Goal: Task Accomplishment & Management: Use online tool/utility

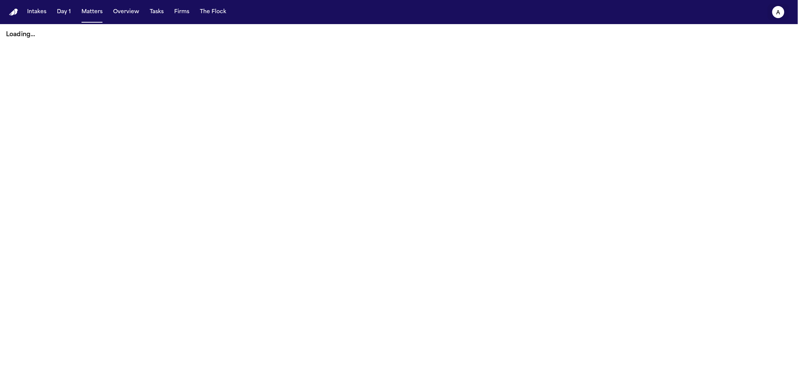
click at [787, 16] on button "a" at bounding box center [778, 12] width 21 height 17
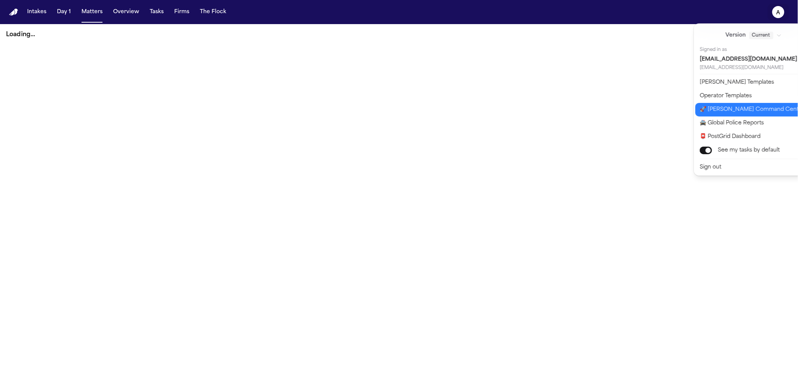
click at [736, 110] on button "🚀 [PERSON_NAME] Command Center" at bounding box center [759, 110] width 126 height 14
select select "**"
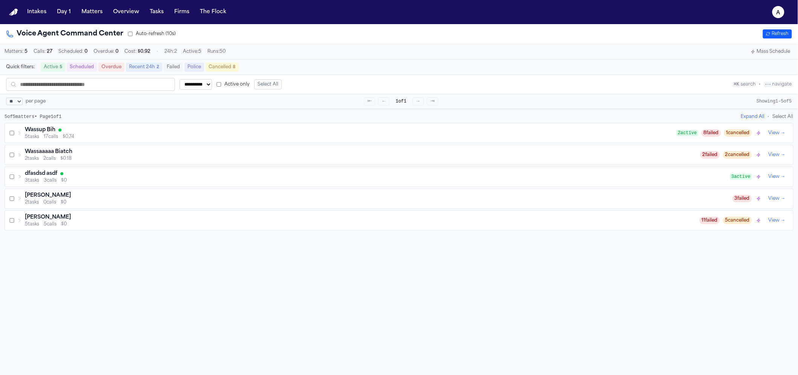
click at [62, 134] on div "Wassup Bih" at bounding box center [351, 130] width 652 height 8
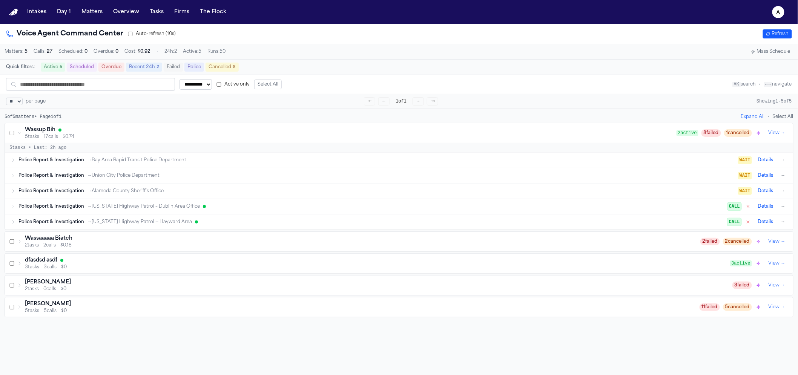
click at [143, 218] on div "Police Report & Investigation → California Highway Patrol — Hayward Area CALL D…" at bounding box center [399, 222] width 789 height 15
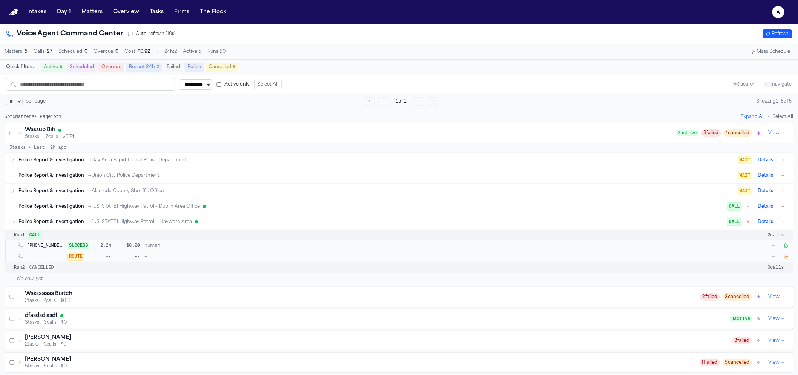
click at [787, 259] on icon "button" at bounding box center [786, 256] width 3 height 3
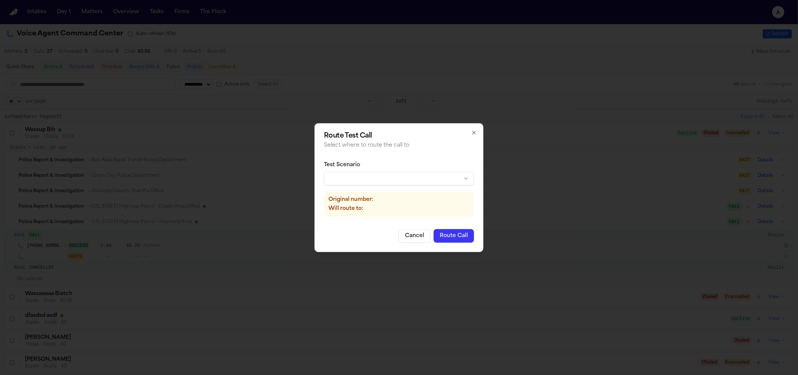
click at [389, 186] on div "Test Scenario Original number: Will route to:" at bounding box center [399, 189] width 150 height 68
click at [389, 183] on body "**********" at bounding box center [399, 187] width 798 height 375
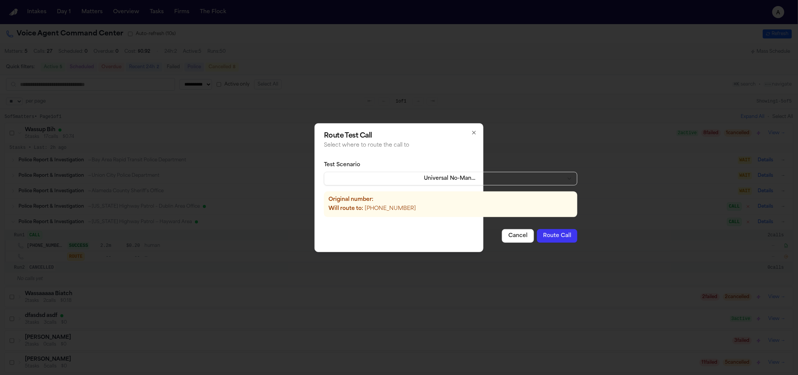
click at [541, 237] on button "Route Call" at bounding box center [557, 236] width 40 height 14
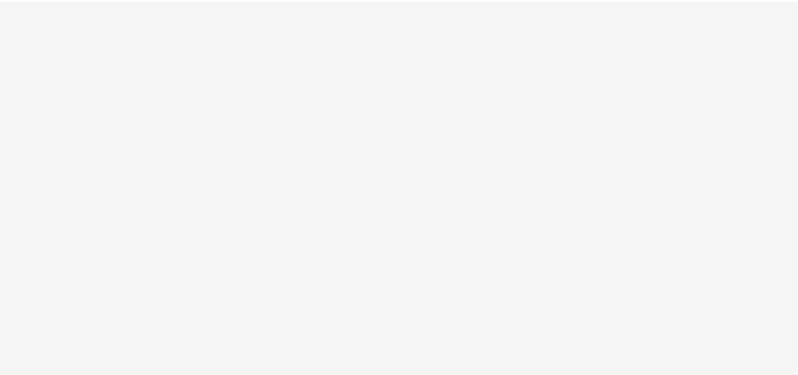
select select "**"
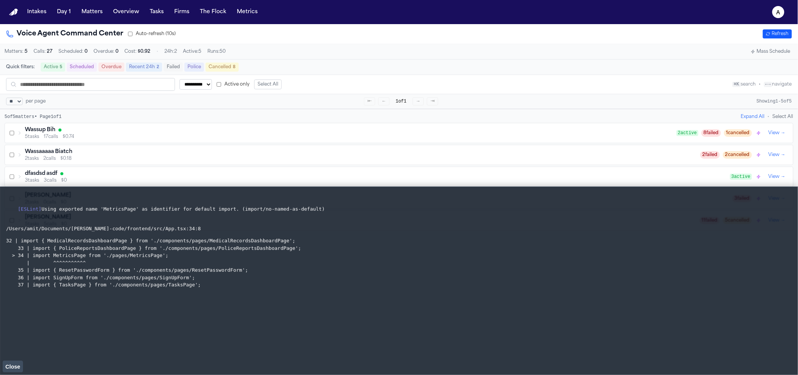
drag, startPoint x: 257, startPoint y: 8, endPoint x: 254, endPoint y: 11, distance: 5.1
click at [257, 8] on nav "Intakes Day 1 Matters Overview Tasks Firms The Flock Metrics a" at bounding box center [399, 12] width 798 height 24
click at [243, 16] on button "Metrics" at bounding box center [247, 12] width 27 height 14
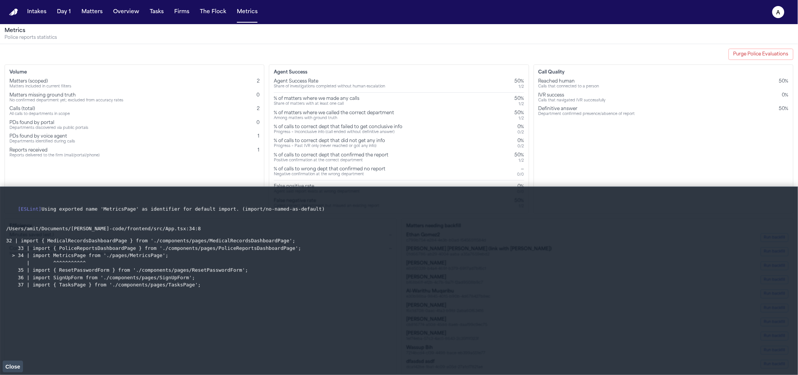
click at [8, 363] on button "Close" at bounding box center [13, 366] width 20 height 11
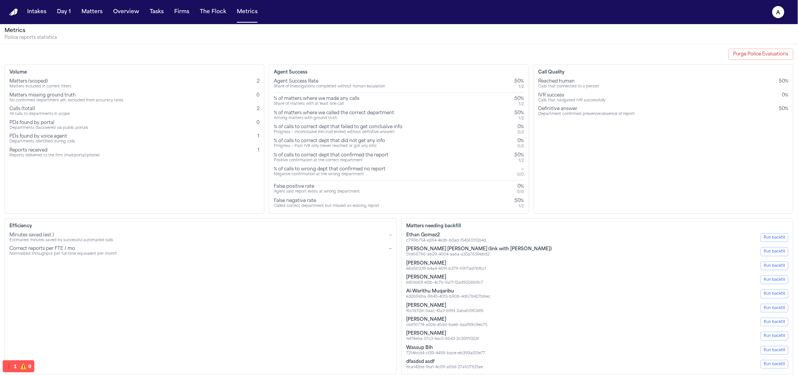
click at [789, 15] on button "a" at bounding box center [778, 12] width 21 height 17
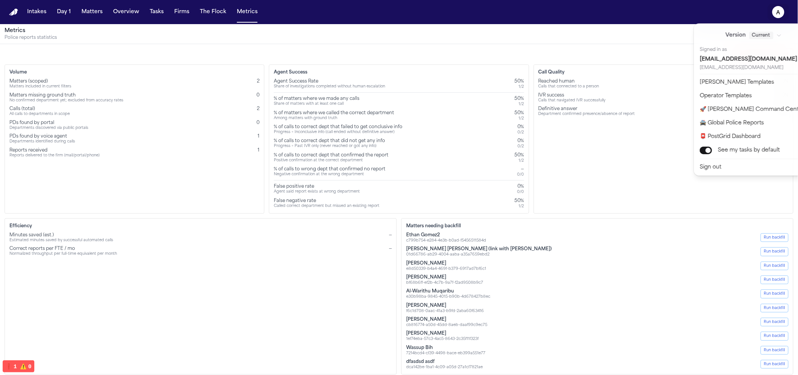
click at [248, 14] on nav "Intakes Day 1 Matters Overview Tasks Firms The Flock Metrics a" at bounding box center [399, 12] width 798 height 24
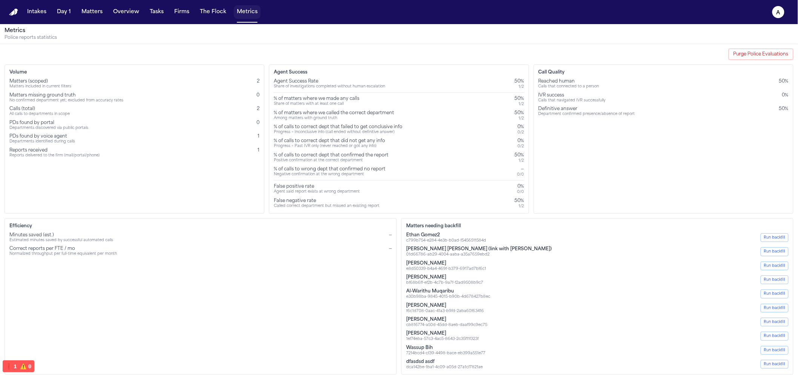
click at [235, 14] on button "Metrics" at bounding box center [247, 12] width 27 height 14
click at [244, 17] on button "Metrics" at bounding box center [247, 12] width 27 height 14
click at [781, 12] on icon "a" at bounding box center [779, 12] width 12 height 12
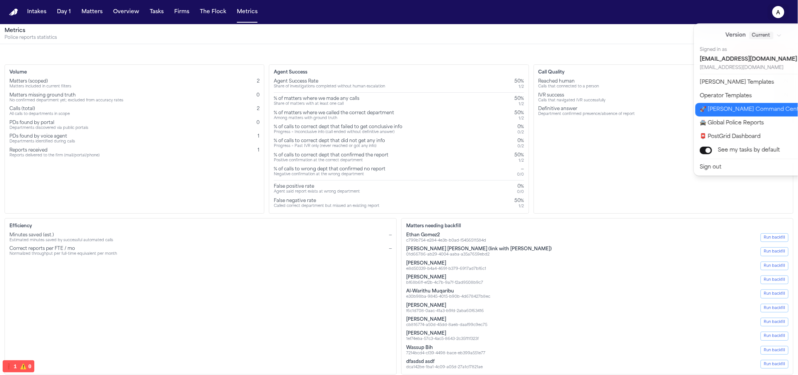
click at [737, 113] on button "🚀 Bland Command Center" at bounding box center [759, 110] width 126 height 14
select select "**"
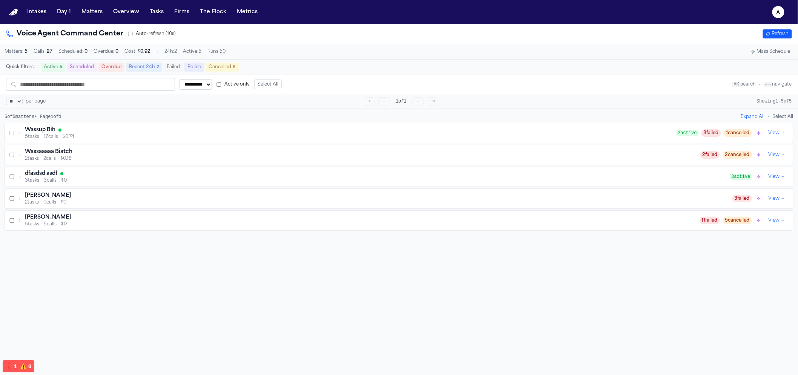
click at [63, 134] on div "Wassup Bih" at bounding box center [351, 130] width 652 height 8
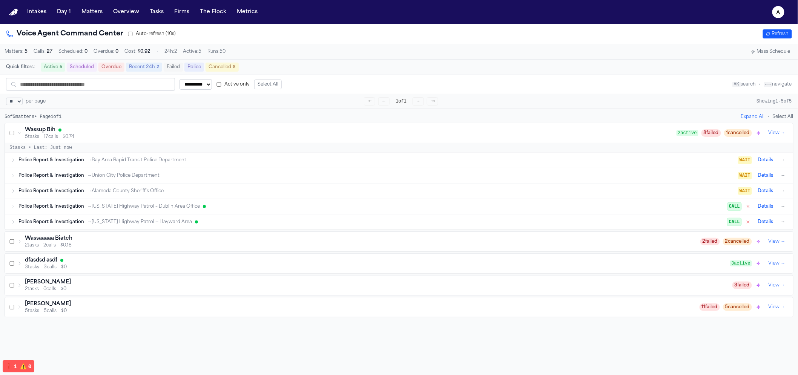
click at [196, 230] on div "Police Report & Investigation → California Highway Patrol — Hayward Area CALL D…" at bounding box center [399, 222] width 789 height 15
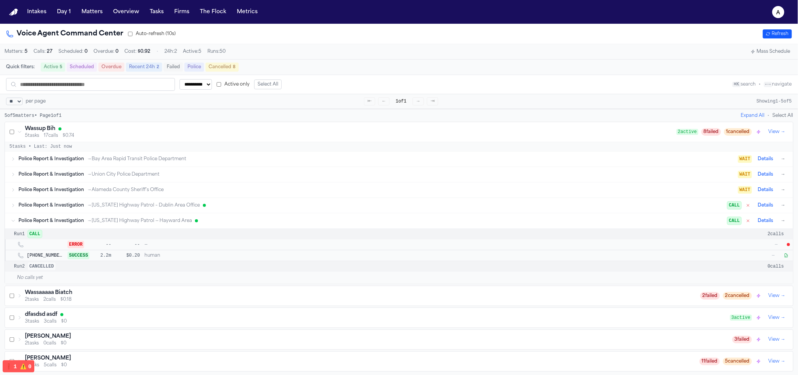
scroll to position [2, 0]
click at [789, 259] on button "button" at bounding box center [787, 256] width 8 height 8
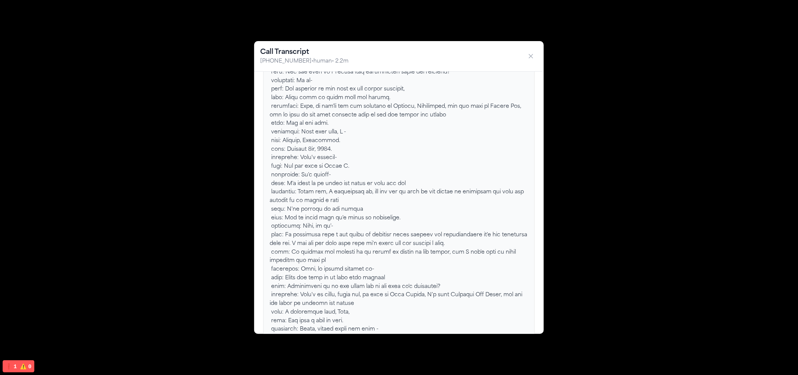
scroll to position [145, 0]
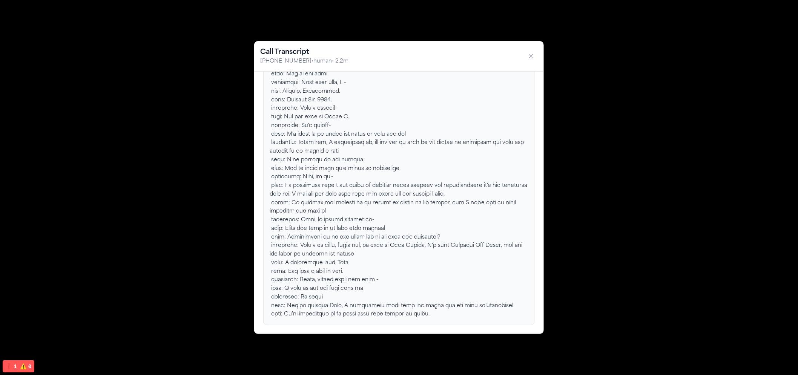
click at [643, 218] on div "Call Transcript +17373873273 • human • 2.2m" at bounding box center [399, 187] width 798 height 375
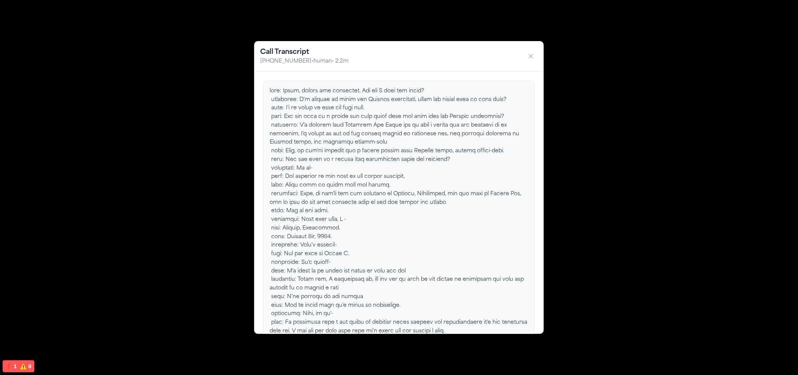
click at [538, 51] on div "Call Transcript +17373873273 • human • 2.2m" at bounding box center [399, 56] width 290 height 31
click at [536, 53] on button "button" at bounding box center [531, 56] width 14 height 14
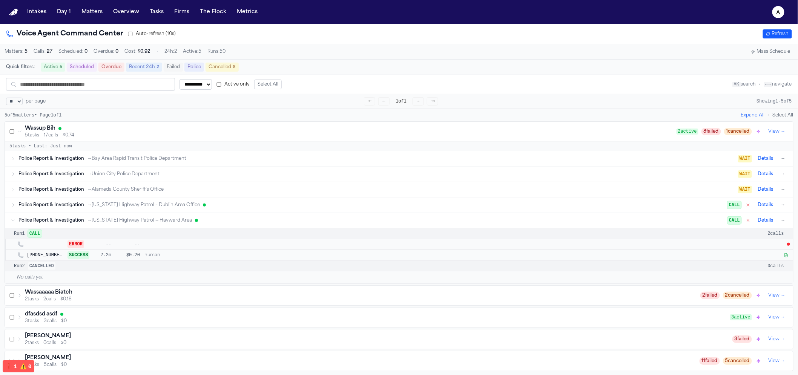
drag, startPoint x: 792, startPoint y: 252, endPoint x: 789, endPoint y: 245, distance: 6.9
click at [790, 247] on div "ERROR -- -- — —" at bounding box center [399, 244] width 789 height 11
click at [789, 245] on div at bounding box center [788, 244] width 3 height 3
click at [31, 235] on span "CALL" at bounding box center [35, 234] width 14 height 8
click at [782, 224] on button "→" at bounding box center [784, 221] width 8 height 8
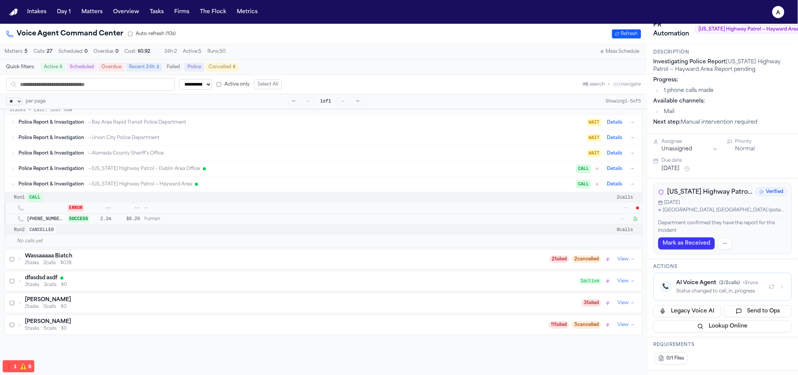
scroll to position [110, 0]
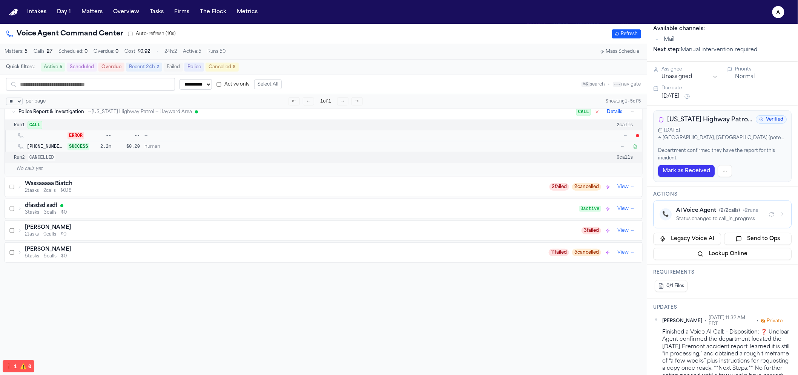
click at [720, 223] on button "📞 AI Voice Agent ( 2 / 2 calls) • 2 runs Status changed to call_in_progress" at bounding box center [723, 215] width 138 height 28
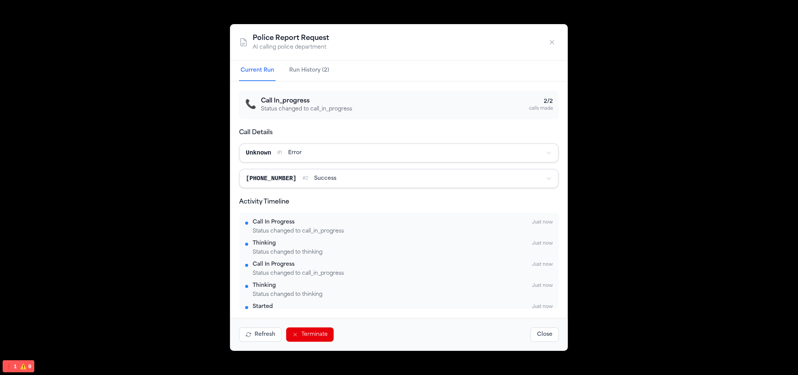
click at [320, 336] on button "Terminate" at bounding box center [310, 335] width 48 height 14
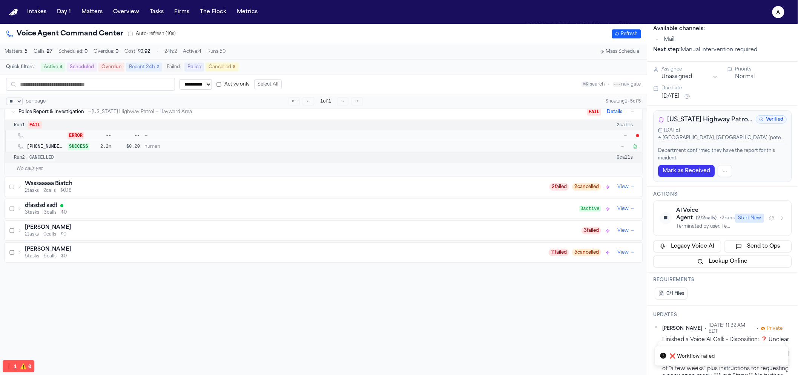
click at [729, 221] on div "AI Voice Agent ( 2 / 2 calls) • 2 runs" at bounding box center [704, 214] width 54 height 15
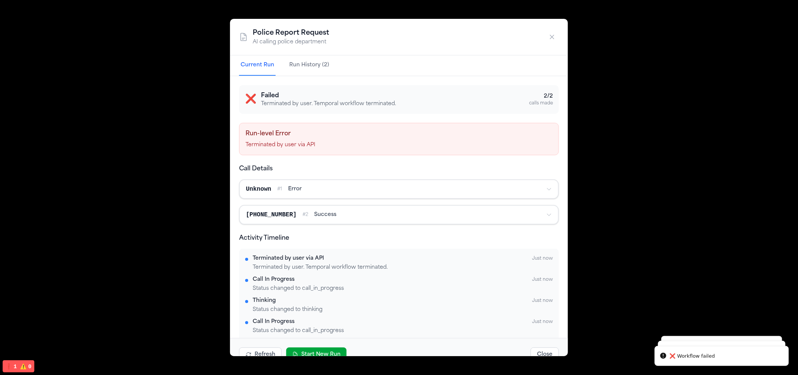
click at [330, 358] on div "Police Report Request AI calling police department Current Run Run History (2) …" at bounding box center [399, 187] width 798 height 375
click at [330, 353] on button "Start New Run" at bounding box center [316, 355] width 60 height 14
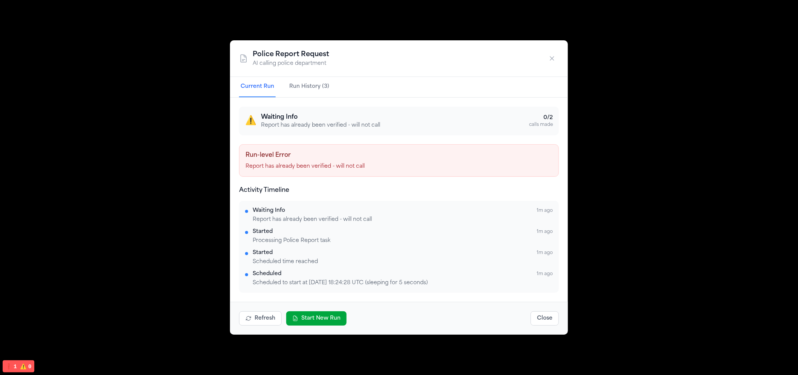
click at [552, 59] on icon "button" at bounding box center [552, 59] width 4 height 4
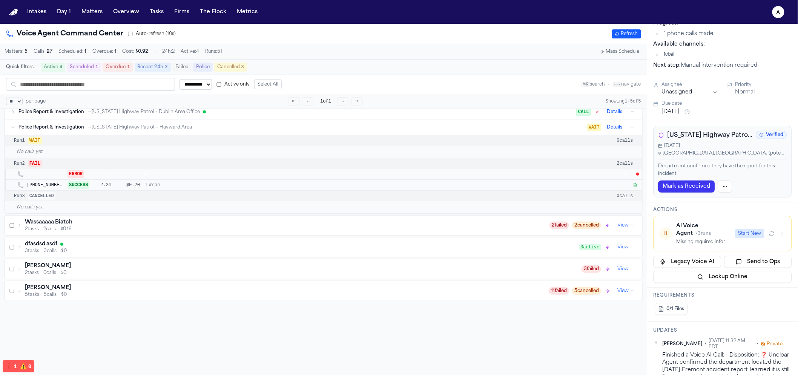
scroll to position [94, 0]
click at [105, 236] on div "Wassaaaaa Biatch 2 tasks 2 calls $0.18 2 failed 2 cancelled View →" at bounding box center [324, 226] width 638 height 20
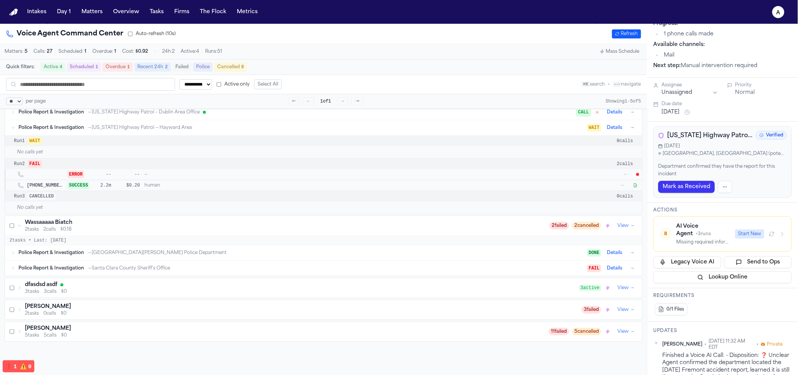
click at [155, 256] on span "→ San José State University Police Department" at bounding box center [157, 253] width 140 height 6
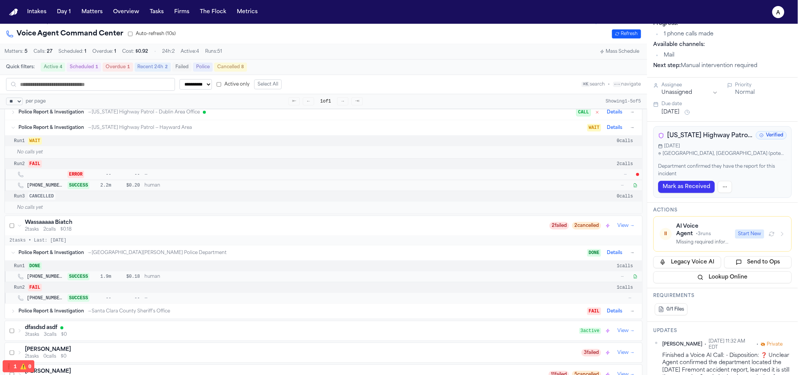
scroll to position [96, 0]
click at [458, 292] on div "Run 2 FAIL 1 calls" at bounding box center [324, 286] width 638 height 11
click at [303, 300] on span "—" at bounding box center [374, 297] width 459 height 6
click at [292, 313] on div "Police Report & Investigation → Santa Clara County Sheriff's Office" at bounding box center [302, 310] width 569 height 6
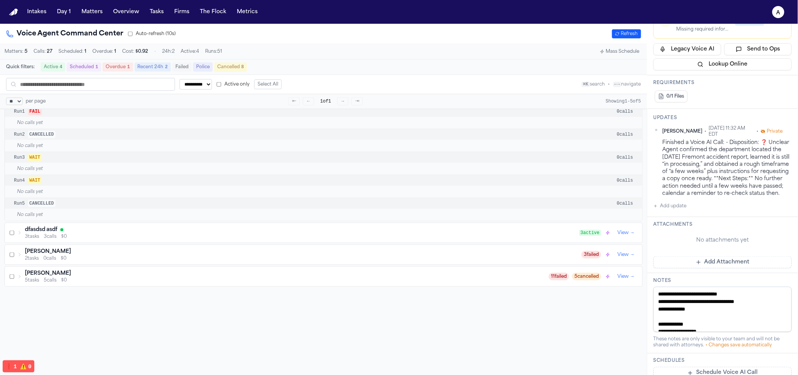
scroll to position [132, 0]
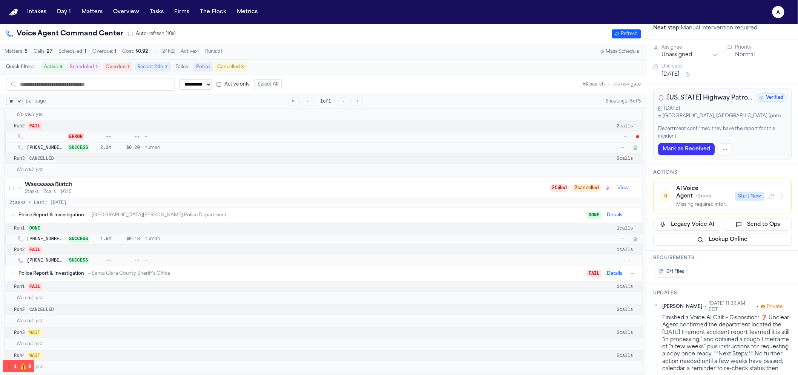
click at [185, 188] on div "Wassaaaaa Biatch" at bounding box center [287, 185] width 525 height 8
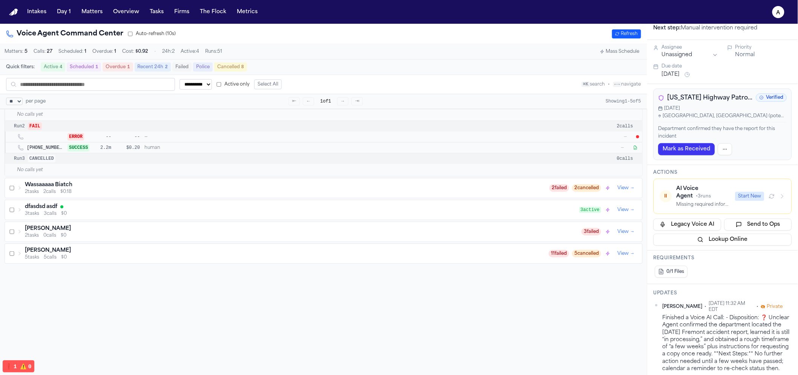
click at [185, 188] on div "Wassaaaaa Biatch" at bounding box center [287, 185] width 525 height 8
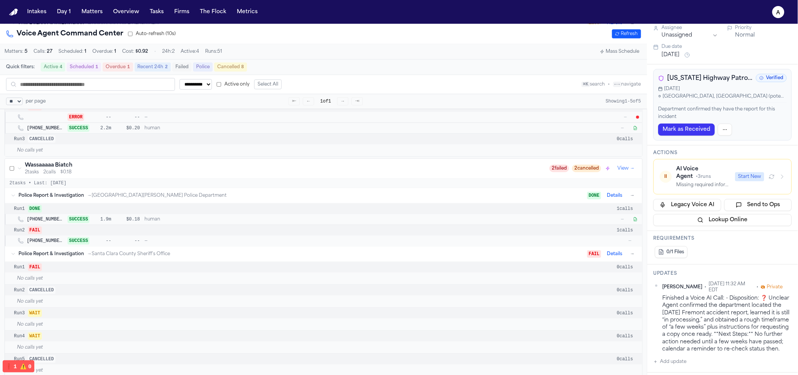
scroll to position [51, 0]
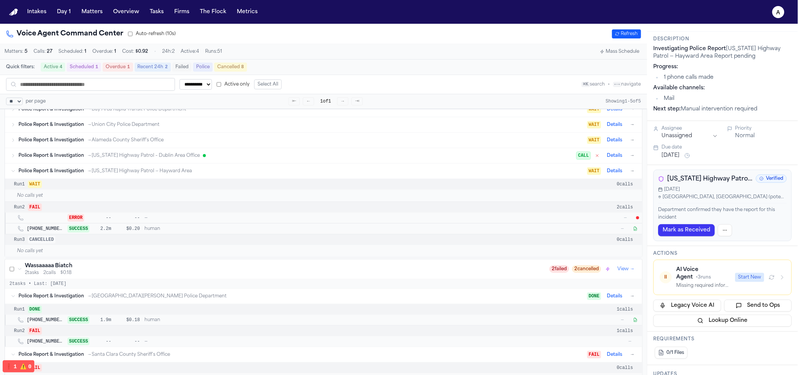
click at [98, 266] on div "Wassaaaaa Biatch" at bounding box center [287, 267] width 525 height 8
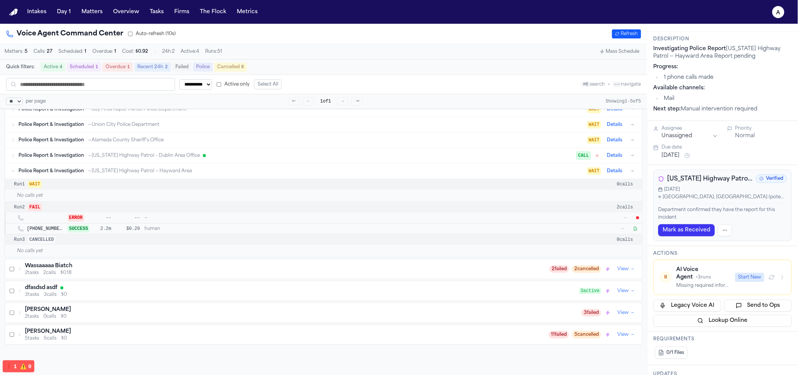
click at [98, 266] on div "Wassaaaaa Biatch" at bounding box center [287, 267] width 525 height 8
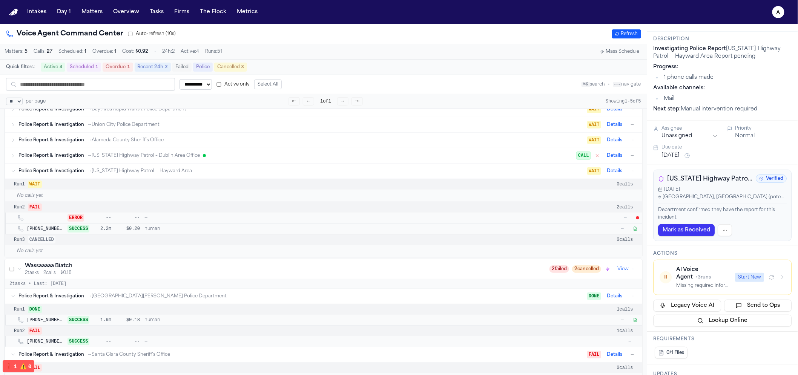
click at [627, 272] on button "View →" at bounding box center [626, 269] width 23 height 9
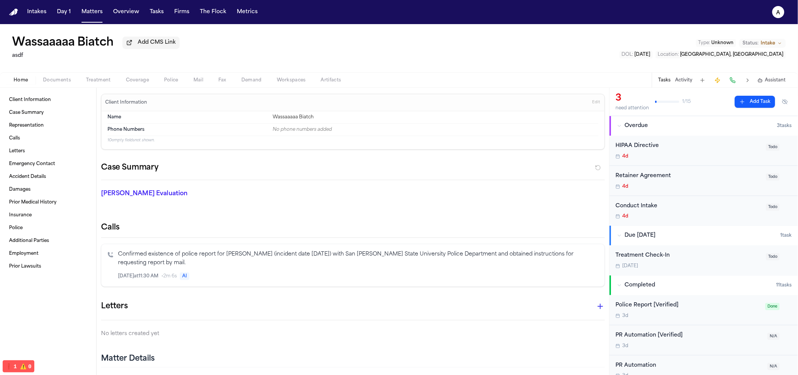
click at [171, 83] on span "Police" at bounding box center [171, 80] width 14 height 6
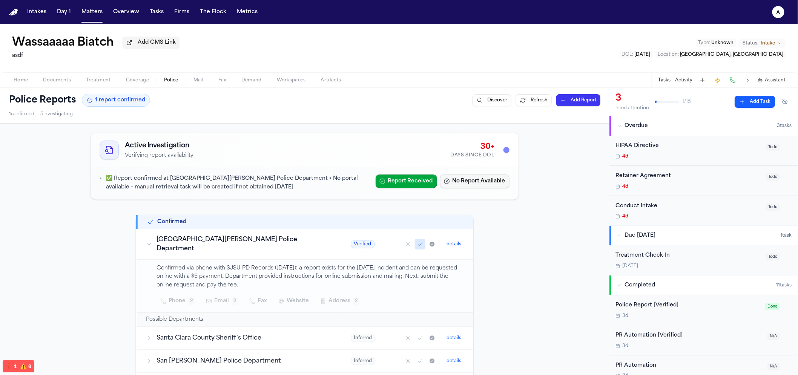
click at [477, 183] on button "No Report Available" at bounding box center [474, 182] width 69 height 14
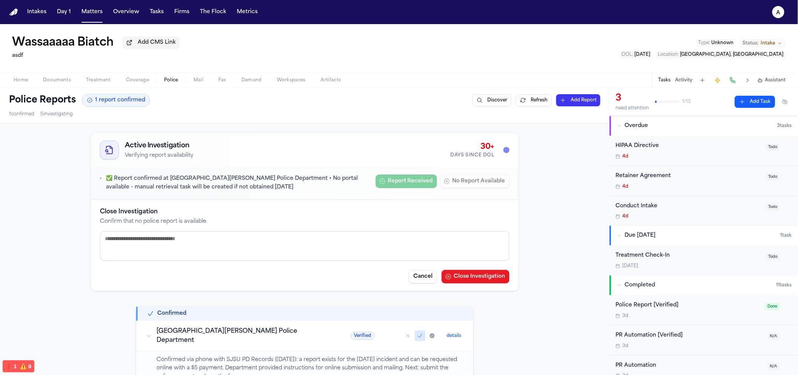
click at [459, 272] on button "Close Investigation" at bounding box center [476, 277] width 68 height 14
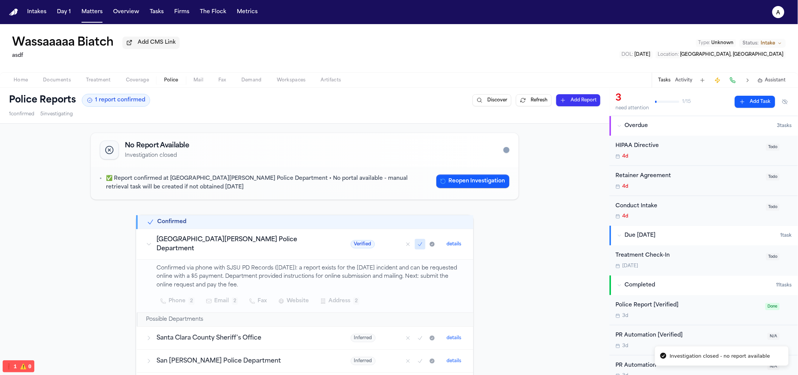
click at [417, 241] on icon "Mark as confirmed" at bounding box center [420, 244] width 6 height 6
click at [444, 240] on button "details" at bounding box center [454, 244] width 21 height 9
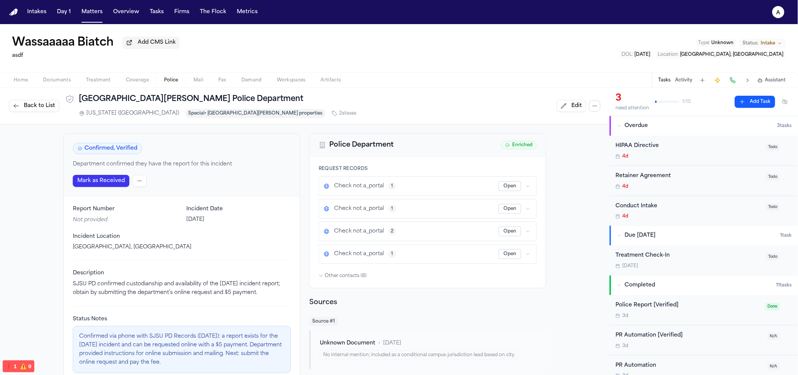
click at [113, 180] on button "Mark as Received" at bounding box center [101, 181] width 57 height 12
click at [133, 185] on html "Police report updated successfully Police reports refreshed and orchestration t…" at bounding box center [399, 187] width 798 height 375
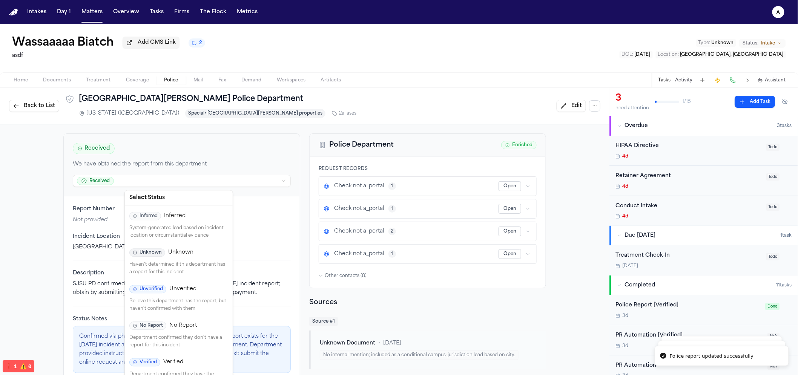
click at [179, 288] on span "Unverified" at bounding box center [182, 290] width 27 height 8
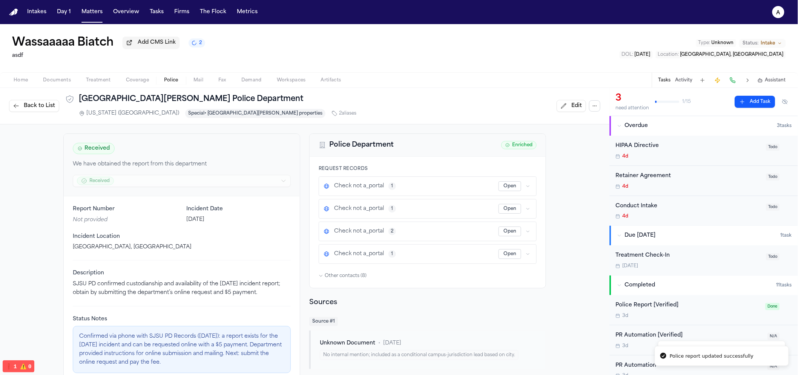
click at [49, 110] on span "Back to List" at bounding box center [39, 106] width 31 height 8
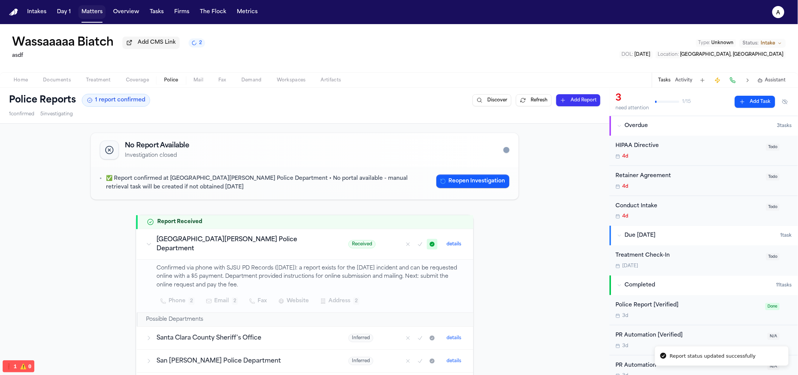
click at [85, 10] on button "Matters" at bounding box center [91, 12] width 27 height 14
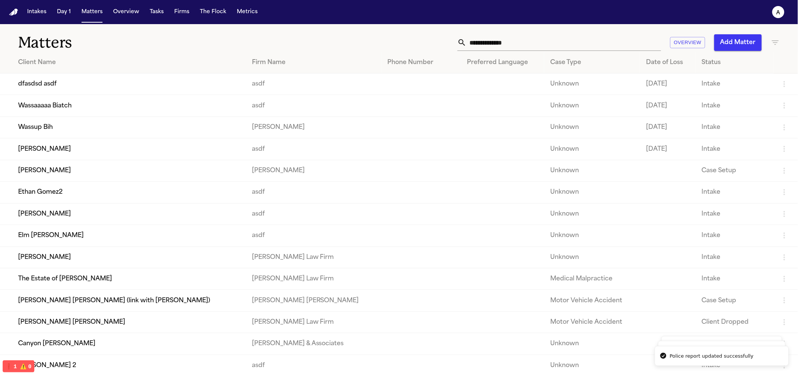
click at [80, 127] on td "Wassup Bih" at bounding box center [123, 128] width 246 height 22
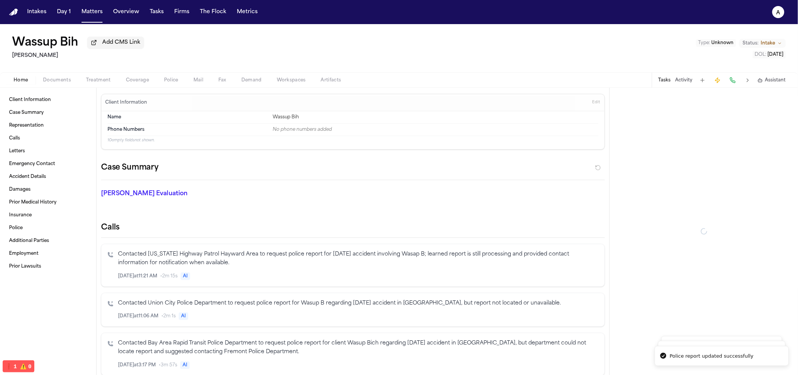
click at [170, 83] on span "Police" at bounding box center [171, 80] width 14 height 6
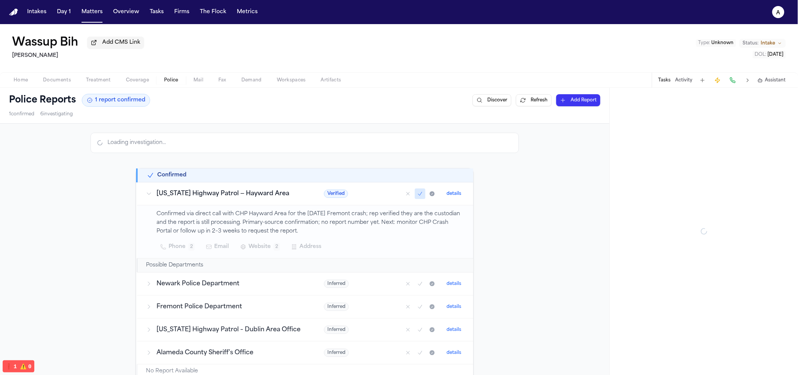
click at [448, 196] on button "details" at bounding box center [454, 193] width 21 height 9
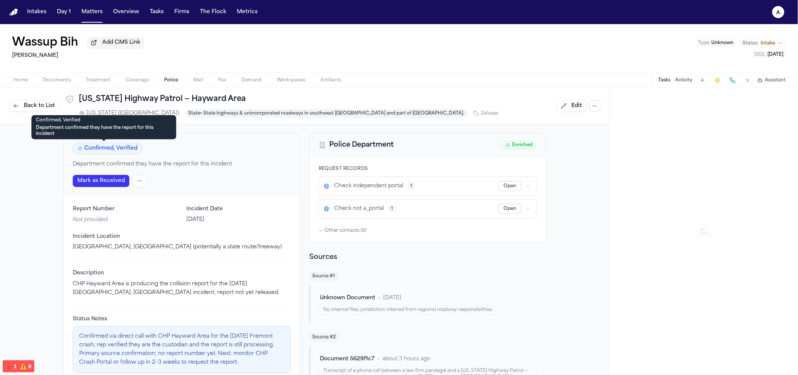
click at [117, 149] on span "Confirmed, Verified" at bounding box center [107, 148] width 69 height 11
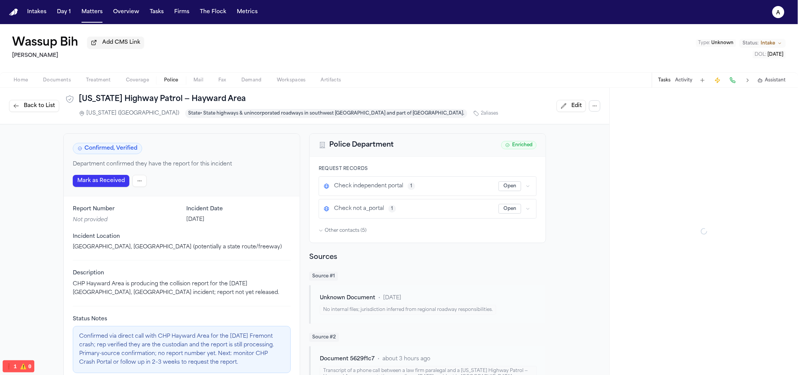
click at [138, 188] on html "Intakes Day 1 Matters Overview Tasks Firms The Flock Metrics a Wassup Bih Add C…" at bounding box center [399, 187] width 798 height 375
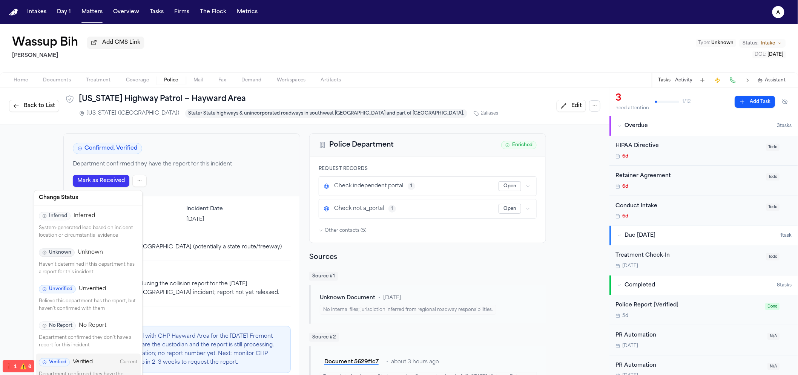
click at [96, 286] on span "Unverified" at bounding box center [92, 290] width 27 height 8
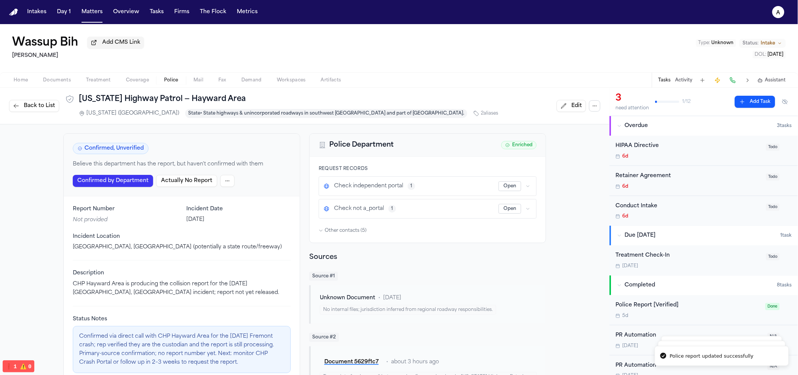
click at [164, 80] on span "Police" at bounding box center [171, 80] width 14 height 6
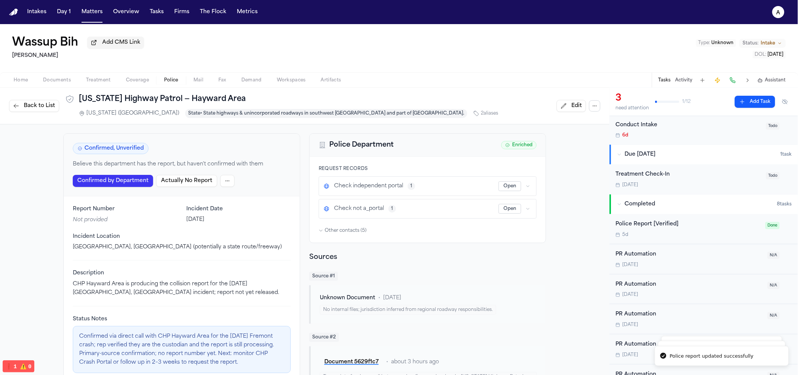
scroll to position [161, 0]
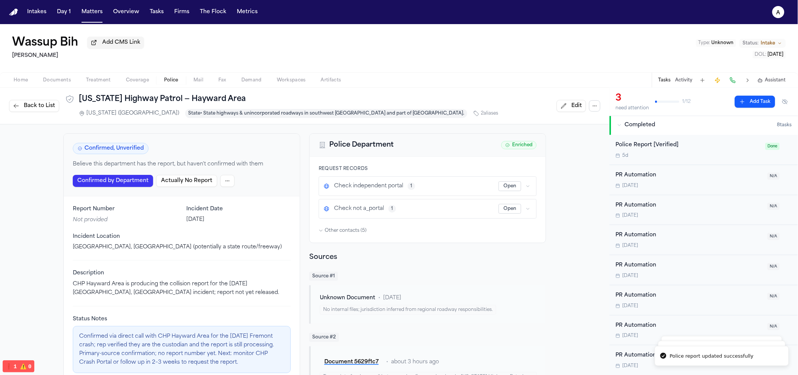
click at [681, 312] on div "PR Automation Tomorrow N/A" at bounding box center [704, 301] width 188 height 30
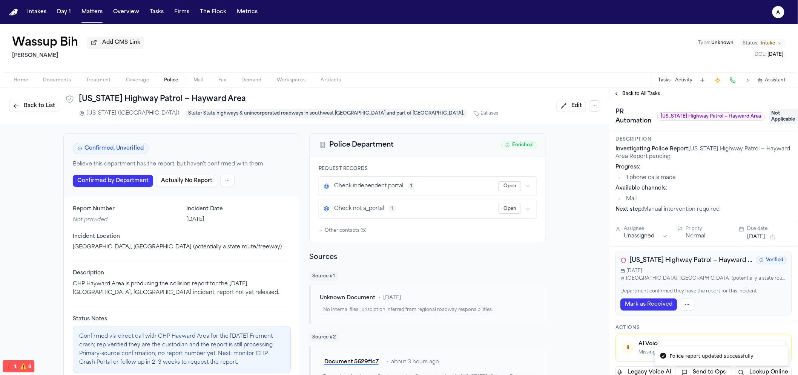
scroll to position [174, 0]
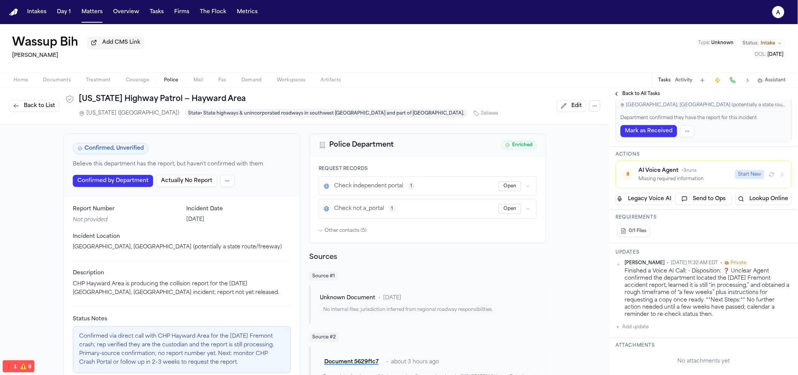
click at [681, 180] on div "Missing required information" at bounding box center [685, 179] width 92 height 6
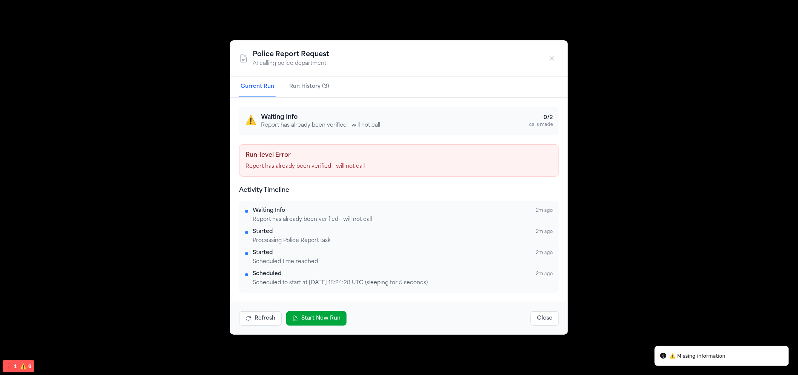
click at [334, 315] on button "Start New Run" at bounding box center [316, 319] width 60 height 14
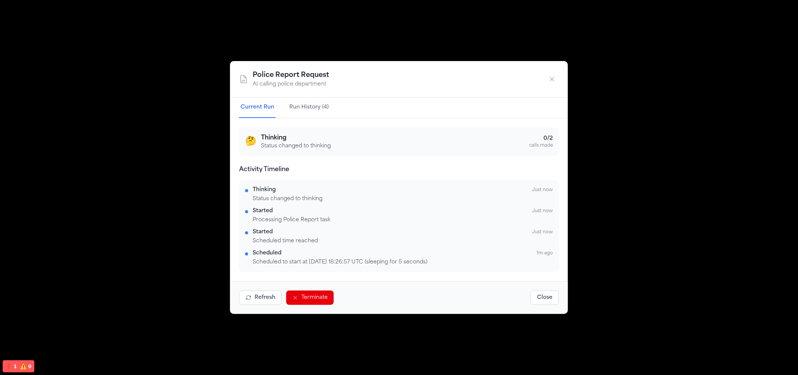
click at [508, 25] on div "Police Report Request AI calling police department Current Run Run History (4) …" at bounding box center [399, 187] width 798 height 375
click at [308, 103] on button "Run History (4)" at bounding box center [309, 108] width 43 height 20
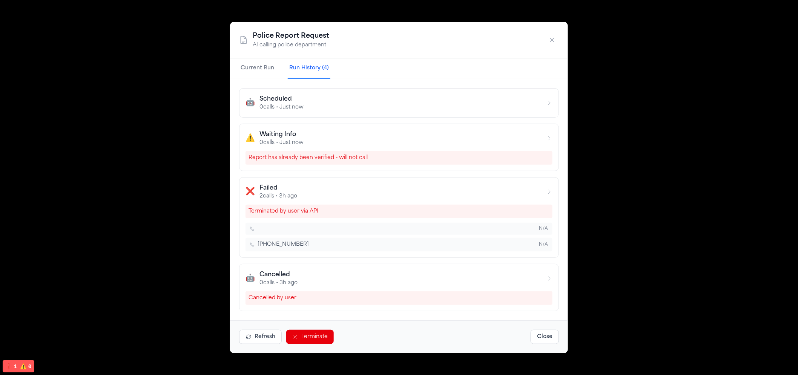
click at [266, 61] on button "Current Run" at bounding box center [257, 68] width 37 height 20
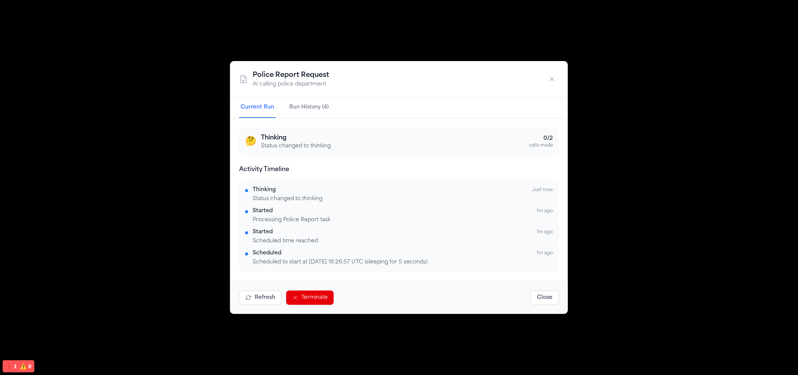
click at [552, 78] on icon "button" at bounding box center [553, 79] width 8 height 8
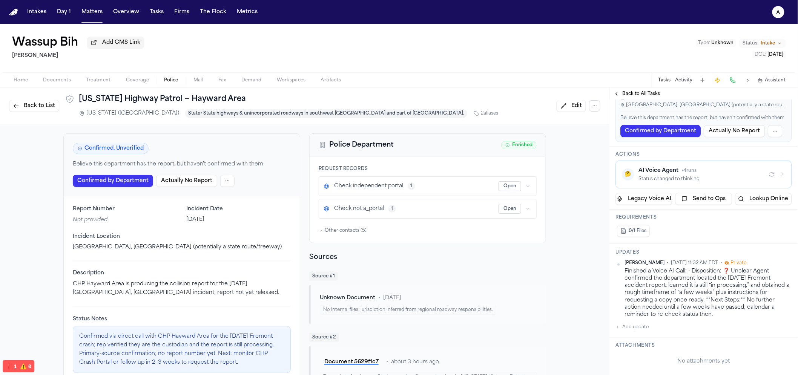
click at [771, 9] on button "a" at bounding box center [778, 12] width 21 height 17
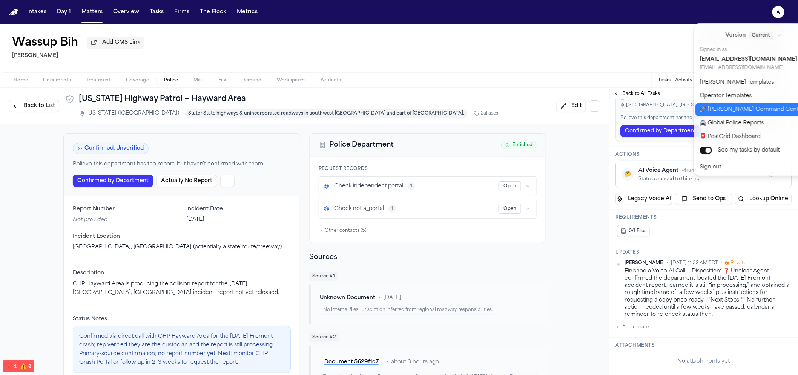
click at [701, 103] on button "🚀 [PERSON_NAME] Command Center" at bounding box center [759, 110] width 126 height 14
select select "**"
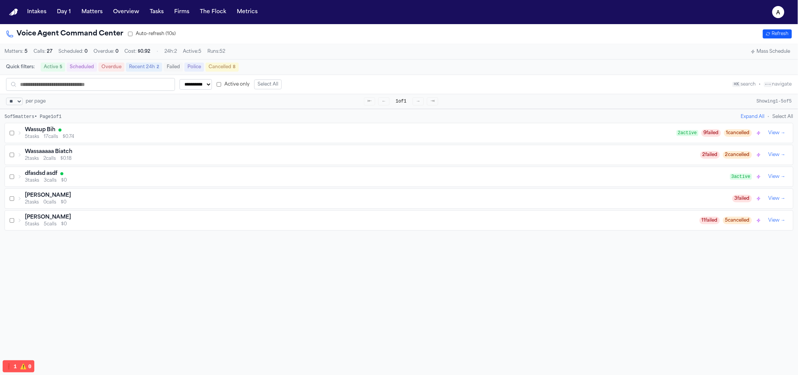
click at [264, 134] on div "Wassup Bih" at bounding box center [351, 130] width 652 height 8
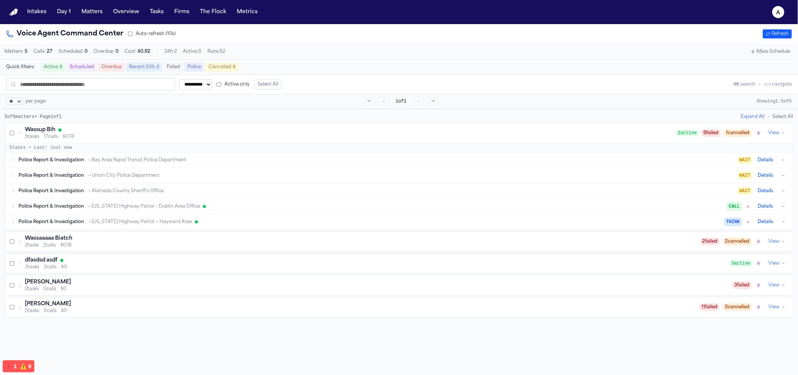
click at [264, 134] on div "Wassup Bih" at bounding box center [351, 130] width 652 height 8
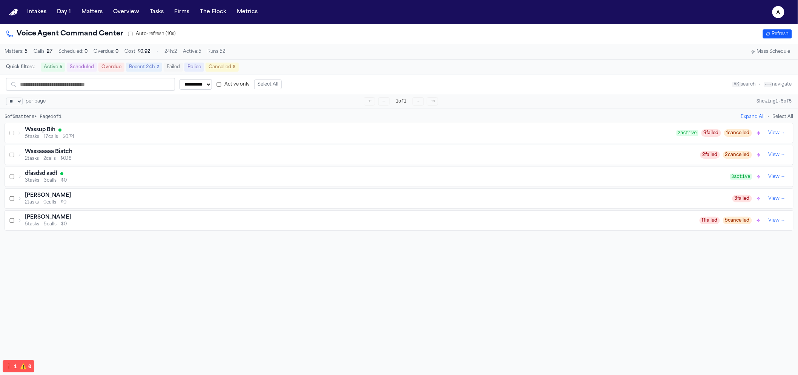
click at [243, 165] on div "Wassaaaaa Biatch 2 tasks 2 calls $0.18 2 failed 2 cancelled View →" at bounding box center [399, 155] width 789 height 20
click at [249, 161] on div "2 tasks 2 calls $0.18" at bounding box center [363, 159] width 676 height 6
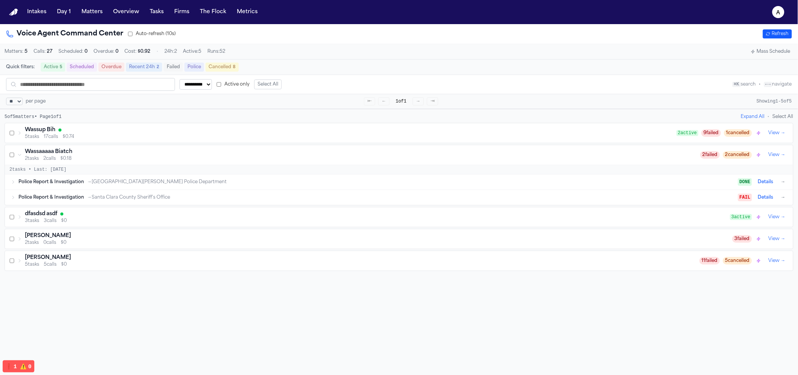
click at [239, 200] on div "Police Report & Investigation → Santa Clara County Sheriff's Office" at bounding box center [378, 198] width 720 height 6
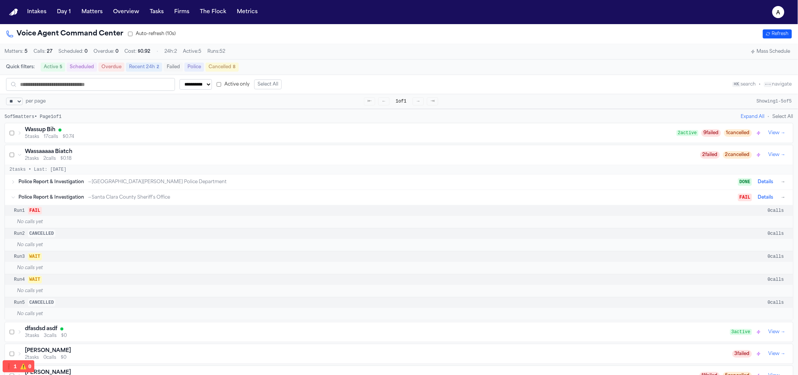
click at [248, 183] on div "Police Report & Investigation → San José State University Police Department" at bounding box center [378, 182] width 720 height 6
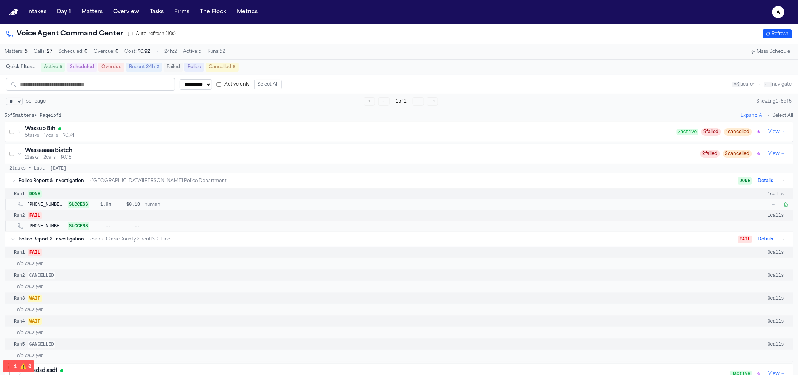
scroll to position [2, 0]
click at [278, 135] on div "5 tasks 17 calls $0.74" at bounding box center [351, 135] width 652 height 6
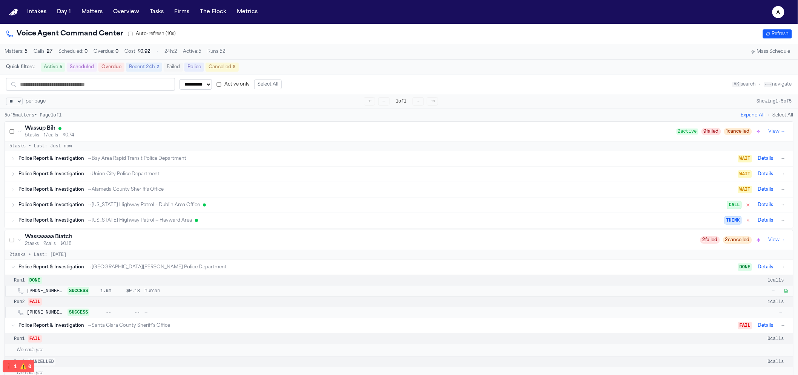
click at [260, 156] on div "Police Report & Investigation → Bay Area Rapid Transit Police Department WAIT D…" at bounding box center [399, 158] width 789 height 15
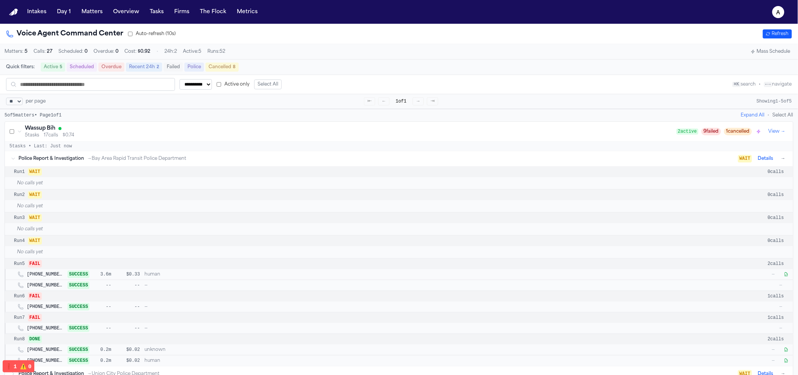
click at [260, 156] on div "Police Report & Investigation → Bay Area Rapid Transit Police Department WAIT D…" at bounding box center [399, 158] width 789 height 15
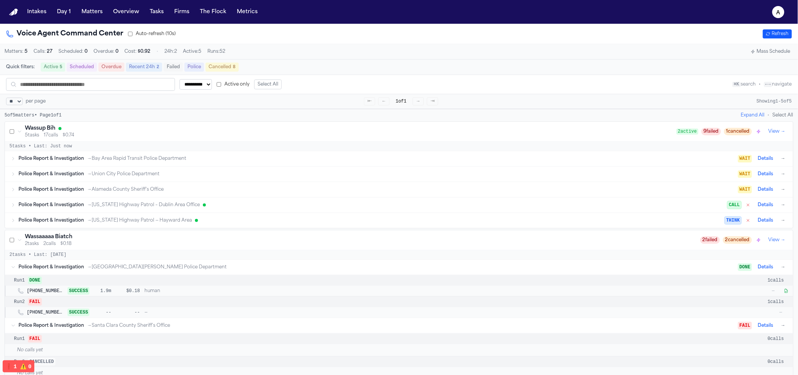
click at [245, 222] on div "Police Report & Investigation → California Highway Patrol — Hayward Area" at bounding box center [371, 221] width 707 height 6
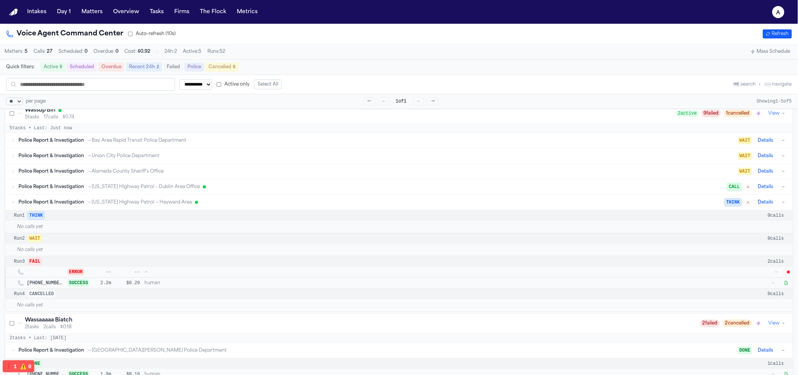
scroll to position [19, 0]
click at [251, 201] on div "Police Report & Investigation → California Highway Patrol — Hayward Area THINK …" at bounding box center [402, 202] width 769 height 9
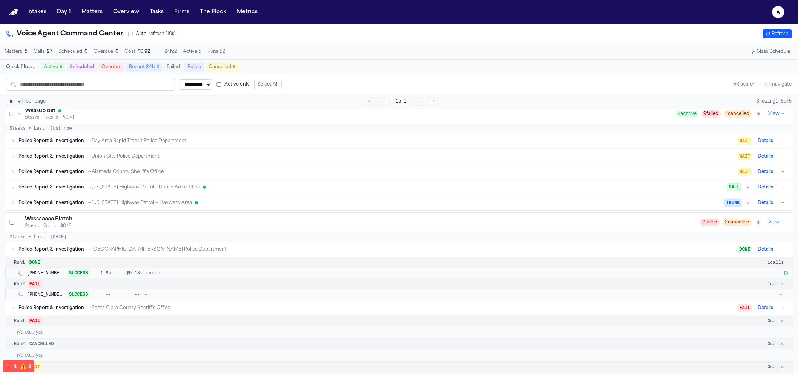
click at [254, 195] on div "Police Report & Investigation → California Highway Patrol – Dublin Area Office …" at bounding box center [399, 187] width 789 height 15
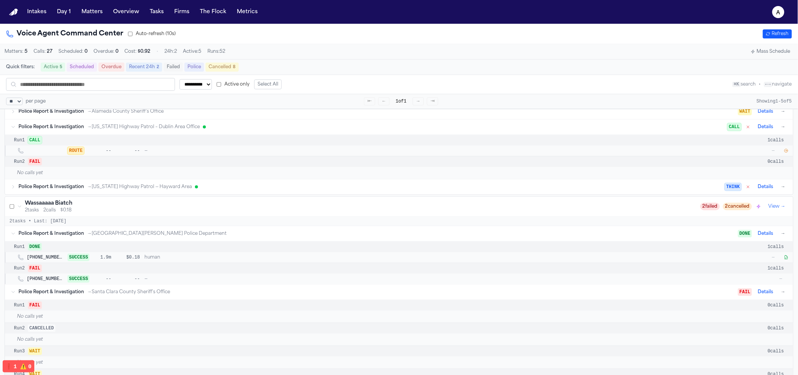
scroll to position [62, 0]
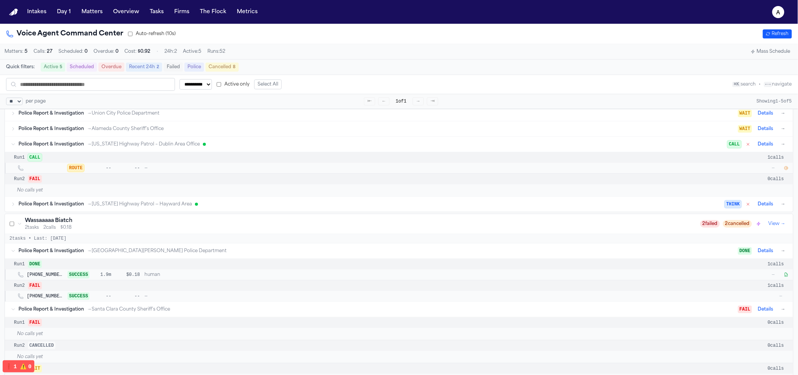
click at [788, 170] on icon "button" at bounding box center [786, 168] width 3 height 3
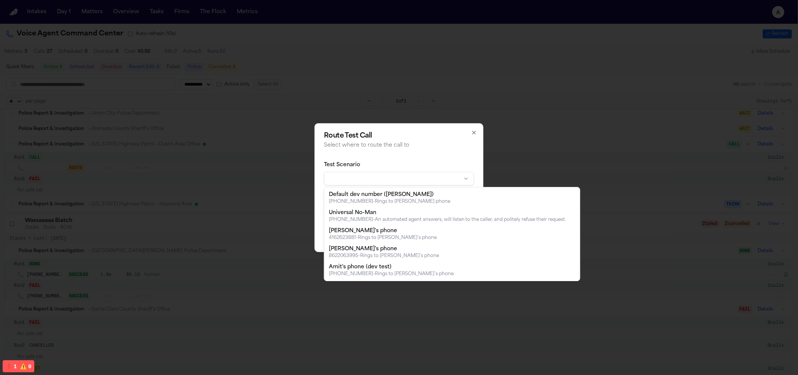
click at [346, 178] on body "**********" at bounding box center [399, 187] width 798 height 375
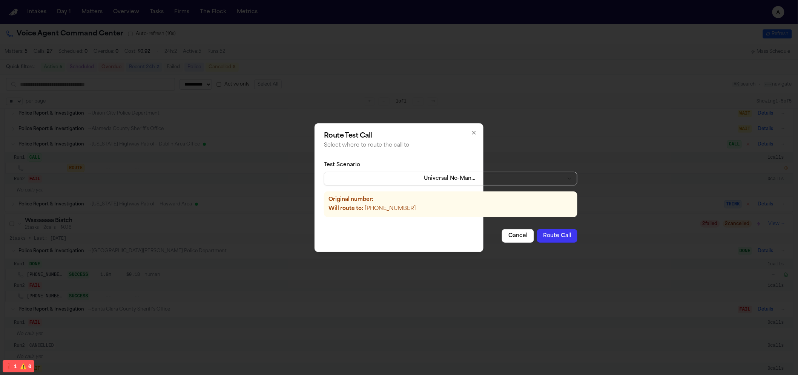
click at [545, 231] on button "Route Call" at bounding box center [557, 236] width 40 height 14
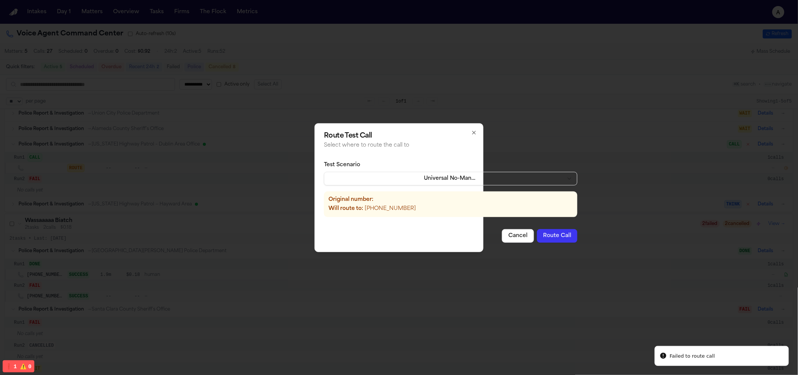
click at [545, 231] on button "Route Call" at bounding box center [557, 236] width 40 height 14
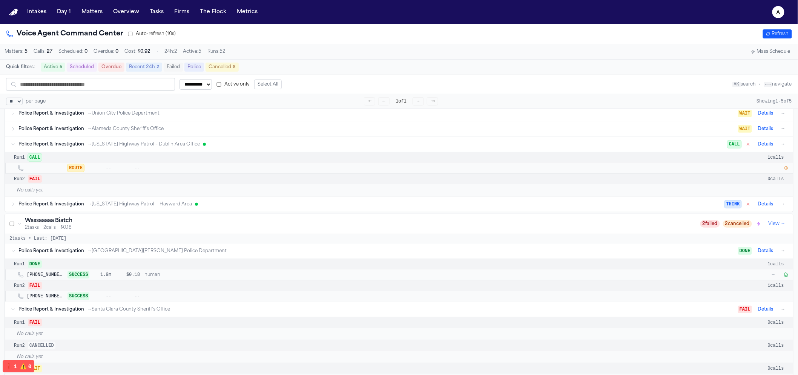
click at [787, 168] on button "button" at bounding box center [787, 169] width 8 height 8
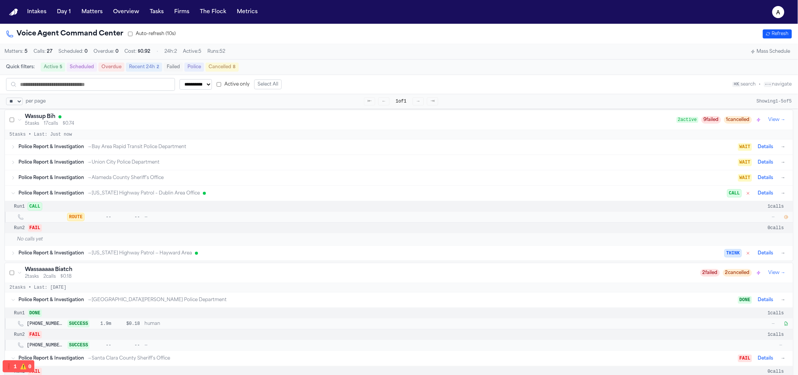
scroll to position [11, 0]
click at [104, 154] on div "Police Report & Investigation → Bay Area Rapid Transit Police Department WAIT D…" at bounding box center [402, 149] width 769 height 9
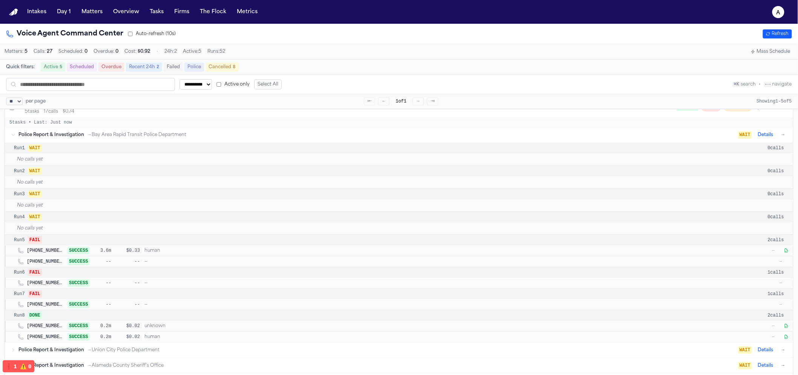
scroll to position [26, 0]
click at [105, 138] on span "→ Bay Area Rapid Transit Police Department" at bounding box center [136, 135] width 99 height 6
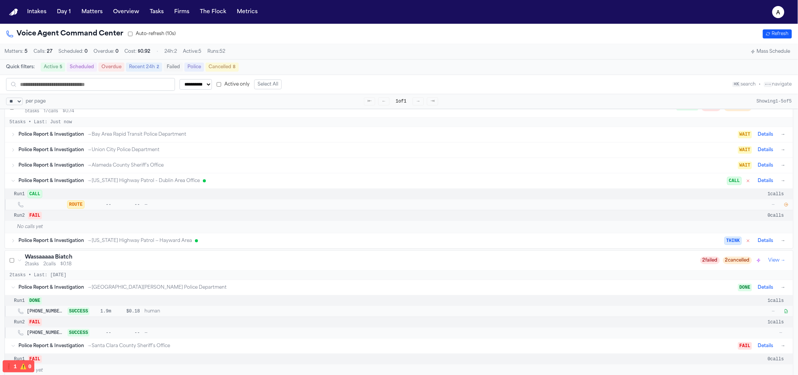
click at [104, 152] on span "→ Union City Police Department" at bounding box center [123, 150] width 72 height 6
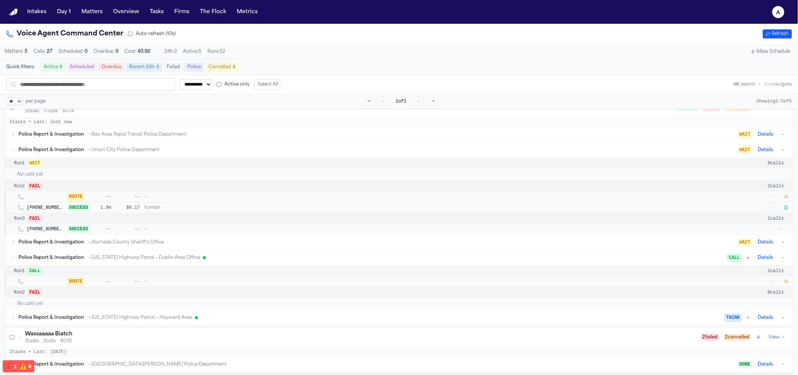
click at [790, 198] on button "button" at bounding box center [787, 197] width 8 height 8
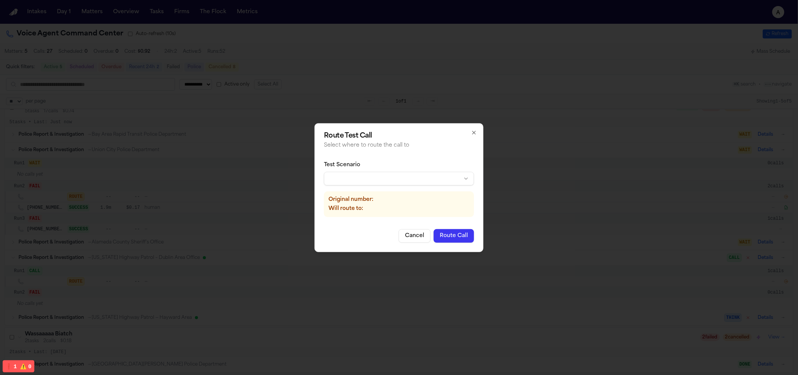
click at [360, 176] on body "**********" at bounding box center [399, 187] width 798 height 375
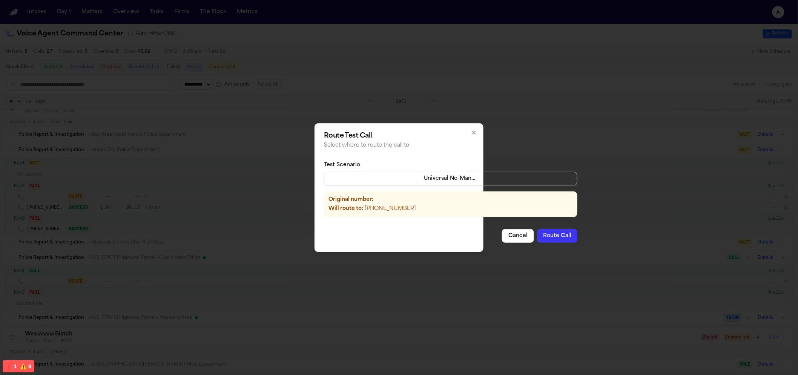
click at [545, 237] on button "Route Call" at bounding box center [557, 236] width 40 height 14
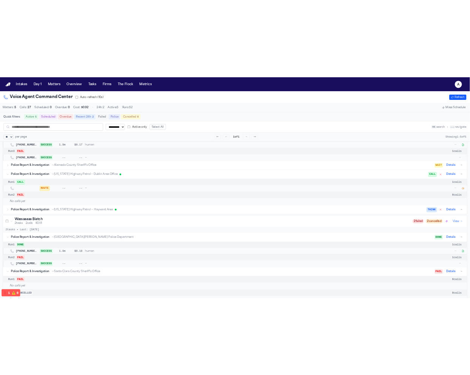
scroll to position [96, 0]
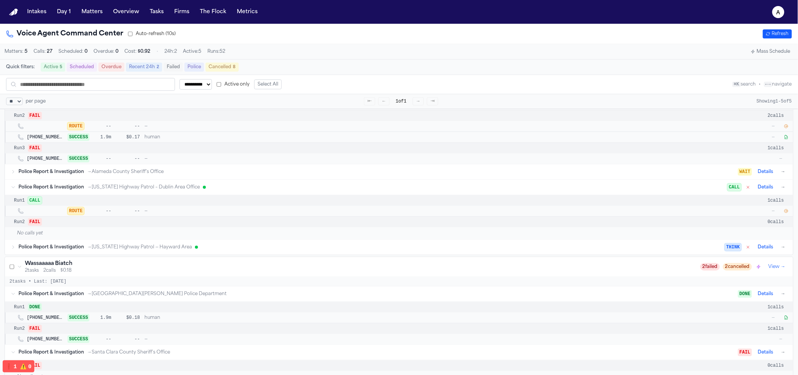
drag, startPoint x: 786, startPoint y: 218, endPoint x: 787, endPoint y: 214, distance: 4.2
click at [786, 217] on div "ROUTE -- -- — —" at bounding box center [399, 211] width 789 height 11
click at [787, 213] on icon "button" at bounding box center [786, 211] width 3 height 3
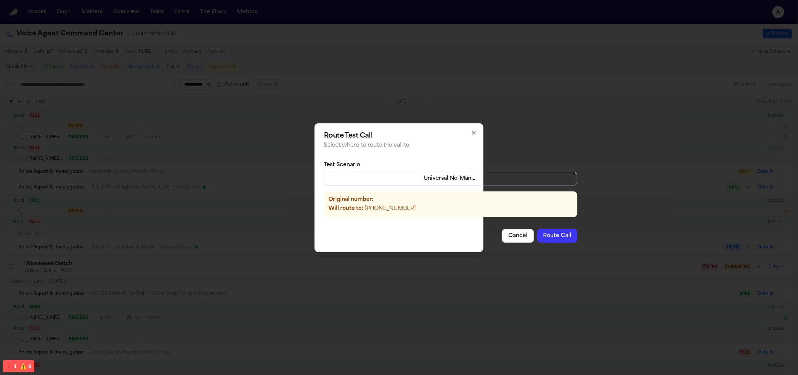
click at [546, 231] on button "Route Call" at bounding box center [557, 236] width 40 height 14
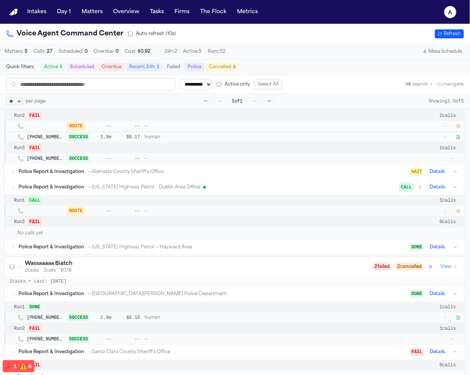
click at [460, 212] on icon "button" at bounding box center [458, 211] width 5 height 5
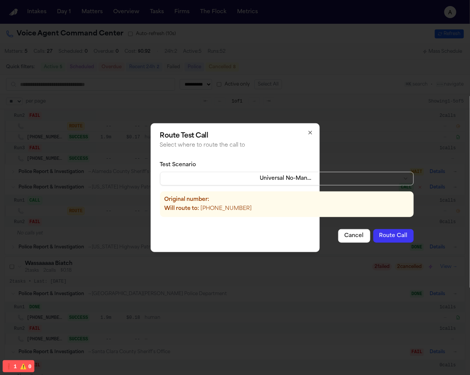
click at [374, 236] on button "Route Call" at bounding box center [393, 236] width 40 height 14
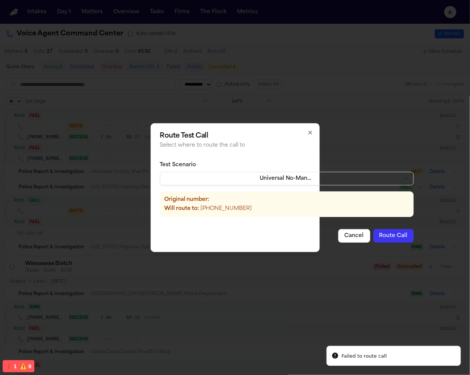
click at [337, 138] on h2 "Route Test Call" at bounding box center [287, 136] width 254 height 7
click at [303, 131] on div "Route Test Call Select where to route the call to Test Scenario Universal No-Ma…" at bounding box center [235, 187] width 169 height 129
click at [311, 131] on icon "button" at bounding box center [310, 133] width 6 height 6
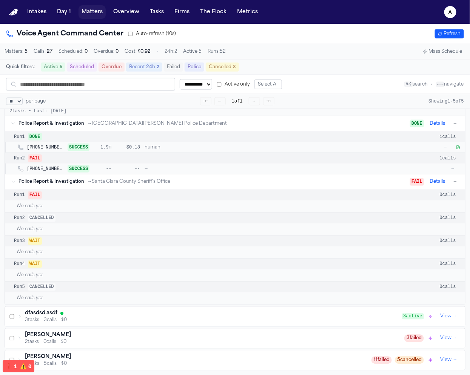
click at [92, 14] on button "Matters" at bounding box center [91, 12] width 27 height 14
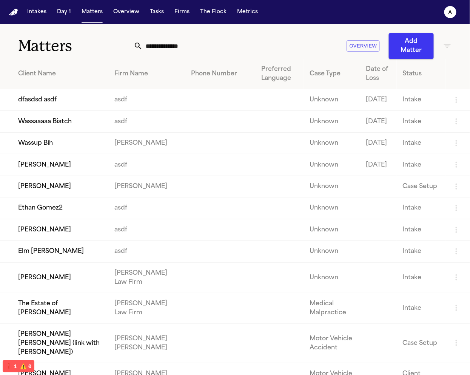
click at [120, 104] on td "asdf" at bounding box center [146, 100] width 77 height 22
click at [64, 109] on td "dfasdsd asdf" at bounding box center [54, 100] width 108 height 22
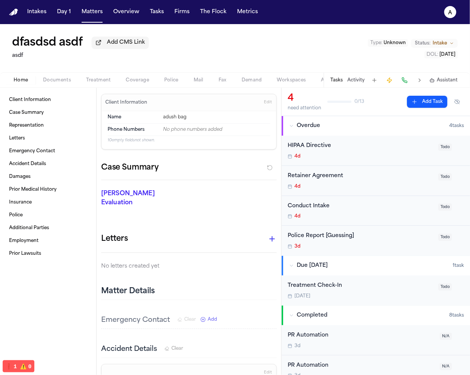
click at [159, 80] on button "Police" at bounding box center [171, 80] width 29 height 9
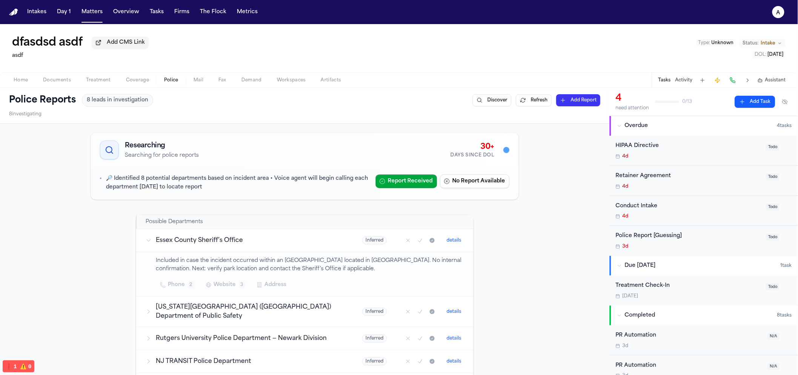
click at [451, 245] on button "details" at bounding box center [454, 240] width 21 height 9
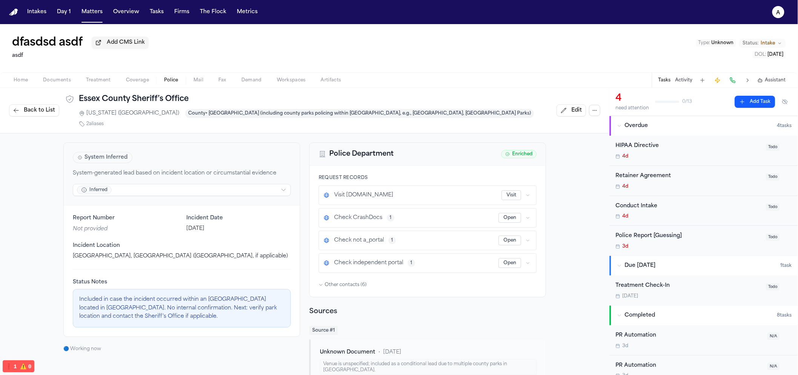
click at [15, 113] on button "Back to List" at bounding box center [34, 111] width 50 height 12
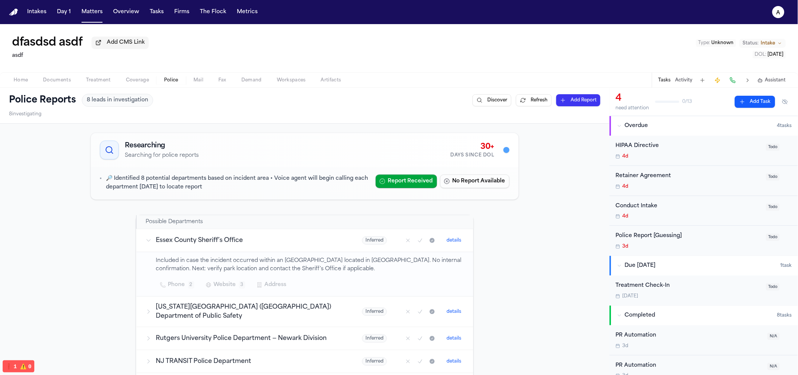
scroll to position [175, 0]
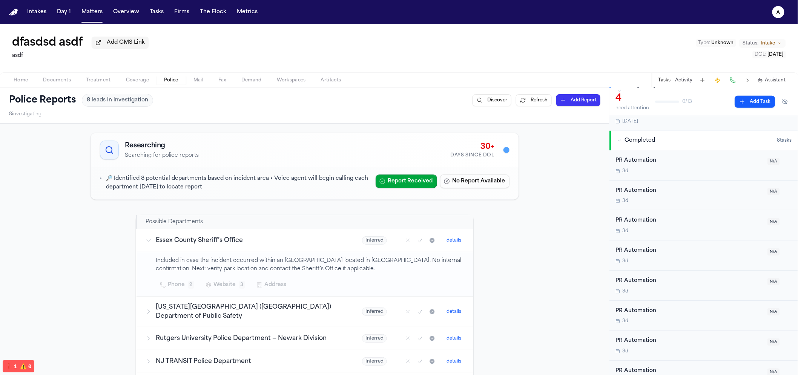
click at [634, 173] on div "3d" at bounding box center [690, 171] width 148 height 6
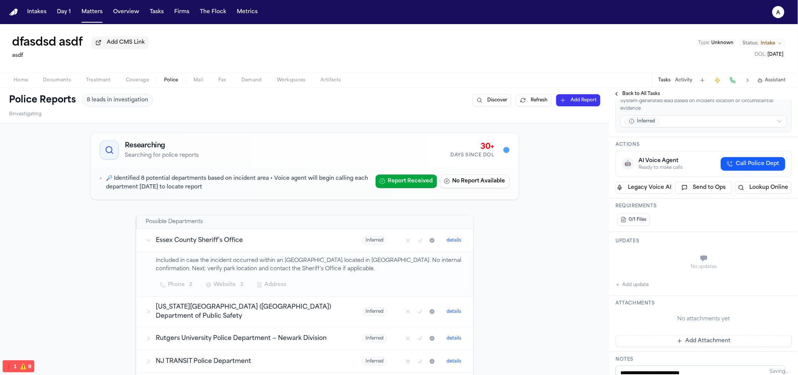
scroll to position [204, 0]
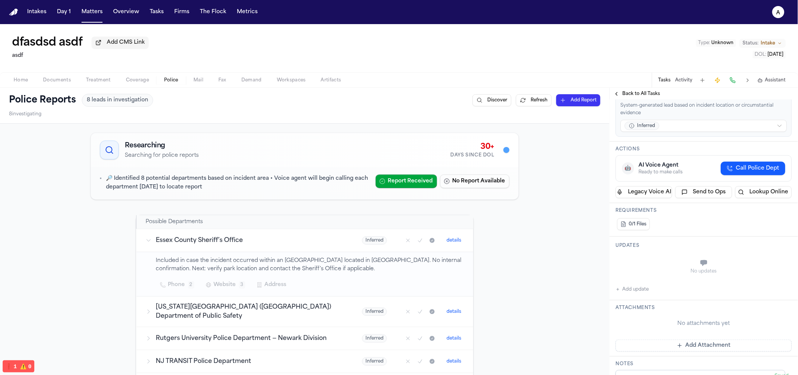
click at [737, 172] on span "Call Police Dept" at bounding box center [758, 169] width 43 height 8
click at [777, 11] on text "a" at bounding box center [779, 12] width 4 height 5
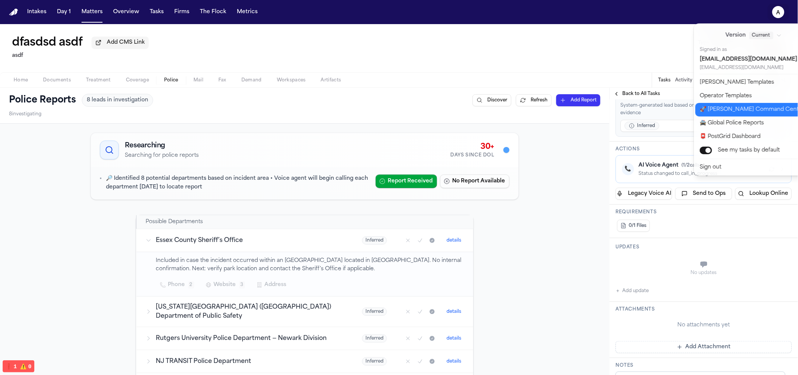
click at [722, 104] on button "🚀 Bland Command Center" at bounding box center [759, 110] width 126 height 14
select select "**"
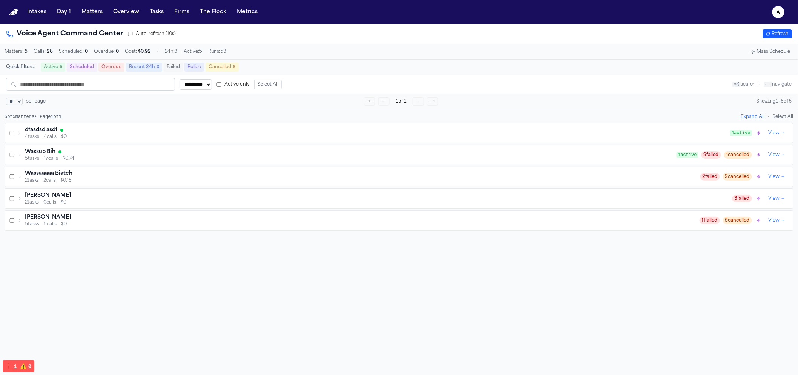
click at [52, 137] on span "4 calls" at bounding box center [50, 137] width 13 height 6
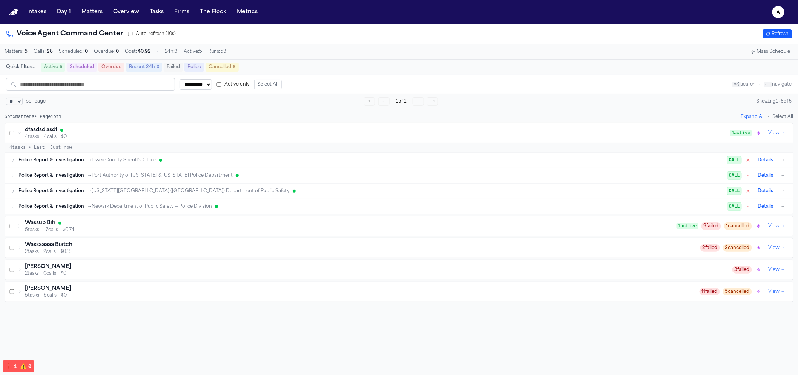
click at [145, 165] on div "Police Report & Investigation → Essex County Sheriff’s Office CALL Details →" at bounding box center [402, 160] width 769 height 9
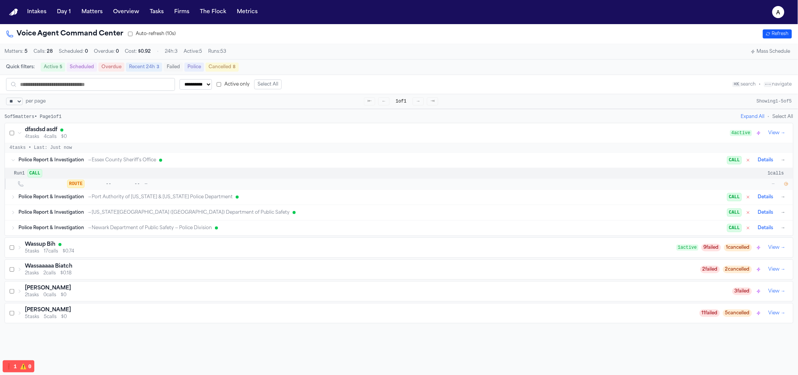
click at [790, 186] on button "button" at bounding box center [787, 184] width 8 height 8
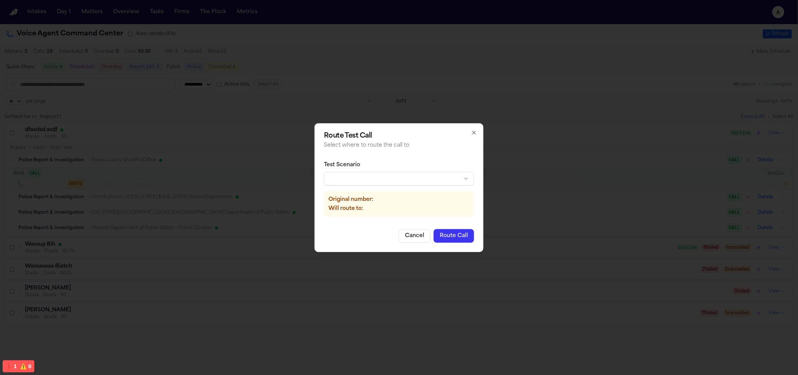
click at [435, 175] on body "**********" at bounding box center [399, 187] width 798 height 375
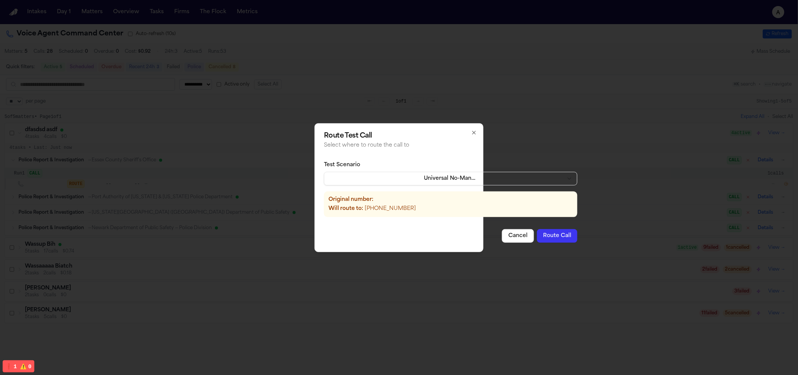
click at [551, 233] on button "Route Call" at bounding box center [557, 236] width 40 height 14
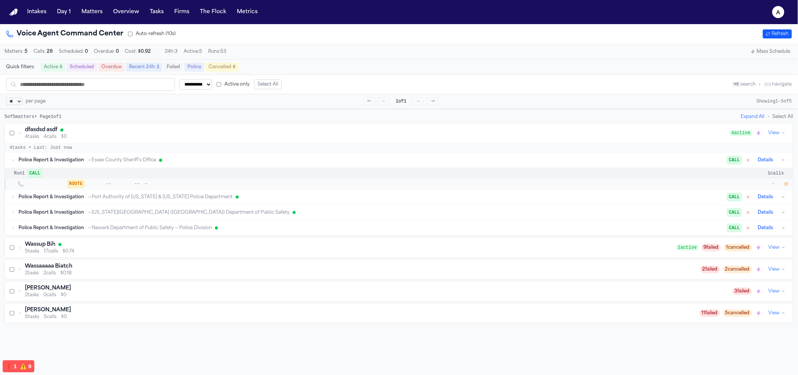
click at [61, 216] on span "Police Report & Investigation" at bounding box center [51, 213] width 66 height 6
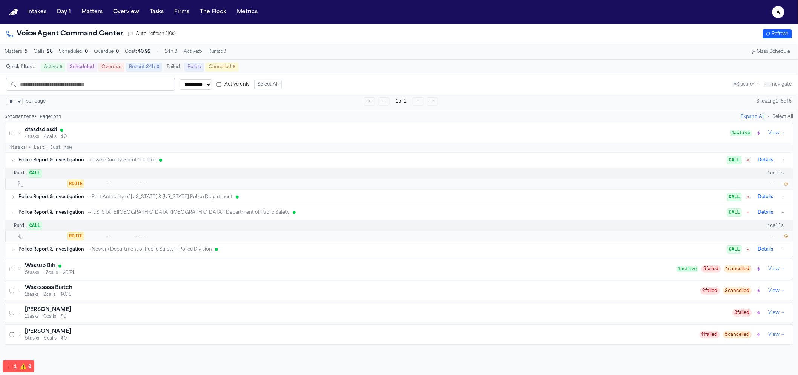
click at [789, 239] on icon "button" at bounding box center [786, 236] width 5 height 5
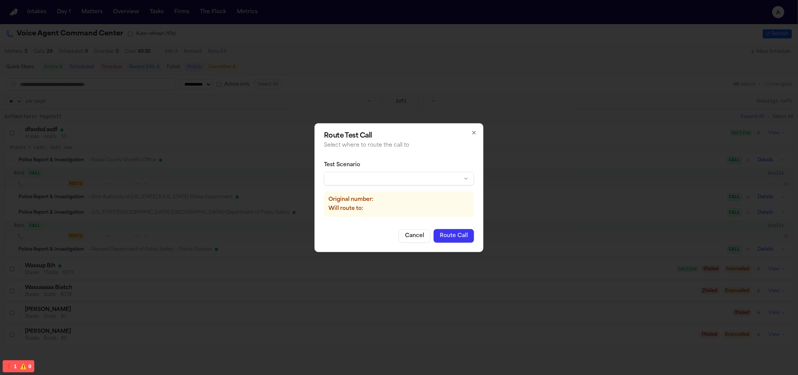
click at [427, 190] on div "Test Scenario Original number: Will route to:" at bounding box center [399, 189] width 150 height 68
click at [427, 181] on body "**********" at bounding box center [399, 187] width 798 height 375
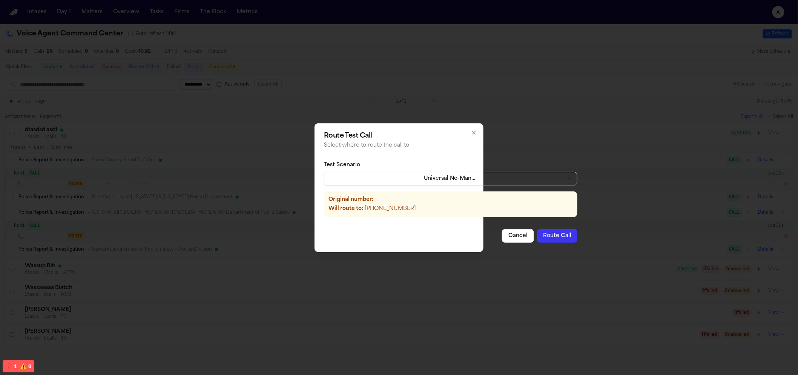
click at [549, 235] on button "Route Call" at bounding box center [557, 236] width 40 height 14
click at [491, 182] on body "**********" at bounding box center [399, 187] width 798 height 375
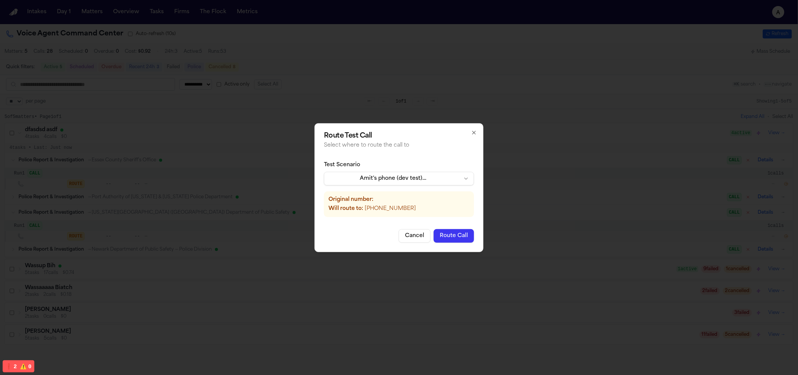
click at [458, 232] on button "Route Call" at bounding box center [454, 236] width 40 height 14
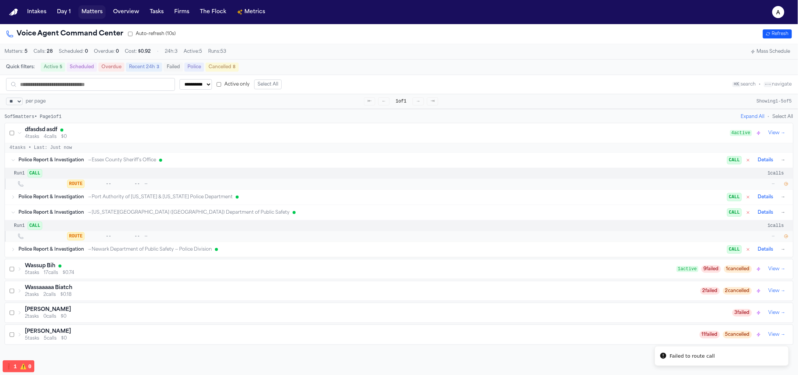
click at [97, 12] on button "Matters" at bounding box center [91, 12] width 27 height 14
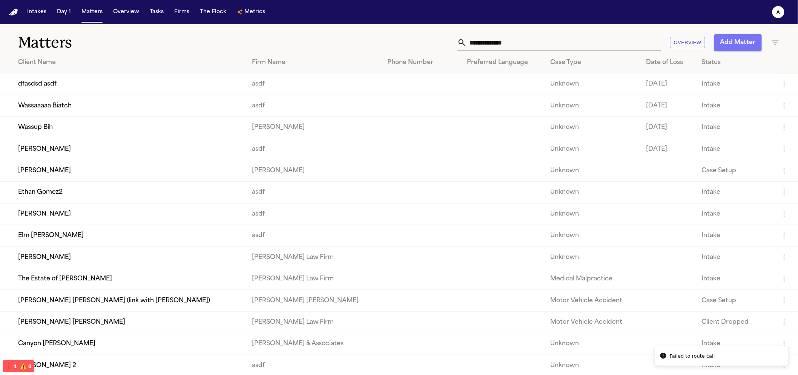
click at [726, 48] on button "Add Matter" at bounding box center [739, 42] width 48 height 17
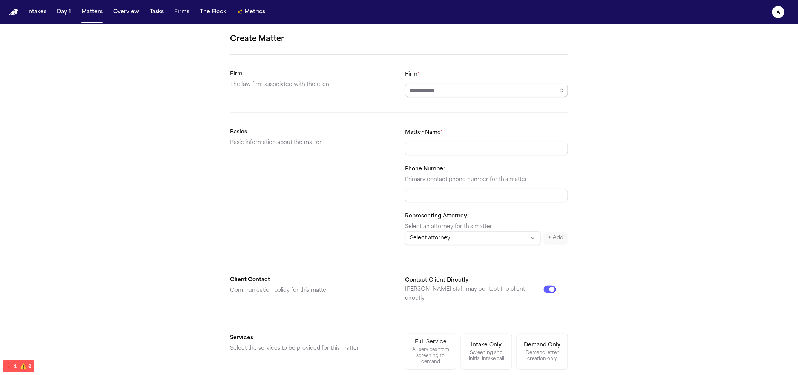
drag, startPoint x: 443, startPoint y: 86, endPoint x: 458, endPoint y: 86, distance: 14.7
click at [443, 87] on input "Firm *" at bounding box center [486, 91] width 163 height 14
click at [557, 87] on button "button" at bounding box center [562, 91] width 12 height 14
drag, startPoint x: 481, startPoint y: 130, endPoint x: 487, endPoint y: 108, distance: 22.3
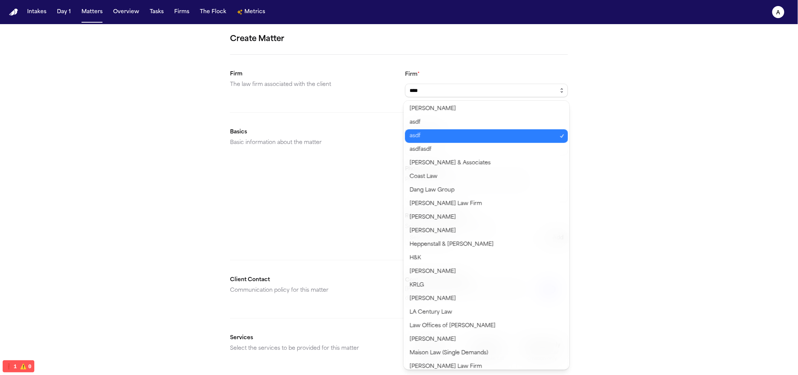
click at [561, 95] on button "button" at bounding box center [562, 91] width 12 height 14
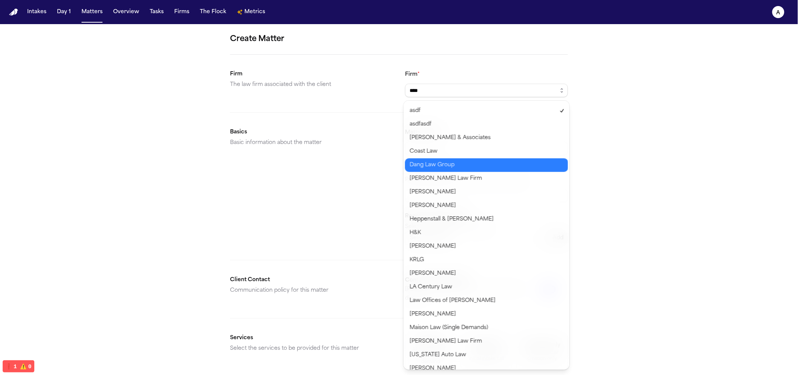
type input "**********"
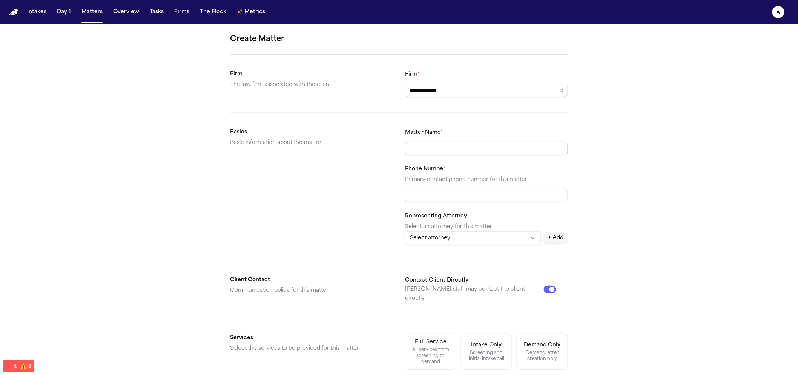
click at [472, 147] on input "Matter Name *" at bounding box center [486, 149] width 163 height 14
click at [480, 150] on input "*****" at bounding box center [486, 149] width 163 height 14
drag, startPoint x: 480, startPoint y: 150, endPoint x: 480, endPoint y: 157, distance: 6.4
click at [75, 2] on div "**********" at bounding box center [399, 187] width 798 height 375
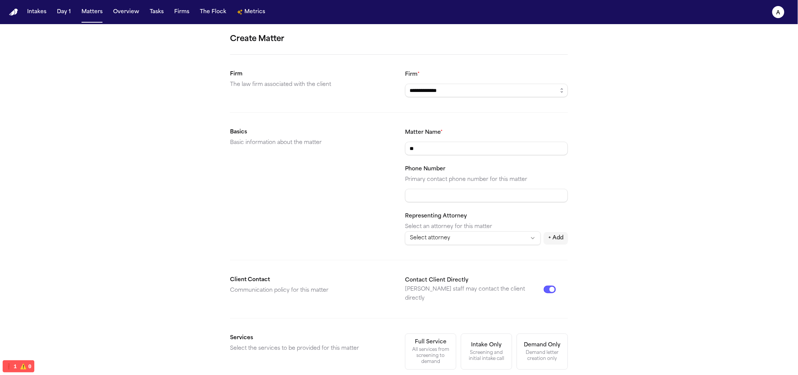
type input "*"
type input "**********"
click at [343, 226] on div "Basics Basic information about the matter" at bounding box center [311, 186] width 163 height 117
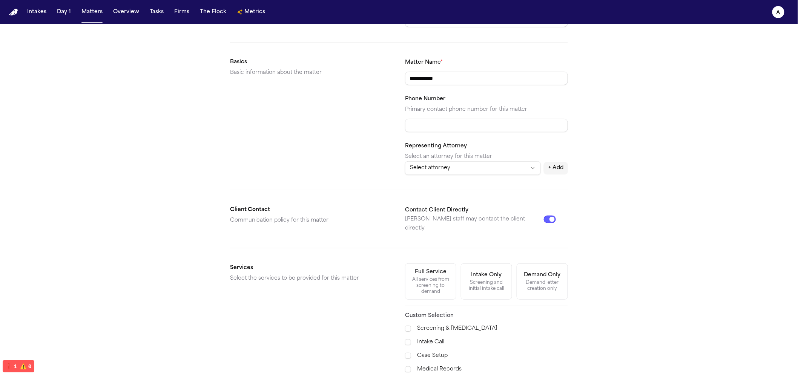
scroll to position [163, 0]
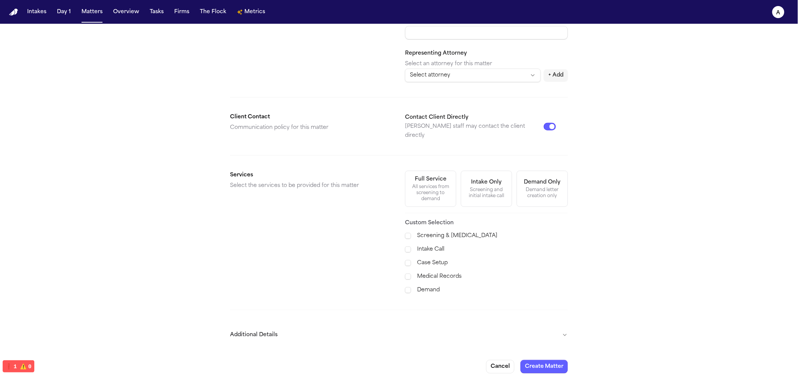
click at [562, 326] on button "Additional Details" at bounding box center [399, 336] width 338 height 20
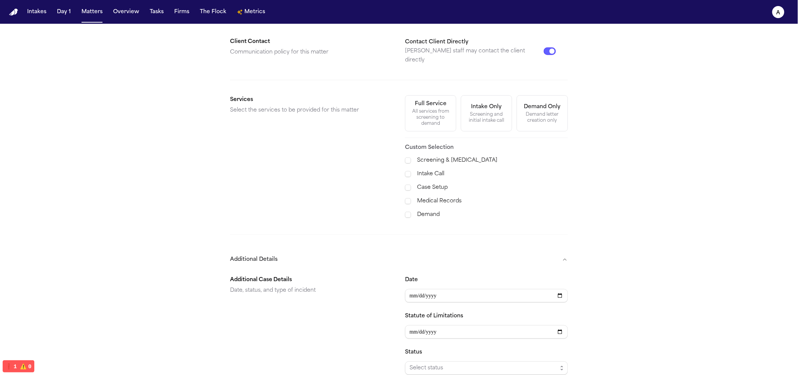
scroll to position [240, 0]
click at [444, 288] on input "Date" at bounding box center [486, 295] width 163 height 14
type input "**********"
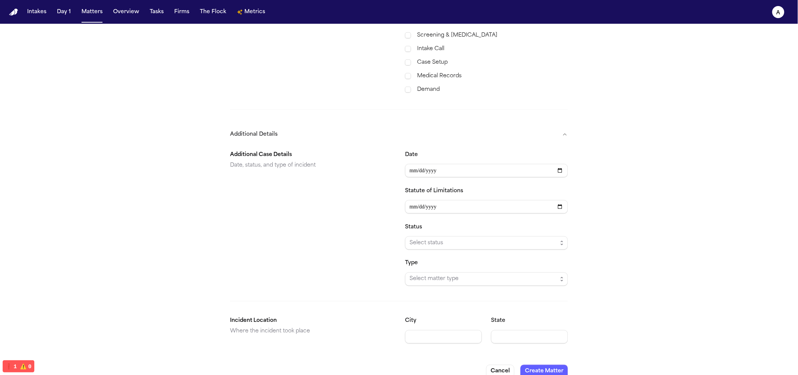
scroll to position [369, 0]
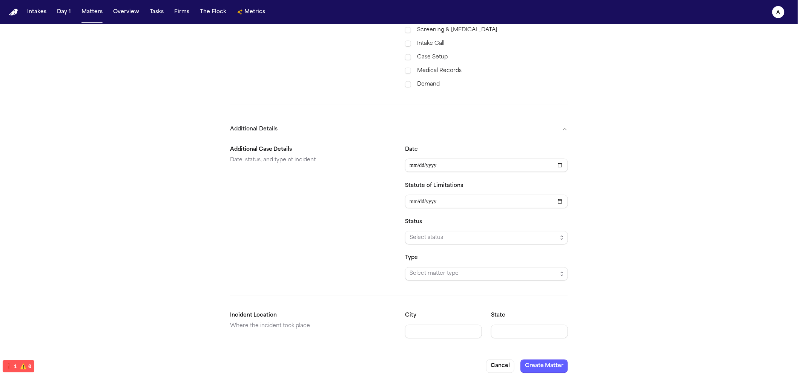
click at [359, 276] on div "**********" at bounding box center [399, 242] width 338 height 206
click at [476, 338] on form "**********" at bounding box center [399, 18] width 338 height 709
click at [471, 331] on input "City" at bounding box center [443, 332] width 77 height 14
type input "******"
type input "**"
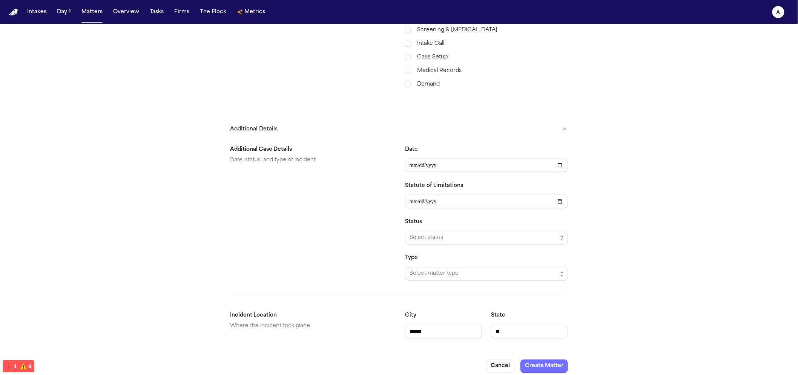
click at [550, 360] on button "Create Matter" at bounding box center [545, 367] width 48 height 14
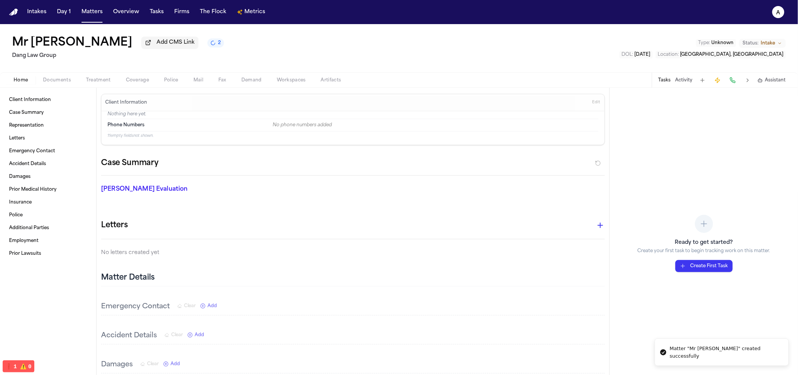
click at [171, 80] on span "Police" at bounding box center [171, 80] width 14 height 6
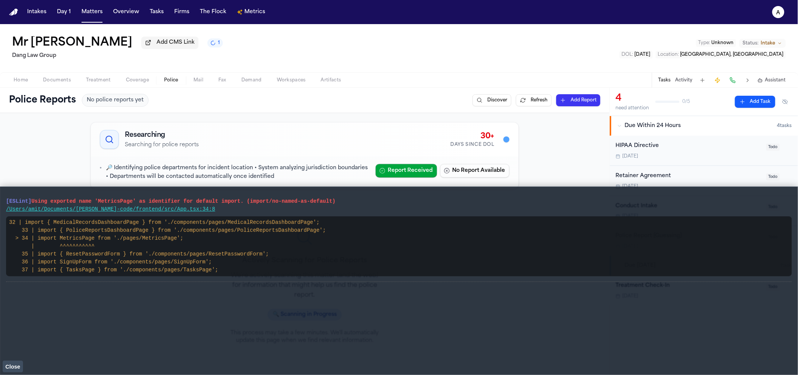
click at [26, 364] on div "[ESLint] Using exported name 'MetricsPage' as identifier for default import. (i…" at bounding box center [399, 281] width 786 height 176
click at [22, 365] on button "Close" at bounding box center [13, 366] width 20 height 11
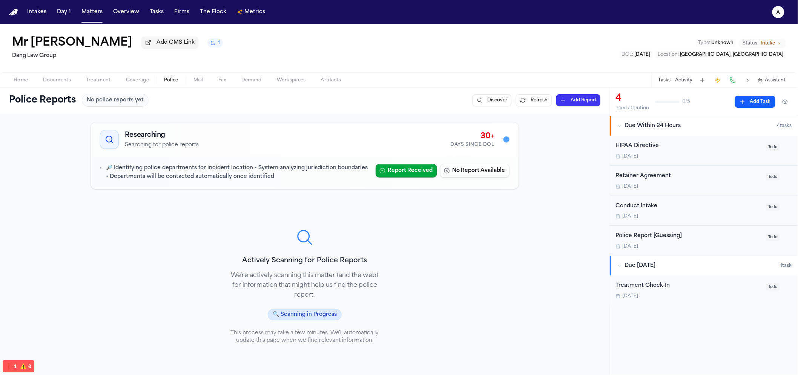
click at [208, 48] on button "1" at bounding box center [215, 42] width 15 height 9
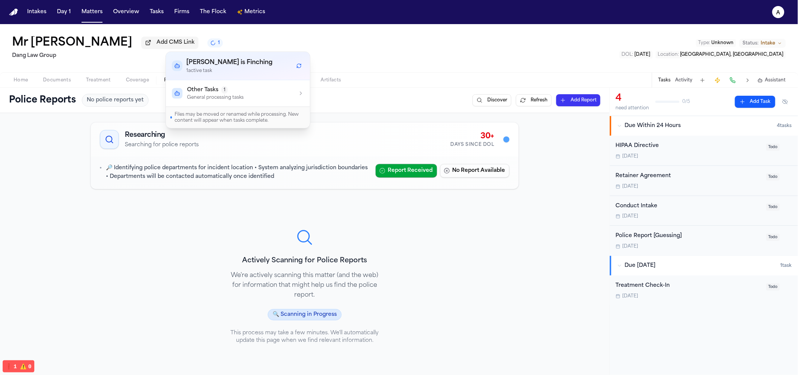
click at [208, 48] on button "1" at bounding box center [215, 42] width 15 height 9
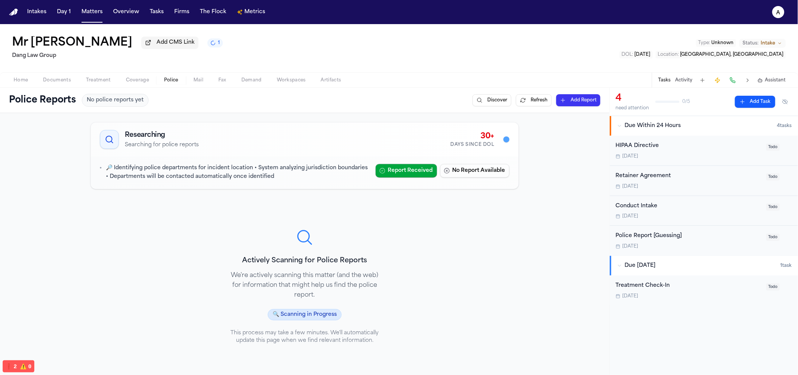
click at [208, 48] on button "1" at bounding box center [215, 42] width 15 height 9
click at [130, 145] on p "Searching for police reports" at bounding box center [162, 145] width 74 height 8
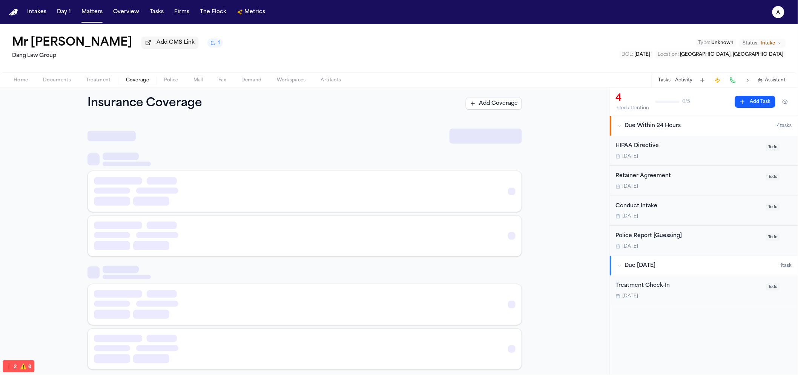
click at [144, 81] on span "Coverage" at bounding box center [137, 80] width 23 height 6
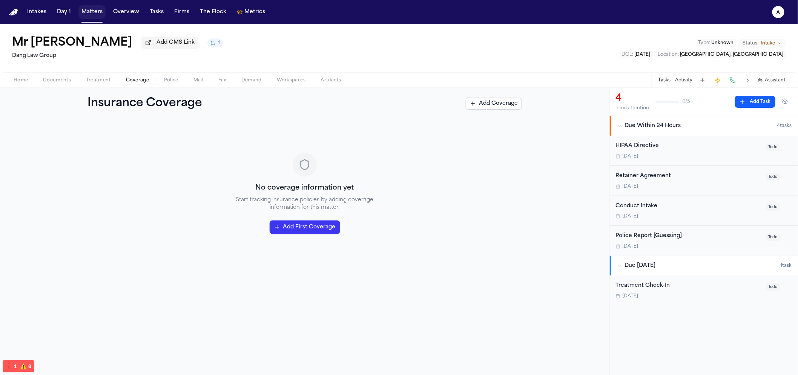
click at [78, 17] on span "Matters" at bounding box center [91, 12] width 27 height 14
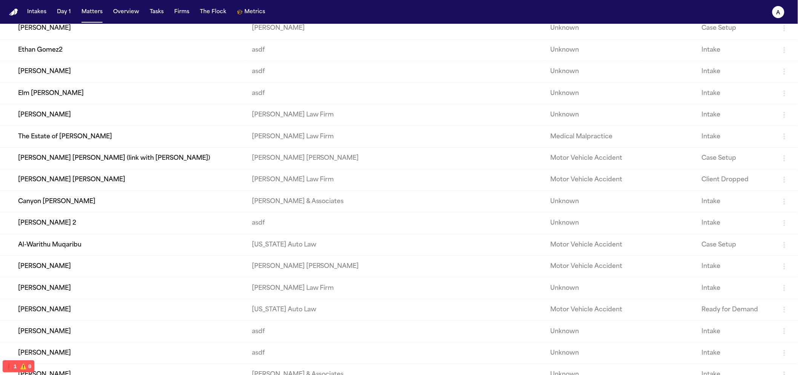
scroll to position [164, 0]
click at [86, 233] on td "[PERSON_NAME] 2" at bounding box center [123, 224] width 246 height 22
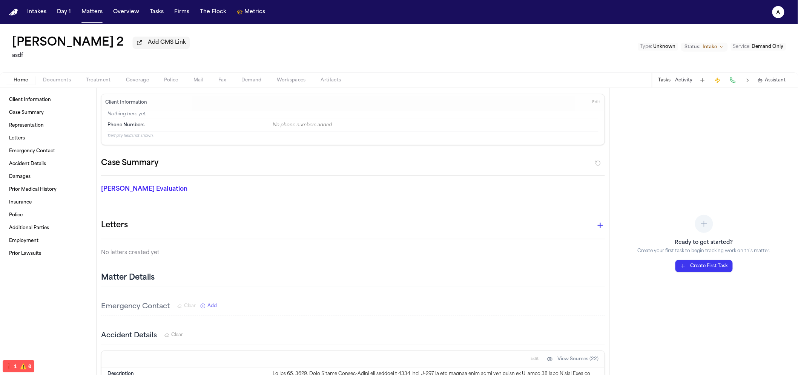
click at [124, 85] on span "button" at bounding box center [137, 84] width 32 height 1
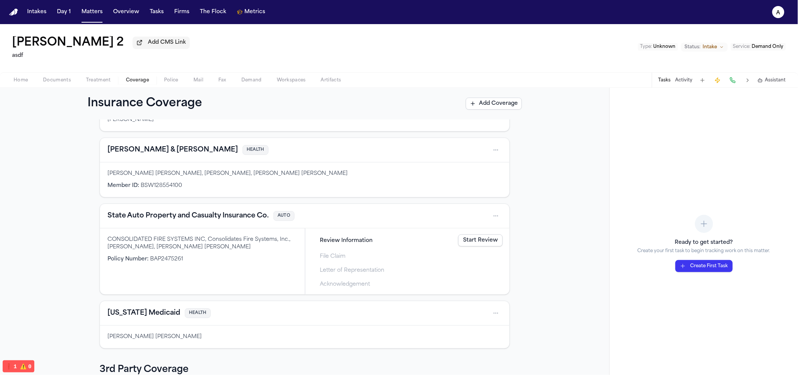
scroll to position [82, 0]
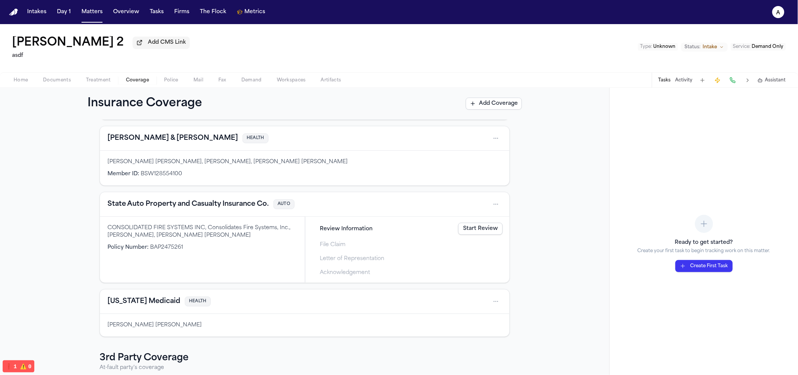
click at [477, 234] on link "Start Review" at bounding box center [480, 229] width 45 height 12
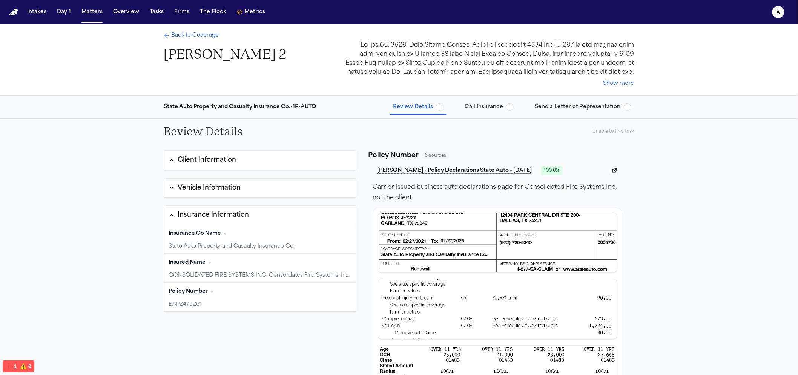
click at [445, 111] on button "Review Details" at bounding box center [418, 107] width 57 height 14
click at [442, 106] on span "button" at bounding box center [440, 107] width 8 height 8
click at [510, 108] on span "button" at bounding box center [510, 107] width 8 height 8
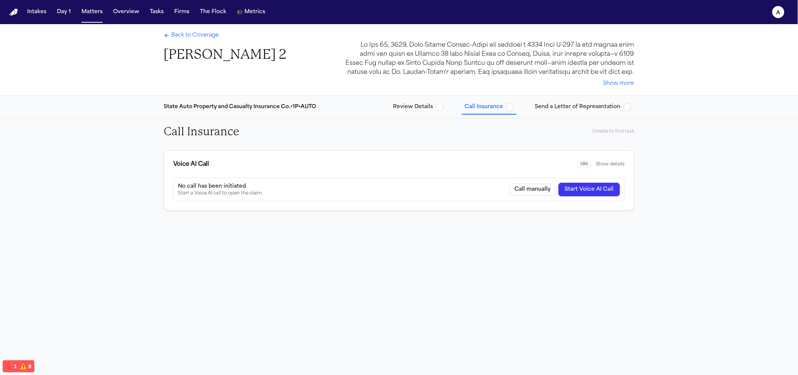
click at [408, 109] on span "Review Details" at bounding box center [413, 107] width 40 height 8
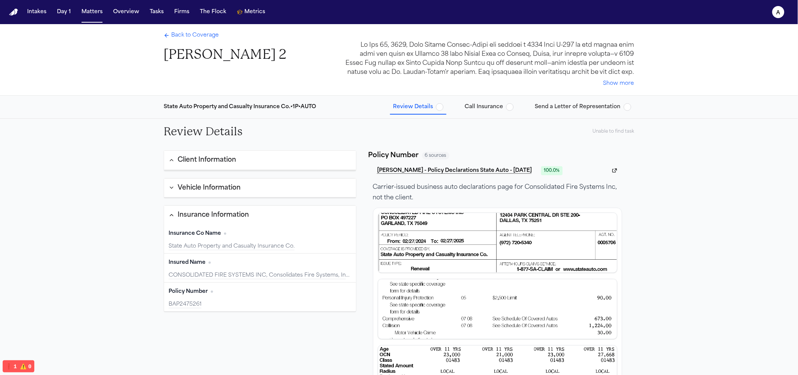
click at [494, 105] on span "Call Insurance" at bounding box center [484, 107] width 38 height 8
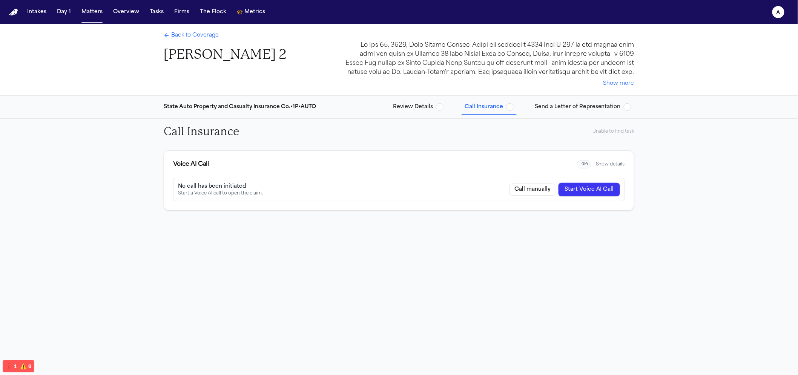
click at [584, 190] on button "Start Voice AI Call" at bounding box center [590, 190] width 62 height 14
click at [419, 91] on div "Back to Coverage Juan Molina 2 Show more" at bounding box center [399, 59] width 483 height 71
click at [426, 116] on div "State Auto Property and Casualty Insurance Co. • 1P • AUTO Review Details Call …" at bounding box center [399, 107] width 483 height 23
click at [424, 110] on span "Review Details" at bounding box center [413, 107] width 40 height 8
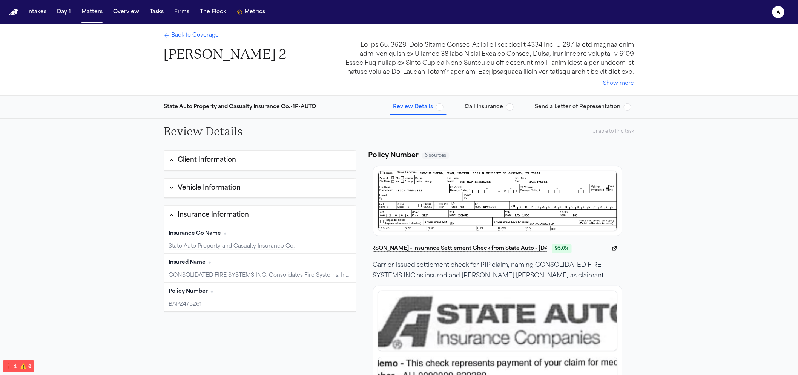
scroll to position [1047, 0]
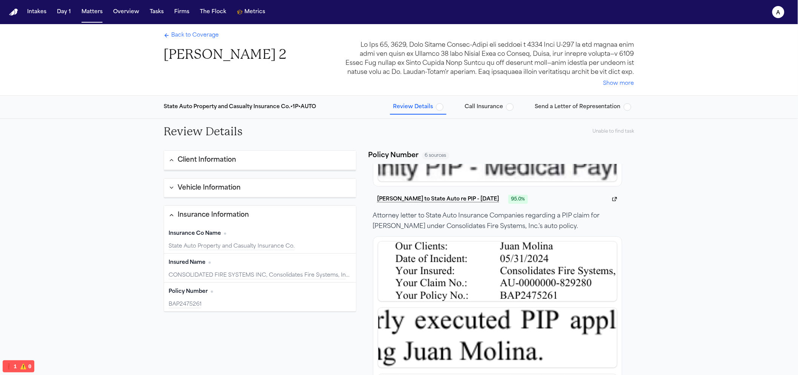
click at [500, 110] on span "Call Insurance" at bounding box center [484, 107] width 38 height 8
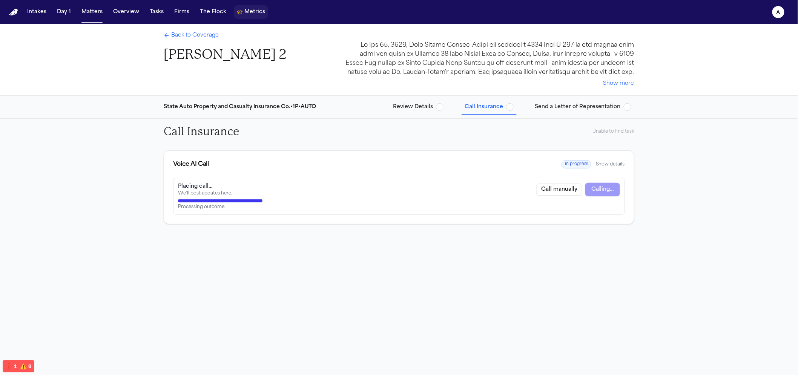
click at [244, 17] on button "Metrics" at bounding box center [251, 12] width 34 height 14
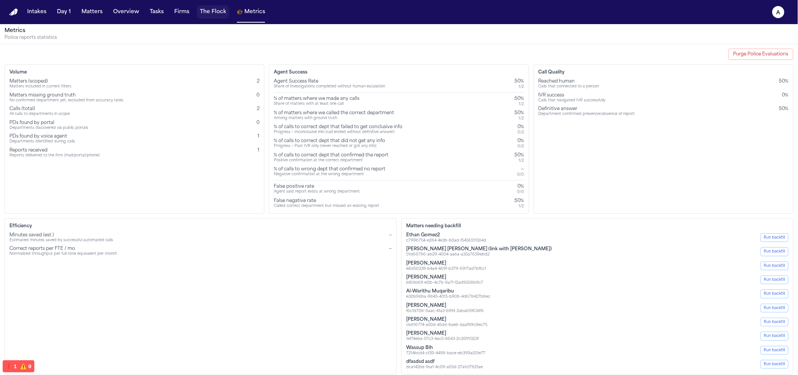
click at [217, 12] on button "The Flock" at bounding box center [213, 12] width 32 height 14
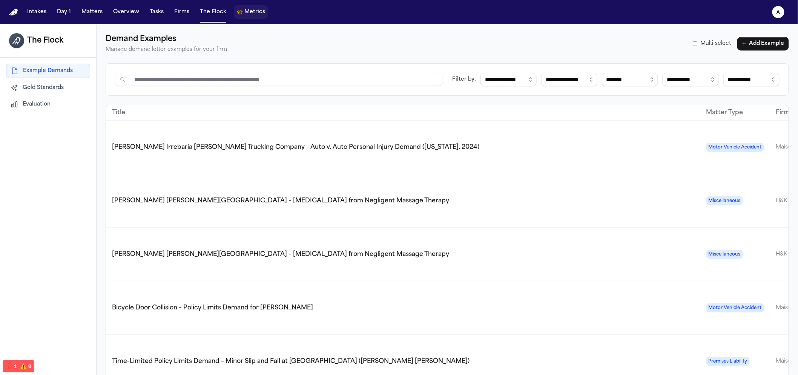
click at [244, 15] on span "Metrics" at bounding box center [254, 12] width 21 height 8
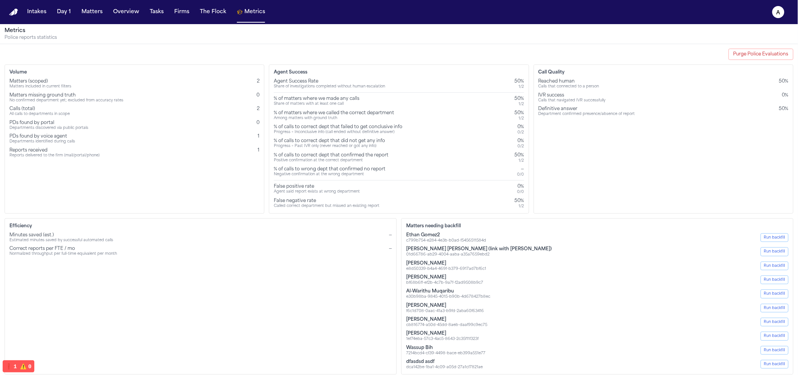
click at [22, 38] on p "Police reports statistics" at bounding box center [399, 38] width 789 height 6
click at [23, 36] on p "Police reports statistics" at bounding box center [399, 38] width 789 height 6
click at [84, 252] on div "Normalized throughput per full-time equivalent per month" at bounding box center [63, 254] width 108 height 5
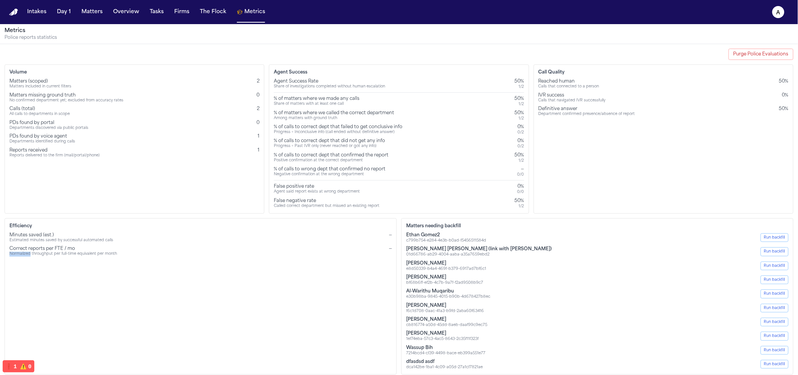
click at [84, 252] on div "Normalized throughput per full-time equivalent per month" at bounding box center [63, 254] width 108 height 5
click at [83, 255] on div "Normalized throughput per full-time equivalent per month" at bounding box center [63, 254] width 108 height 5
click at [83, 236] on div "Minutes saved (est.)" at bounding box center [61, 235] width 104 height 6
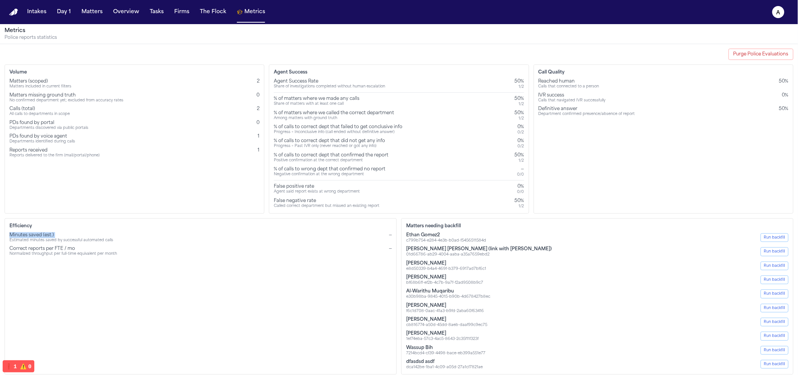
click at [83, 236] on div "Minutes saved (est.)" at bounding box center [61, 235] width 104 height 6
click at [90, 255] on div "Normalized throughput per full-time equivalent per month" at bounding box center [63, 254] width 108 height 5
click at [85, 243] on div "Estimated minutes saved by successful automated calls" at bounding box center [61, 240] width 104 height 5
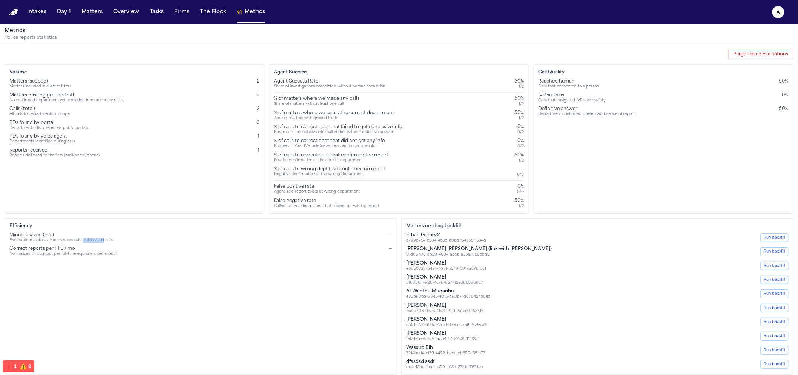
click at [85, 243] on div "Estimated minutes saved by successful automated calls" at bounding box center [61, 240] width 104 height 5
click at [79, 263] on div "Efficiency Minutes saved (est.) Estimated minutes saved by successful automated…" at bounding box center [201, 296] width 392 height 157
click at [348, 23] on nav "Intakes Day 1 Matters Overview Tasks Firms The Flock 👑 Metrics a" at bounding box center [399, 12] width 798 height 24
click at [777, 10] on text "a" at bounding box center [779, 12] width 4 height 5
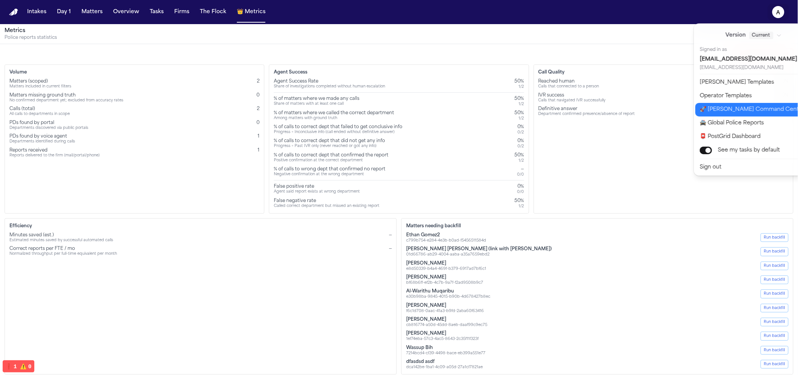
click at [745, 112] on button "🚀 [PERSON_NAME] Command Center" at bounding box center [759, 110] width 126 height 14
select select "**"
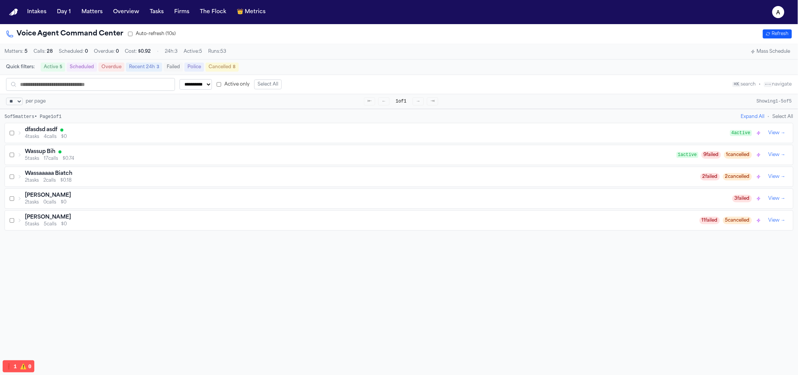
click at [87, 226] on div "5 tasks 5 calls $0" at bounding box center [362, 224] width 675 height 6
click at [93, 200] on div "[PERSON_NAME]" at bounding box center [379, 196] width 708 height 8
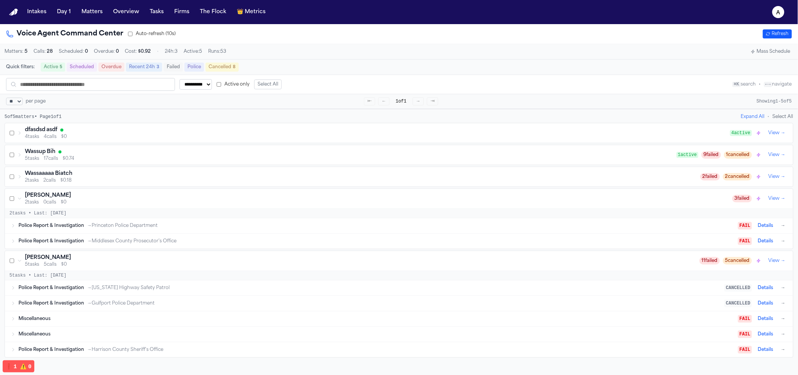
click at [88, 131] on div "dfasdsd asdf" at bounding box center [378, 130] width 706 height 8
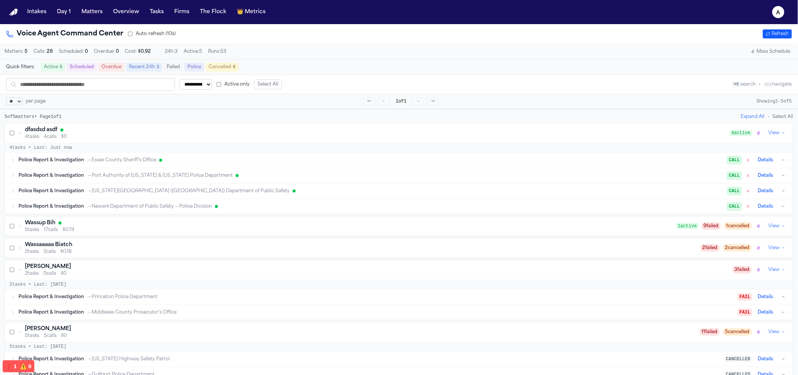
click at [93, 163] on span "→ Essex County Sheriff’s Office" at bounding box center [121, 160] width 69 height 6
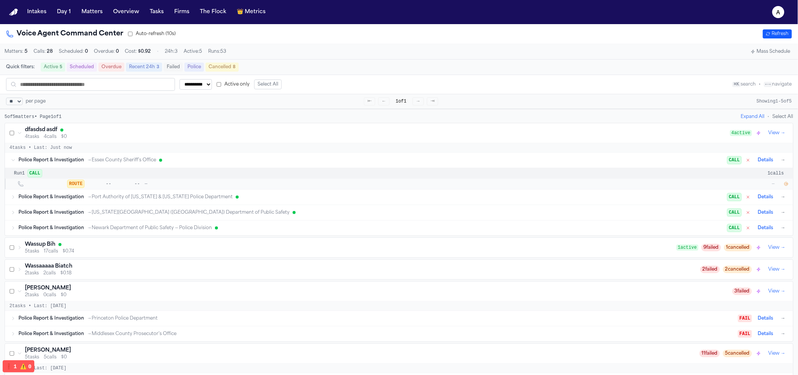
click at [19, 15] on nav "Intakes Day 1 Matters Overview Tasks Firms The Flock 👑 Metrics a" at bounding box center [399, 12] width 798 height 24
click at [88, 7] on button "Matters" at bounding box center [91, 12] width 27 height 14
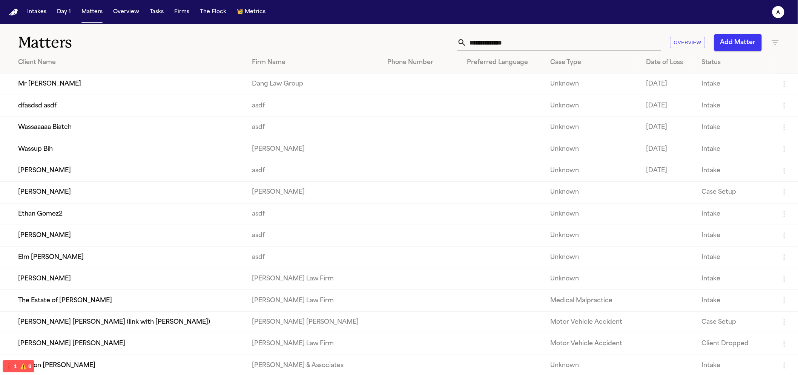
click at [160, 87] on td "Mr [PERSON_NAME]" at bounding box center [123, 85] width 246 height 22
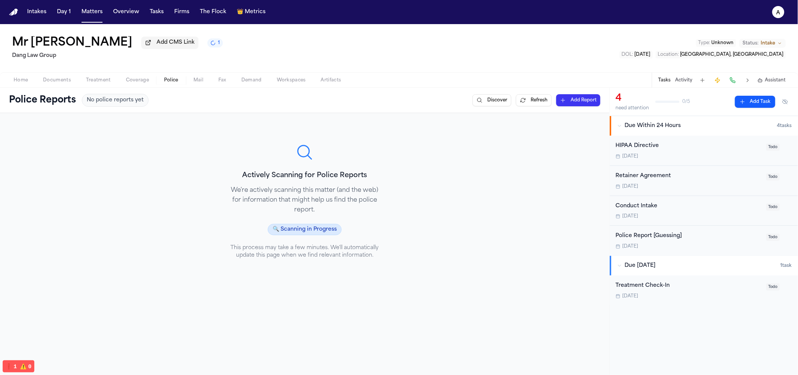
click at [162, 85] on span "button" at bounding box center [171, 84] width 23 height 1
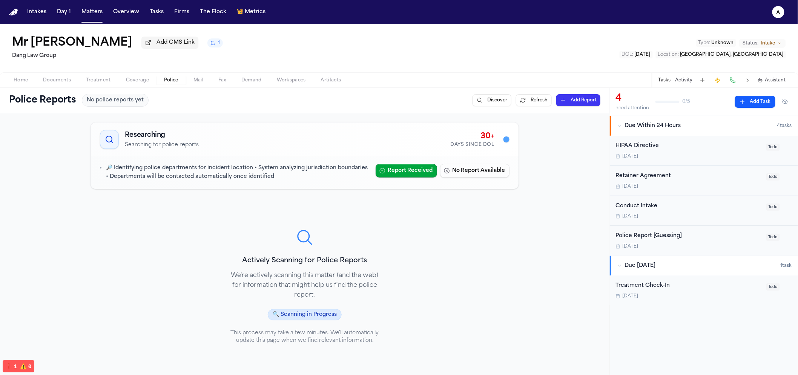
click at [289, 216] on div "Actively Scanning for Police Reports We're actively scanning this matter (and t…" at bounding box center [304, 287] width 169 height 165
click at [78, 12] on button "Matters" at bounding box center [91, 12] width 27 height 14
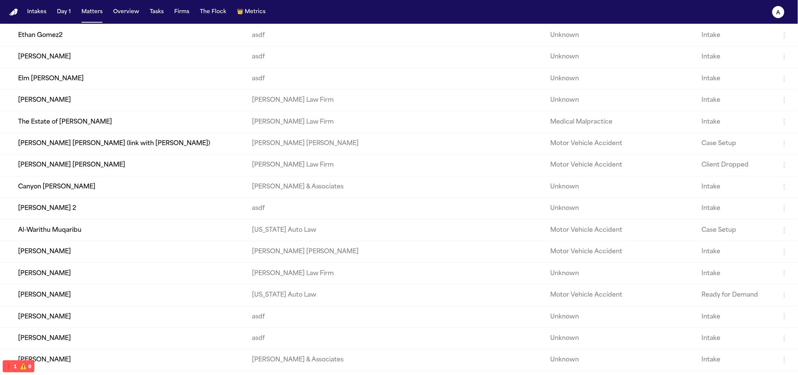
scroll to position [179, 0]
click at [85, 215] on td "[PERSON_NAME] 2" at bounding box center [123, 209] width 246 height 22
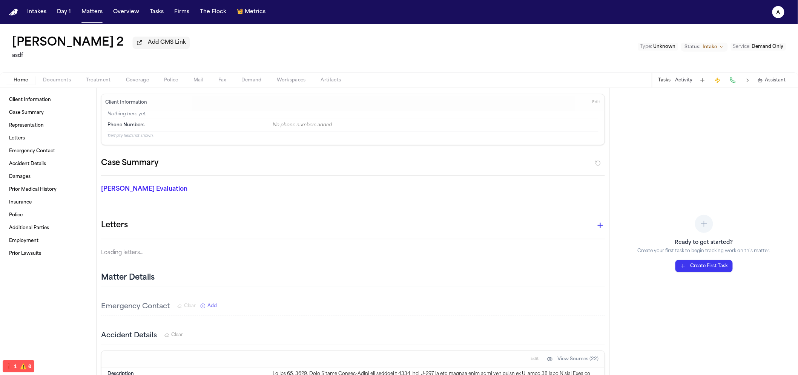
click at [131, 85] on span "button" at bounding box center [137, 84] width 32 height 1
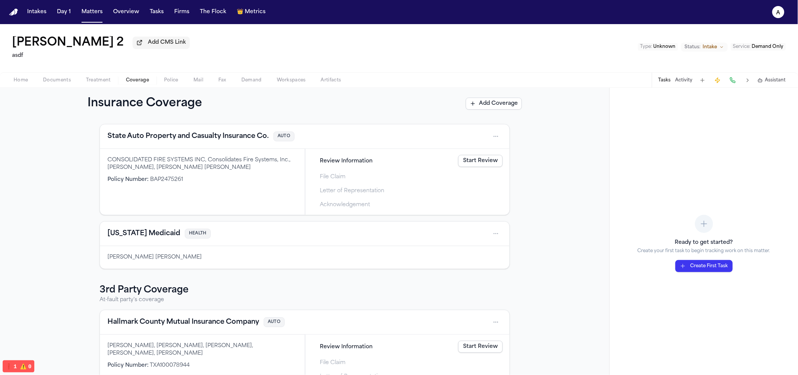
scroll to position [187, 0]
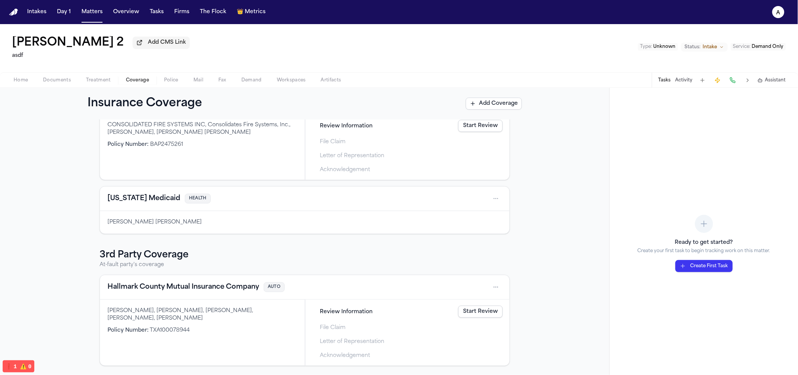
click at [472, 128] on link "Start Review" at bounding box center [480, 126] width 45 height 12
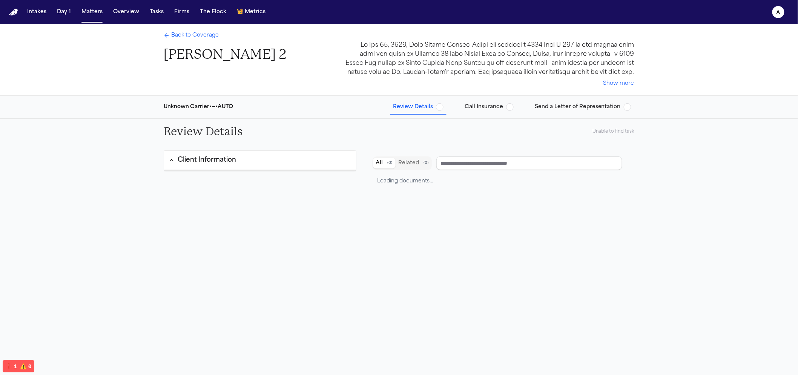
type input "**********"
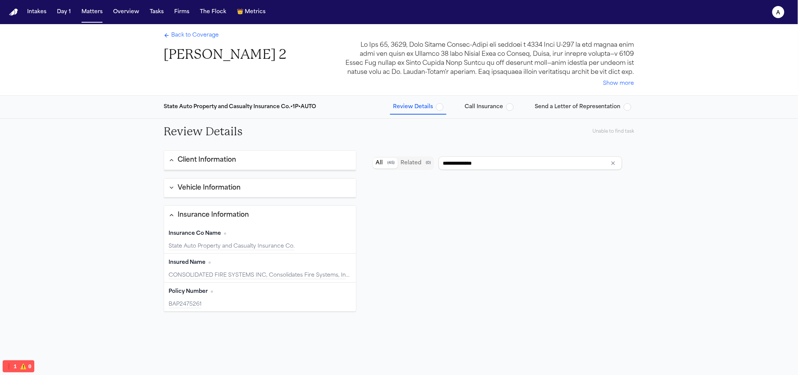
click at [262, 186] on button "Vehicle Information" at bounding box center [260, 188] width 192 height 19
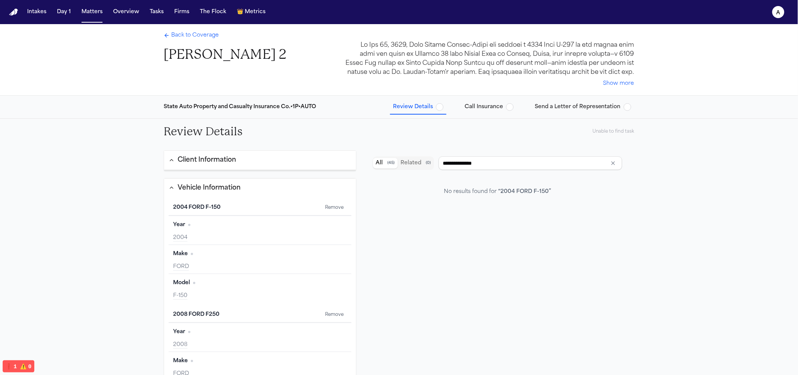
click at [263, 157] on button "Client Information" at bounding box center [260, 160] width 192 height 19
click at [251, 153] on button "Client Information" at bounding box center [260, 160] width 192 height 19
click at [251, 160] on button "Client Information" at bounding box center [260, 160] width 192 height 19
click at [618, 87] on button "Show more" at bounding box center [619, 84] width 31 height 8
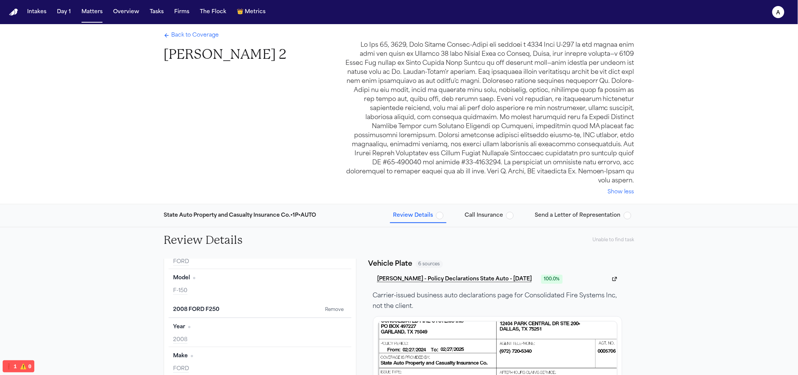
click at [497, 212] on span "Call Insurance" at bounding box center [484, 216] width 38 height 8
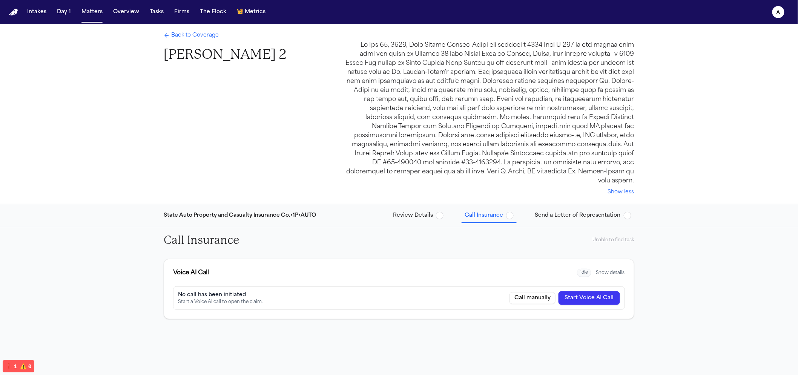
click at [571, 292] on button "Start Voice AI Call" at bounding box center [590, 299] width 62 height 14
click at [110, 11] on button "Overview" at bounding box center [126, 12] width 32 height 14
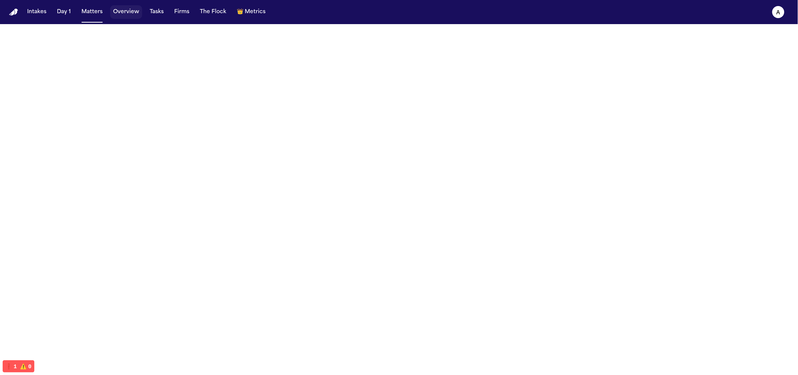
select select "**"
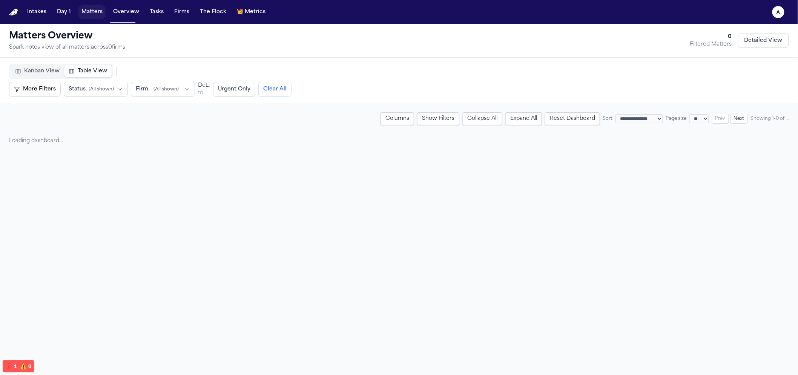
click at [103, 12] on button "Matters" at bounding box center [91, 12] width 27 height 14
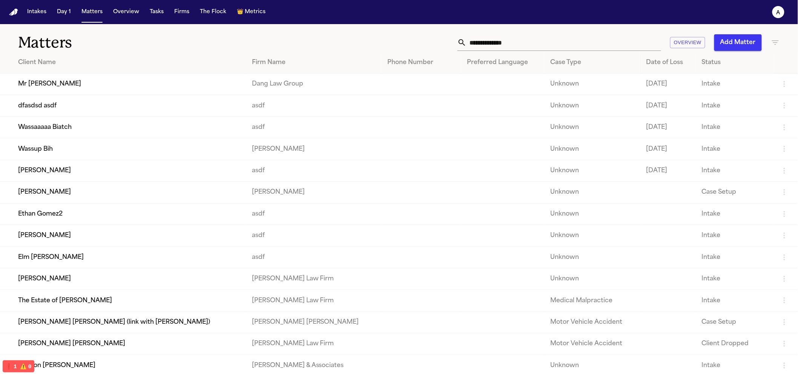
click at [65, 78] on td "Mr [PERSON_NAME]" at bounding box center [123, 85] width 246 height 22
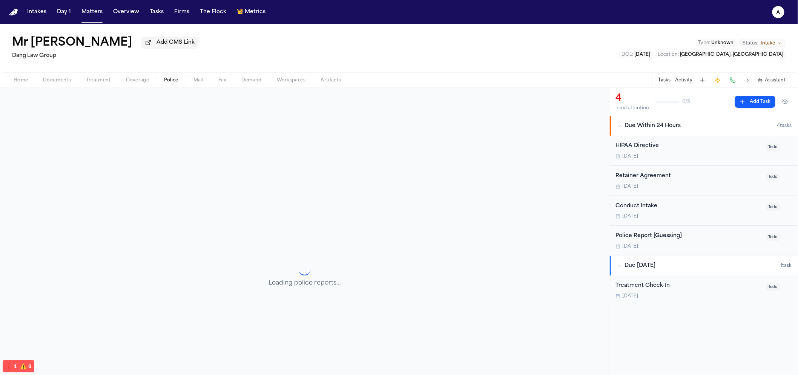
click at [172, 83] on span "Police" at bounding box center [171, 80] width 14 height 6
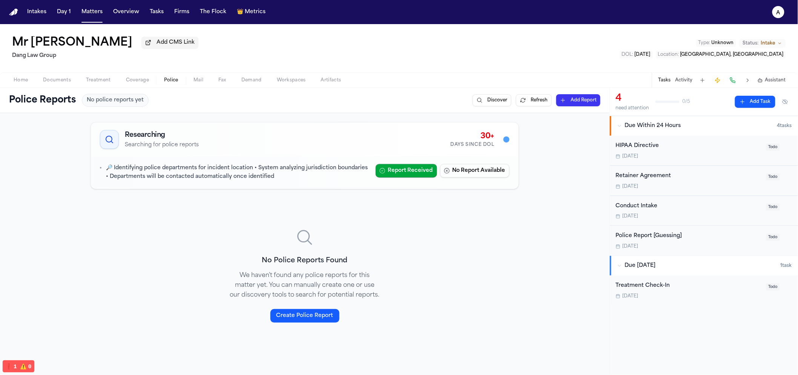
click at [108, 143] on icon at bounding box center [109, 139] width 9 height 9
click at [477, 101] on button "Discover" at bounding box center [492, 100] width 39 height 12
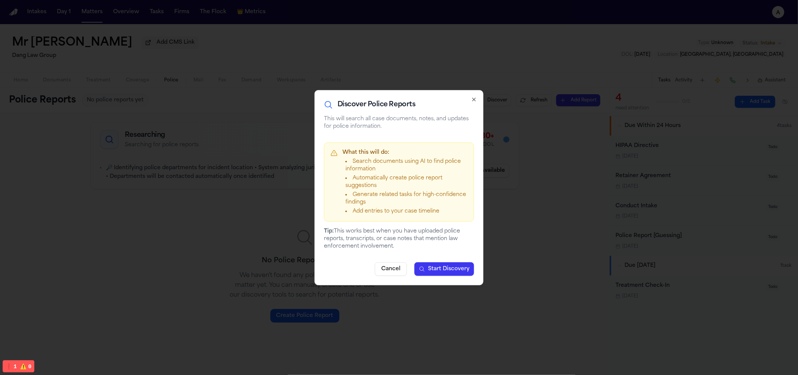
click at [438, 270] on span "Start Discovery" at bounding box center [449, 270] width 42 height 8
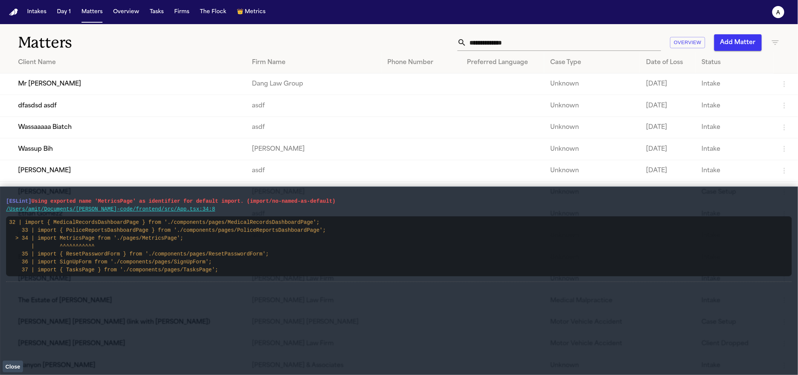
click at [15, 363] on button "Close" at bounding box center [13, 366] width 20 height 11
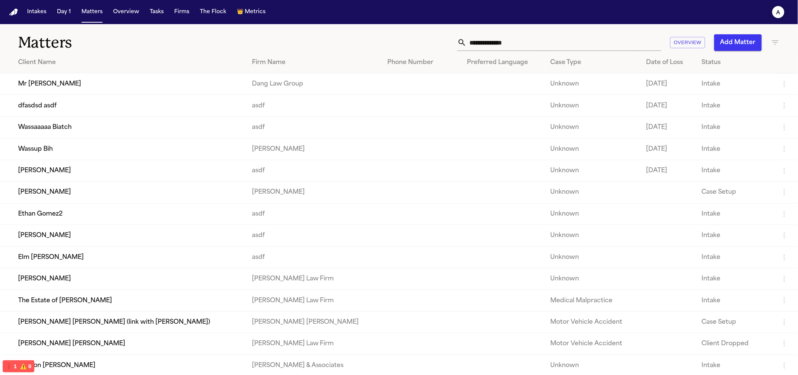
click at [776, 11] on icon "a" at bounding box center [779, 12] width 12 height 12
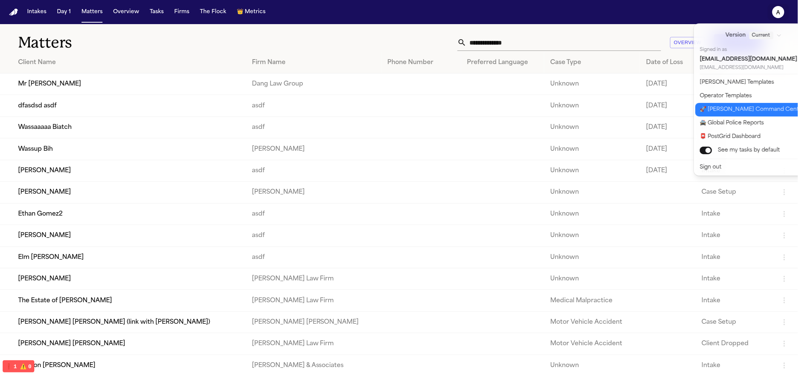
click at [732, 108] on button "🚀 [PERSON_NAME] Command Center" at bounding box center [759, 110] width 126 height 14
select select "**"
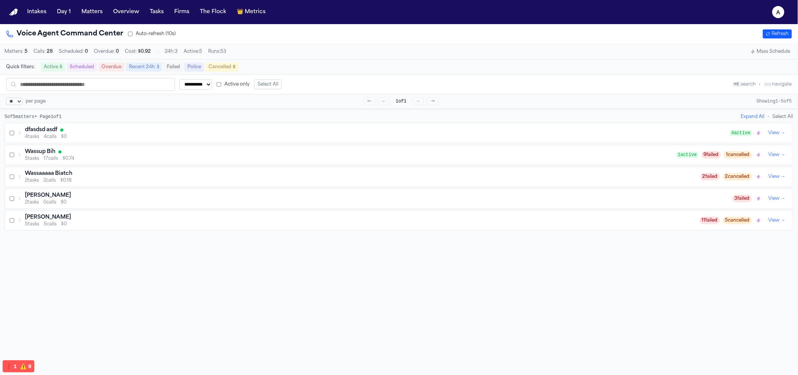
click at [85, 134] on div "dfasdsd asdf" at bounding box center [378, 130] width 706 height 8
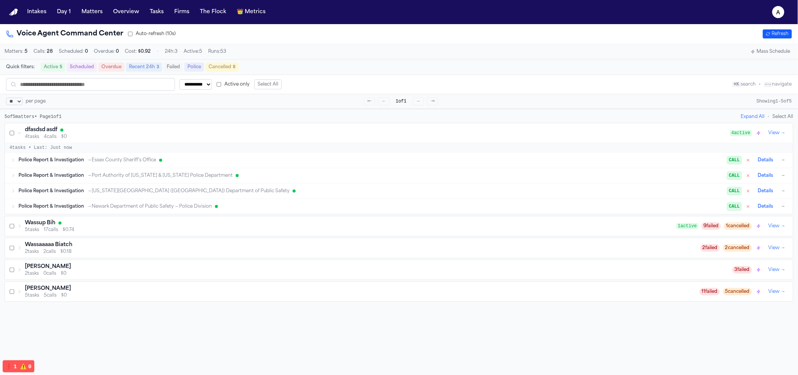
click at [62, 292] on h3 "[PERSON_NAME]" at bounding box center [48, 289] width 46 height 8
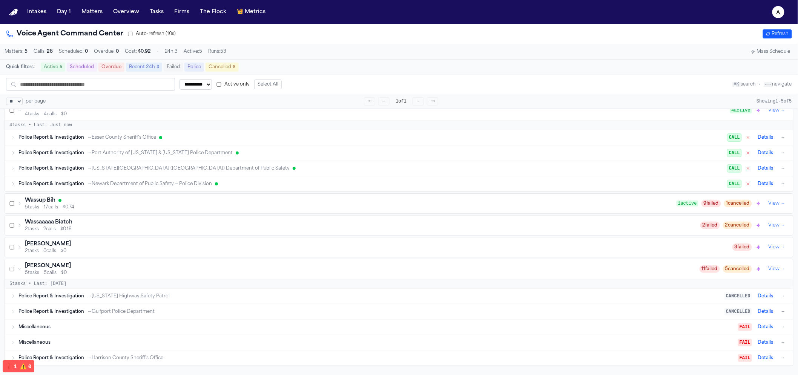
scroll to position [24, 0]
click at [62, 331] on div "Miscellaneous" at bounding box center [378, 327] width 720 height 6
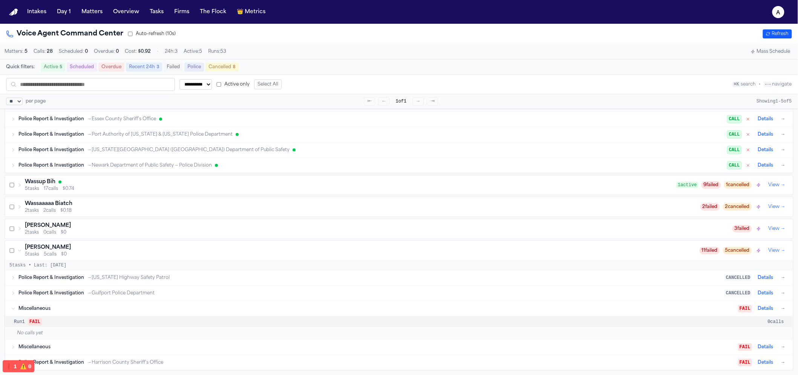
click at [22, 248] on div "Vanity Watkins 5 tasks 5 calls $0" at bounding box center [358, 251] width 683 height 14
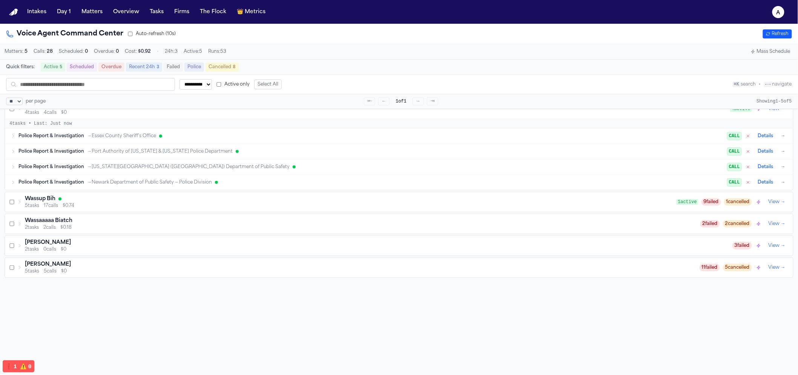
click at [24, 251] on div "Zahra Khan 2 tasks 0 calls $0" at bounding box center [374, 246] width 715 height 14
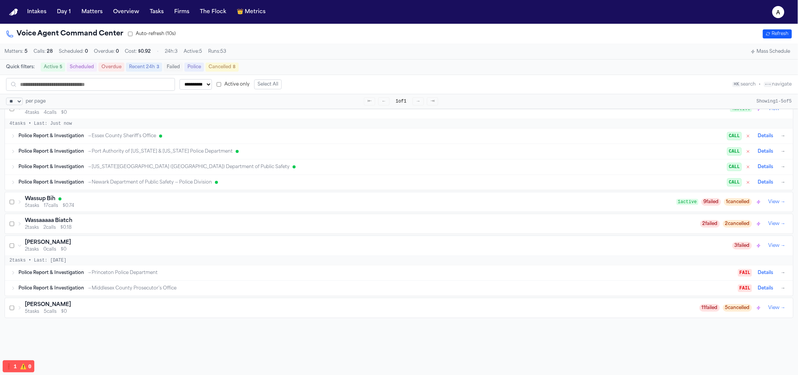
click at [56, 276] on span "Police Report & Investigation" at bounding box center [51, 273] width 66 height 6
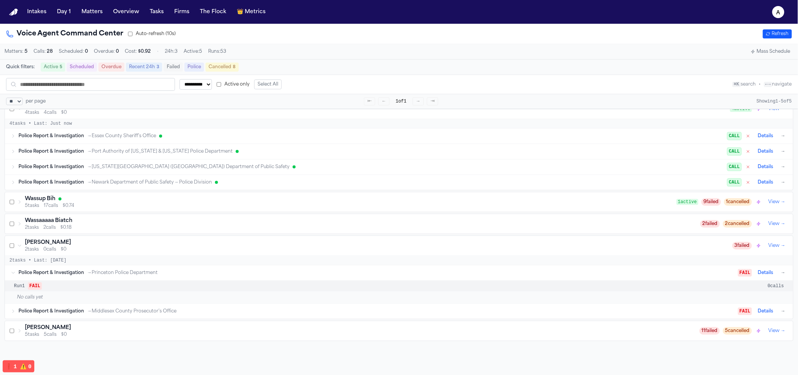
click at [62, 276] on span "Police Report & Investigation" at bounding box center [51, 273] width 66 height 6
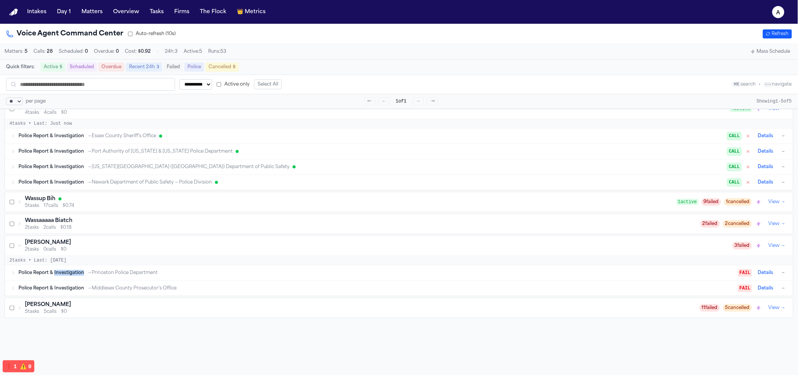
click at [62, 276] on span "Police Report & Investigation" at bounding box center [51, 273] width 66 height 6
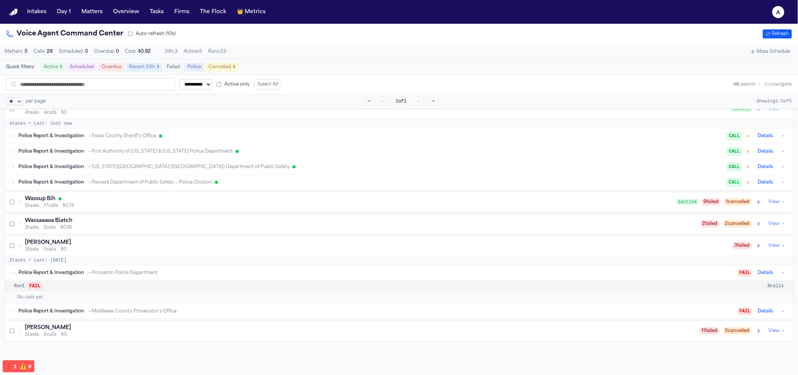
click at [75, 187] on div "Police Report & Investigation → Newark Department of Public Safety — Police Div…" at bounding box center [402, 182] width 769 height 9
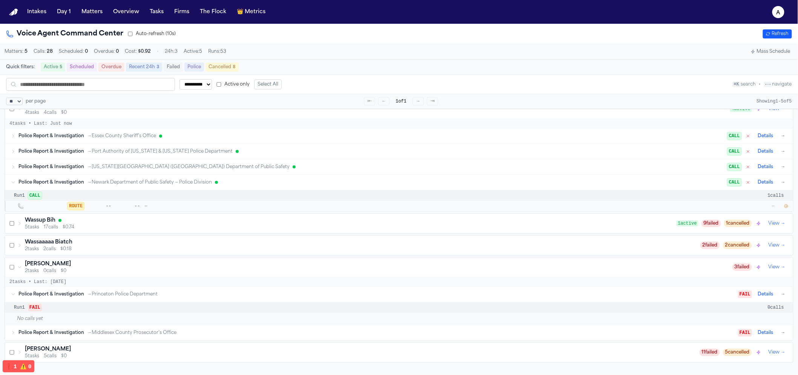
click at [75, 187] on div "Police Report & Investigation → Newark Department of Public Safety — Police Div…" at bounding box center [402, 182] width 769 height 9
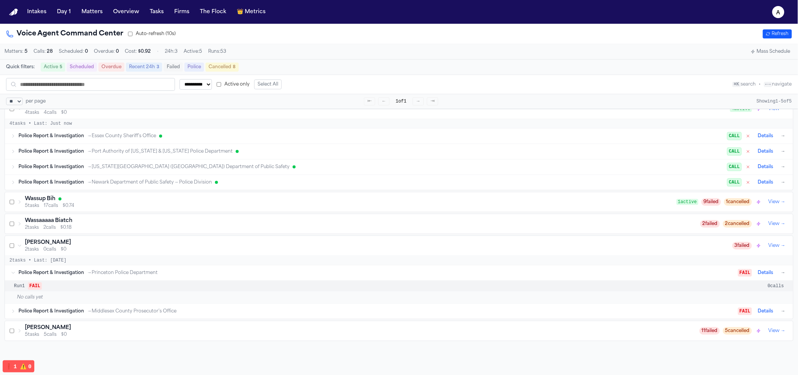
click at [72, 203] on div "Wassup Bih" at bounding box center [351, 199] width 652 height 8
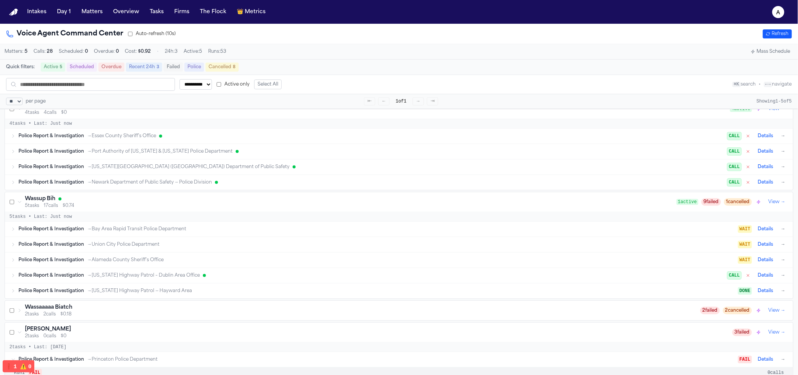
click at [84, 237] on div "Police Report & Investigation → Bay Area Rapid Transit Police Department WAIT D…" at bounding box center [399, 229] width 789 height 15
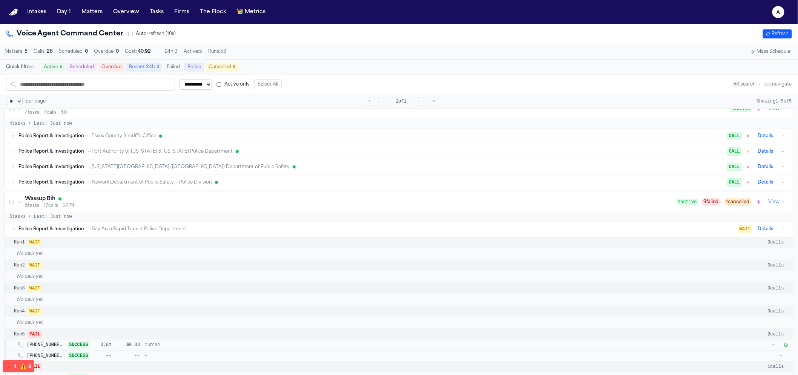
click at [85, 237] on div "Police Report & Investigation → Bay Area Rapid Transit Police Department WAIT D…" at bounding box center [399, 229] width 789 height 15
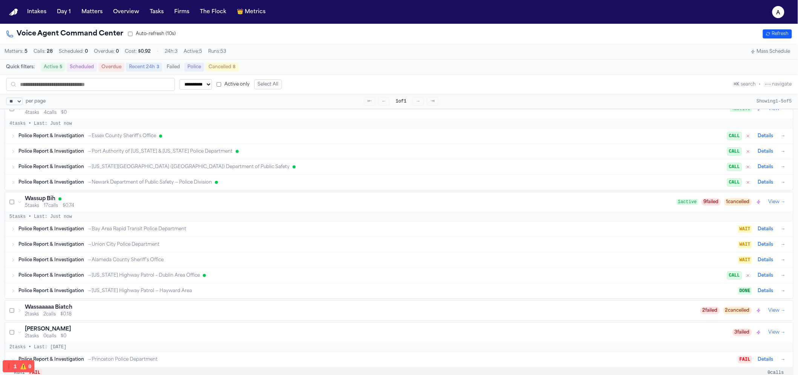
click at [85, 286] on div "Police Report & Investigation → California Highway Patrol — Hayward Area DONE D…" at bounding box center [399, 291] width 789 height 15
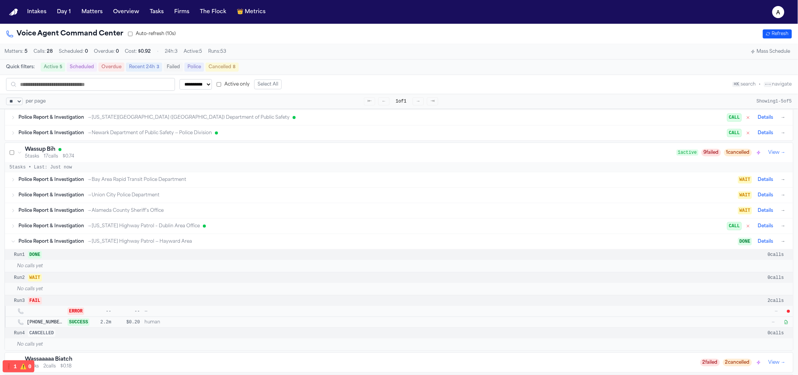
scroll to position [74, 0]
click at [152, 244] on span "→ California Highway Patrol — Hayward Area" at bounding box center [139, 241] width 105 height 6
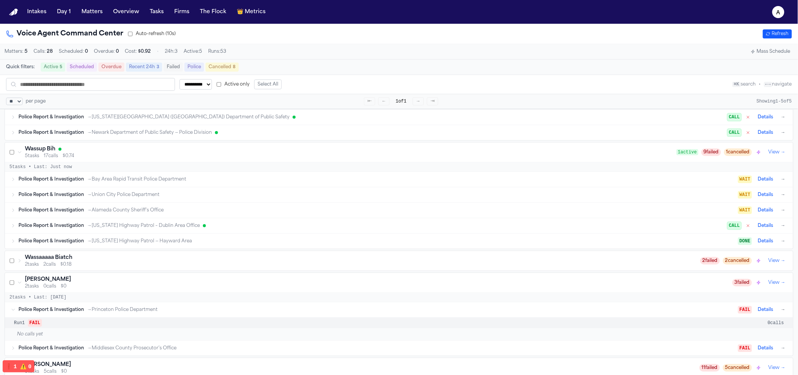
click at [151, 234] on div "Police Report & Investigation → California Highway Patrol – Dublin Area Office …" at bounding box center [399, 225] width 789 height 15
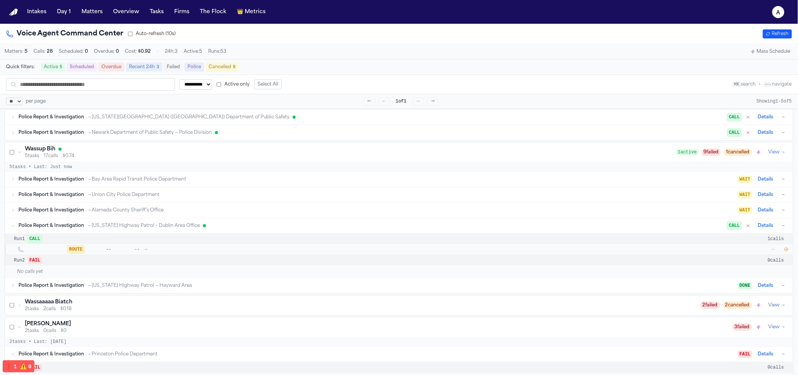
click at [791, 252] on div "ROUTE -- -- — —" at bounding box center [399, 249] width 789 height 11
click at [789, 252] on button "button" at bounding box center [787, 250] width 8 height 8
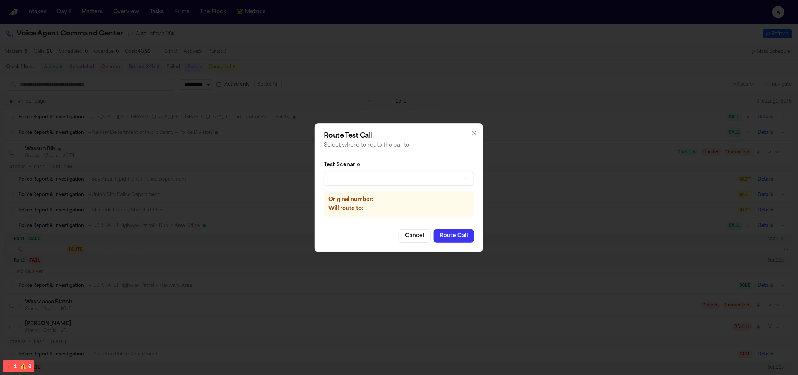
click at [430, 186] on div "Test Scenario Original number: Will route to:" at bounding box center [399, 189] width 150 height 68
click at [431, 182] on body "**********" at bounding box center [399, 187] width 798 height 375
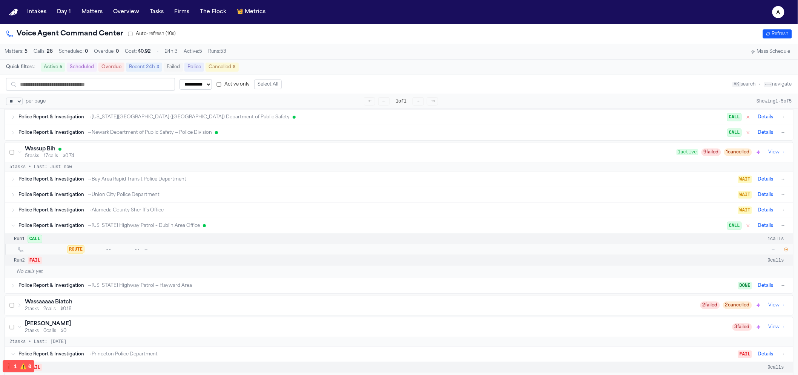
click at [788, 252] on icon "button" at bounding box center [786, 249] width 3 height 3
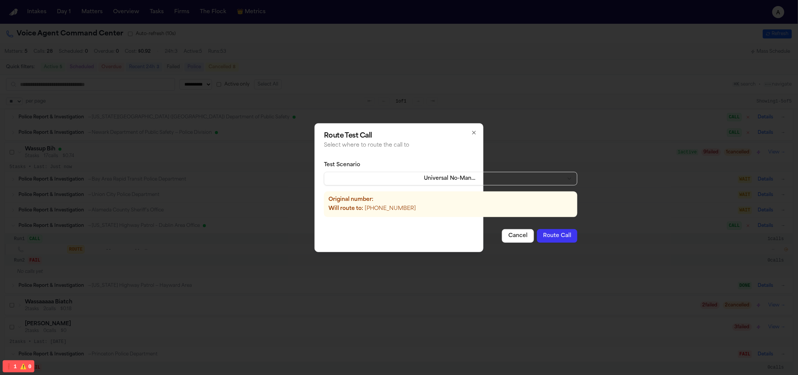
click at [547, 232] on button "Route Call" at bounding box center [557, 236] width 40 height 14
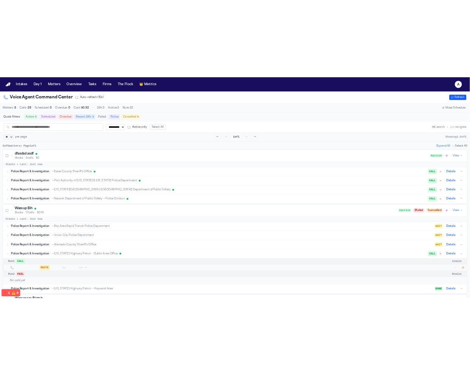
scroll to position [2, 0]
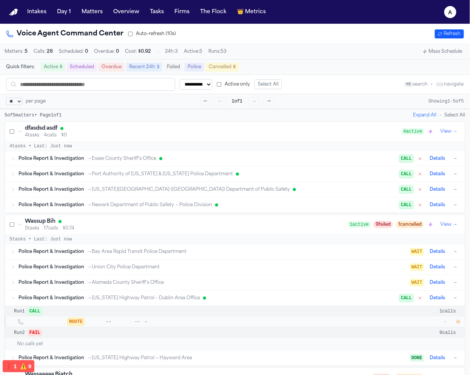
click at [460, 326] on button "button" at bounding box center [458, 322] width 8 height 8
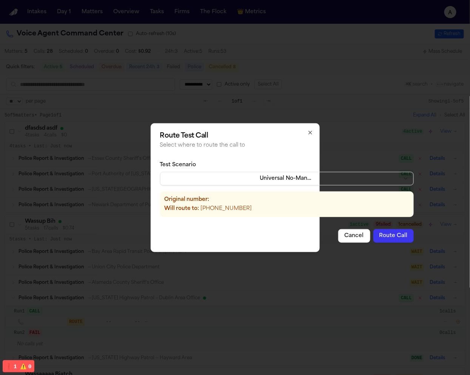
click at [373, 238] on button "Route Call" at bounding box center [393, 236] width 40 height 14
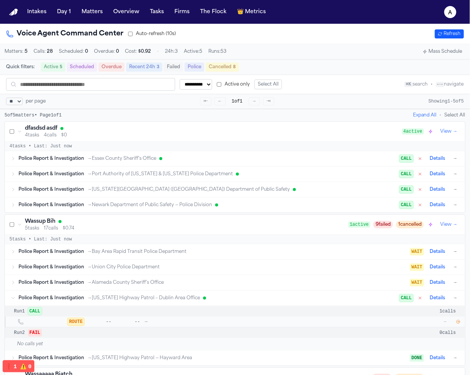
click at [91, 20] on nav "Intakes Day 1 Matters Overview Tasks Firms The Flock 👑 Metrics a" at bounding box center [235, 12] width 470 height 24
click at [89, 15] on button "Matters" at bounding box center [91, 12] width 27 height 14
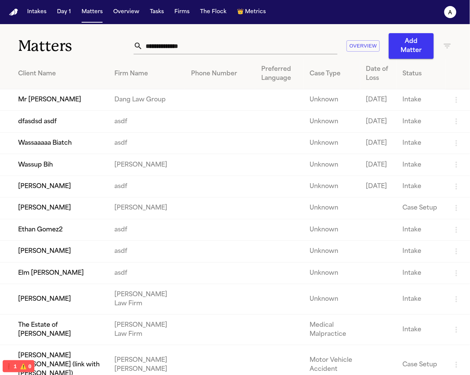
click at [104, 108] on td "Mr [PERSON_NAME]" at bounding box center [54, 100] width 108 height 22
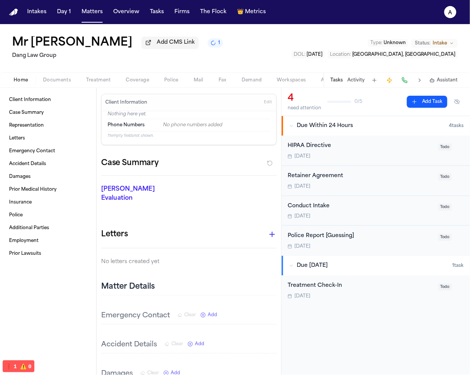
click at [171, 76] on div "Home Documents Treatment Coverage Police Mail Fax Demand Workspaces Artifacts T…" at bounding box center [235, 79] width 470 height 15
click at [171, 80] on span "Police" at bounding box center [171, 80] width 14 height 6
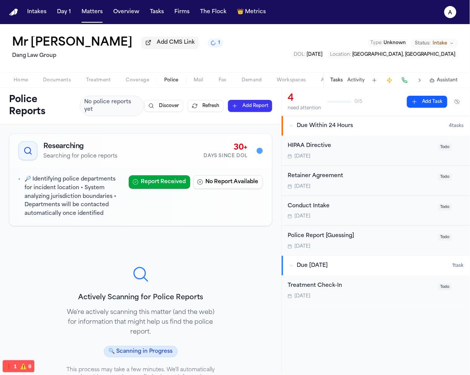
click at [137, 80] on span "Coverage" at bounding box center [137, 80] width 23 height 6
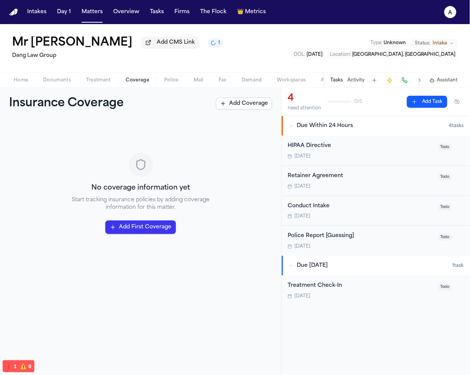
click at [79, 9] on button "Matters" at bounding box center [91, 12] width 27 height 14
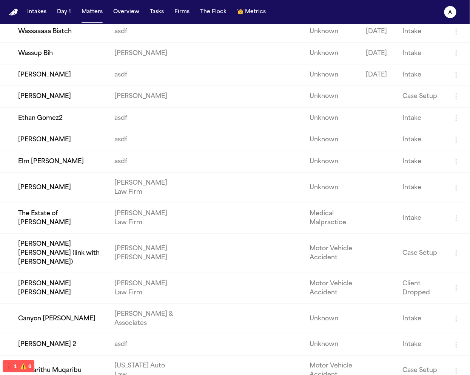
scroll to position [175, 0]
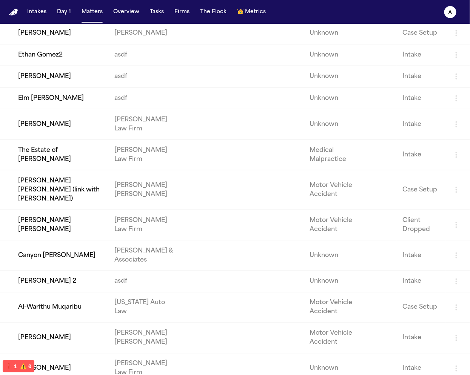
click at [74, 292] on td "Juan Molina 2" at bounding box center [54, 282] width 108 height 22
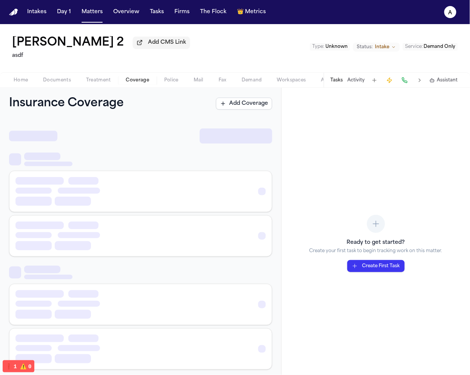
click at [129, 78] on span "Coverage" at bounding box center [137, 80] width 23 height 6
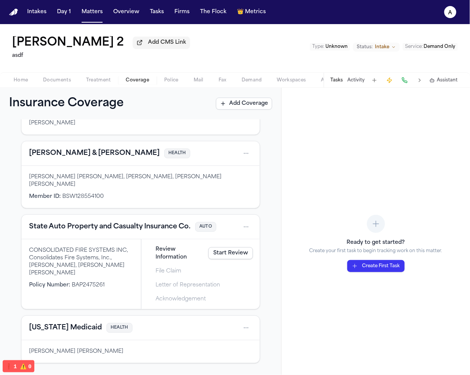
scroll to position [194, 0]
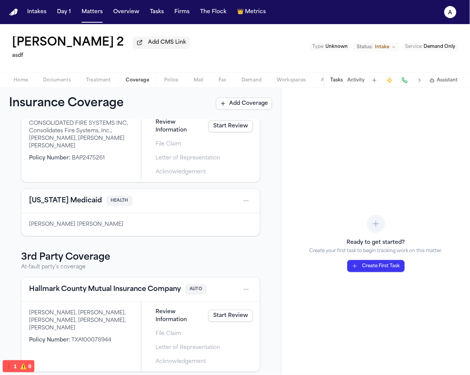
click at [232, 310] on link "Start Review" at bounding box center [230, 316] width 45 height 12
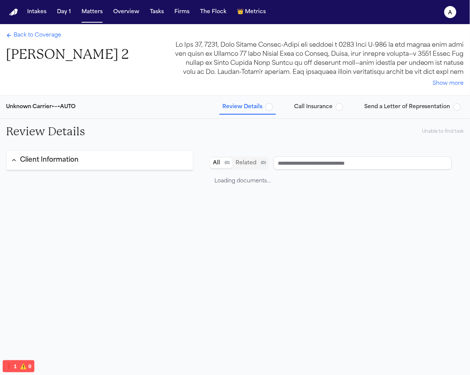
type input "**********"
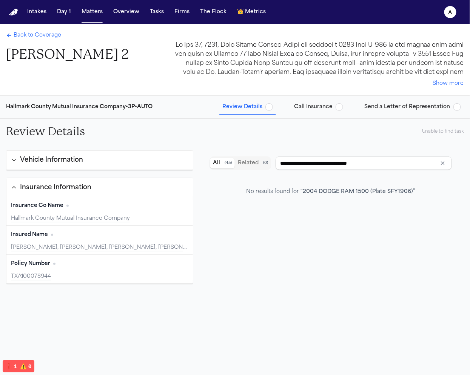
click at [121, 155] on button "Vehicle Information" at bounding box center [99, 160] width 186 height 19
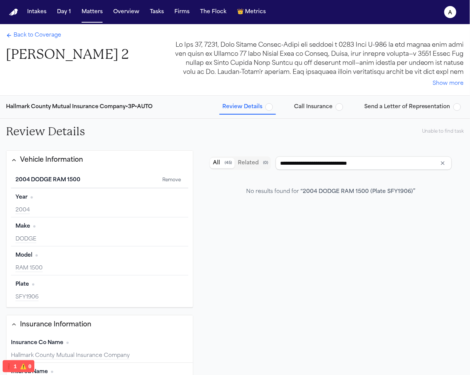
click at [324, 107] on span "Call Insurance" at bounding box center [313, 107] width 38 height 8
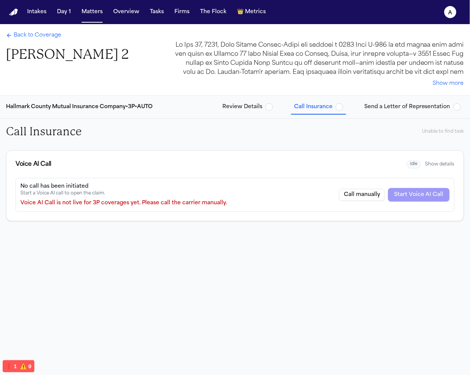
click at [253, 113] on button "Review Details" at bounding box center [247, 107] width 57 height 14
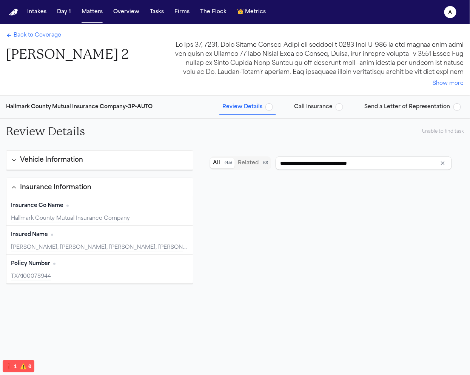
click at [273, 110] on span "button" at bounding box center [269, 107] width 8 height 8
click at [273, 109] on span "button" at bounding box center [269, 107] width 8 height 8
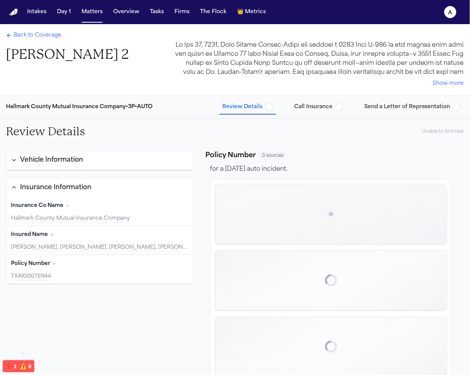
scroll to position [391, 0]
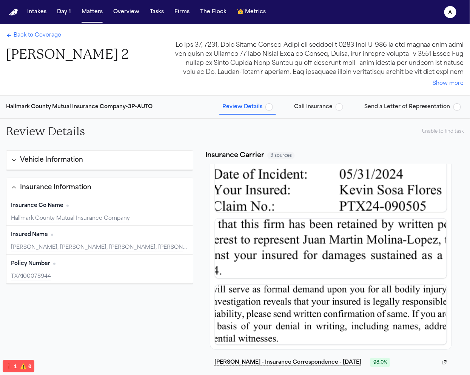
click at [342, 103] on button "Call Insurance" at bounding box center [318, 107] width 55 height 14
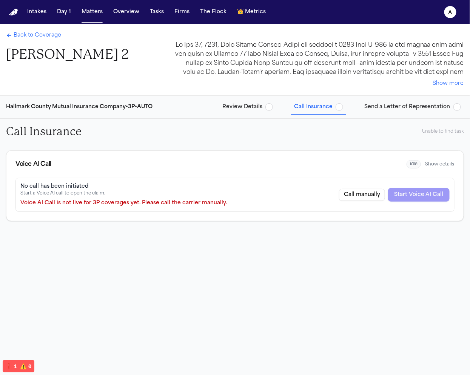
click at [424, 194] on div "Call manually Start Voice AI Call" at bounding box center [394, 195] width 111 height 14
click at [427, 159] on div "Voice AI Call idle Show details" at bounding box center [234, 164] width 457 height 27
click at [427, 165] on button "Show details" at bounding box center [439, 164] width 29 height 6
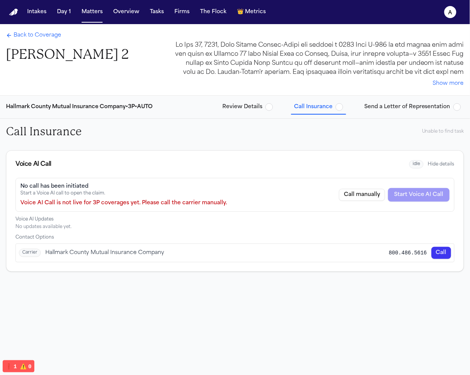
click at [439, 252] on button "Call" at bounding box center [441, 253] width 20 height 12
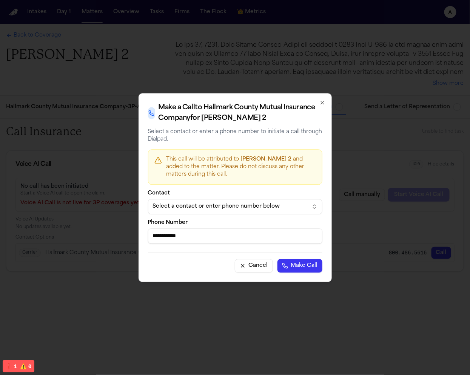
click at [261, 206] on div "Select a contact or enter phone number below" at bounding box center [229, 207] width 152 height 8
click at [377, 243] on div at bounding box center [235, 187] width 470 height 375
click at [238, 263] on button "Cancel" at bounding box center [254, 266] width 38 height 14
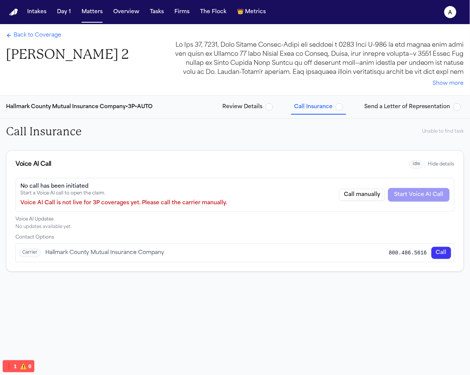
click at [38, 38] on span "Back to Coverage" at bounding box center [38, 36] width 48 height 8
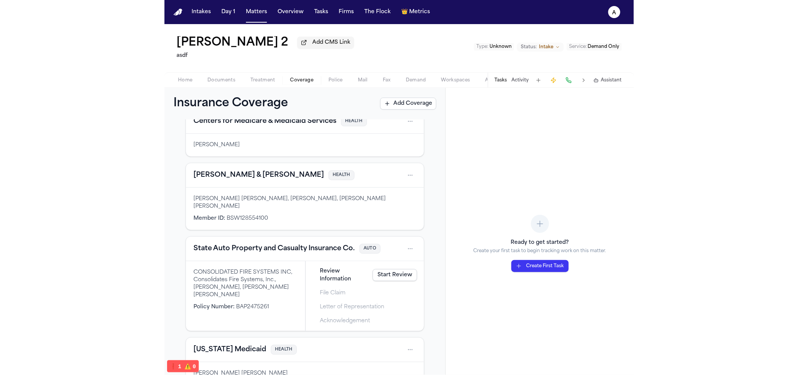
scroll to position [62, 0]
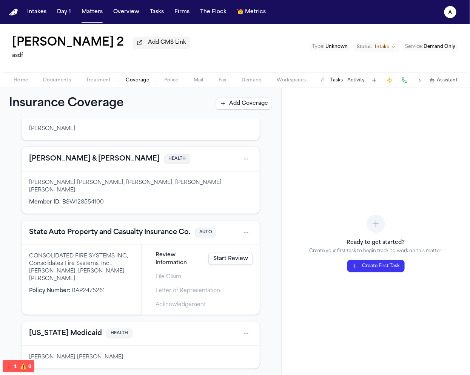
click at [208, 249] on div "Review Information Start Review" at bounding box center [200, 259] width 111 height 20
click at [214, 253] on link "Start Review" at bounding box center [230, 259] width 45 height 12
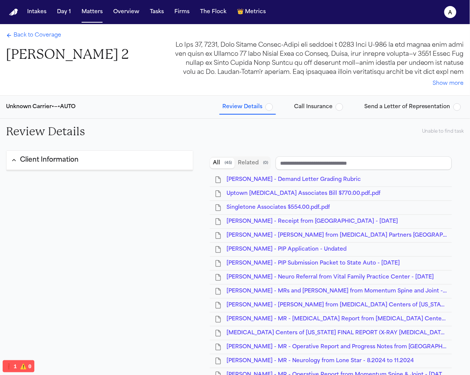
click at [328, 106] on span "Call Insurance" at bounding box center [313, 107] width 38 height 8
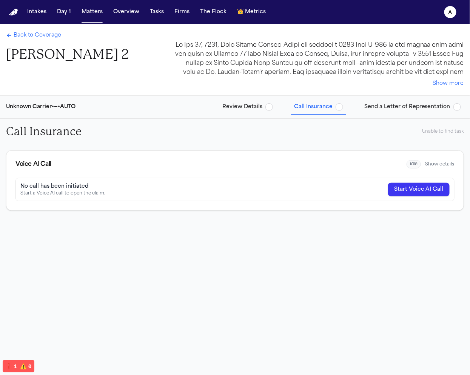
click at [420, 188] on button "Start Voice AI Call" at bounding box center [419, 190] width 62 height 14
click at [414, 163] on span "idle" at bounding box center [413, 164] width 14 height 9
click at [449, 166] on button "Show details" at bounding box center [439, 164] width 29 height 6
click at [393, 192] on button "Start Voice AI Call" at bounding box center [419, 190] width 62 height 14
click at [402, 189] on button "Start Voice AI Call" at bounding box center [419, 190] width 62 height 14
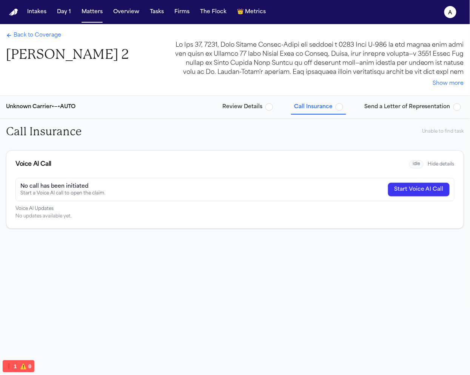
click at [402, 189] on button "Start Voice AI Call" at bounding box center [419, 190] width 62 height 14
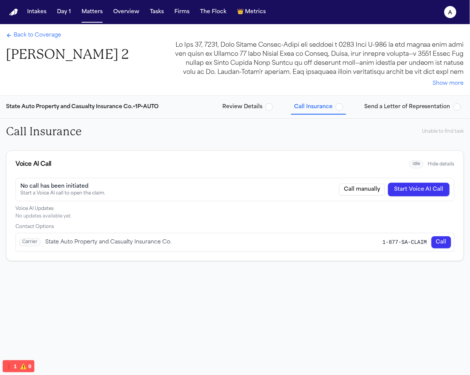
click at [197, 244] on div "Carrier State Auto Property and Casualty Insurance Co. 1-877-SA-CLAIM Call" at bounding box center [235, 243] width 438 height 18
click at [432, 189] on button "Start Voice AI Call" at bounding box center [419, 190] width 62 height 14
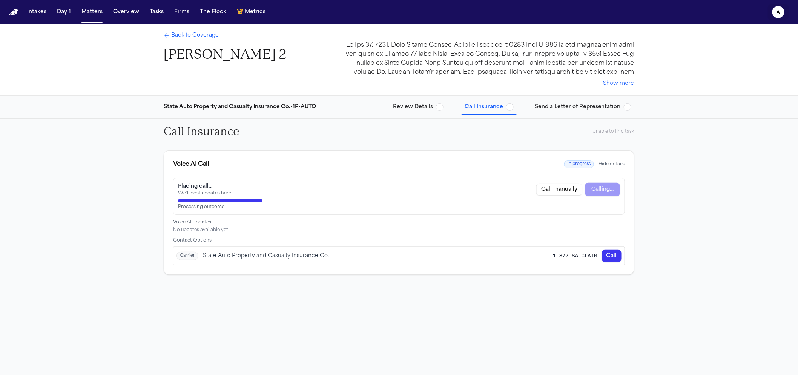
click at [773, 10] on icon "a" at bounding box center [779, 12] width 12 height 12
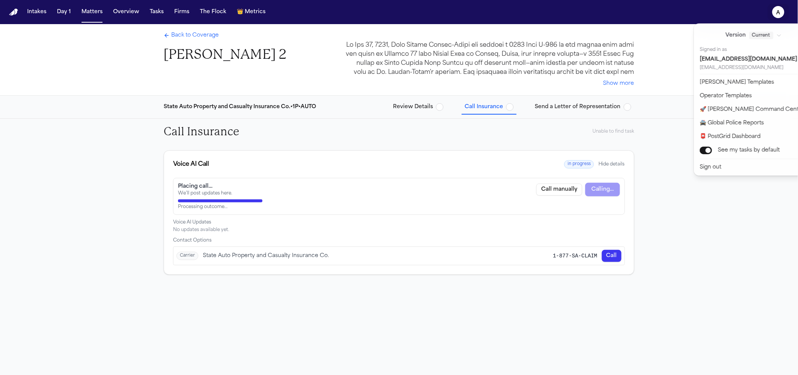
click at [572, 226] on div "Intakes Day 1 Matters Overview Tasks Firms The Flock 👑 Metrics a Back to Covera…" at bounding box center [399, 187] width 798 height 375
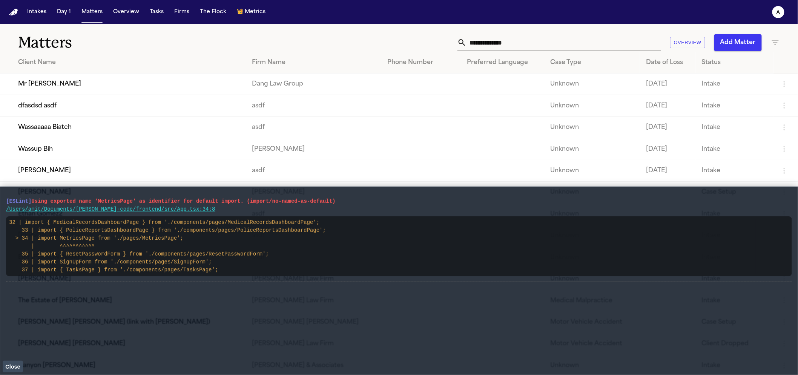
click at [6, 371] on button "Close" at bounding box center [13, 366] width 20 height 11
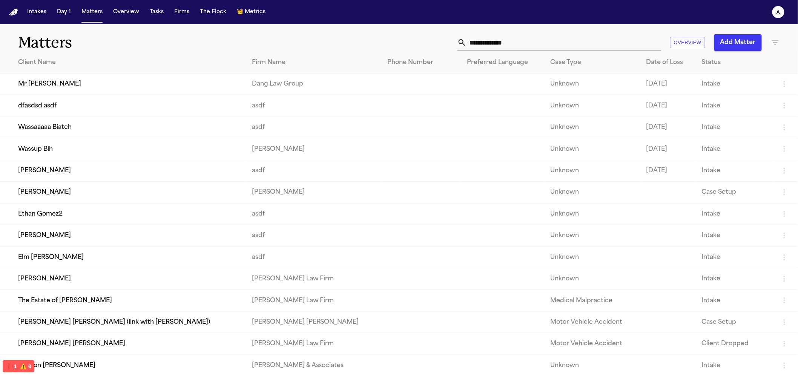
click at [781, 15] on icon "a" at bounding box center [779, 12] width 12 height 12
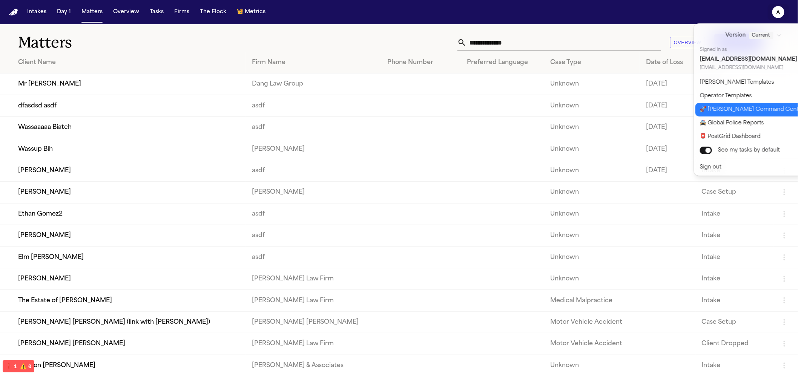
drag, startPoint x: 737, startPoint y: 104, endPoint x: 699, endPoint y: 111, distance: 38.3
click at [737, 104] on button "🚀 [PERSON_NAME] Command Center" at bounding box center [759, 110] width 126 height 14
select select "**"
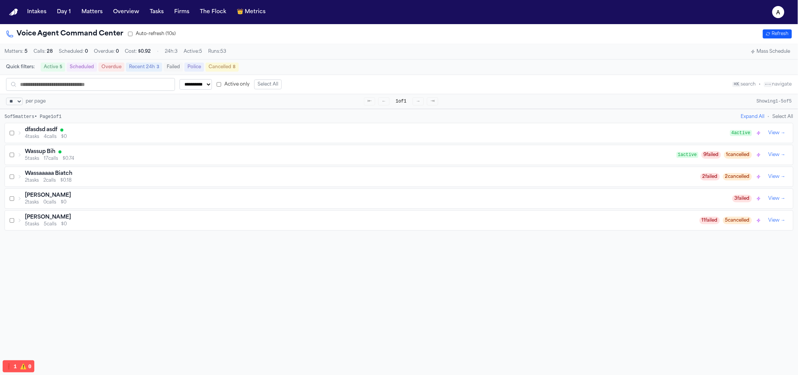
click at [54, 140] on span "4 calls" at bounding box center [50, 137] width 13 height 6
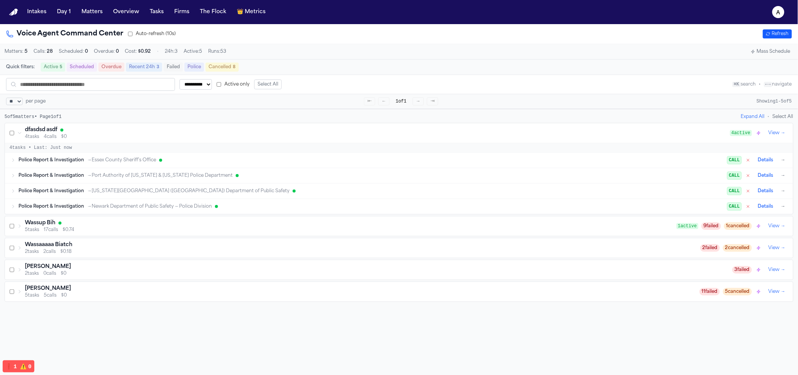
click at [120, 177] on span "→ Port Authority of [US_STATE] & [US_STATE] Police Department" at bounding box center [160, 176] width 146 height 6
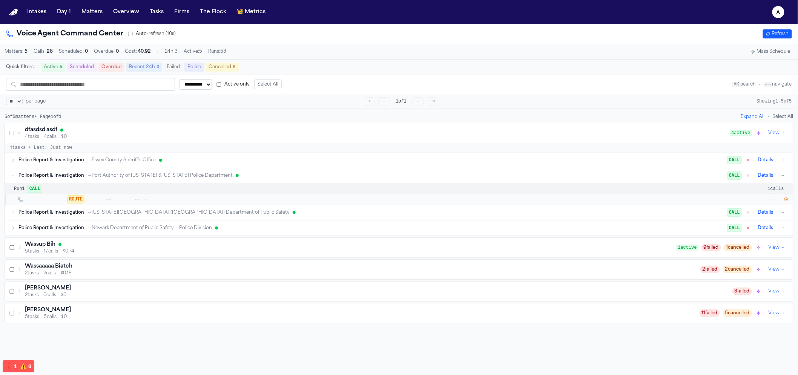
click at [784, 199] on button "button" at bounding box center [787, 200] width 8 height 8
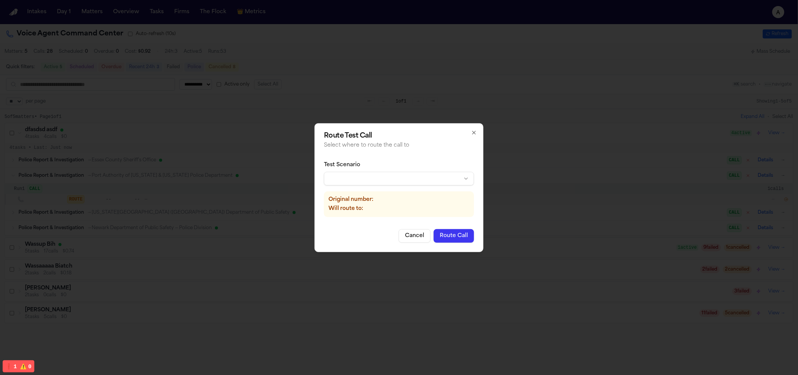
click at [386, 172] on div "Test Scenario" at bounding box center [399, 173] width 150 height 24
click at [385, 174] on body "**********" at bounding box center [399, 187] width 798 height 375
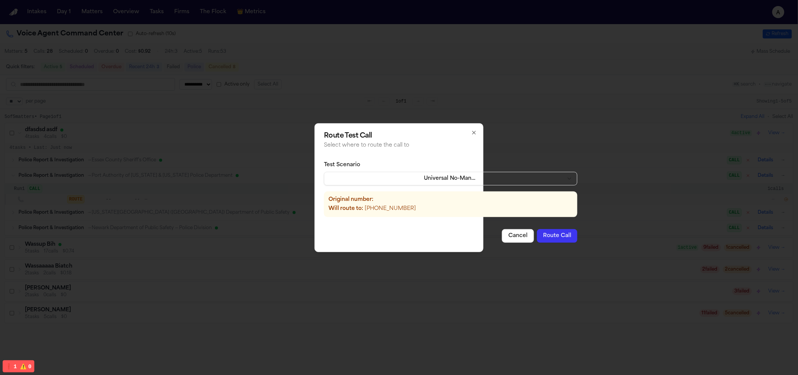
click at [537, 237] on button "Route Call" at bounding box center [557, 236] width 40 height 14
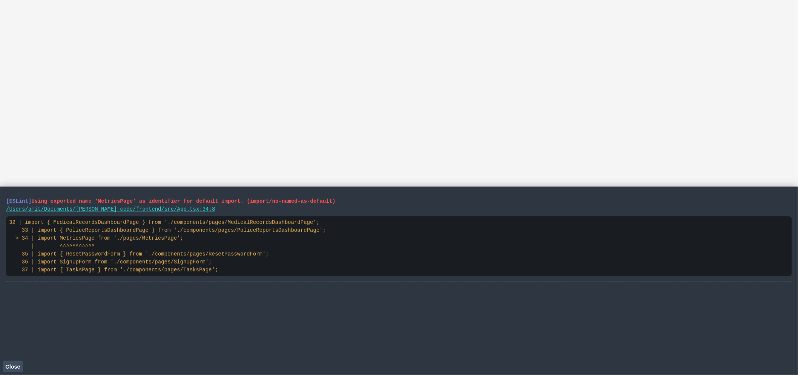
select select "**"
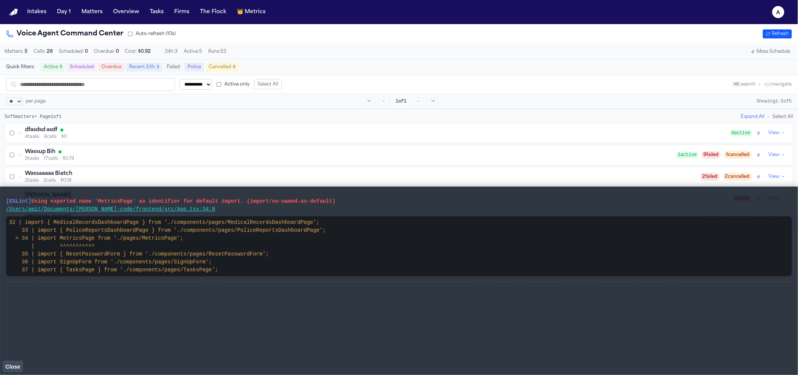
click at [10, 368] on span "Close" at bounding box center [12, 367] width 15 height 6
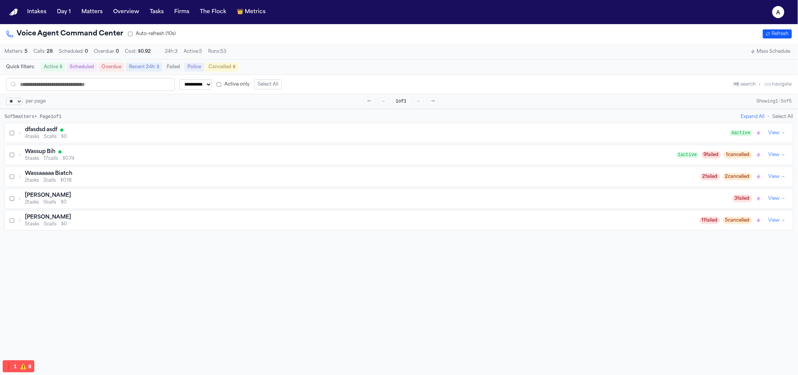
click at [49, 130] on h3 "dfasdsd asdf" at bounding box center [41, 130] width 32 height 8
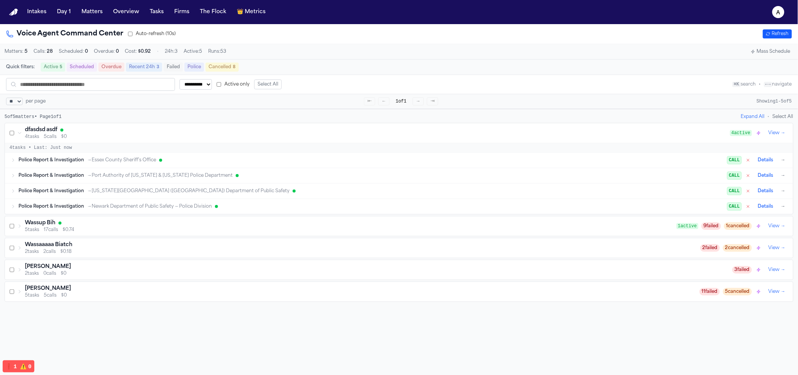
click at [52, 189] on div "Police Report & Investigation → [US_STATE][GEOGRAPHIC_DATA] ([GEOGRAPHIC_DATA])…" at bounding box center [402, 191] width 769 height 9
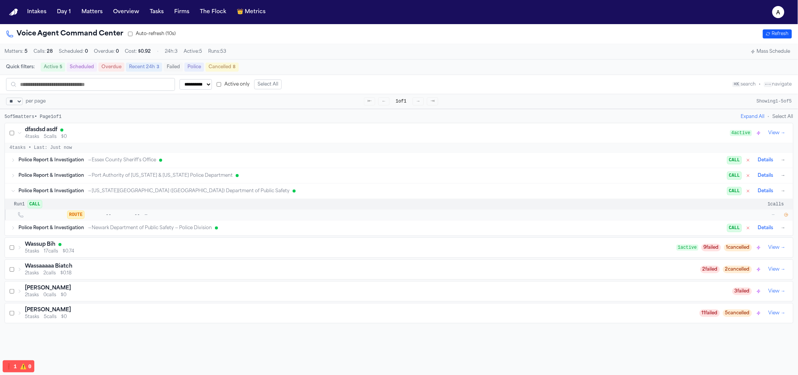
click at [55, 177] on span "Police Report & Investigation" at bounding box center [51, 176] width 66 height 6
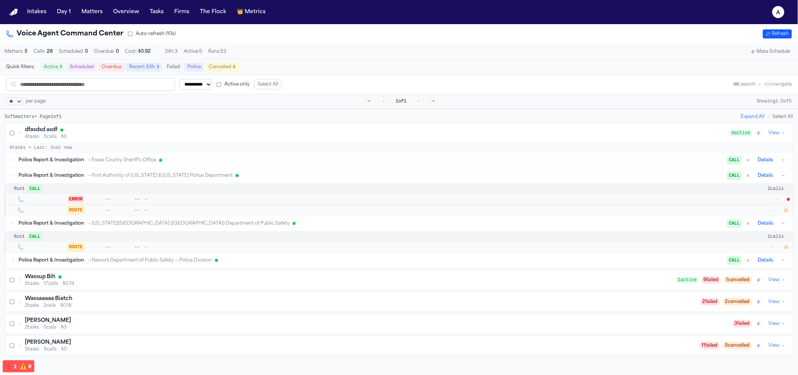
click at [784, 250] on icon "button" at bounding box center [786, 247] width 5 height 5
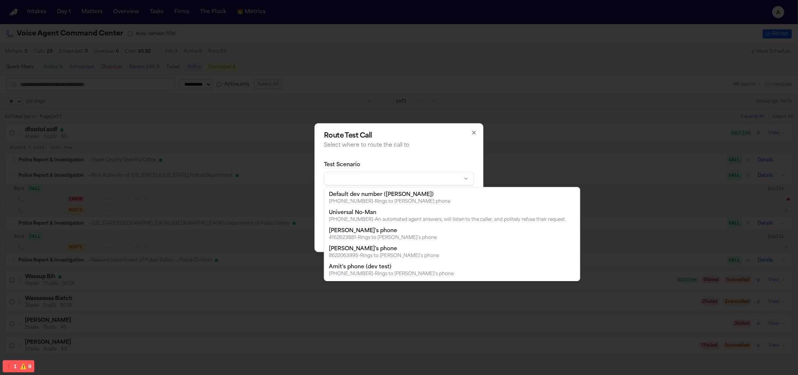
click at [403, 182] on body "**********" at bounding box center [399, 187] width 798 height 375
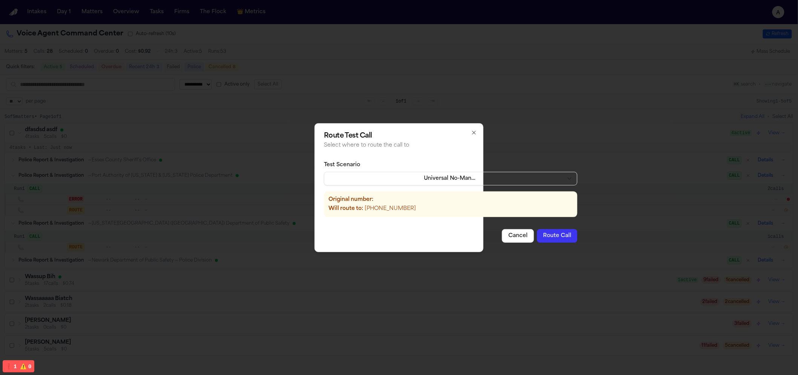
click at [537, 238] on button "Route Call" at bounding box center [557, 236] width 40 height 14
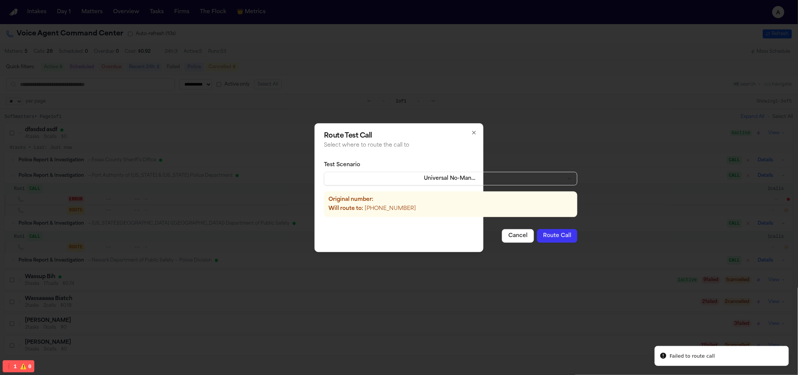
click at [537, 238] on button "Route Call" at bounding box center [557, 236] width 40 height 14
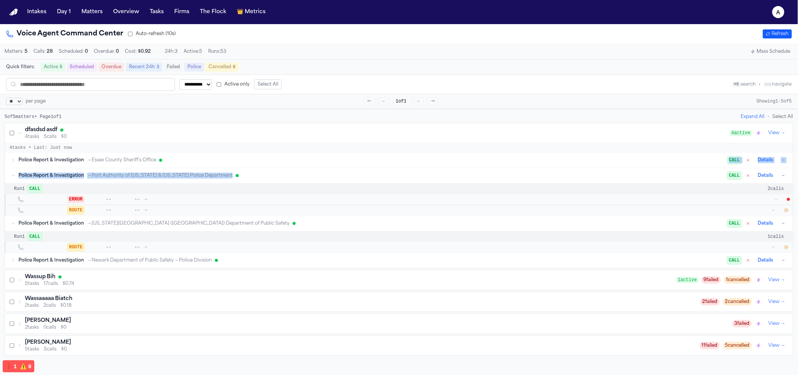
click at [786, 250] on icon "button" at bounding box center [786, 247] width 5 height 5
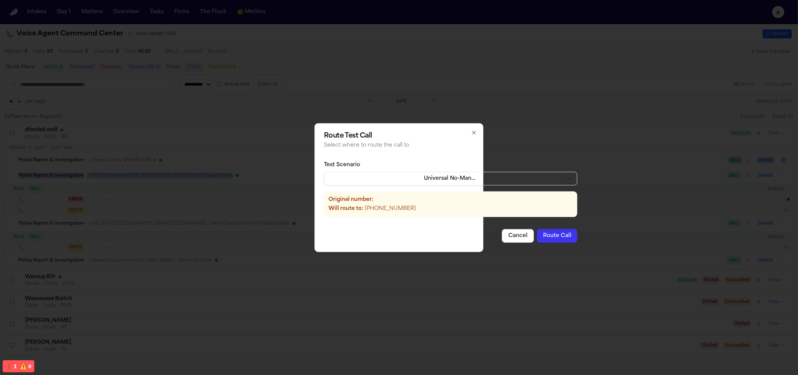
click at [538, 234] on button "Route Call" at bounding box center [557, 236] width 40 height 14
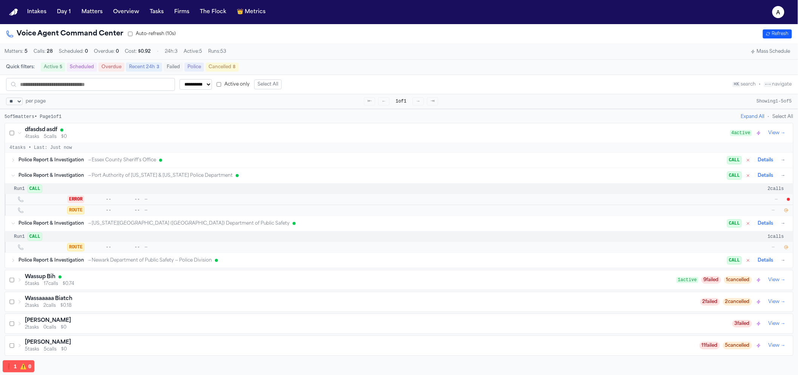
click at [781, 227] on button "→" at bounding box center [784, 224] width 8 height 8
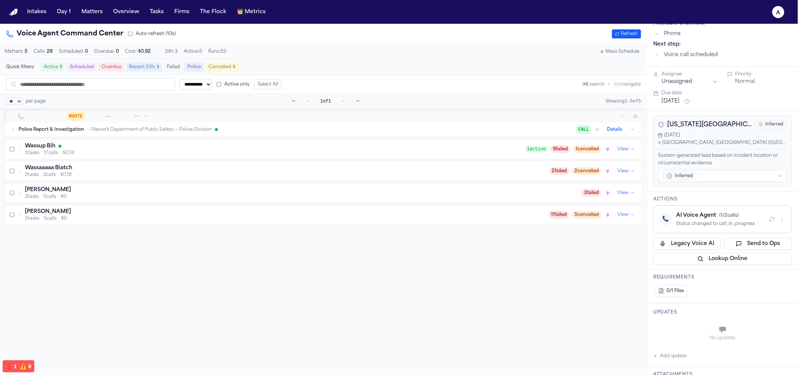
scroll to position [131, 0]
click at [714, 207] on button "📞 AI Voice Agent ( 1 / 2 calls) Status changed to call_in_progress" at bounding box center [723, 220] width 138 height 28
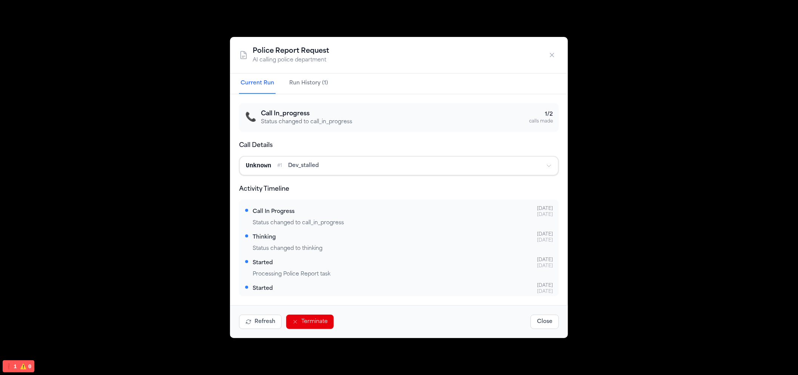
click at [177, 161] on div "Police Report Request AI calling police department Current Run Run History (1) …" at bounding box center [399, 187] width 798 height 375
click at [542, 57] on div "Police Report Request AI calling police department" at bounding box center [399, 55] width 338 height 37
drag, startPoint x: 546, startPoint y: 57, endPoint x: 558, endPoint y: 57, distance: 12.5
click at [546, 57] on button "button" at bounding box center [553, 55] width 14 height 14
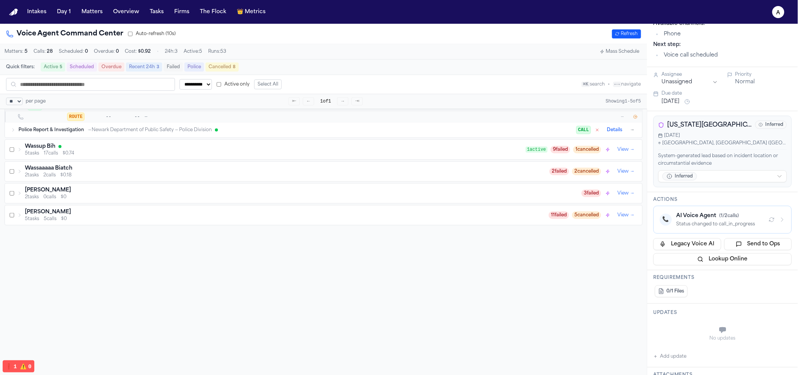
scroll to position [114, 0]
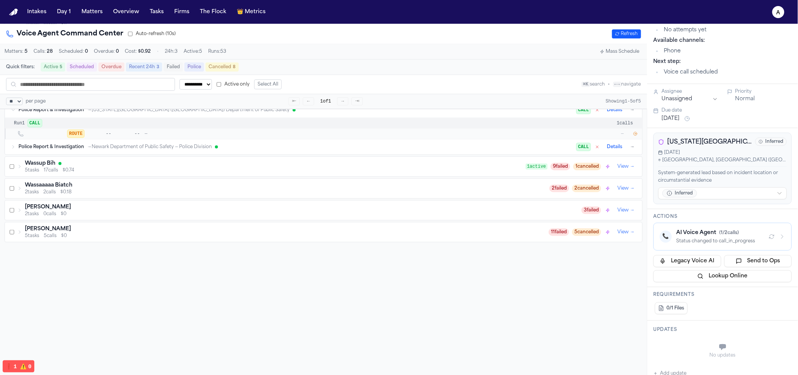
click at [640, 137] on div "ROUTE -- -- — —" at bounding box center [324, 134] width 638 height 11
click at [637, 136] on icon "button" at bounding box center [635, 133] width 3 height 3
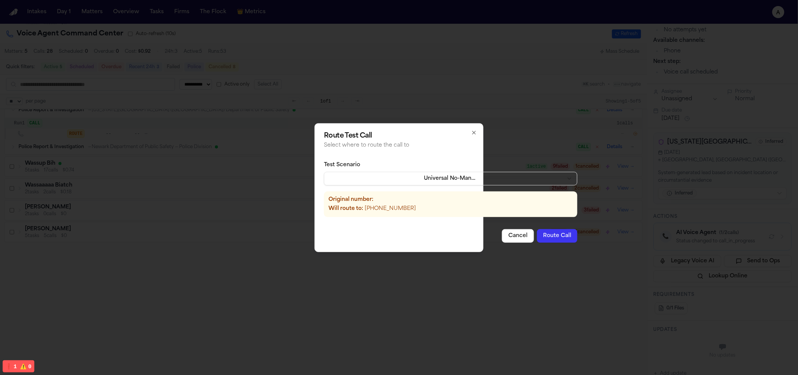
click at [537, 240] on button "Route Call" at bounding box center [557, 236] width 40 height 14
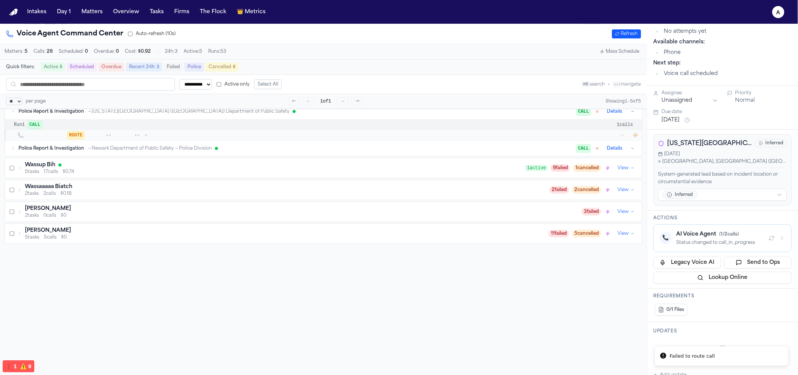
scroll to position [112, 0]
click at [703, 239] on div "AI Voice Agent ( 1 / 2 calls)" at bounding box center [720, 235] width 86 height 8
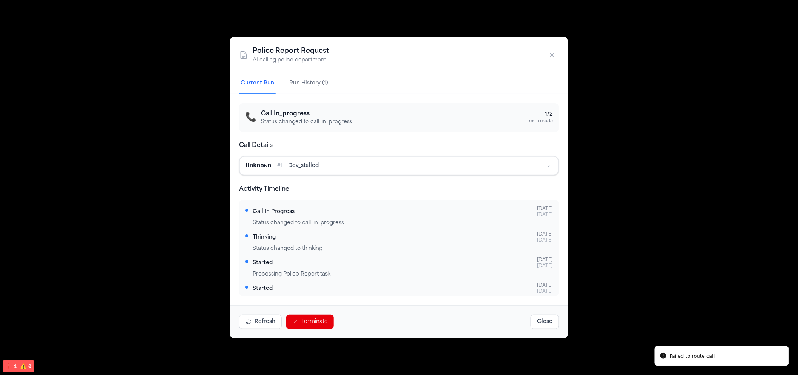
click at [294, 319] on icon "button" at bounding box center [295, 322] width 6 height 6
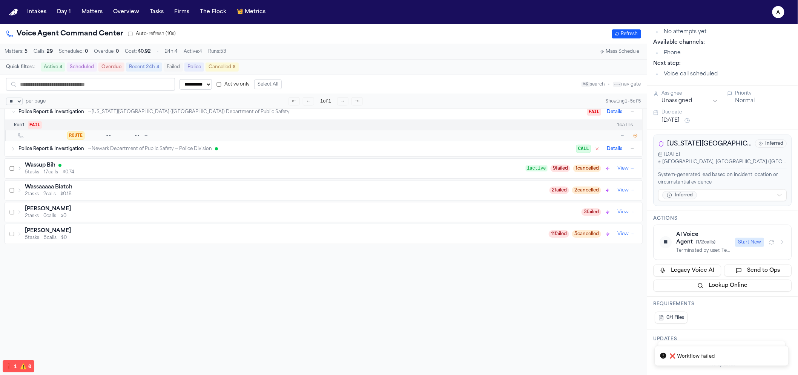
click at [718, 246] on div "AI Voice Agent ( 1 / 2 calls) Terminated by user. Temporal workflow termination…" at bounding box center [704, 242] width 54 height 23
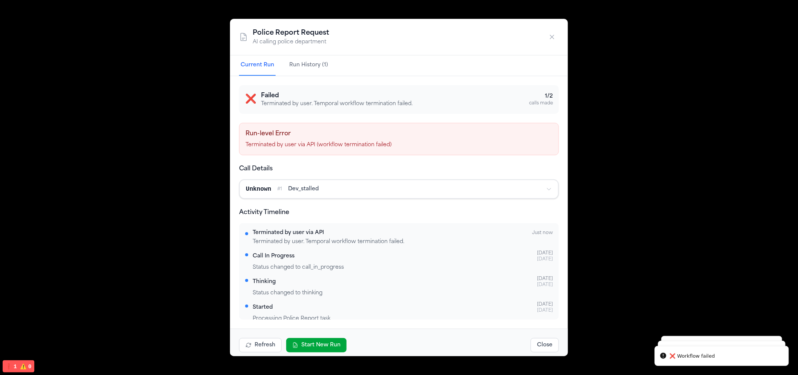
click at [333, 340] on button "Start New Run" at bounding box center [316, 345] width 60 height 14
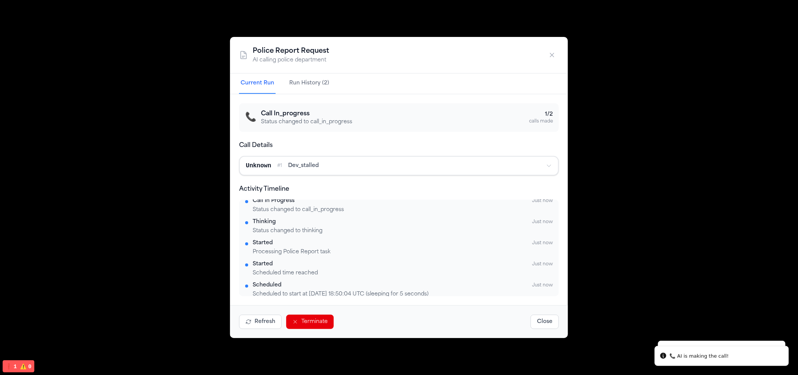
scroll to position [0, 0]
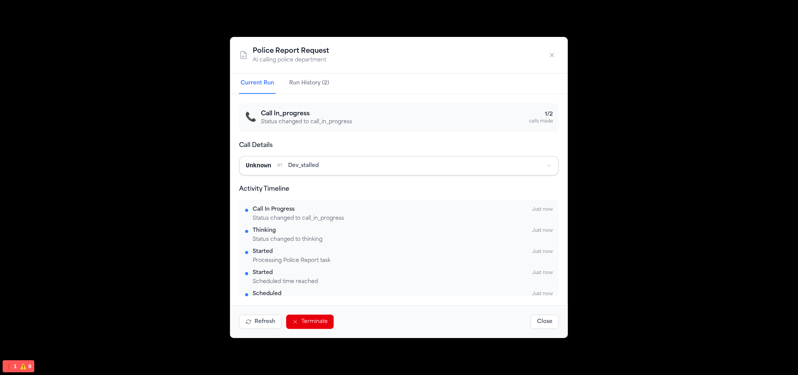
click at [548, 51] on button "button" at bounding box center [553, 55] width 14 height 14
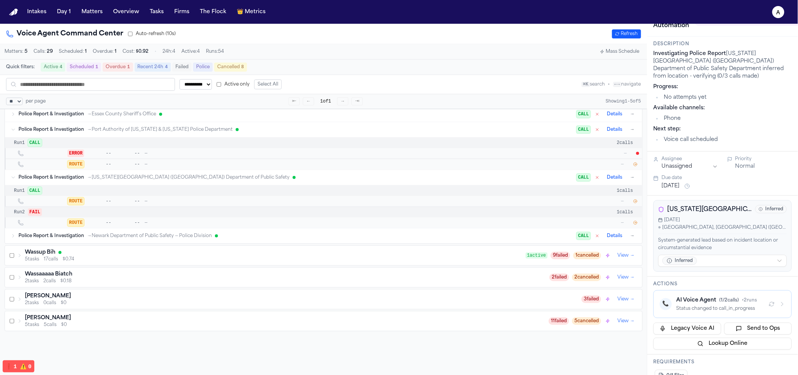
scroll to position [38, 0]
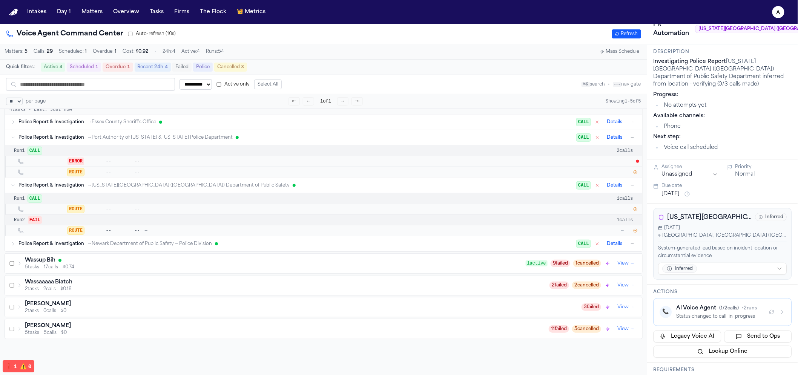
click at [632, 211] on button "button" at bounding box center [636, 210] width 8 height 8
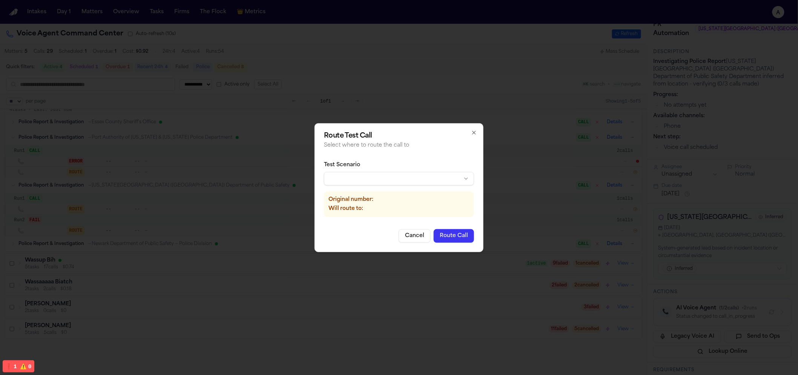
click at [422, 186] on div "Test Scenario Original number: Will route to:" at bounding box center [399, 189] width 150 height 68
click at [422, 178] on body "**********" at bounding box center [399, 187] width 798 height 375
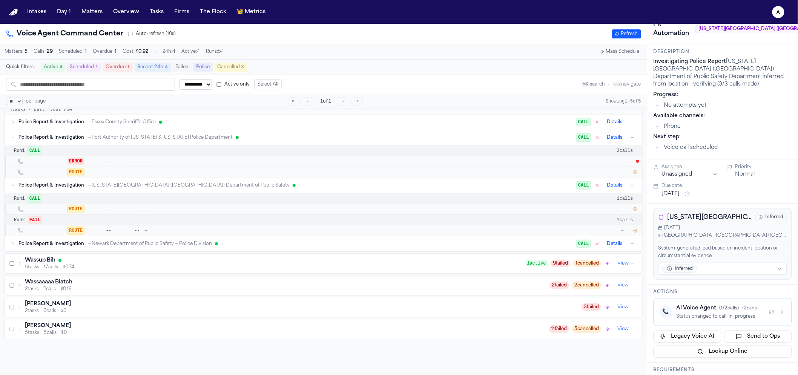
click at [540, 235] on div "ROUTE -- -- — —" at bounding box center [333, 231] width 613 height 8
click at [640, 176] on div at bounding box center [636, 173] width 8 height 8
click at [638, 176] on button "button" at bounding box center [636, 173] width 8 height 8
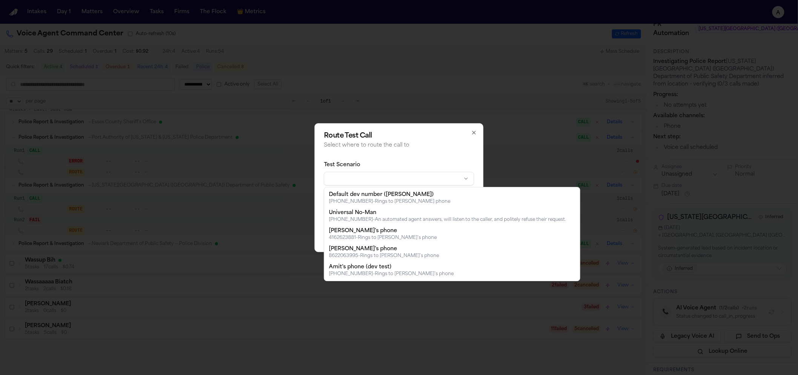
click at [390, 177] on body "**********" at bounding box center [399, 187] width 798 height 375
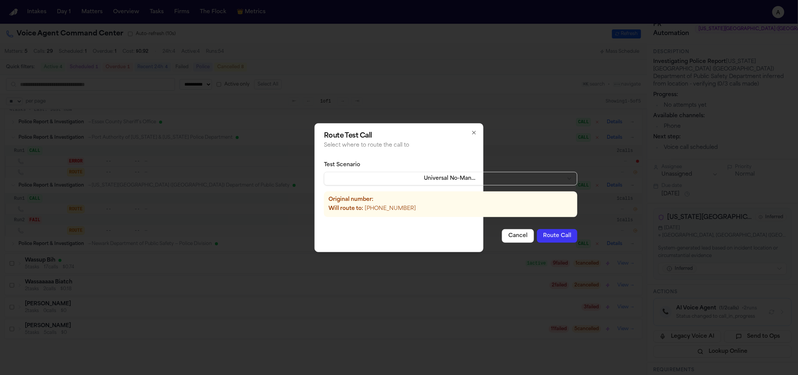
click at [537, 233] on button "Route Call" at bounding box center [557, 236] width 40 height 14
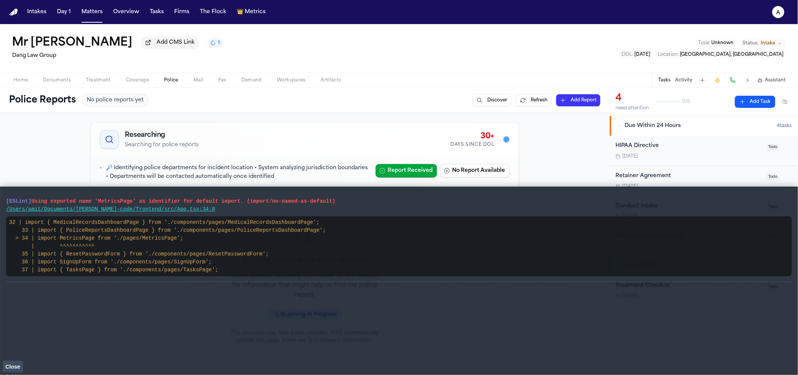
click at [13, 359] on div "[ESLint] Using exported name 'MetricsPage' as identifier for default import. (i…" at bounding box center [399, 281] width 786 height 176
click at [0, 375] on vite-plugin-checker-error-overlay at bounding box center [0, 375] width 0 height 0
click at [18, 365] on button "Close" at bounding box center [13, 366] width 20 height 11
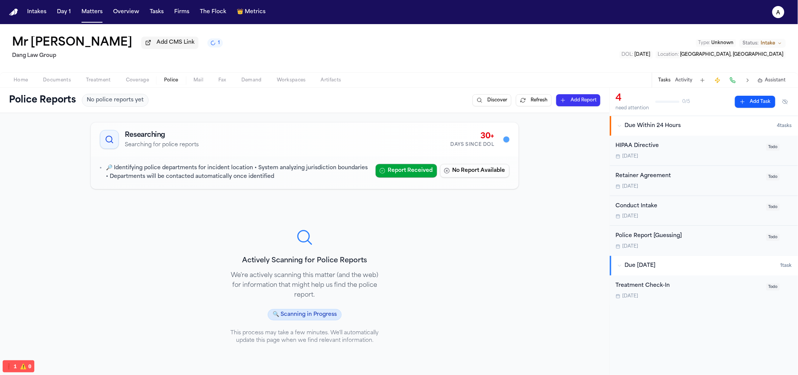
click at [15, 366] on span "❗️ 1" at bounding box center [10, 367] width 11 height 6
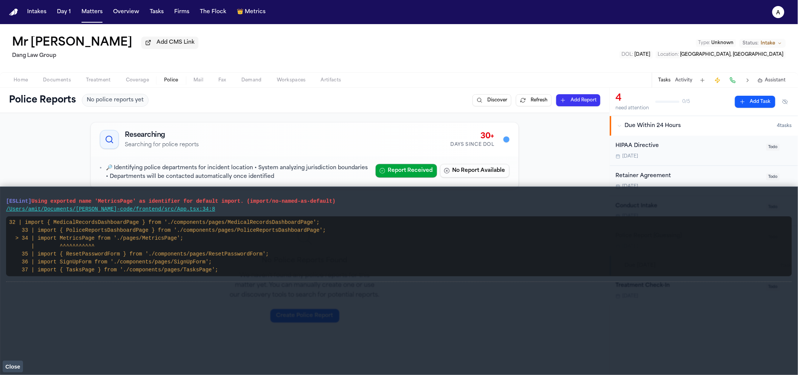
click at [449, 77] on div "Home Documents Treatment Coverage Police Mail Fax Demand Workspaces Artifacts T…" at bounding box center [399, 79] width 798 height 15
click at [243, 125] on div "Researching Searching for police reports 30+ Days Since DOL" at bounding box center [305, 140] width 428 height 34
click at [8, 374] on main "[ESLint] Using exported name 'MetricsPage' as identifier for default import. (i…" at bounding box center [399, 281] width 798 height 189
click at [105, 203] on span "Using exported name 'MetricsPage' as identifier for default import. (import/no-…" at bounding box center [183, 201] width 304 height 6
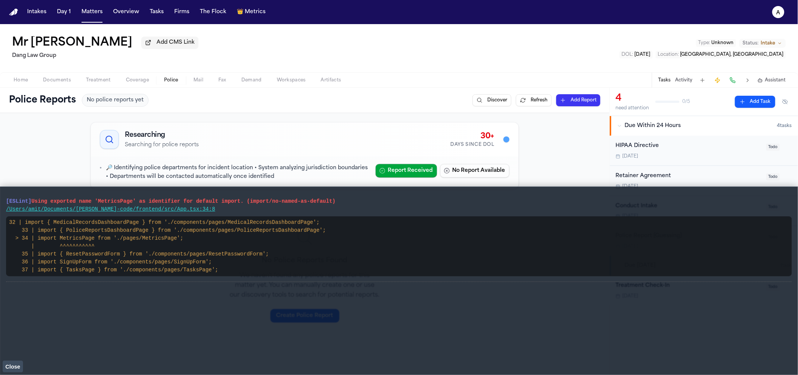
click at [105, 203] on span "Using exported name 'MetricsPage' as identifier for default import. (import/no-…" at bounding box center [183, 201] width 304 height 6
click at [257, 14] on span "Metrics" at bounding box center [255, 12] width 21 height 8
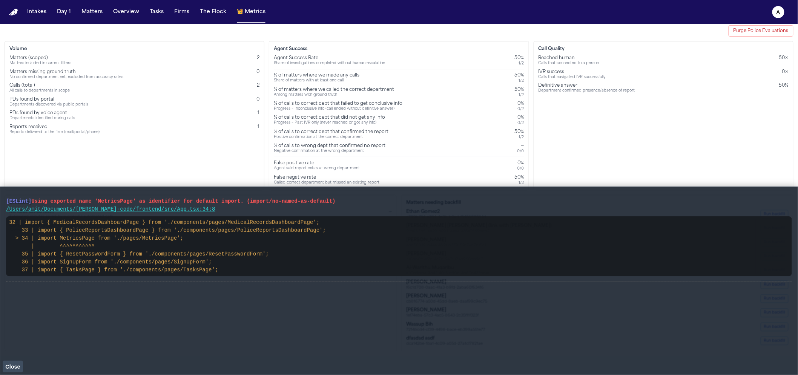
scroll to position [24, 0]
click at [20, 368] on span "Close" at bounding box center [12, 367] width 15 height 6
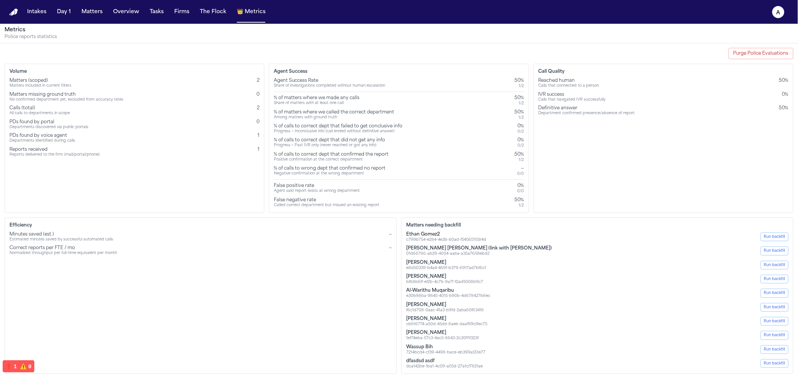
scroll to position [0, 0]
click at [608, 140] on div "Call Quality Reached human Calls that connected to a person 50% IVR success Cal…" at bounding box center [664, 139] width 260 height 149
click at [577, 104] on div "Reached human Calls that connected to a person 50% IVR success Calls that navig…" at bounding box center [664, 97] width 250 height 38
click at [576, 103] on div "Calls that navigated IVR successfully" at bounding box center [572, 100] width 67 height 5
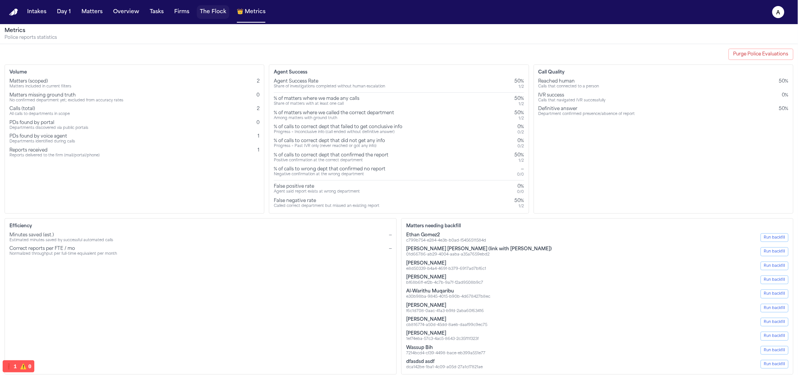
click at [214, 5] on button "The Flock" at bounding box center [213, 12] width 32 height 14
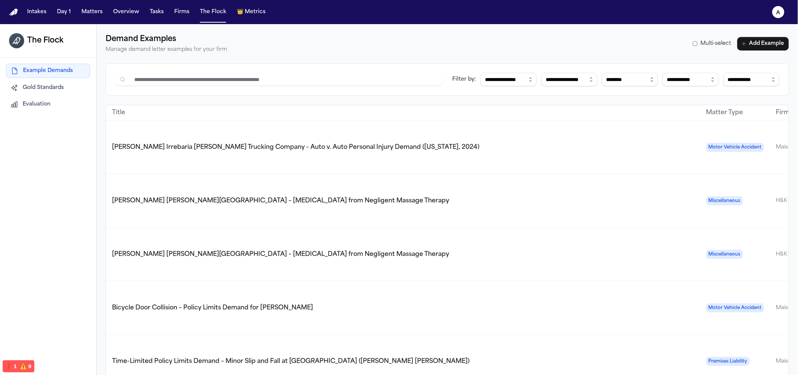
click at [141, 26] on div "**********" at bounding box center [448, 211] width 702 height 375
click at [147, 15] on button "Tasks" at bounding box center [157, 12] width 20 height 14
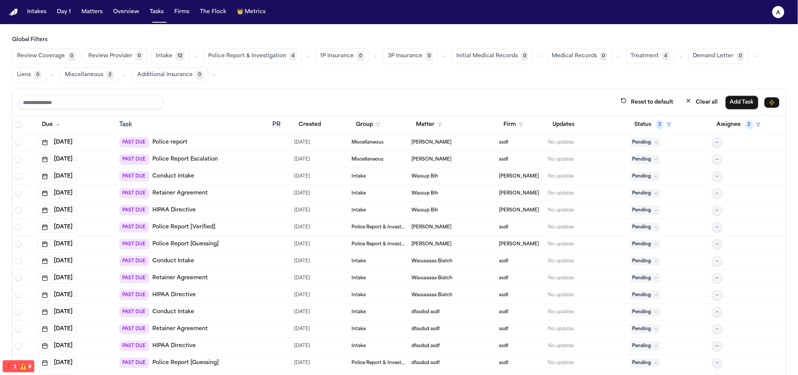
click at [103, 18] on span "Matters" at bounding box center [91, 12] width 27 height 14
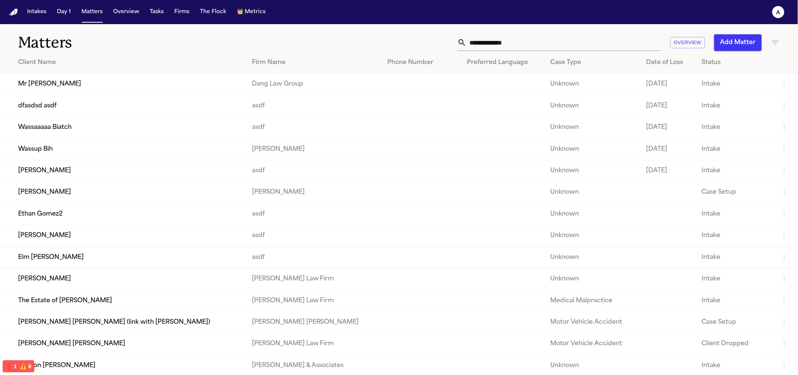
click at [28, 18] on nav "Intakes Day 1 Matters Overview Tasks Firms The Flock 👑 Metrics a" at bounding box center [399, 12] width 798 height 24
click at [29, 18] on button "Intakes" at bounding box center [36, 12] width 25 height 14
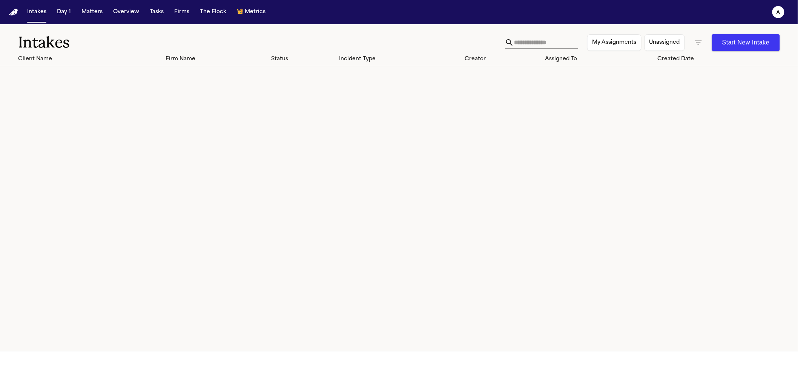
click at [78, 19] on nav "Intakes Day 1 Matters Overview Tasks Firms The Flock 👑 Metrics a" at bounding box center [399, 12] width 798 height 24
click at [81, 17] on button "Matters" at bounding box center [91, 12] width 27 height 14
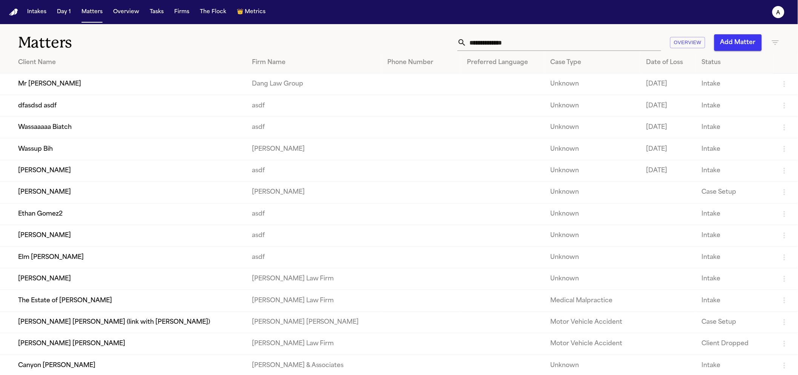
click at [90, 86] on td "Mr [PERSON_NAME]" at bounding box center [123, 85] width 246 height 22
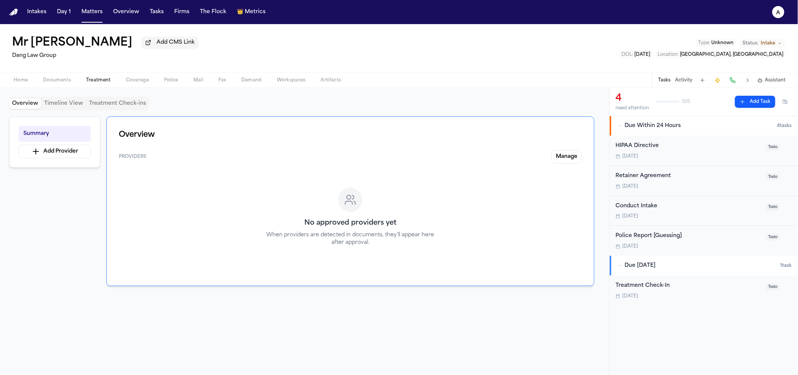
click at [85, 84] on button "Treatment" at bounding box center [98, 80] width 40 height 9
click at [79, 80] on button "Treatment" at bounding box center [98, 80] width 40 height 9
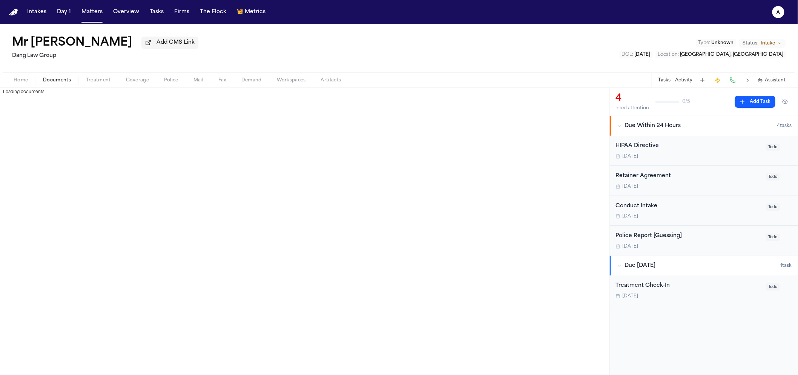
click at [72, 81] on button "Documents" at bounding box center [56, 80] width 43 height 9
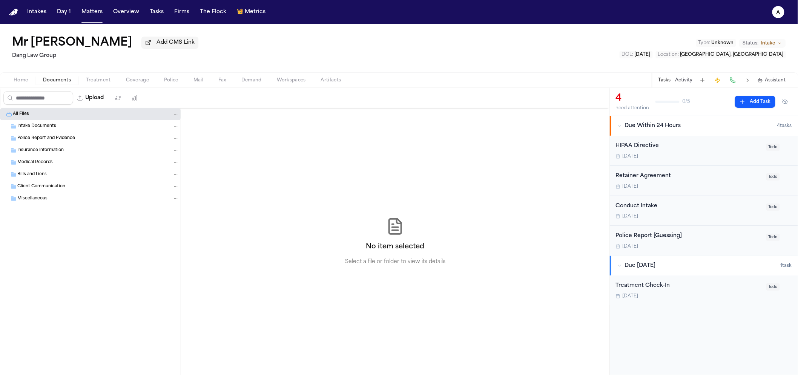
click at [159, 85] on button "Police" at bounding box center [171, 80] width 29 height 9
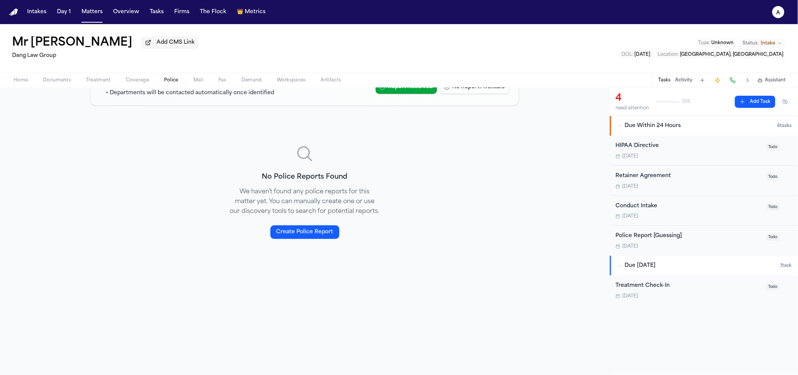
scroll to position [89, 0]
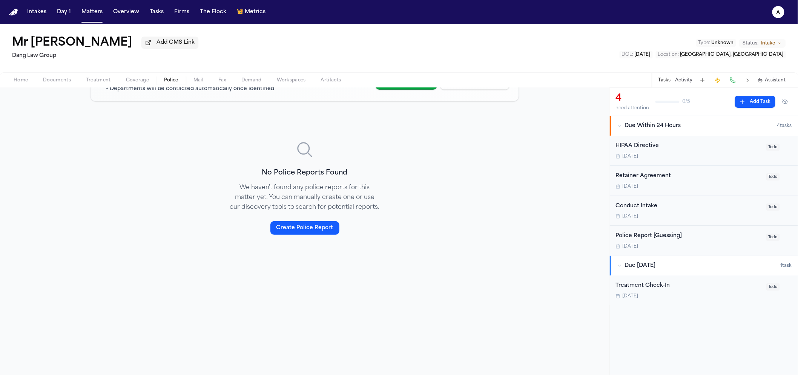
click at [304, 232] on button "Create Police Report" at bounding box center [305, 228] width 69 height 14
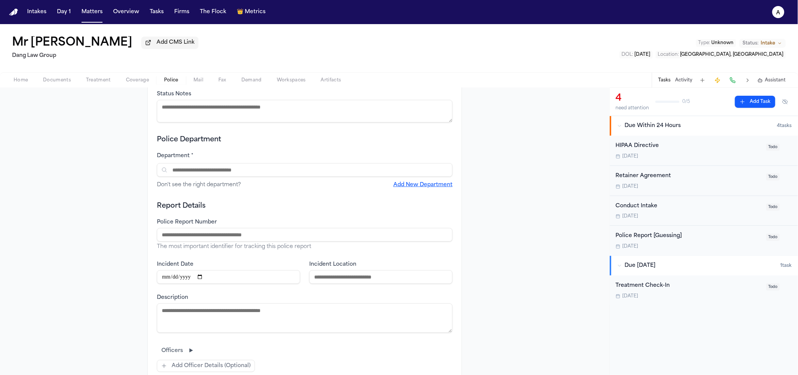
click at [241, 118] on textarea "Status Notes" at bounding box center [305, 111] width 296 height 23
drag, startPoint x: 272, startPoint y: 186, endPoint x: 272, endPoint y: 172, distance: 13.2
click at [272, 186] on div "Don't see the right department? Add New Department" at bounding box center [305, 185] width 296 height 8
click at [272, 172] on input "text" at bounding box center [305, 170] width 296 height 14
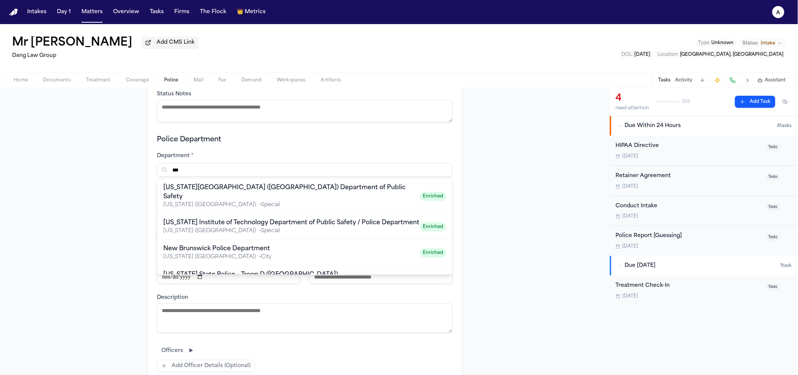
type input "**"
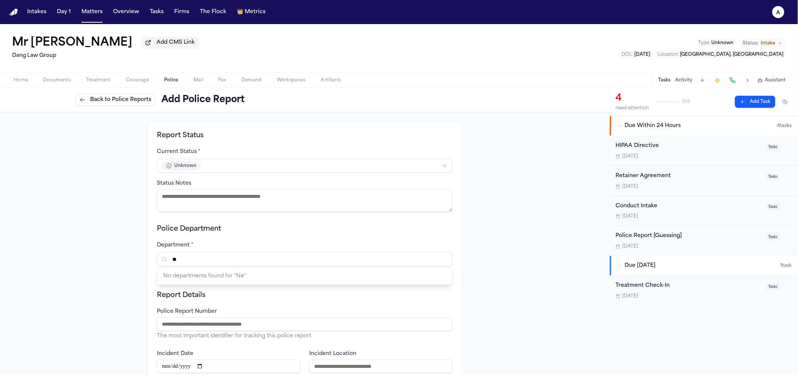
click at [57, 80] on span "Documents" at bounding box center [57, 80] width 28 height 6
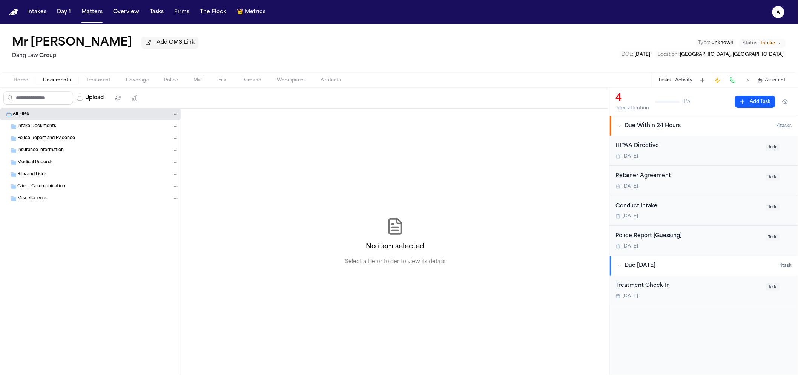
click at [32, 84] on button "Home" at bounding box center [20, 80] width 29 height 9
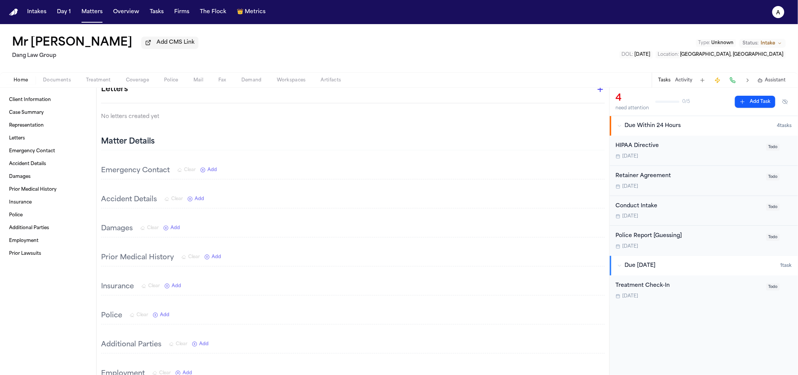
scroll to position [105, 0]
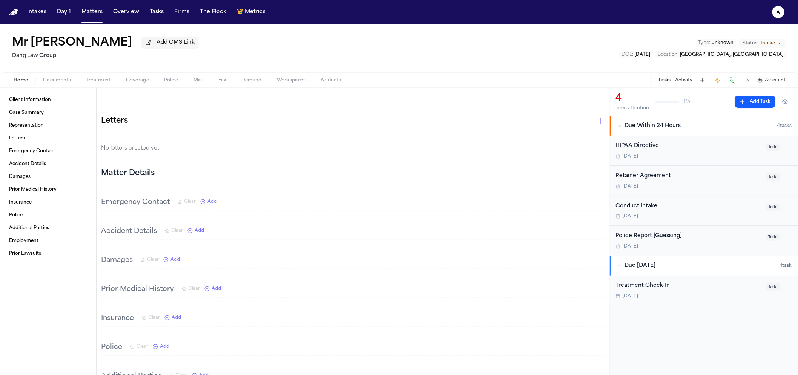
click at [203, 229] on div "Accident Details Clear Add" at bounding box center [152, 231] width 103 height 11
click at [201, 232] on span "Add" at bounding box center [199, 231] width 9 height 6
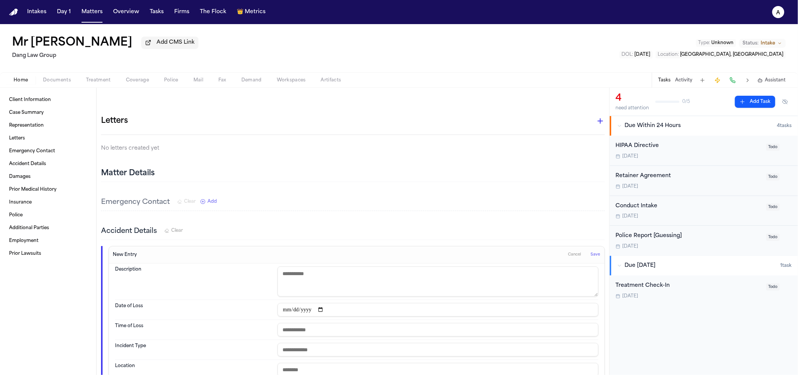
click at [304, 275] on textarea at bounding box center [438, 282] width 321 height 30
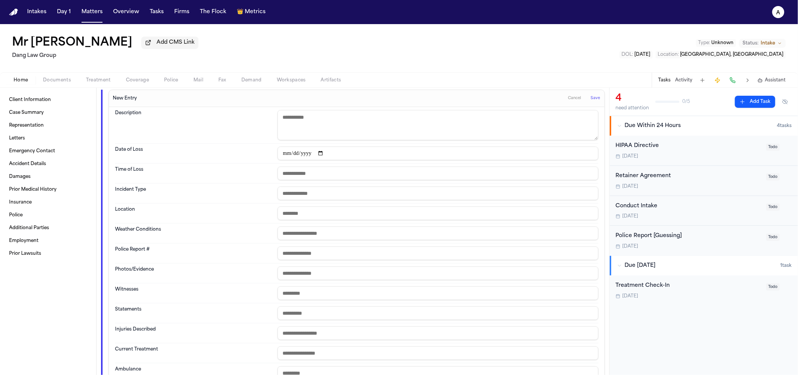
scroll to position [267, 0]
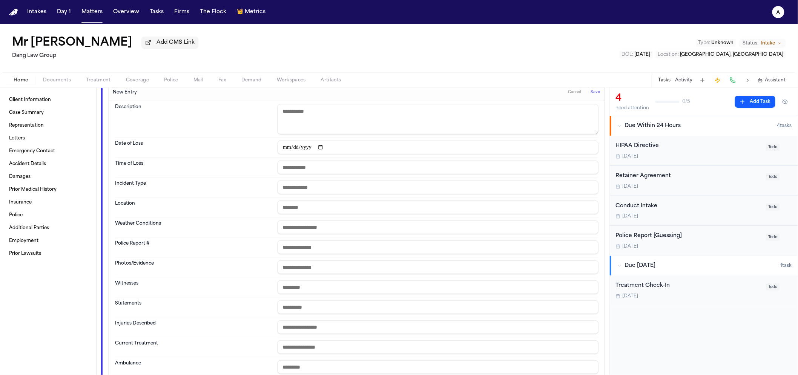
click at [278, 153] on input "date" at bounding box center [438, 148] width 321 height 14
type input "**********"
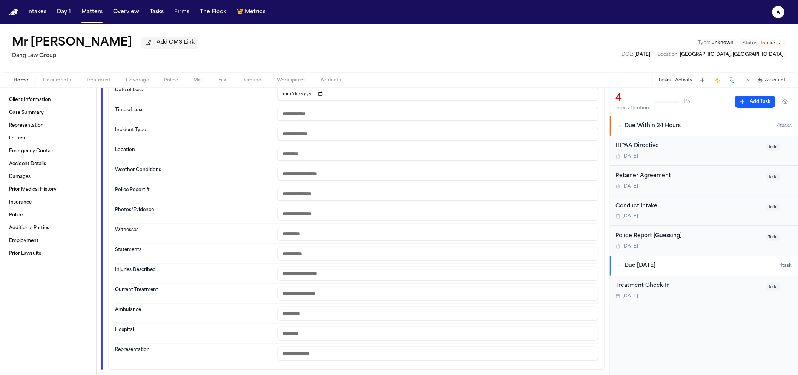
scroll to position [306, 0]
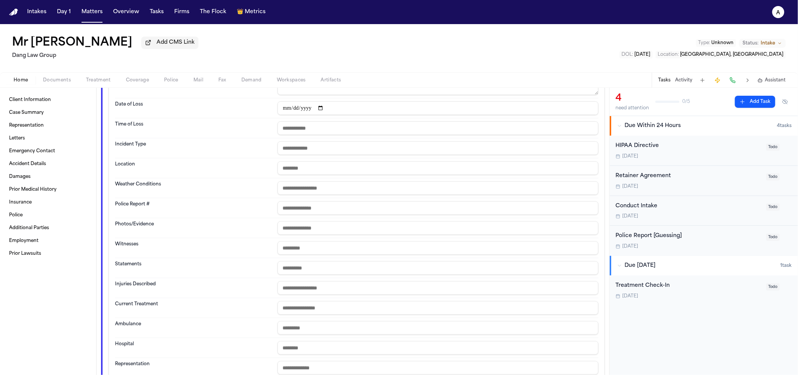
click at [311, 163] on input "text" at bounding box center [438, 168] width 321 height 14
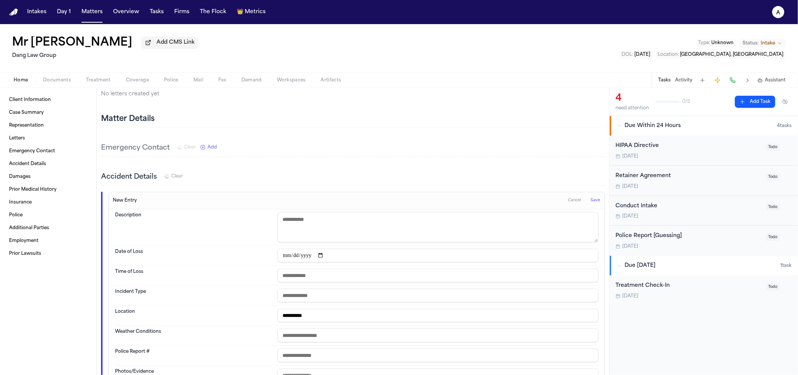
scroll to position [0, 0]
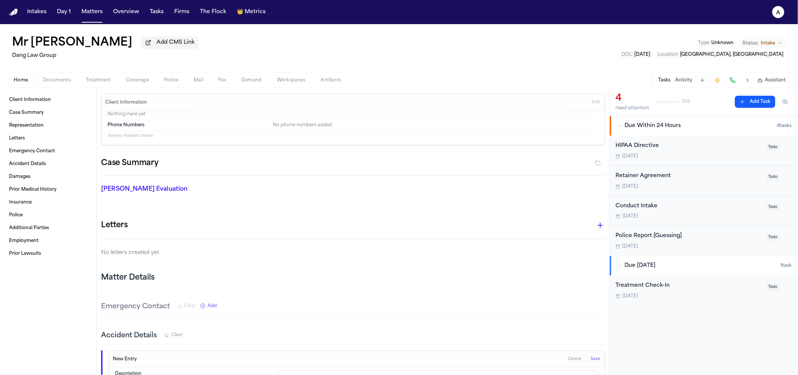
type input "**********"
click at [592, 362] on span "Save" at bounding box center [595, 359] width 9 height 5
click at [166, 72] on div "Mr Poopybutt Add CMS Link Dang Law Group Type : Unknown Status: Intake DOL : 20…" at bounding box center [399, 48] width 798 height 48
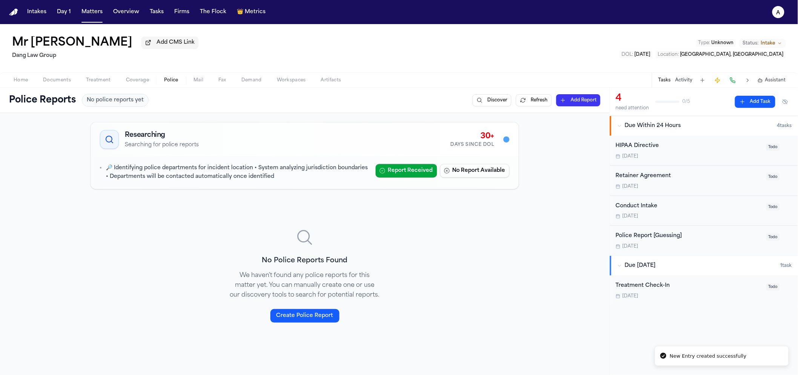
click at [169, 81] on span "Police" at bounding box center [171, 80] width 14 height 6
click at [488, 104] on button "Discover" at bounding box center [492, 100] width 39 height 12
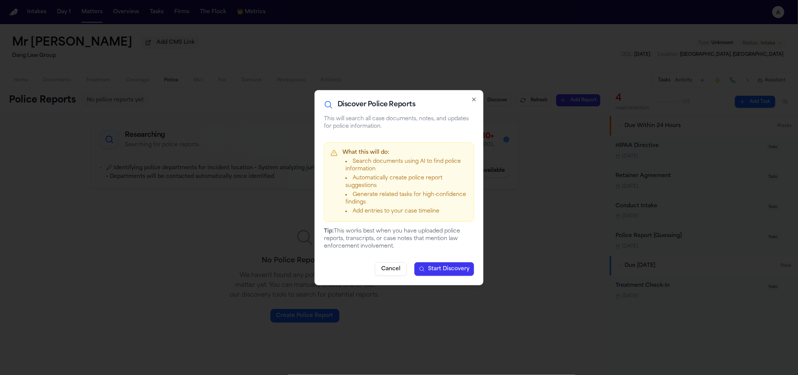
drag, startPoint x: 251, startPoint y: 209, endPoint x: 241, endPoint y: 200, distance: 13.9
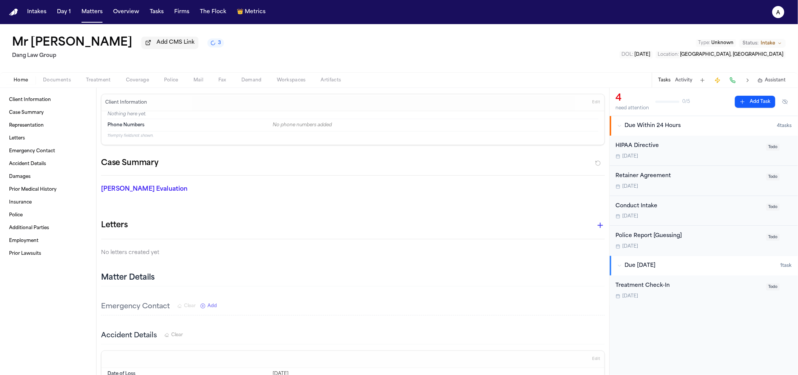
click at [21, 83] on span "Home" at bounding box center [21, 80] width 14 height 6
click at [19, 96] on link "Client Information" at bounding box center [48, 100] width 84 height 12
click at [27, 110] on link "Case Summary" at bounding box center [48, 113] width 84 height 12
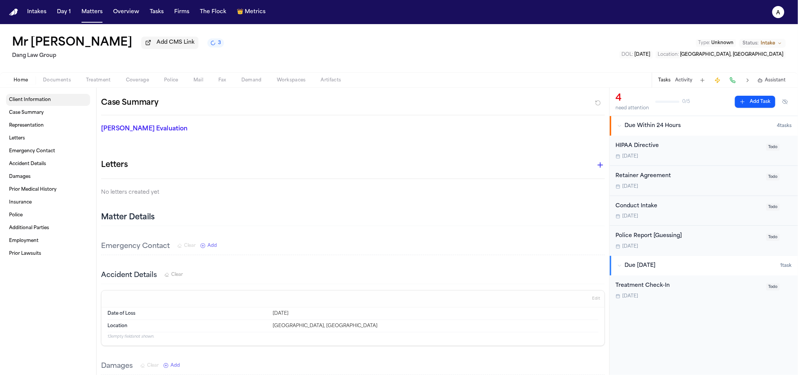
click at [28, 105] on link "Client Information" at bounding box center [48, 100] width 84 height 12
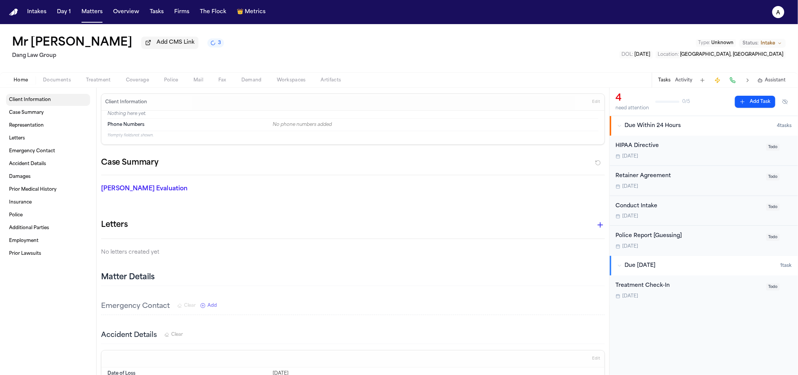
click at [30, 103] on span "Client Information" at bounding box center [30, 100] width 42 height 6
click at [590, 105] on button "Edit" at bounding box center [596, 103] width 12 height 12
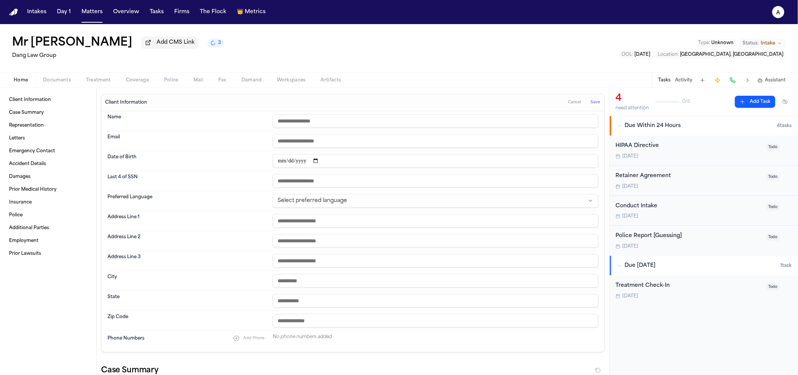
drag, startPoint x: 261, startPoint y: 125, endPoint x: 290, endPoint y: 121, distance: 28.9
click at [262, 124] on dt "Name" at bounding box center [188, 121] width 161 height 14
click at [292, 121] on input "text" at bounding box center [436, 121] width 326 height 14
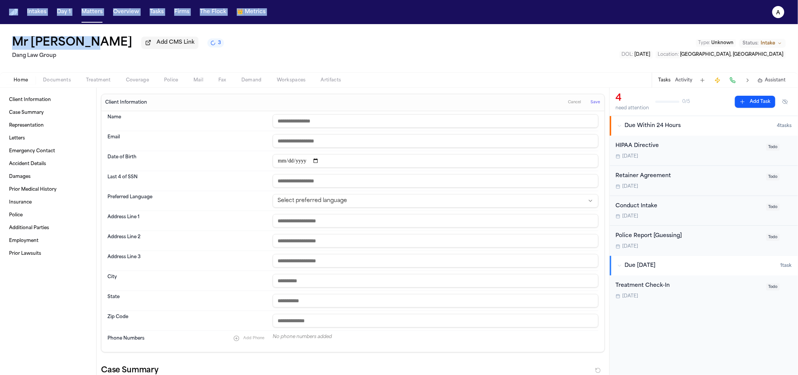
drag, startPoint x: 92, startPoint y: 43, endPoint x: -5, endPoint y: 38, distance: 96.7
click at [0, 38] on html "Intakes Day 1 Matters Overview Tasks Firms The Flock 👑 Metrics a Mr Poopybutt A…" at bounding box center [399, 187] width 798 height 375
copy div "Intakes Day 1 Matters Overview Tasks Firms The Flock 👑 Metrics a Mr Poopybutt"
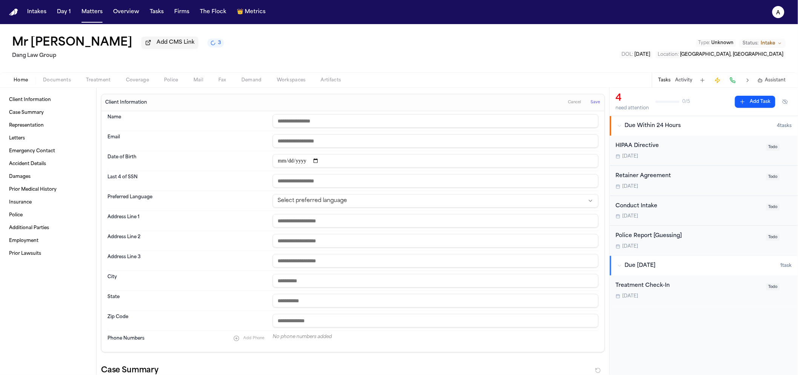
click at [314, 121] on input "text" at bounding box center [436, 121] width 326 height 14
drag, startPoint x: 93, startPoint y: 48, endPoint x: 13, endPoint y: 48, distance: 79.6
click at [13, 48] on div "Mr Poopybutt Add CMS Link 3" at bounding box center [118, 43] width 212 height 14
copy h1 "Mr Poopybutt"
click at [335, 124] on input "text" at bounding box center [436, 121] width 326 height 14
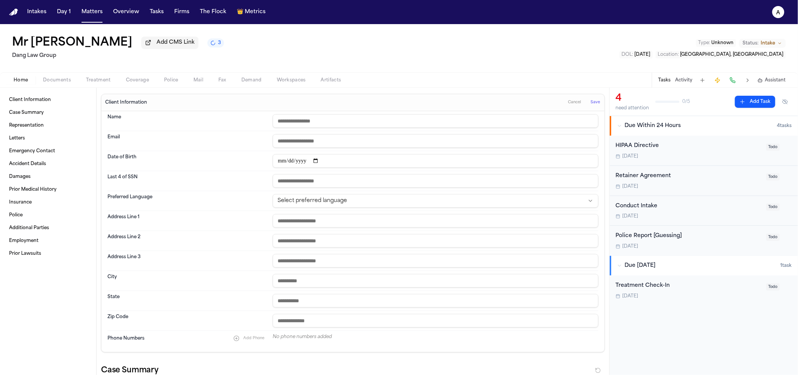
paste input "**********"
type input "**********"
click at [596, 106] on button "Save" at bounding box center [596, 103] width 14 height 12
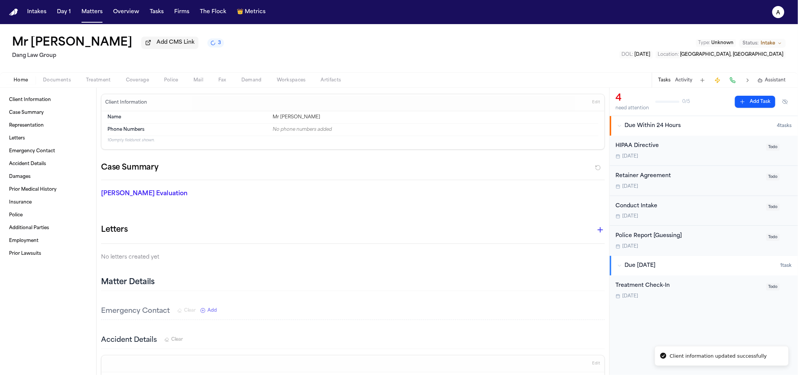
click at [211, 46] on icon "3 active tasks" at bounding box center [213, 42] width 5 height 5
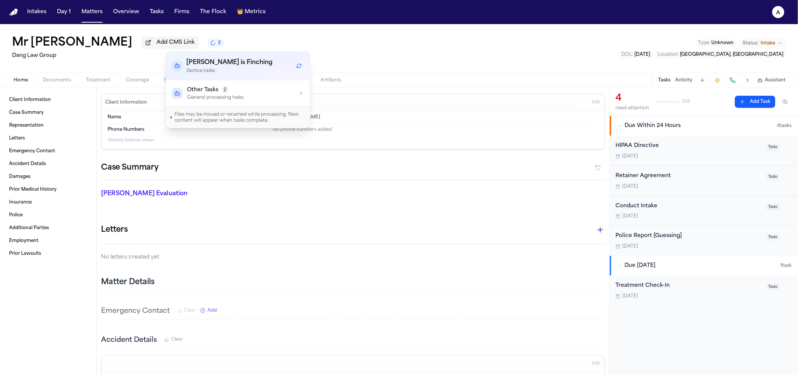
click at [65, 276] on div "Client Information Case Summary Representation Letters Emergency Contact Accide…" at bounding box center [48, 232] width 96 height 288
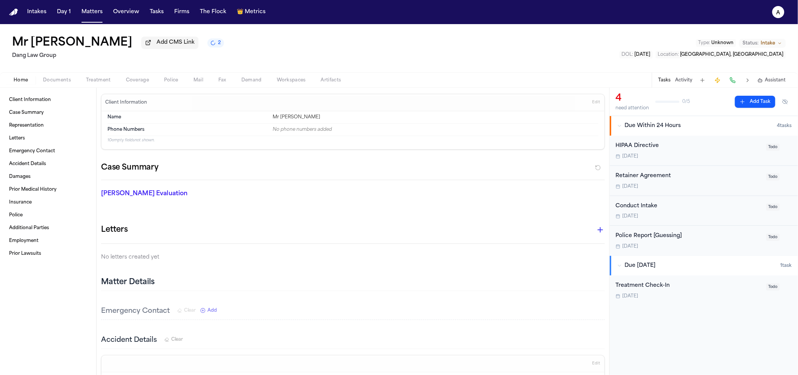
click at [169, 80] on span "Police" at bounding box center [171, 80] width 14 height 6
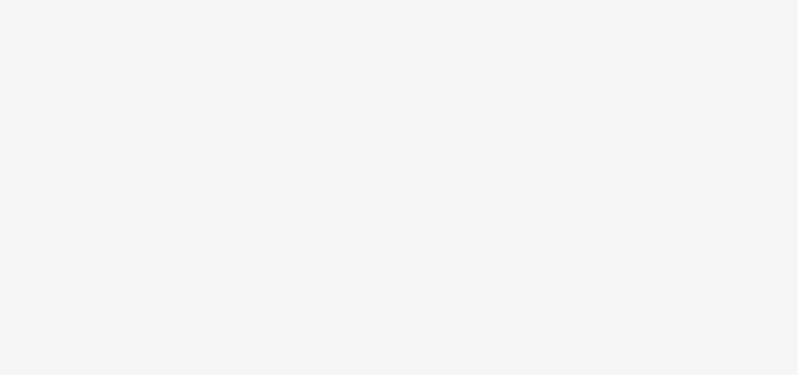
select select "**"
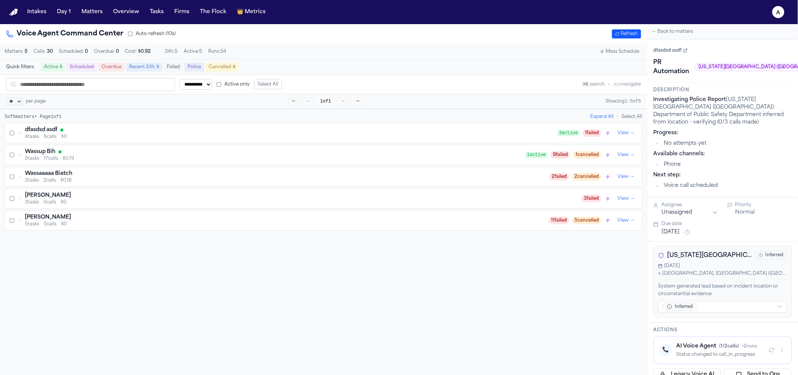
click at [32, 140] on span "4 tasks" at bounding box center [32, 137] width 14 height 6
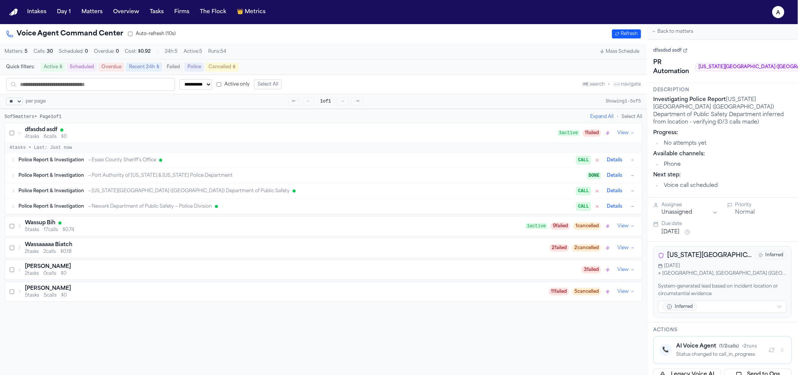
click at [349, 176] on div "Police Report & Investigation → Port Authority of [US_STATE] & [US_STATE] Polic…" at bounding box center [302, 176] width 569 height 6
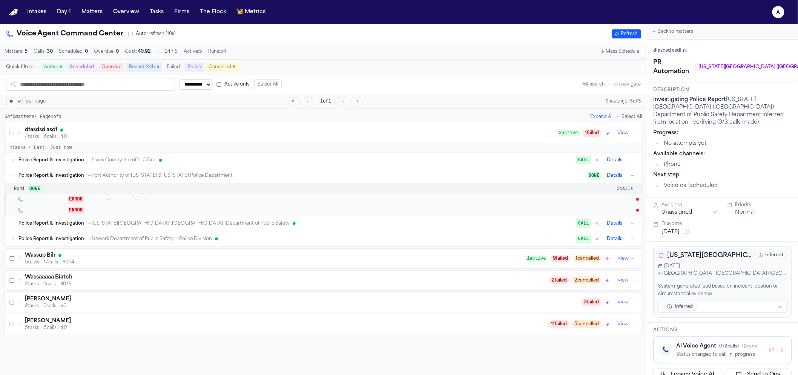
click at [340, 160] on div "Police Report & Investigation → Essex County Sheriff’s Office" at bounding box center [297, 160] width 558 height 6
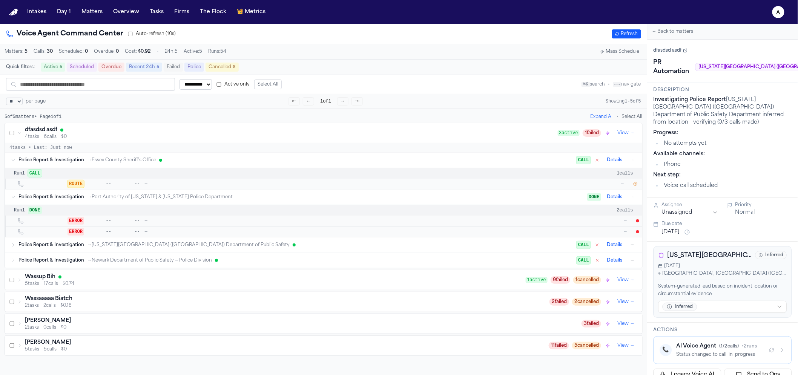
click at [635, 189] on div "ROUTE -- -- — —" at bounding box center [324, 184] width 638 height 11
click at [636, 188] on button "button" at bounding box center [636, 184] width 8 height 8
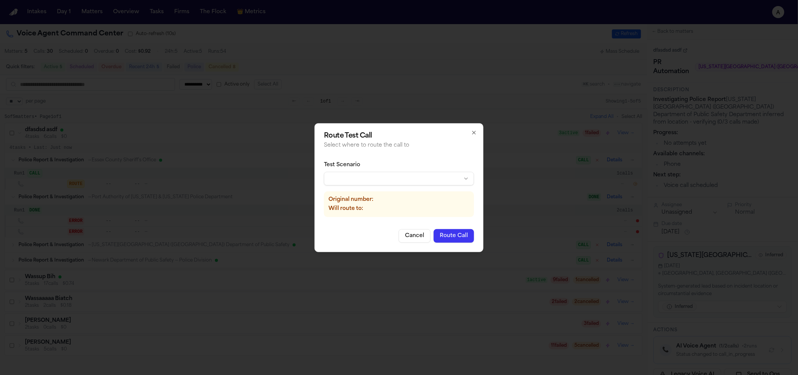
drag, startPoint x: 429, startPoint y: 198, endPoint x: 427, endPoint y: 186, distance: 12.7
click at [429, 197] on p "Original number:" at bounding box center [399, 200] width 141 height 8
drag, startPoint x: 427, startPoint y: 186, endPoint x: 427, endPoint y: 181, distance: 4.5
click at [427, 185] on div "Test Scenario Original number: Will route to:" at bounding box center [399, 189] width 150 height 68
click at [426, 180] on body "**********" at bounding box center [399, 187] width 798 height 375
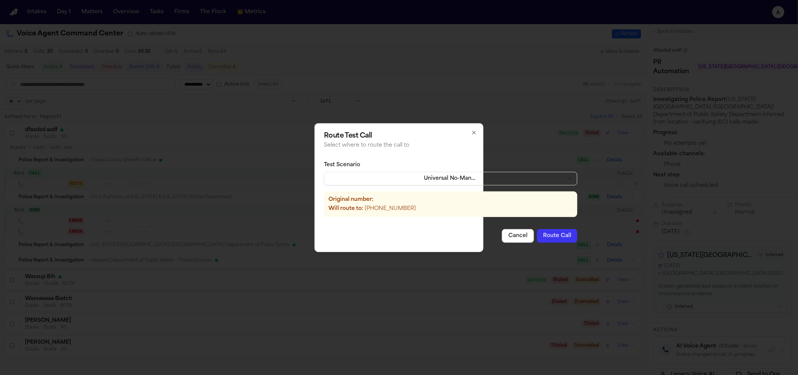
click at [537, 235] on button "Route Call" at bounding box center [557, 236] width 40 height 14
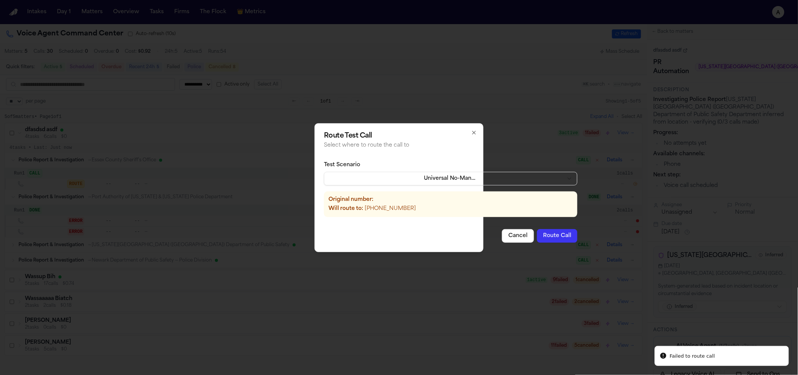
click at [537, 234] on button "Route Call" at bounding box center [557, 236] width 40 height 14
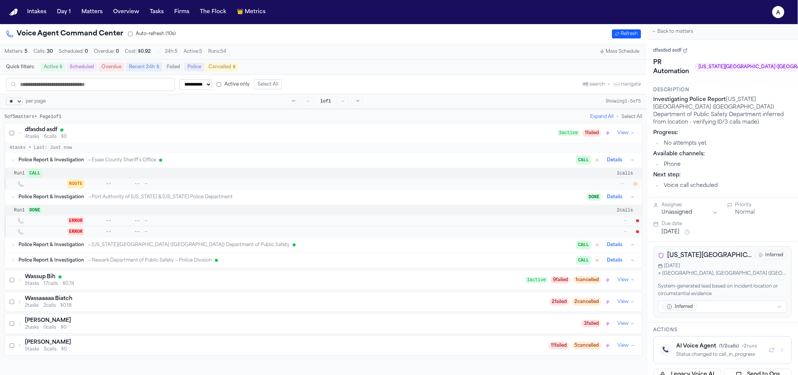
click at [639, 188] on button "button" at bounding box center [636, 184] width 8 height 8
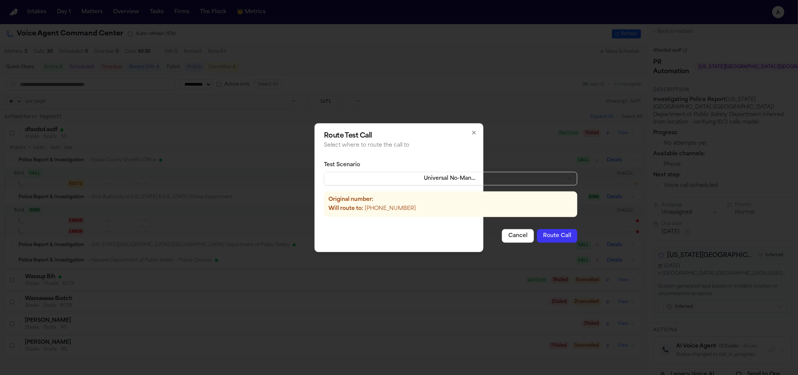
click at [537, 241] on button "Route Call" at bounding box center [557, 236] width 40 height 14
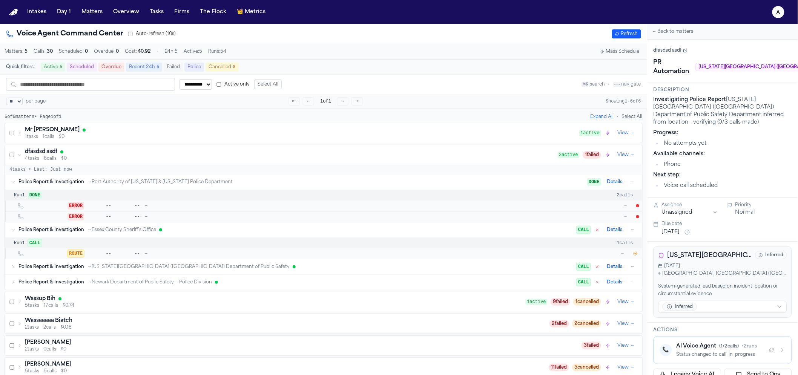
click at [211, 126] on div "Mr Poopybutt 1 tasks 1 calls $0 1 active View →" at bounding box center [324, 133] width 638 height 20
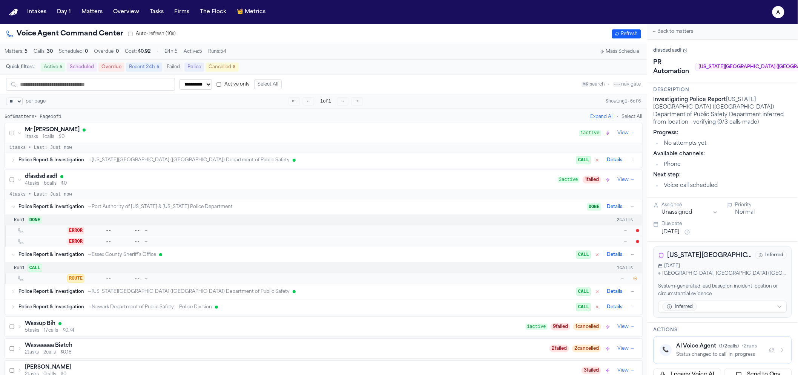
click at [634, 164] on button "→" at bounding box center [633, 161] width 8 height 8
type textarea "**********"
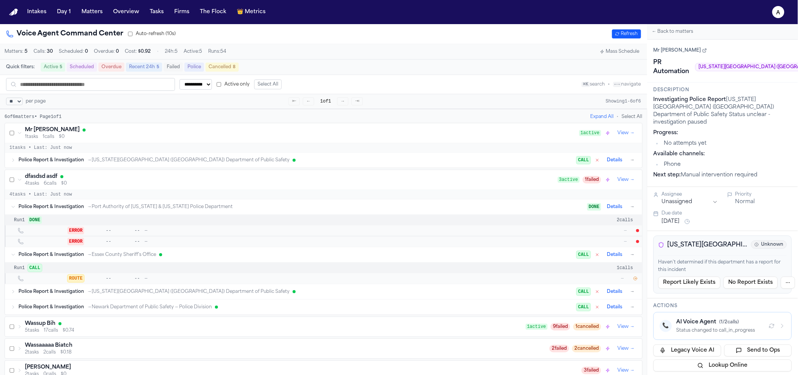
click at [634, 164] on button "→" at bounding box center [633, 161] width 8 height 8
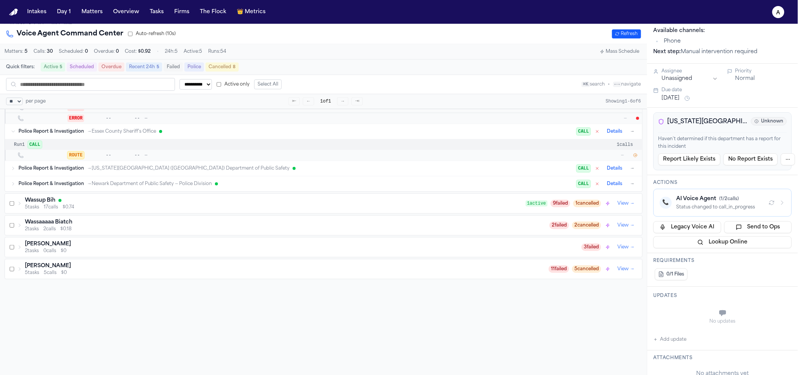
scroll to position [115, 0]
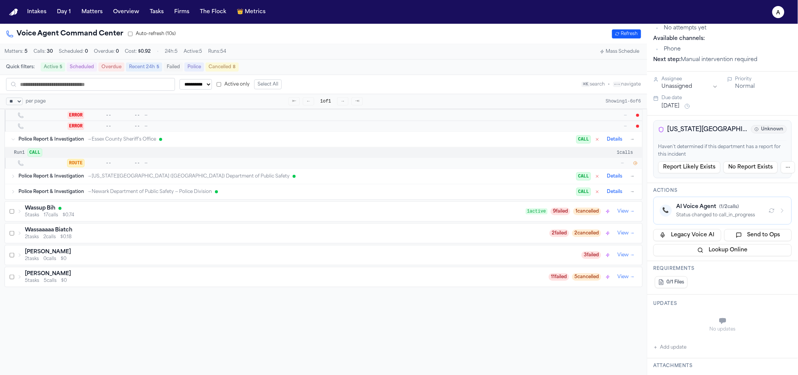
click at [726, 197] on button "📞 AI Voice Agent ( 1 / 2 calls) Status changed to call_in_progress" at bounding box center [723, 211] width 138 height 28
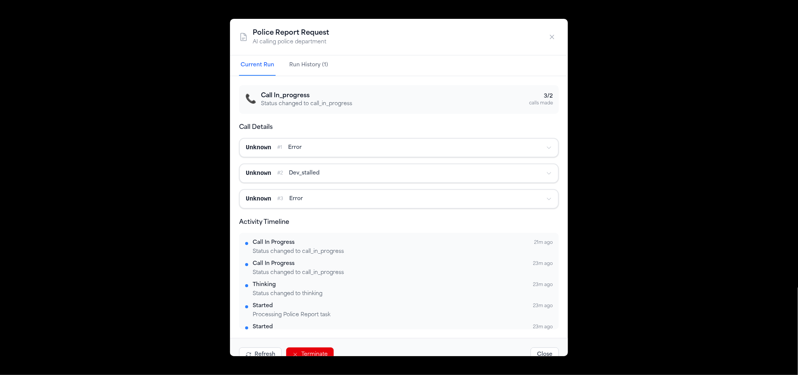
click at [550, 44] on div "Police Report Request AI calling police department" at bounding box center [399, 37] width 338 height 37
click at [549, 45] on div "Police Report Request AI calling police department" at bounding box center [399, 37] width 338 height 37
click at [555, 35] on icon "button" at bounding box center [553, 37] width 8 height 8
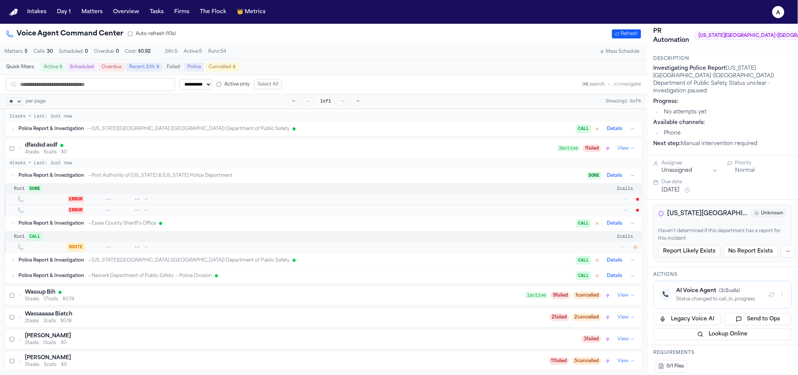
scroll to position [0, 0]
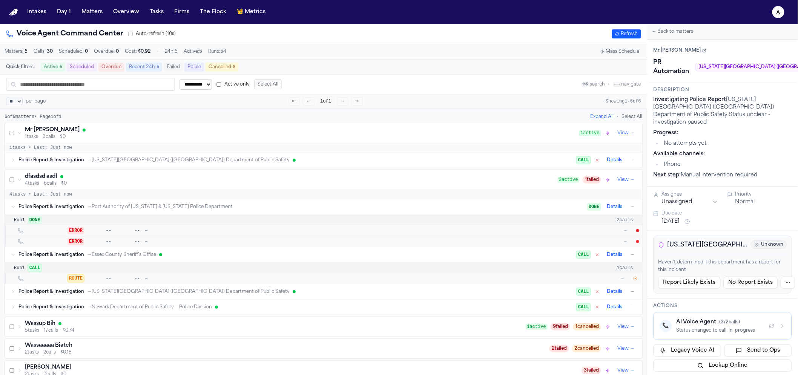
click at [291, 168] on div "Police Report & Investigation → [US_STATE][GEOGRAPHIC_DATA] ([GEOGRAPHIC_DATA])…" at bounding box center [324, 160] width 638 height 15
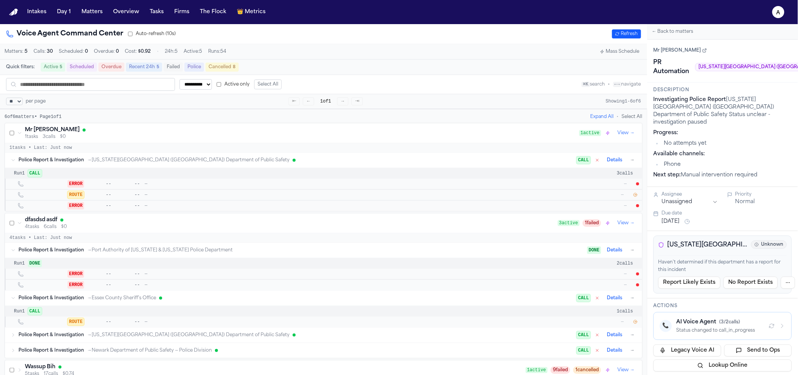
click at [634, 197] on icon "button" at bounding box center [636, 195] width 5 height 5
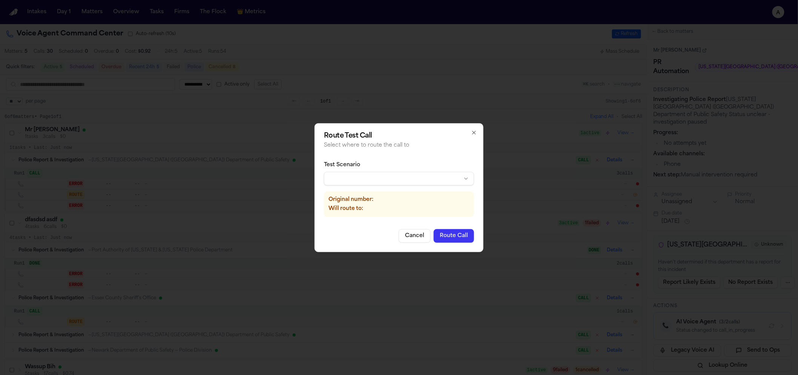
click at [390, 186] on div "Test Scenario Original number: Will route to:" at bounding box center [399, 189] width 150 height 68
click at [392, 180] on body "**********" at bounding box center [399, 187] width 798 height 375
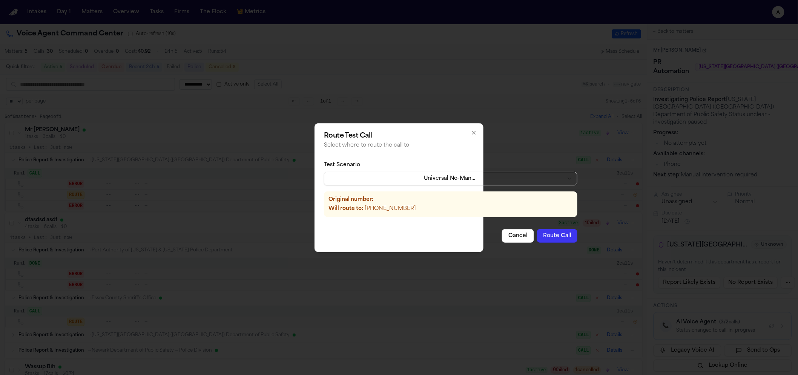
click at [538, 237] on button "Route Call" at bounding box center [557, 236] width 40 height 14
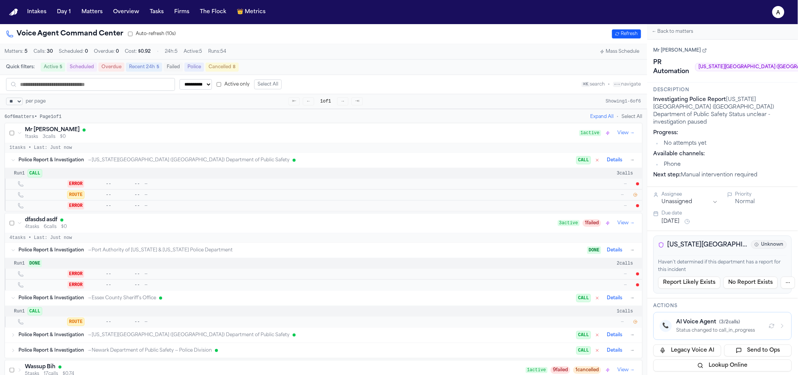
click at [710, 327] on button "📞 AI Voice Agent ( 3 / 2 calls) Status changed to call_in_progress" at bounding box center [723, 326] width 138 height 28
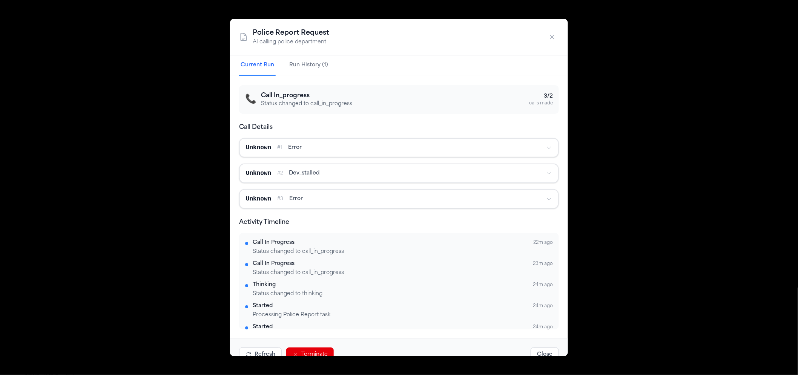
click at [319, 351] on button "Terminate" at bounding box center [310, 355] width 48 height 14
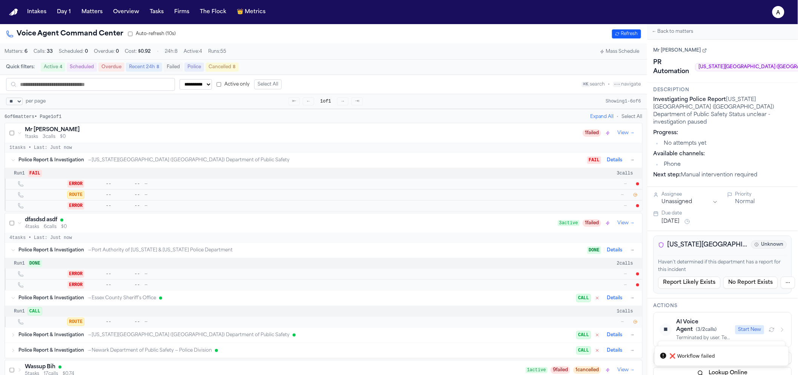
click at [757, 326] on button "Start New" at bounding box center [750, 330] width 29 height 9
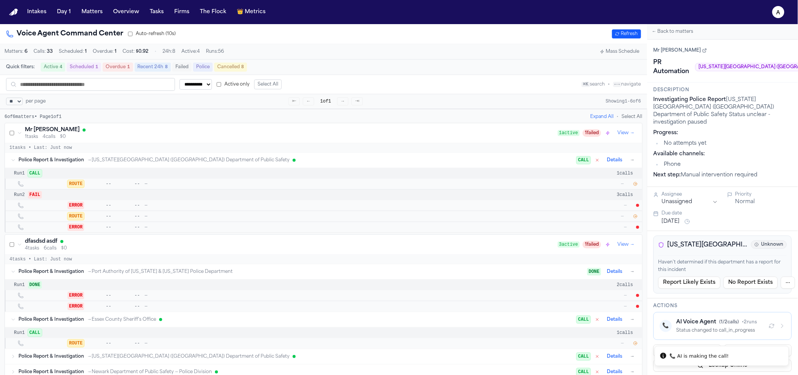
click at [637, 185] on icon "button" at bounding box center [636, 184] width 5 height 5
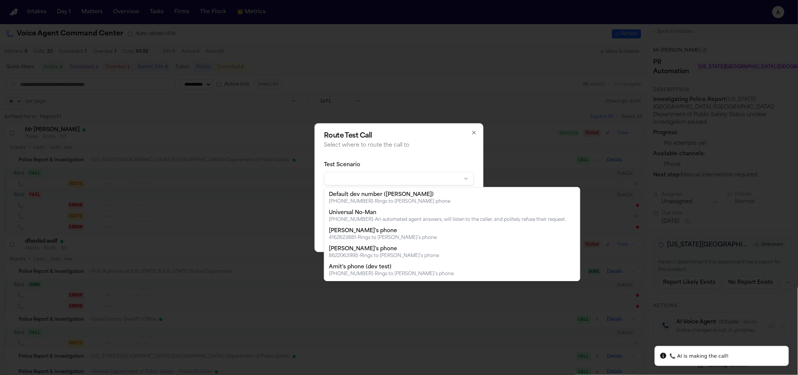
click at [365, 178] on body "**********" at bounding box center [399, 187] width 798 height 375
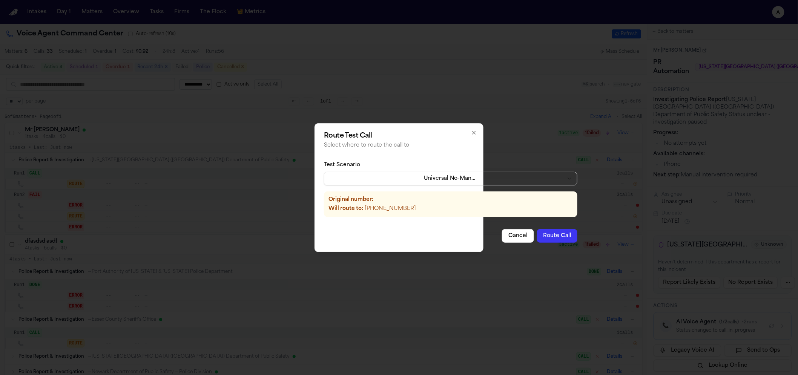
click at [537, 238] on button "Route Call" at bounding box center [557, 236] width 40 height 14
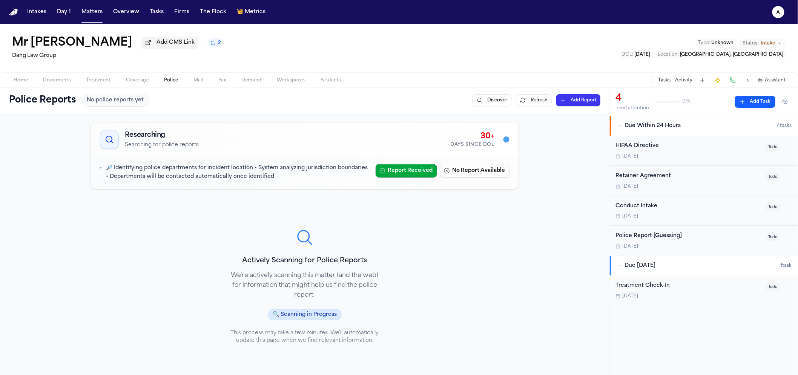
click at [174, 50] on div "Mr [PERSON_NAME] Add CMS Link 2" at bounding box center [118, 43] width 212 height 14
click at [208, 48] on button "2" at bounding box center [216, 42] width 17 height 9
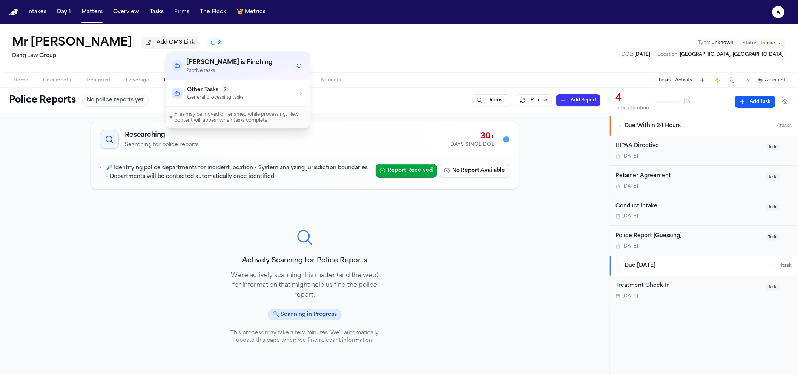
click at [284, 102] on button "Other Tasks 2 General processing tasks" at bounding box center [238, 93] width 144 height 26
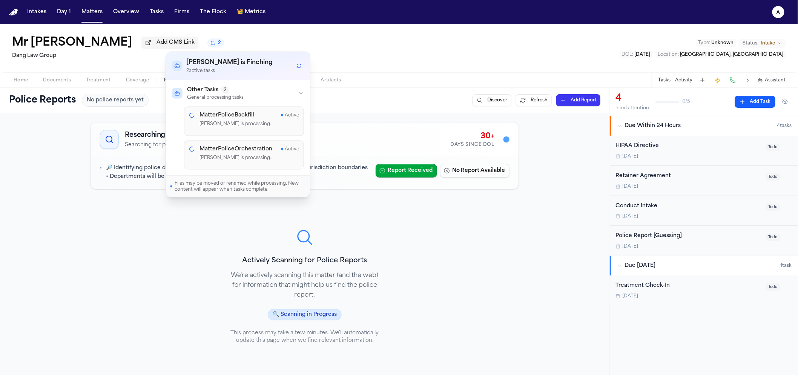
click at [391, 69] on div "Mr [PERSON_NAME] Add CMS Link 2 Dang Law Group Type : Unknown Status: Intake DO…" at bounding box center [399, 48] width 798 height 48
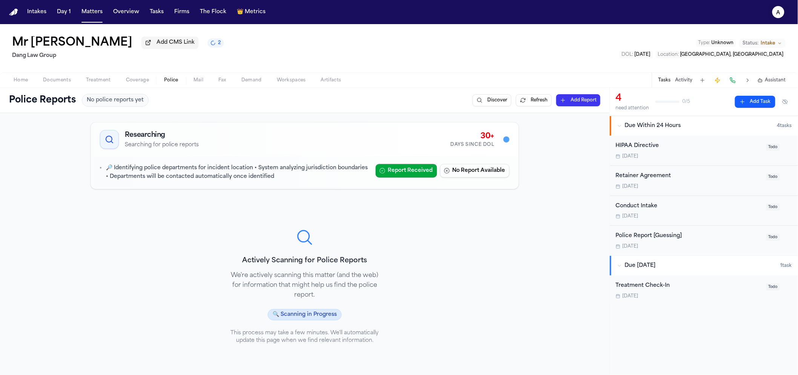
click at [781, 14] on icon "a" at bounding box center [779, 12] width 12 height 12
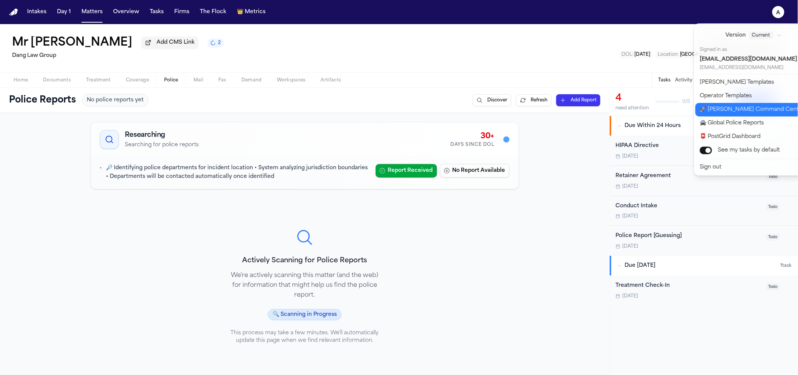
click at [728, 115] on button "🚀 [PERSON_NAME] Command Center" at bounding box center [759, 110] width 126 height 14
select select "**"
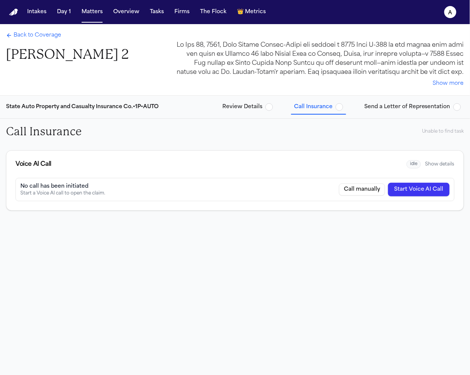
click at [423, 187] on button "Start Voice AI Call" at bounding box center [419, 190] width 62 height 14
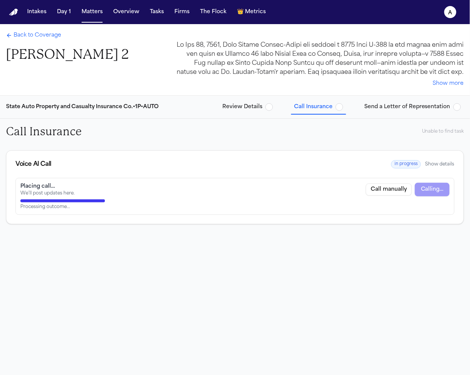
click at [437, 183] on div "Placing call… We’ll post updates here. Call manually Calling… Processing outcom…" at bounding box center [234, 196] width 439 height 37
drag, startPoint x: 432, startPoint y: 283, endPoint x: 431, endPoint y: 279, distance: 4.2
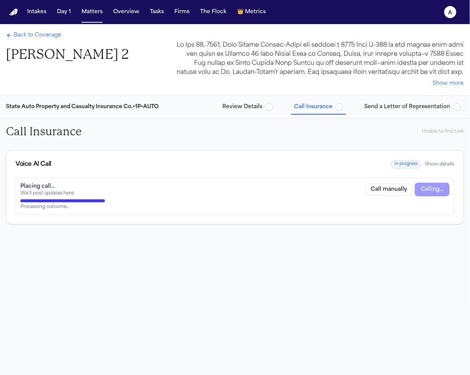
click at [431, 281] on div "Call Insurance Unable to find task Voice AI Call in progress Show details Placi…" at bounding box center [235, 259] width 470 height 281
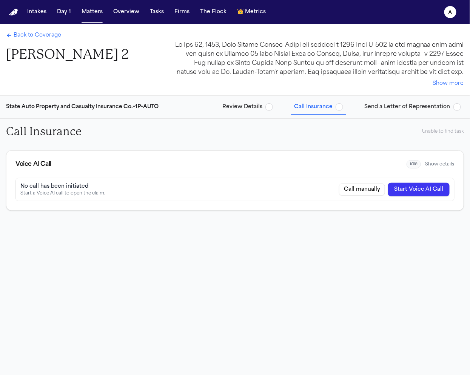
click at [436, 189] on button "Start Voice AI Call" at bounding box center [419, 190] width 62 height 14
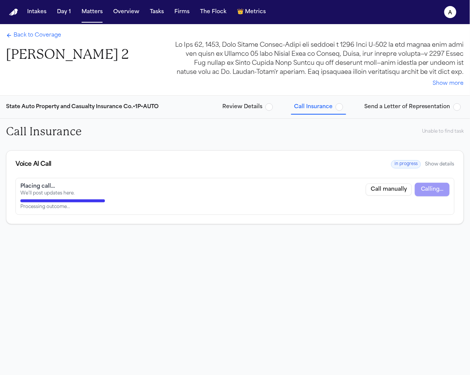
click at [255, 112] on button "Review Details" at bounding box center [247, 107] width 57 height 14
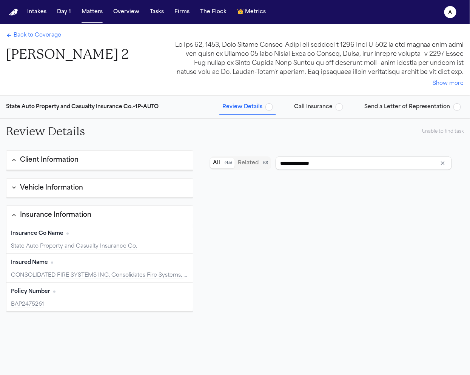
click at [276, 108] on button "Review Details" at bounding box center [247, 107] width 57 height 14
click at [273, 108] on span "button" at bounding box center [269, 107] width 8 height 8
click at [322, 105] on span "Call Insurance" at bounding box center [313, 107] width 38 height 8
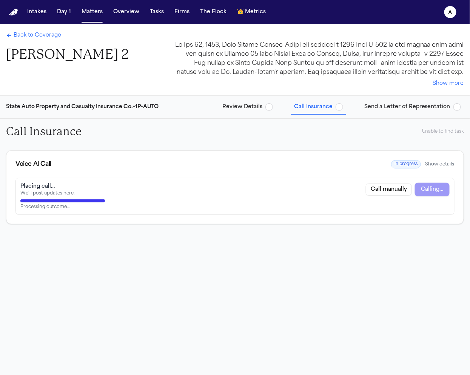
click at [249, 109] on span "Review Details" at bounding box center [242, 107] width 40 height 8
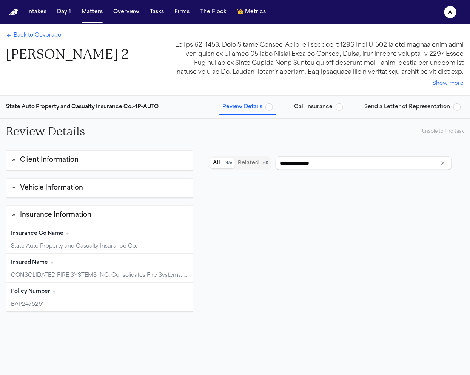
click at [344, 113] on button "Call Insurance" at bounding box center [318, 107] width 55 height 14
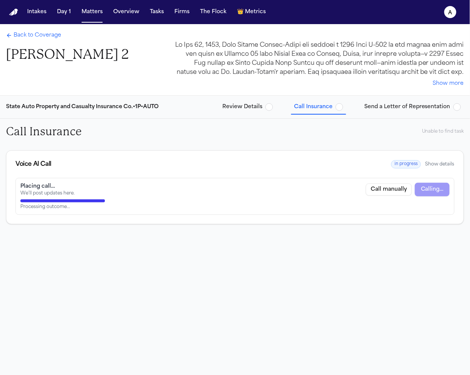
click at [257, 108] on span "Review Details" at bounding box center [242, 107] width 40 height 8
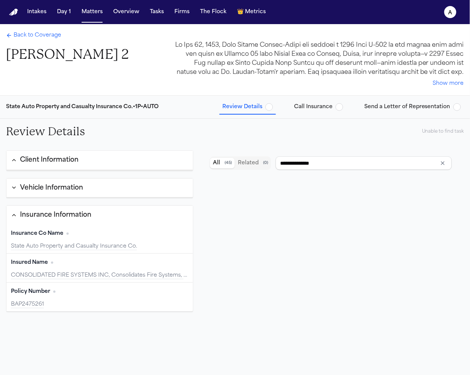
click at [335, 112] on button "Call Insurance" at bounding box center [318, 107] width 55 height 14
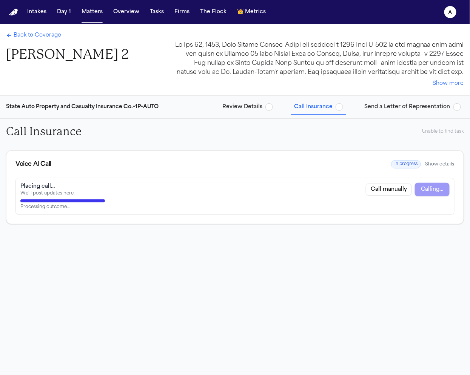
drag, startPoint x: 237, startPoint y: 112, endPoint x: 272, endPoint y: 111, distance: 35.1
click at [238, 113] on button "Review Details" at bounding box center [247, 107] width 57 height 14
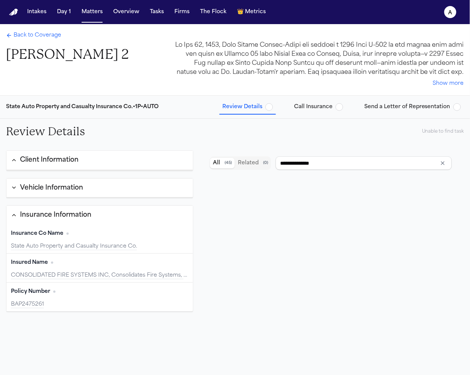
click at [324, 109] on span "Call Insurance" at bounding box center [313, 107] width 38 height 8
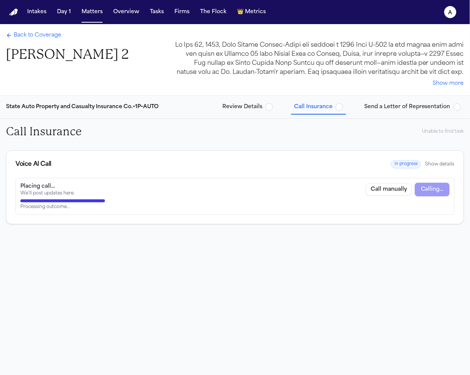
click at [235, 111] on span "Review Details" at bounding box center [242, 107] width 40 height 8
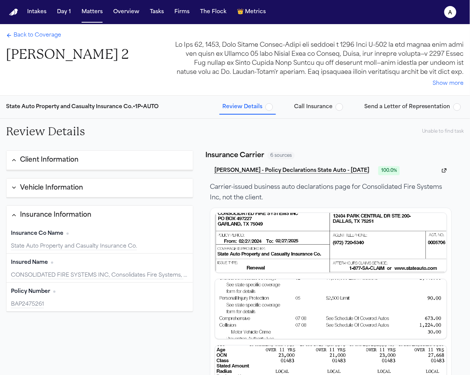
click at [273, 107] on span "button" at bounding box center [269, 107] width 8 height 8
click at [271, 108] on span "button" at bounding box center [269, 107] width 8 height 8
click at [343, 107] on span "button" at bounding box center [339, 107] width 8 height 8
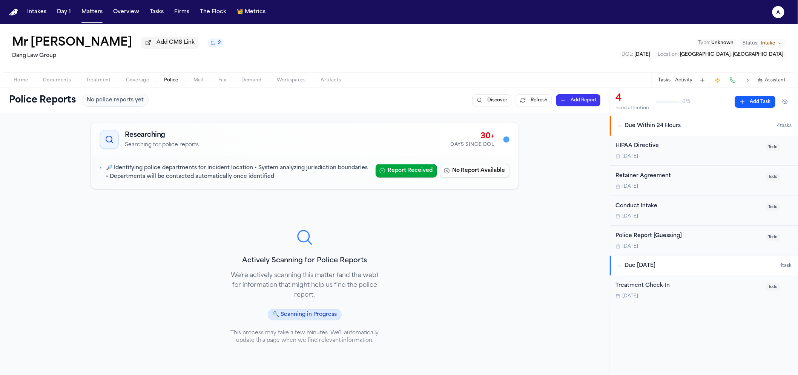
click at [308, 315] on span "🔍 Scanning in Progress" at bounding box center [305, 314] width 74 height 11
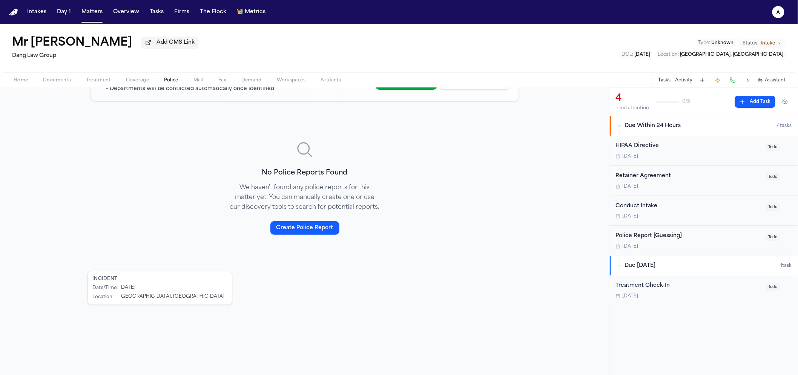
scroll to position [89, 0]
click at [123, 288] on div "[DATE]" at bounding box center [128, 288] width 16 height 6
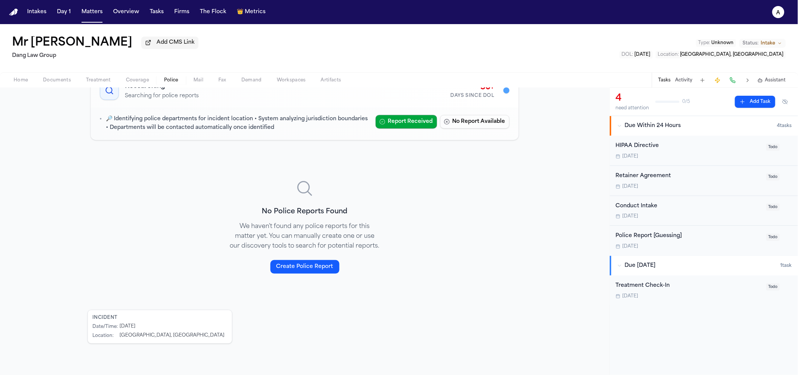
scroll to position [0, 0]
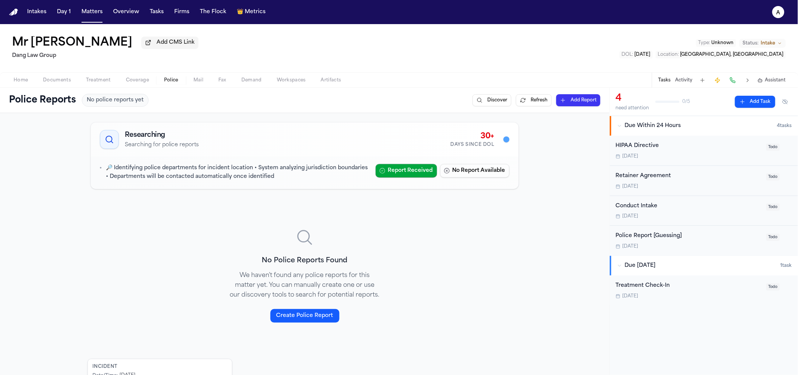
click at [317, 318] on button "Create Police Report" at bounding box center [305, 316] width 69 height 14
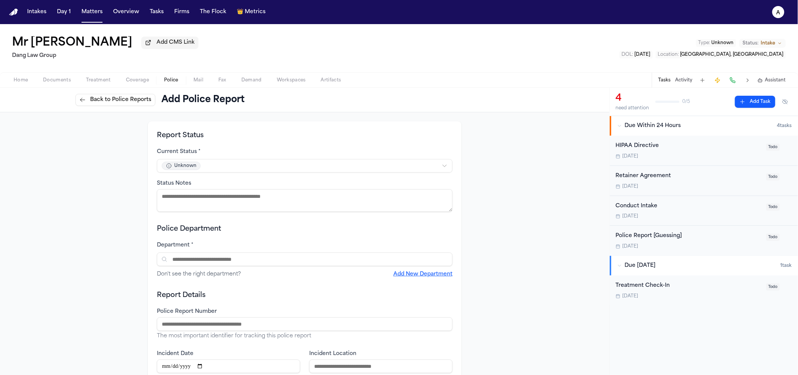
click at [220, 169] on html "Intakes Day 1 Matters Overview Tasks Firms The Flock 👑 Metrics a Mr [PERSON_NAM…" at bounding box center [399, 187] width 798 height 375
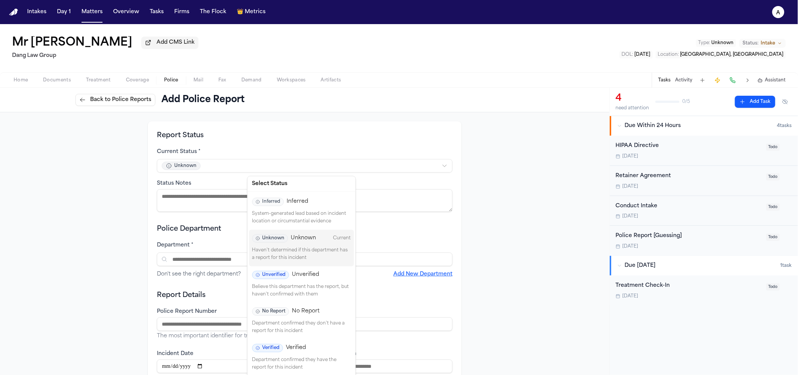
drag, startPoint x: 98, startPoint y: 192, endPoint x: 111, endPoint y: 191, distance: 12.8
click at [98, 192] on html "Intakes Day 1 Matters Overview Tasks Firms The Flock 👑 Metrics a Mr [PERSON_NAM…" at bounding box center [399, 187] width 798 height 375
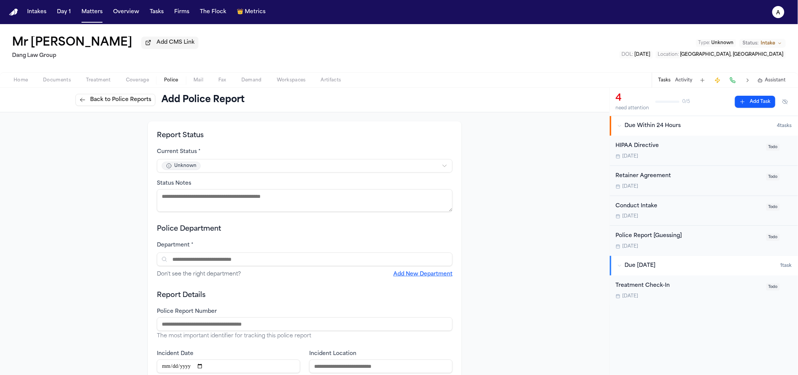
click at [225, 273] on span "Don't see the right department?" at bounding box center [199, 275] width 84 height 8
click at [224, 266] on input "text" at bounding box center [305, 260] width 296 height 14
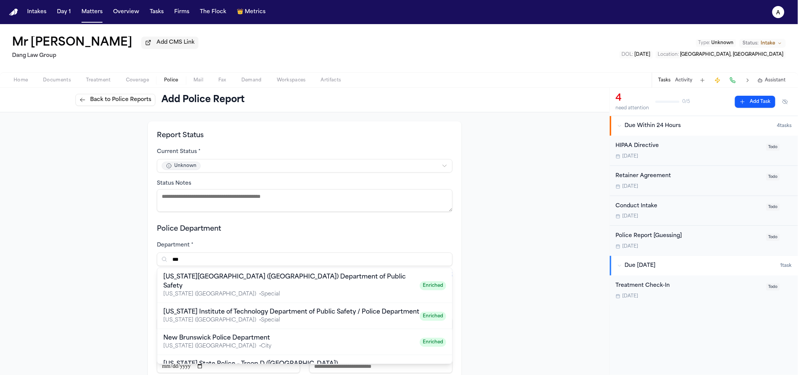
click at [285, 280] on div "[US_STATE][GEOGRAPHIC_DATA] ([GEOGRAPHIC_DATA]) Department of Public Safety" at bounding box center [291, 282] width 257 height 18
type input "**********"
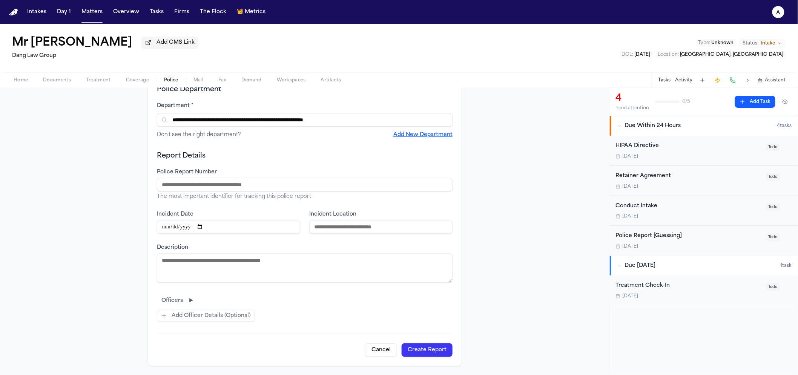
click at [421, 354] on button "Create Report" at bounding box center [427, 351] width 51 height 14
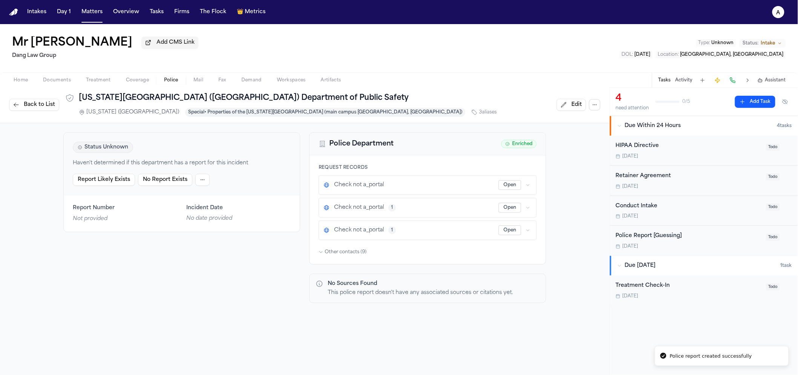
scroll to position [2, 0]
click at [592, 106] on button "button" at bounding box center [594, 104] width 11 height 11
click at [592, 139] on button "Ensure Tasks" at bounding box center [589, 137] width 80 height 14
click at [666, 287] on div "Treatment Check-In" at bounding box center [689, 286] width 146 height 9
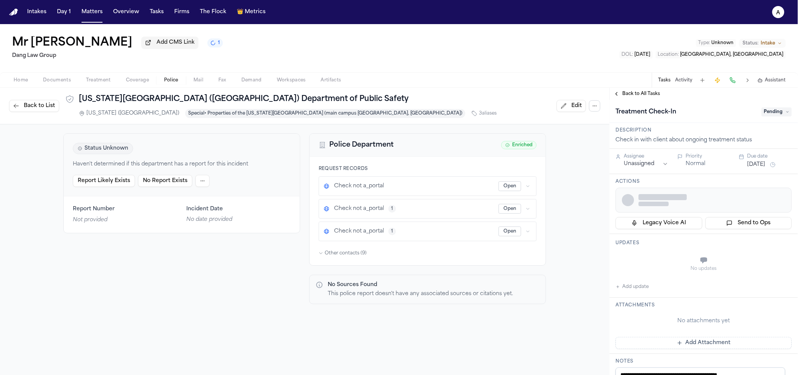
click at [618, 93] on button "Back to All Tasks" at bounding box center [637, 94] width 54 height 6
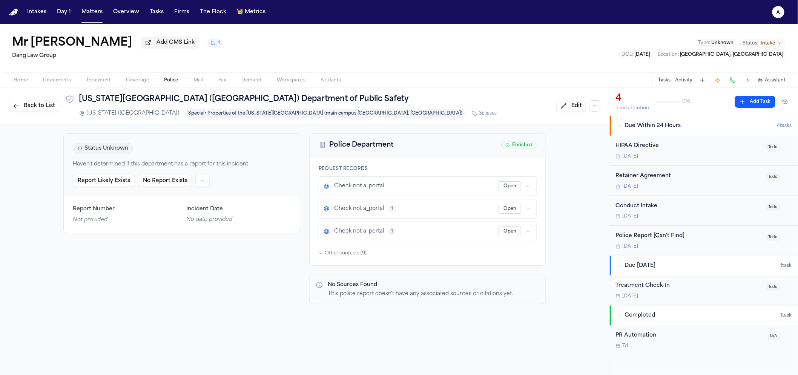
click at [651, 240] on div "Police Report [Can't Find]" at bounding box center [689, 236] width 146 height 9
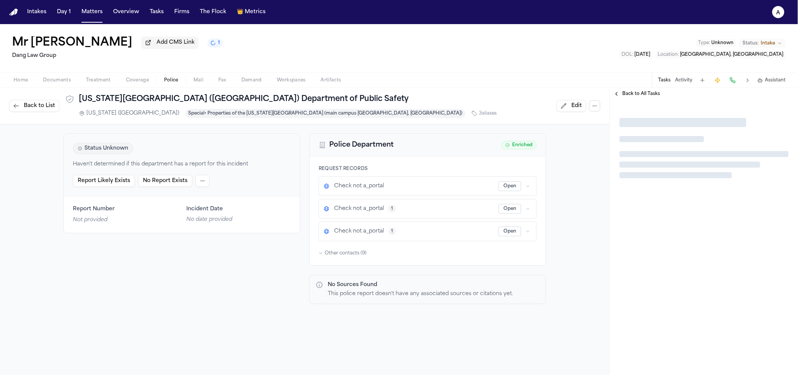
click at [623, 95] on span "Back to All Tasks" at bounding box center [642, 94] width 38 height 6
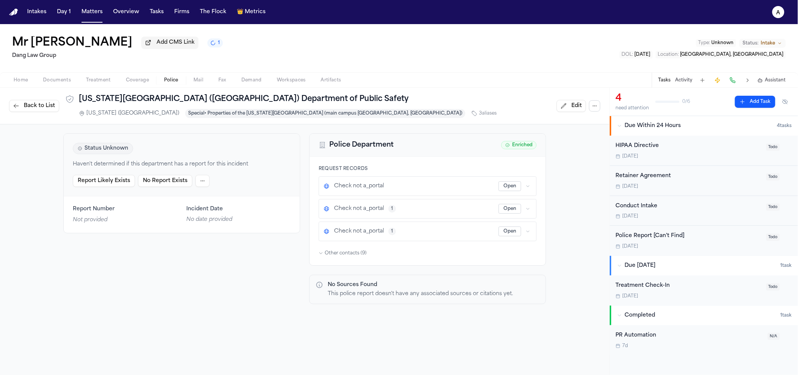
click at [634, 346] on div "7d" at bounding box center [690, 346] width 148 height 6
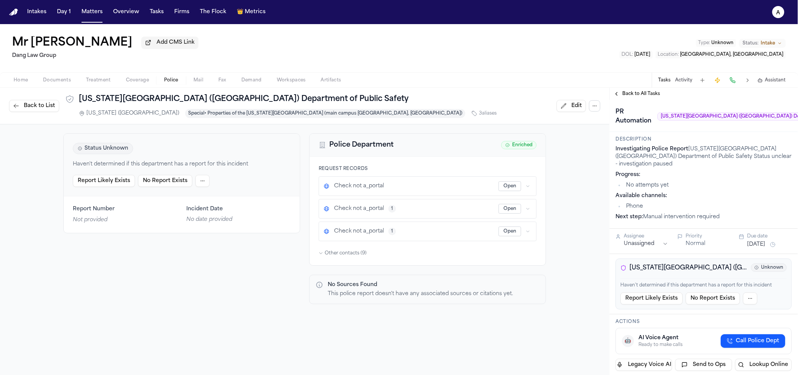
click at [750, 344] on span "Call Police Dept" at bounding box center [758, 342] width 43 height 8
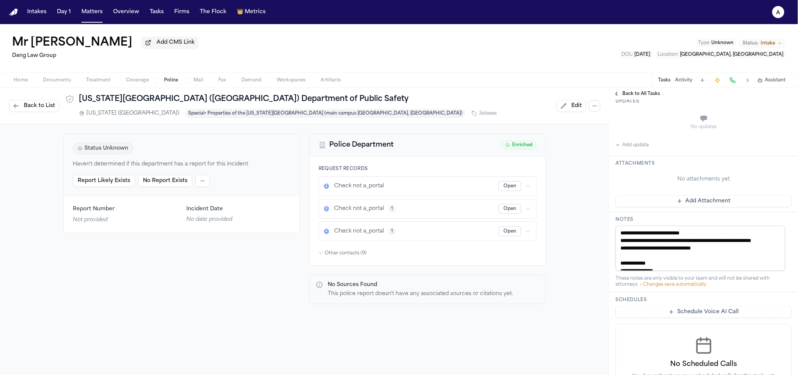
scroll to position [146, 0]
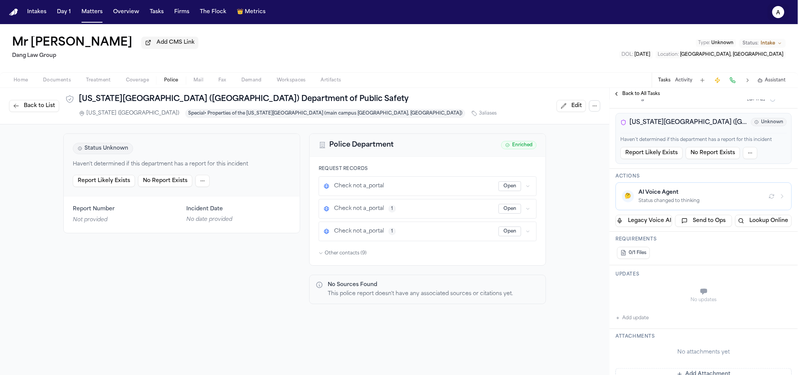
click at [786, 9] on button "a" at bounding box center [778, 12] width 21 height 17
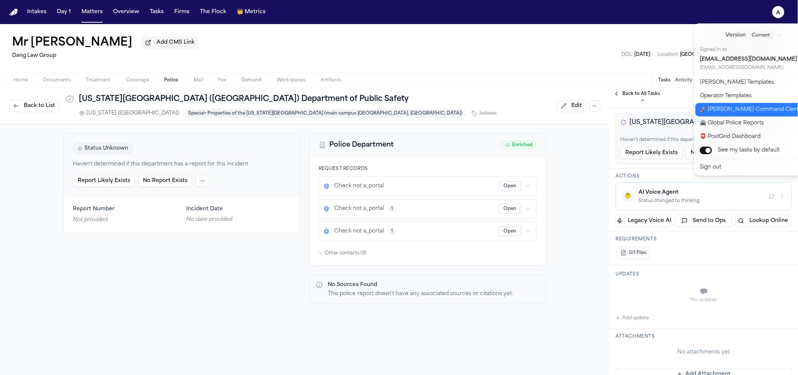
click at [707, 106] on button "🚀 Bland Command Center" at bounding box center [759, 110] width 126 height 14
select select "**"
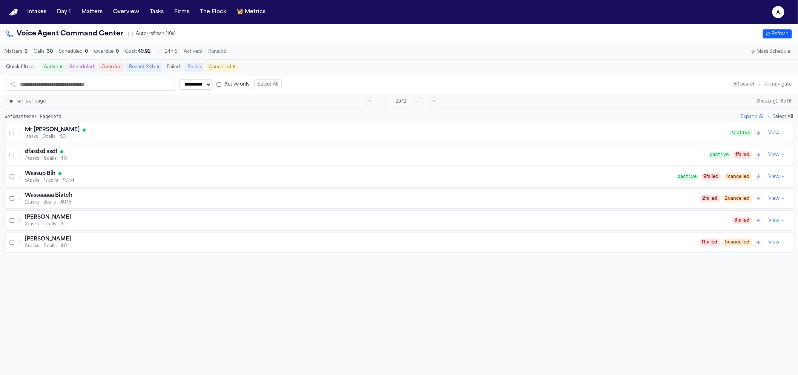
click at [88, 128] on div "Mr Poopybutt 1 tasks 0 calls $0 1 active View →" at bounding box center [399, 133] width 789 height 20
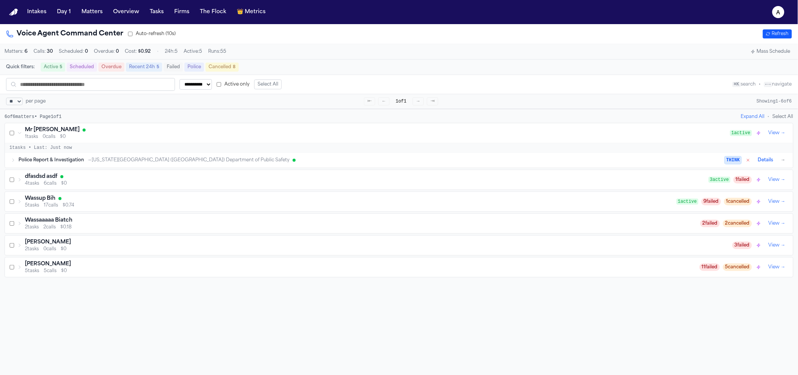
click at [570, 163] on div "Police Report & Investigation → New Jersey Institute of Technology (NJIT) Depar…" at bounding box center [371, 160] width 707 height 6
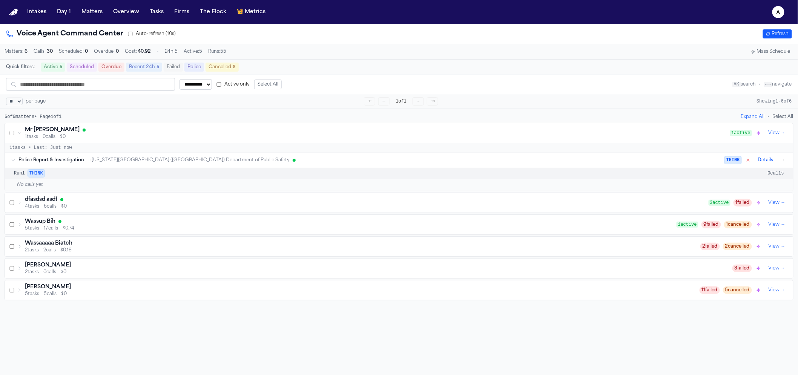
click at [769, 164] on button "Details" at bounding box center [766, 160] width 22 height 9
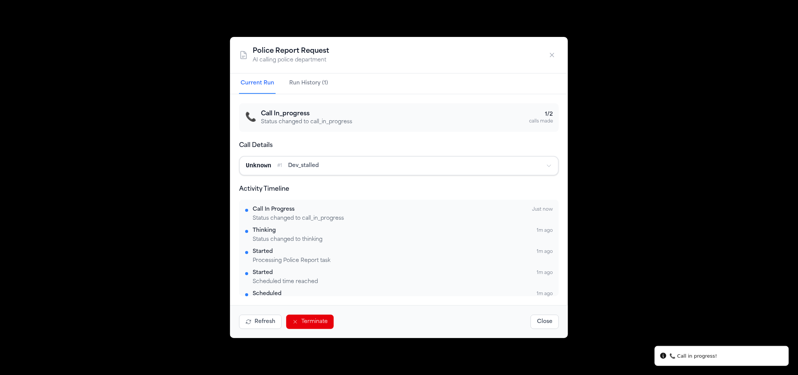
click at [550, 49] on button "button" at bounding box center [553, 55] width 14 height 14
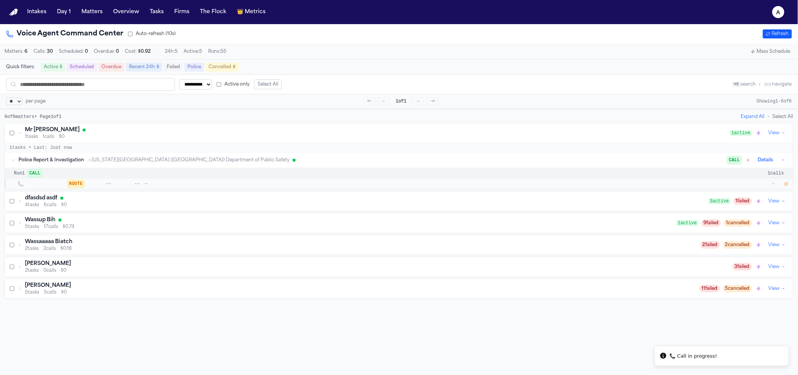
click at [785, 186] on icon "button" at bounding box center [786, 184] width 5 height 5
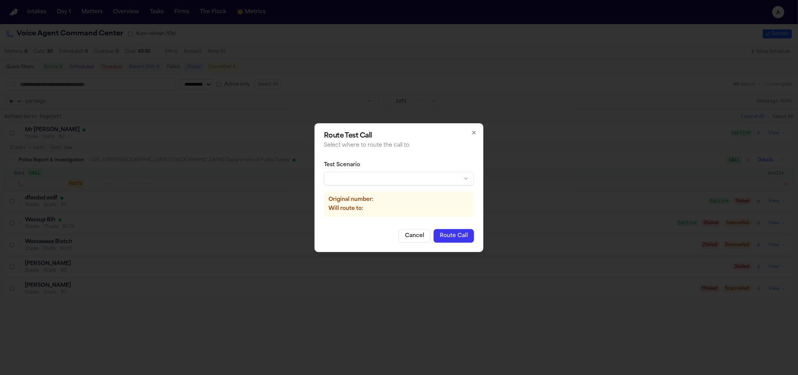
click at [418, 163] on div "Test Scenario" at bounding box center [399, 165] width 150 height 8
click at [423, 178] on body "**********" at bounding box center [399, 187] width 798 height 375
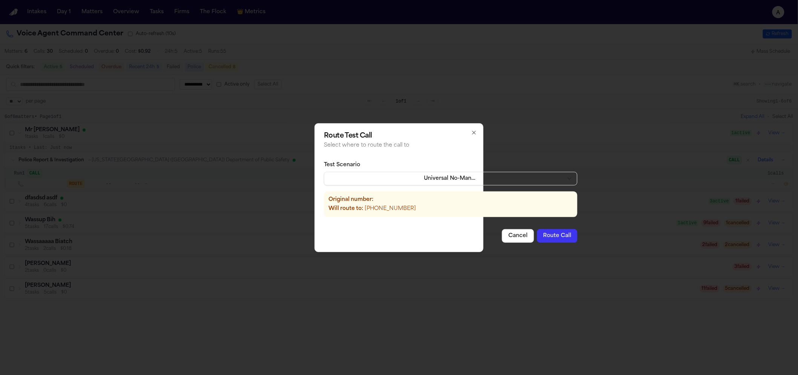
click at [541, 239] on button "Route Call" at bounding box center [557, 236] width 40 height 14
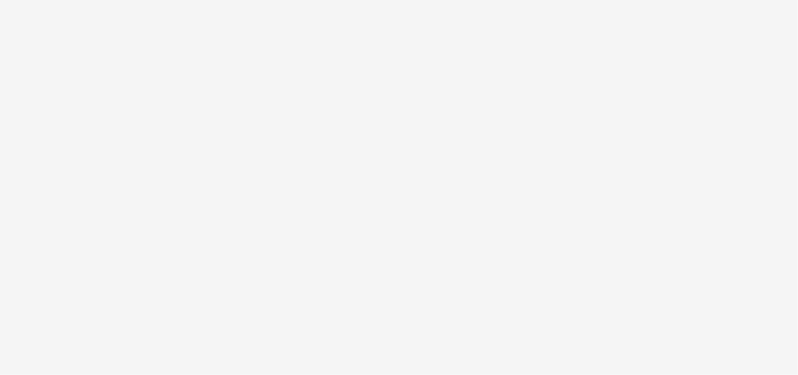
select select "**"
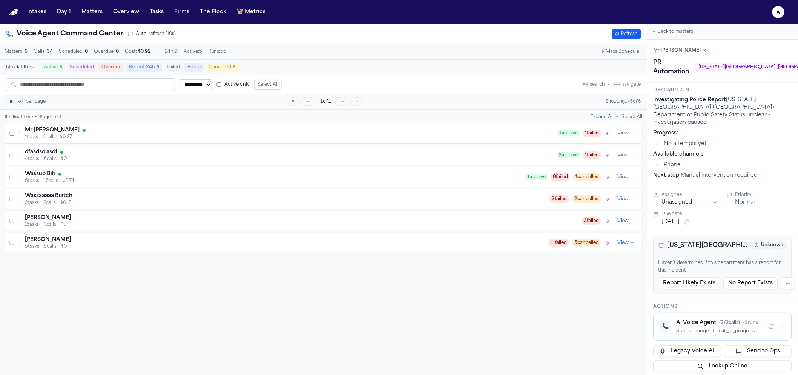
click at [92, 146] on div "Mr [PERSON_NAME] 1 tasks 6 calls $0.27 1 active 1 failed View → dfasdsd asdf 4 …" at bounding box center [324, 188] width 638 height 130
click at [93, 143] on div "Mr [PERSON_NAME] 1 tasks 6 calls $0.27 1 active 1 failed View →" at bounding box center [324, 133] width 638 height 20
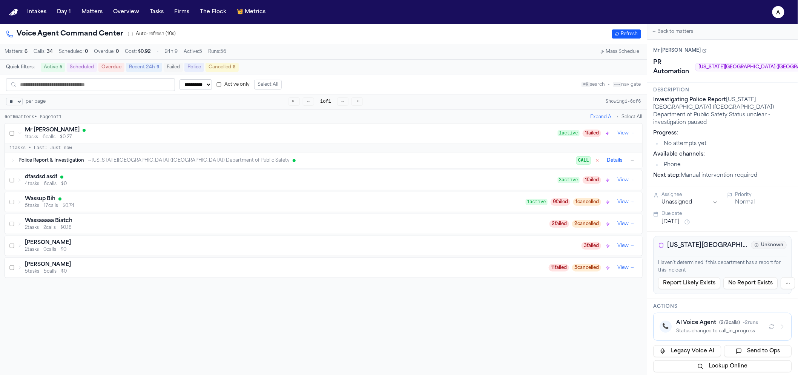
click at [632, 163] on button "→" at bounding box center [633, 161] width 8 height 8
click at [261, 165] on div "Police Report & Investigation → [US_STATE][GEOGRAPHIC_DATA] ([GEOGRAPHIC_DATA])…" at bounding box center [327, 160] width 618 height 9
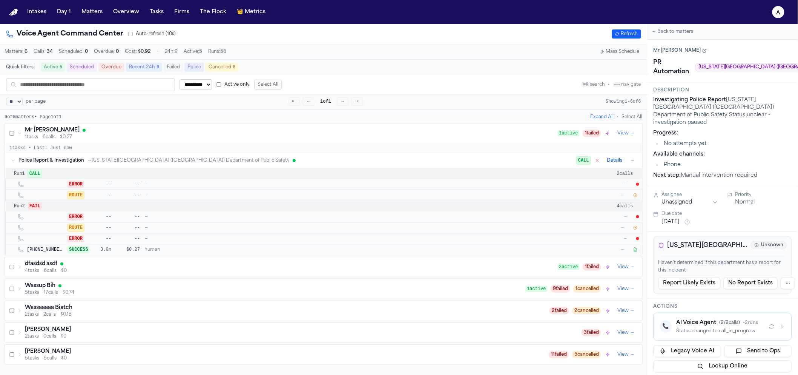
click at [637, 197] on icon "button" at bounding box center [636, 195] width 5 height 5
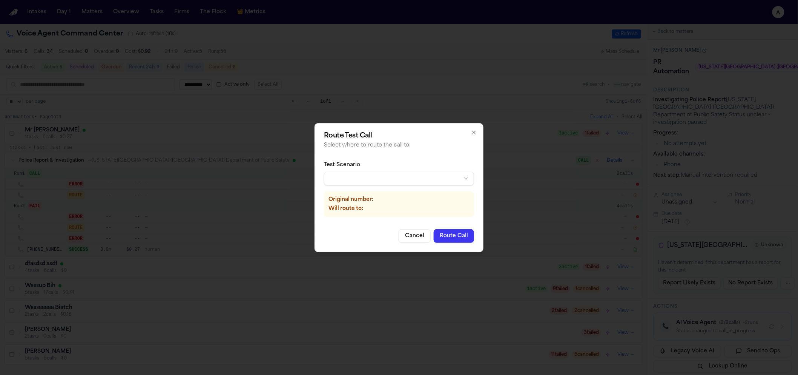
click at [355, 177] on body "**********" at bounding box center [399, 187] width 798 height 375
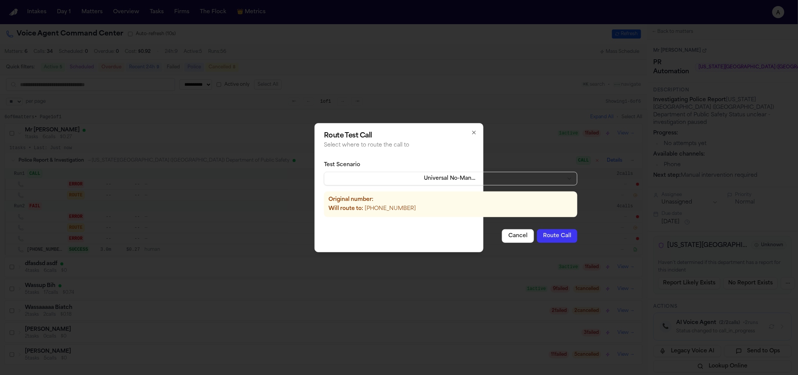
click at [537, 236] on button "Route Call" at bounding box center [557, 236] width 40 height 14
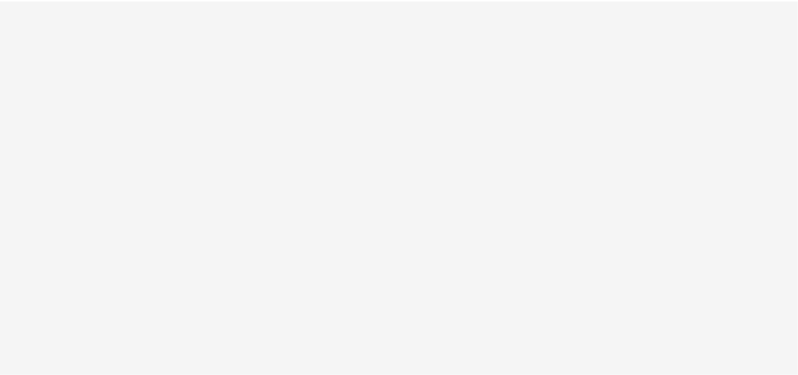
select select "**"
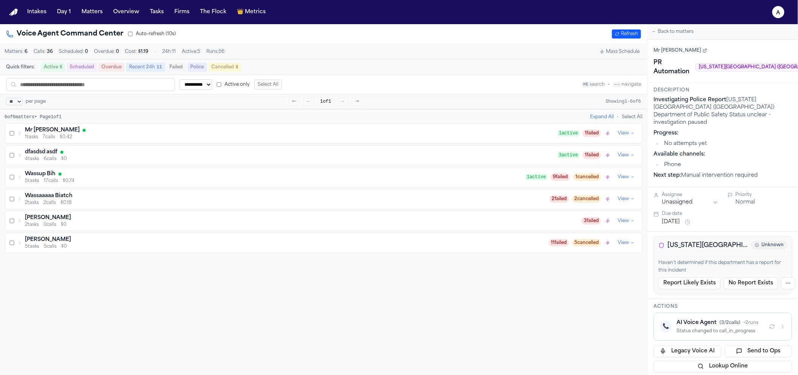
click at [38, 136] on span "1 tasks" at bounding box center [31, 137] width 13 height 6
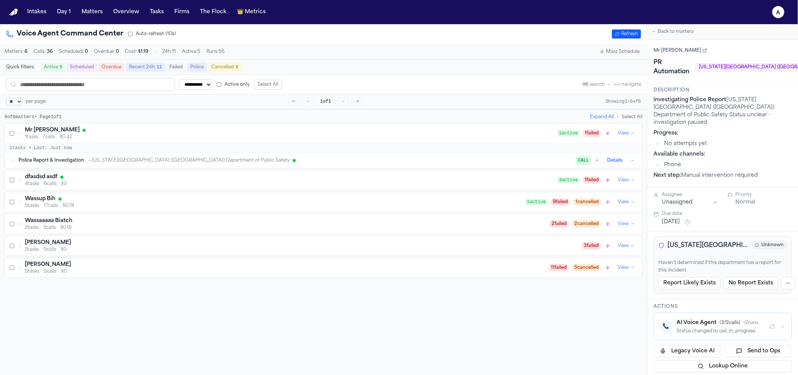
click at [71, 163] on span "Police Report & Investigation" at bounding box center [51, 160] width 66 height 6
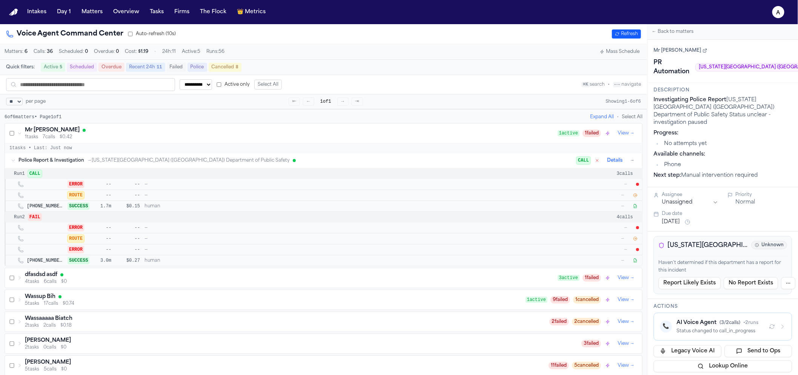
click at [638, 198] on button "button" at bounding box center [636, 195] width 8 height 8
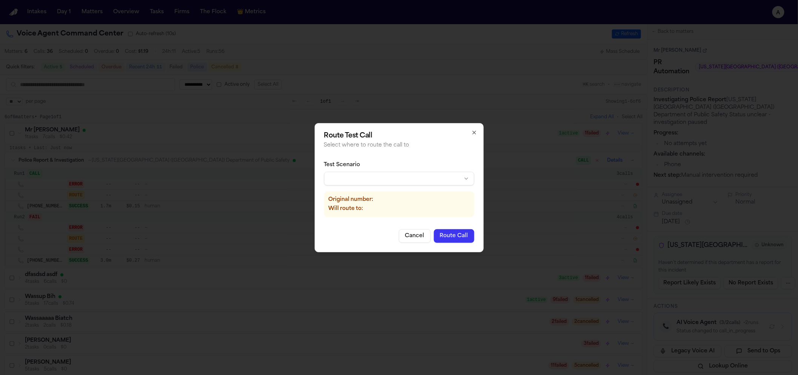
click at [359, 178] on body "**********" at bounding box center [399, 187] width 798 height 375
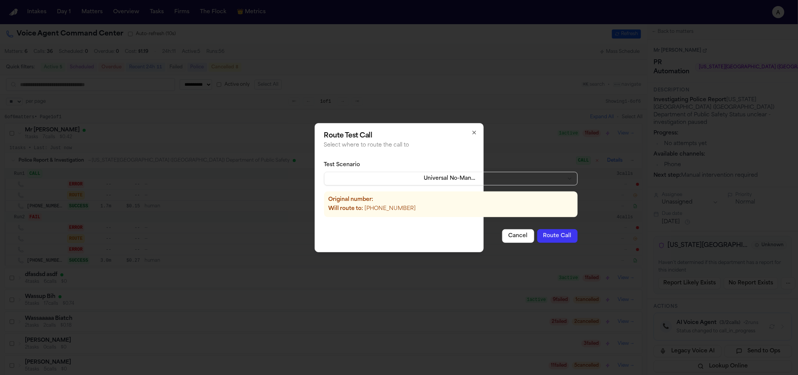
click at [554, 241] on button "Route Call" at bounding box center [557, 236] width 40 height 14
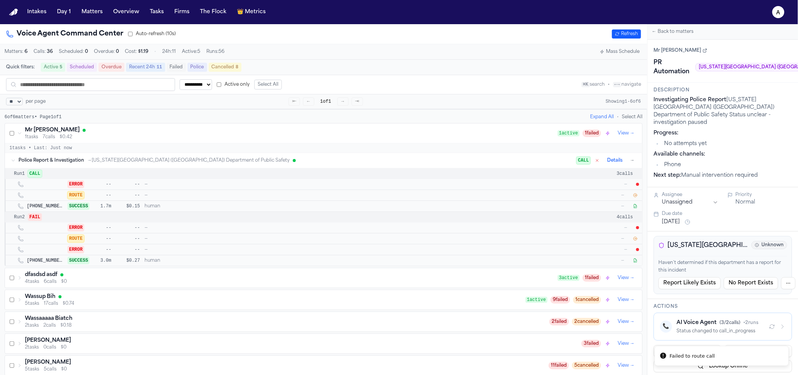
click at [637, 242] on button "button" at bounding box center [636, 239] width 8 height 8
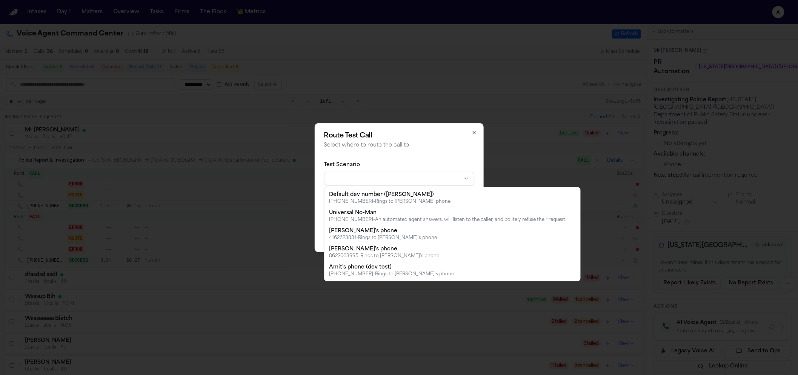
click at [372, 183] on body "**********" at bounding box center [399, 187] width 798 height 375
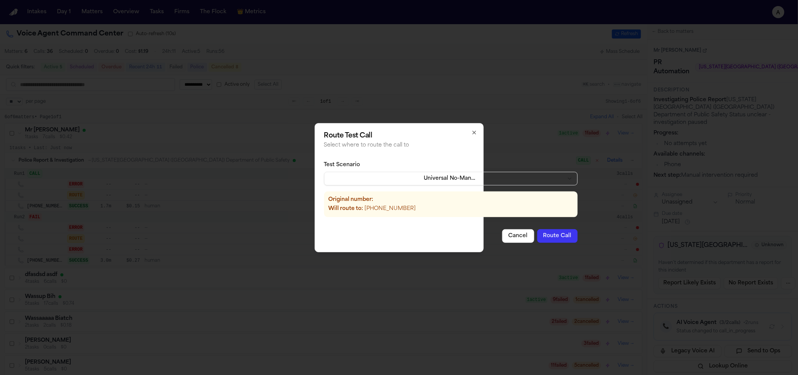
click at [543, 236] on button "Route Call" at bounding box center [557, 236] width 40 height 14
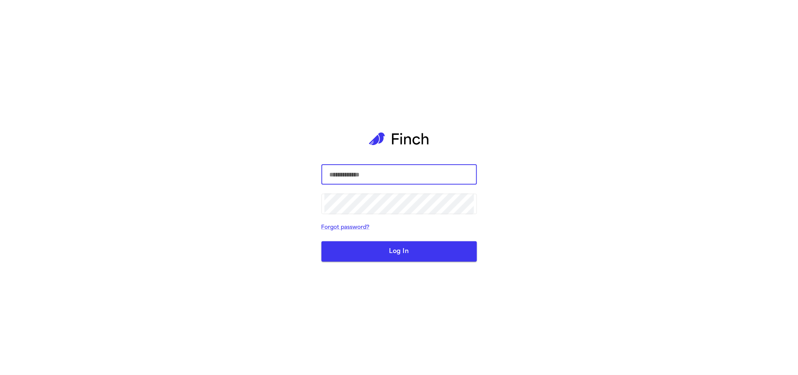
select select "**"
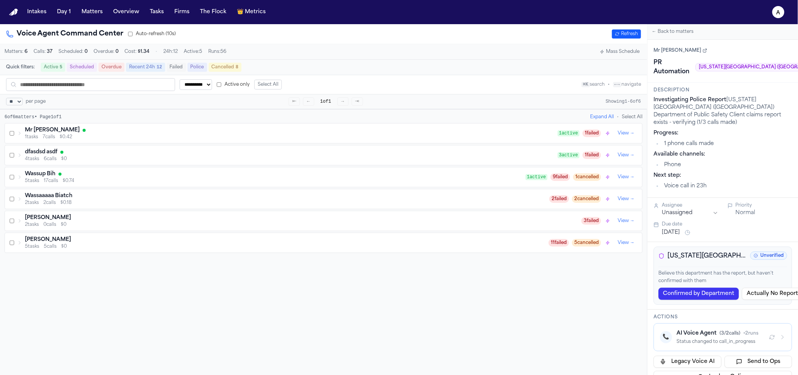
click at [395, 134] on div "Mr [PERSON_NAME]" at bounding box center [291, 130] width 533 height 8
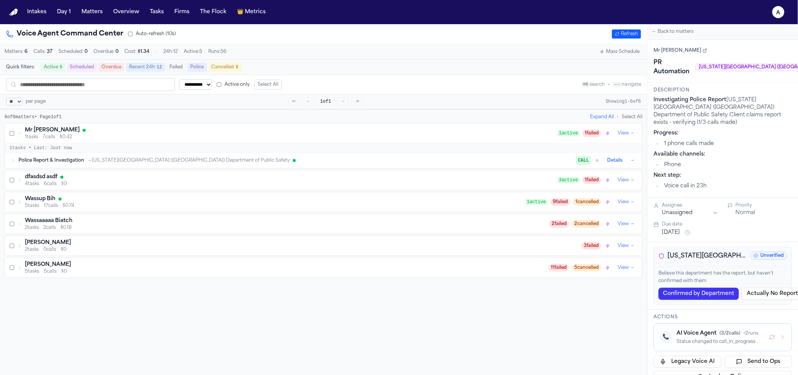
click at [260, 161] on div "Police Report & Investigation → [US_STATE][GEOGRAPHIC_DATA] ([GEOGRAPHIC_DATA])…" at bounding box center [297, 160] width 558 height 6
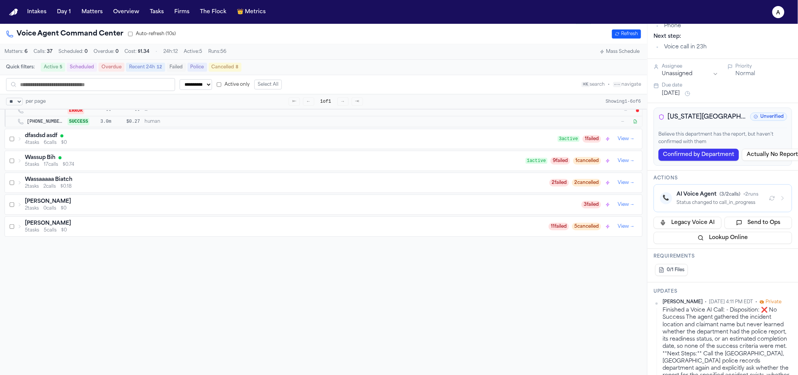
scroll to position [153, 0]
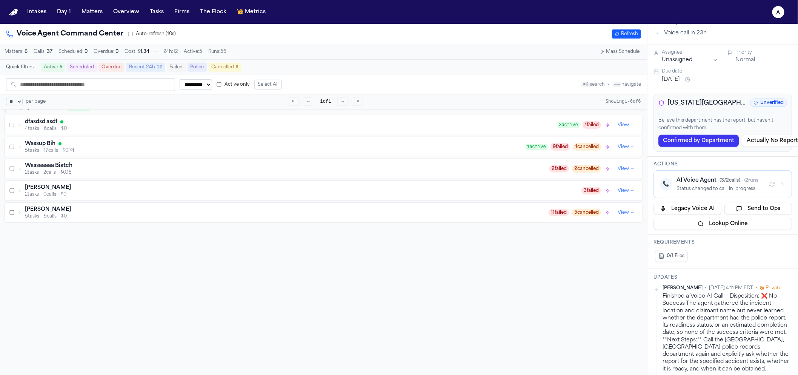
click at [743, 177] on div "AI Voice Agent ( 3 / 2 calls) • 2 runs" at bounding box center [720, 181] width 86 height 8
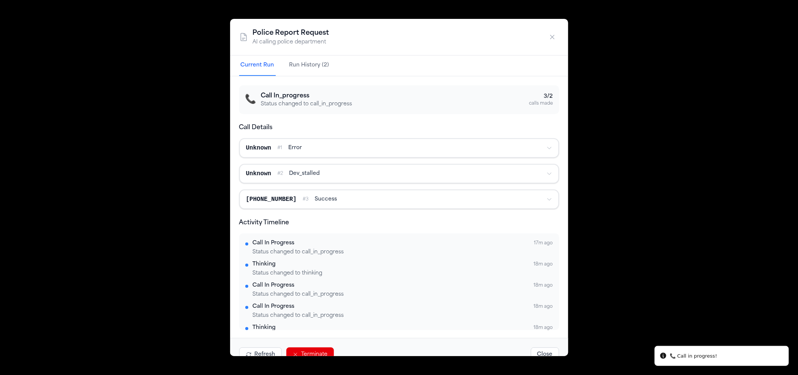
click at [572, 231] on div "Police Report Request AI calling police department Current Run Run History (2) …" at bounding box center [399, 187] width 798 height 375
click at [582, 225] on div "Police Report Request AI calling police department Current Run Run History (2) …" at bounding box center [399, 187] width 798 height 375
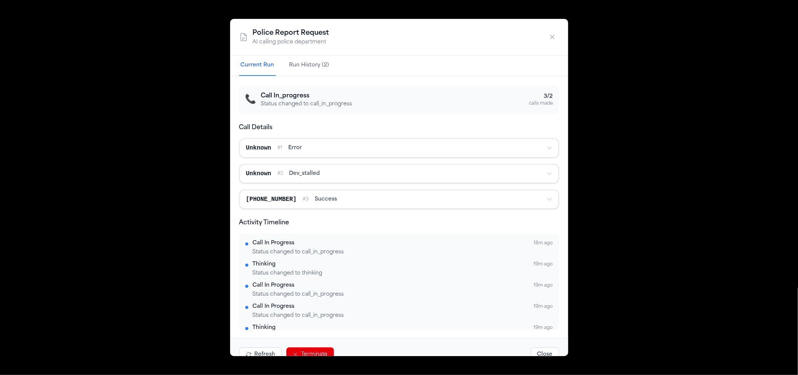
scroll to position [80, 0]
click at [309, 349] on button "Terminate" at bounding box center [310, 354] width 48 height 14
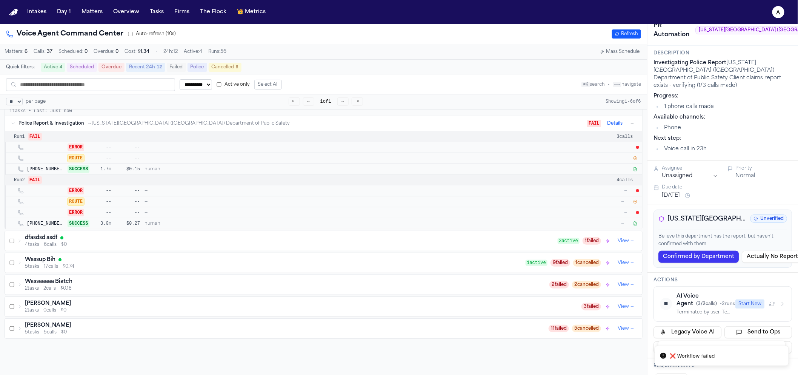
scroll to position [0, 0]
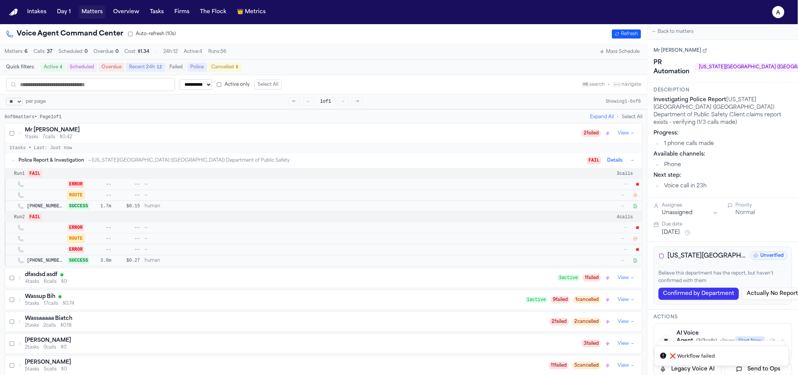
click at [101, 14] on button "Matters" at bounding box center [91, 12] width 27 height 14
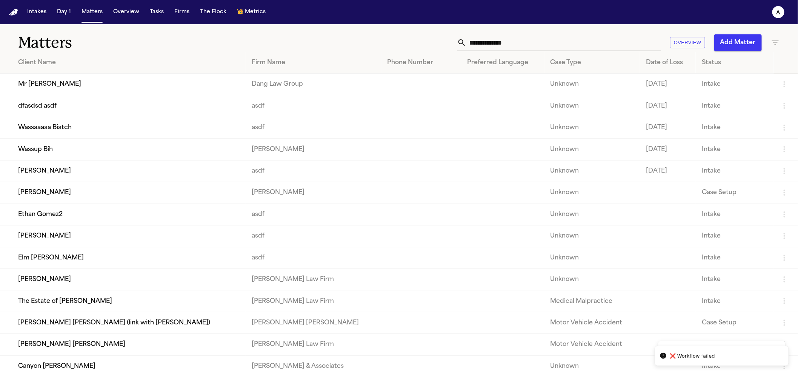
click at [71, 85] on td "Mr [PERSON_NAME]" at bounding box center [123, 85] width 246 height 22
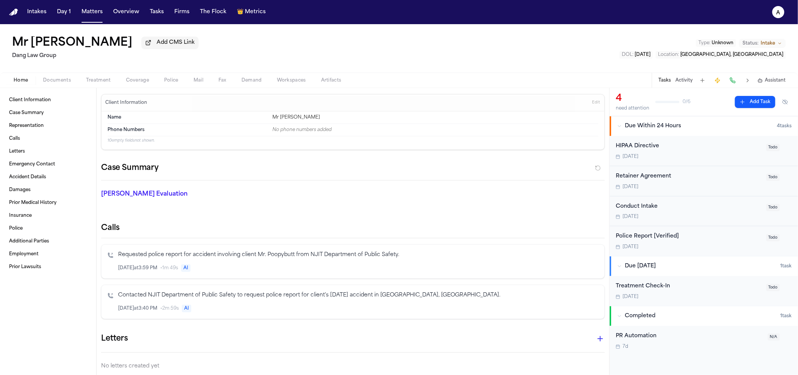
drag, startPoint x: 151, startPoint y: 78, endPoint x: 171, endPoint y: 85, distance: 21.0
click at [153, 78] on button "Coverage" at bounding box center [137, 80] width 38 height 9
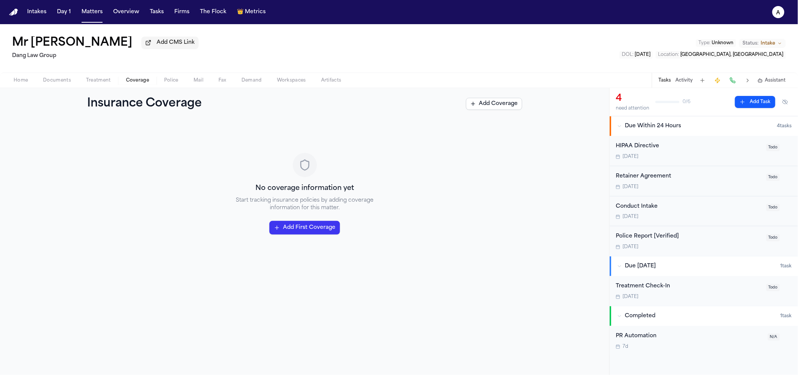
click at [181, 88] on div "Home Documents Treatment Coverage Police Mail Fax Demand Workspaces Artifacts T…" at bounding box center [399, 79] width 798 height 15
click at [174, 83] on span "Police" at bounding box center [171, 80] width 14 height 6
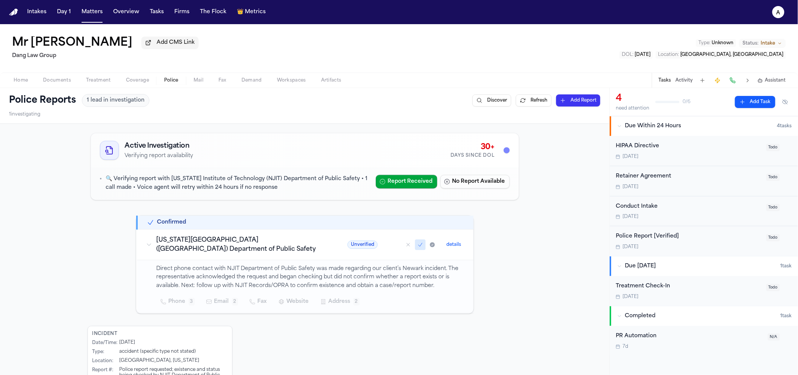
click at [636, 339] on div "PR Automation" at bounding box center [690, 336] width 148 height 9
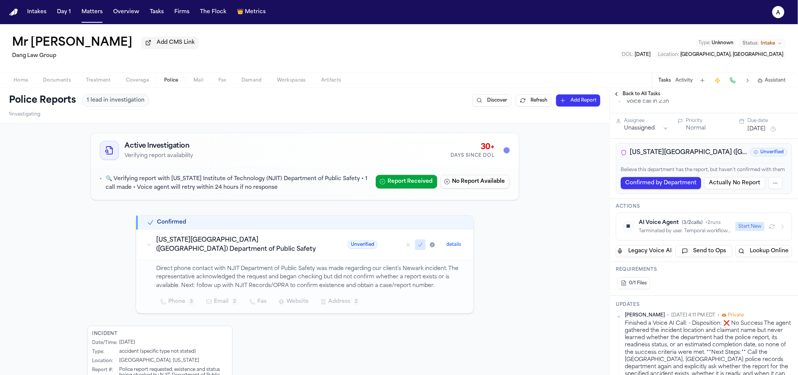
scroll to position [144, 0]
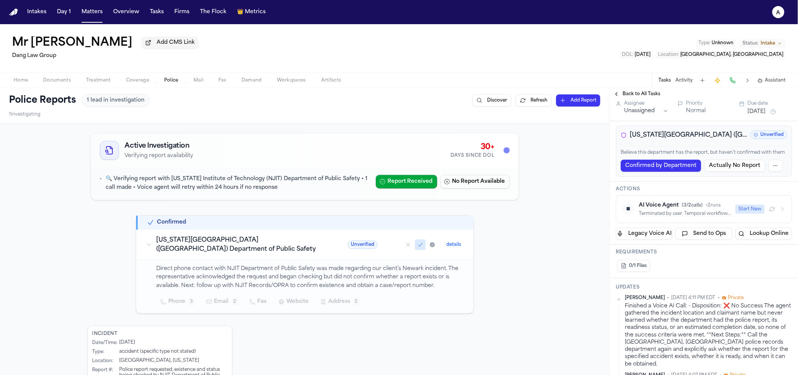
click at [673, 209] on div "AI Voice Agent ( 3 / 2 calls) • 2 runs" at bounding box center [685, 205] width 92 height 8
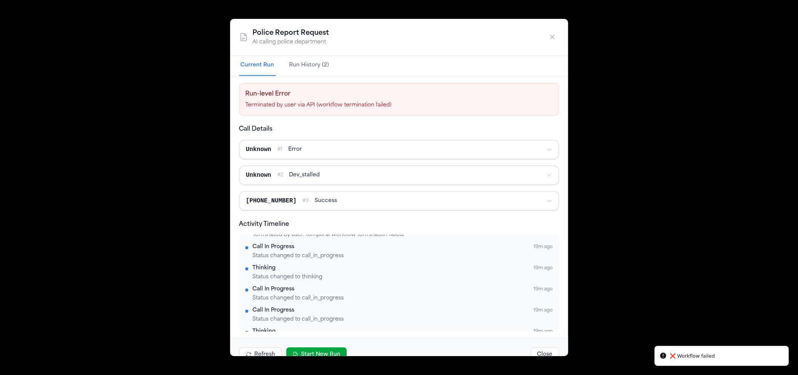
scroll to position [101, 0]
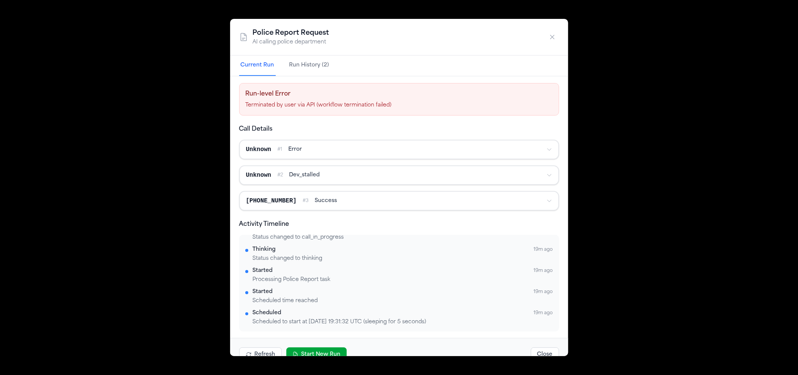
click at [321, 351] on button "Start New Run" at bounding box center [316, 354] width 60 height 14
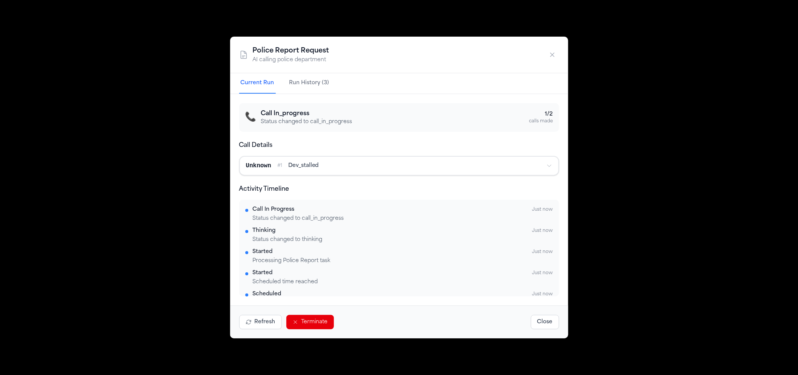
click at [635, 20] on div "Police Report Request AI calling police department Current Run Run History (3) …" at bounding box center [399, 187] width 798 height 375
click at [549, 52] on icon "button" at bounding box center [553, 55] width 8 height 8
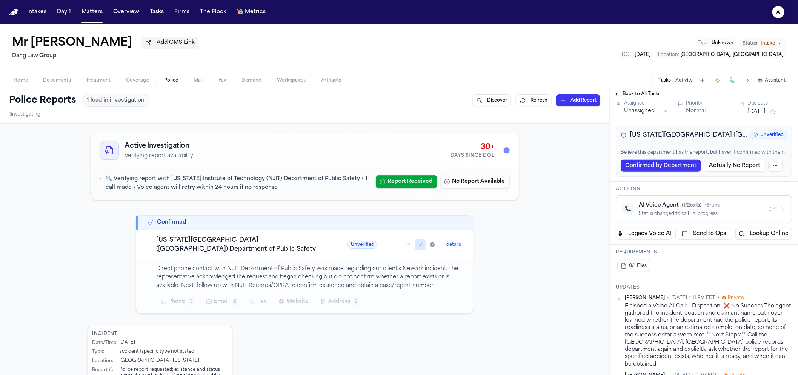
click at [786, 12] on button "a" at bounding box center [778, 12] width 21 height 17
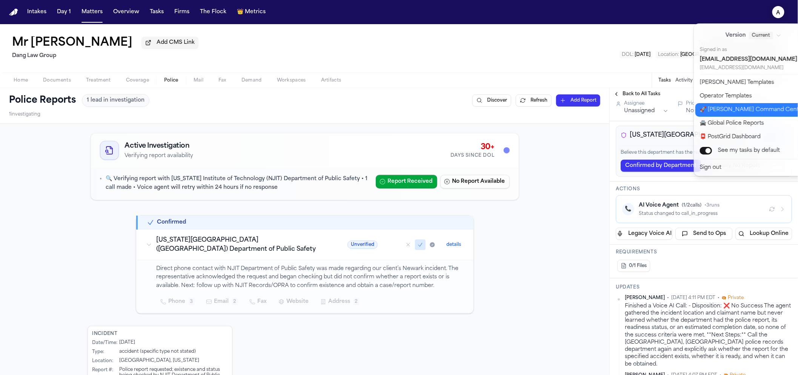
click at [717, 115] on button "🚀 [PERSON_NAME] Command Center" at bounding box center [758, 110] width 126 height 14
select select "**"
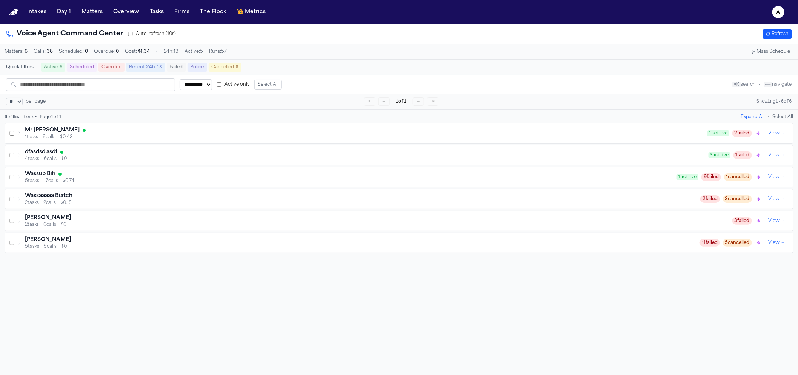
click at [46, 137] on span "8 calls" at bounding box center [49, 137] width 13 height 6
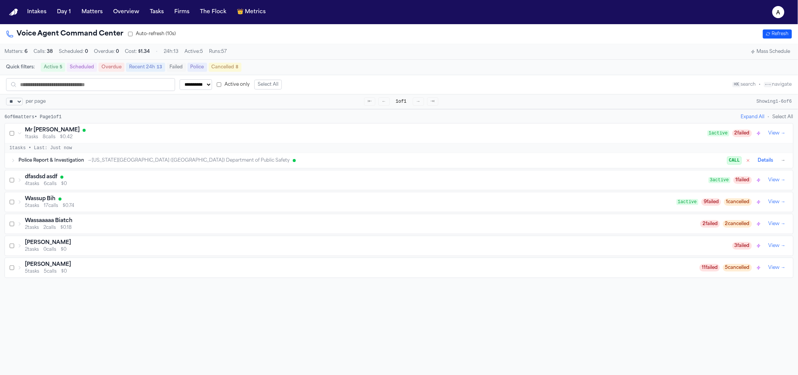
click at [66, 159] on div "Police Report & Investigation → [US_STATE][GEOGRAPHIC_DATA] ([GEOGRAPHIC_DATA])…" at bounding box center [402, 160] width 769 height 9
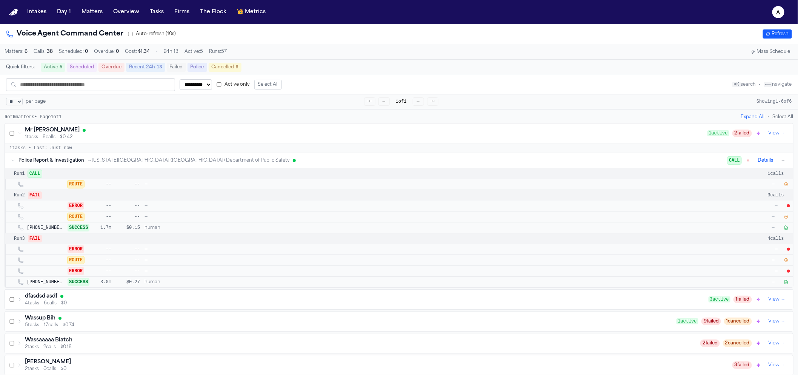
click at [785, 186] on icon "button" at bounding box center [786, 184] width 5 height 5
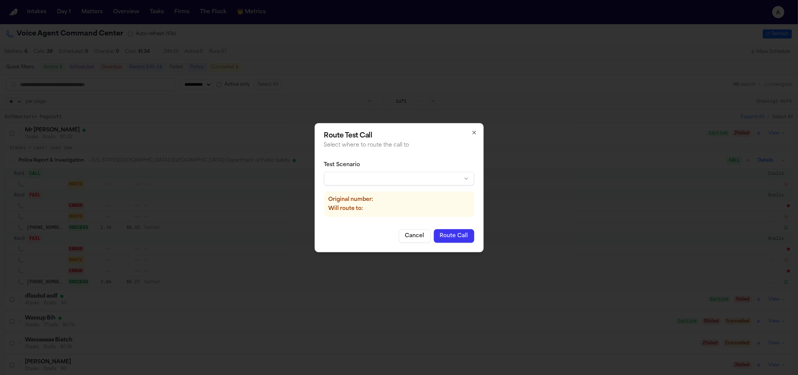
click at [346, 185] on body "**********" at bounding box center [399, 187] width 798 height 375
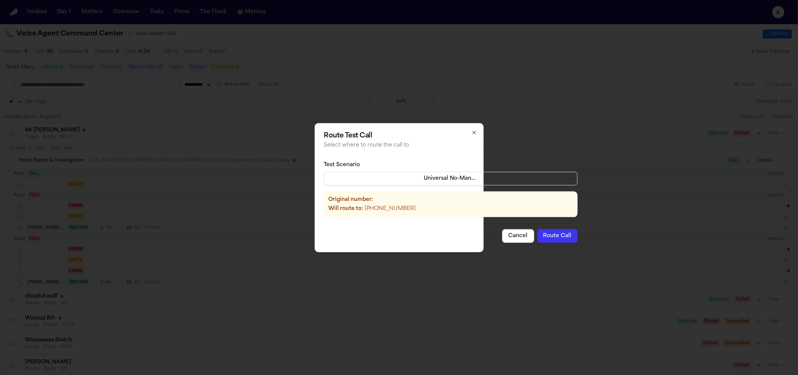
click at [560, 238] on button "Route Call" at bounding box center [557, 236] width 40 height 14
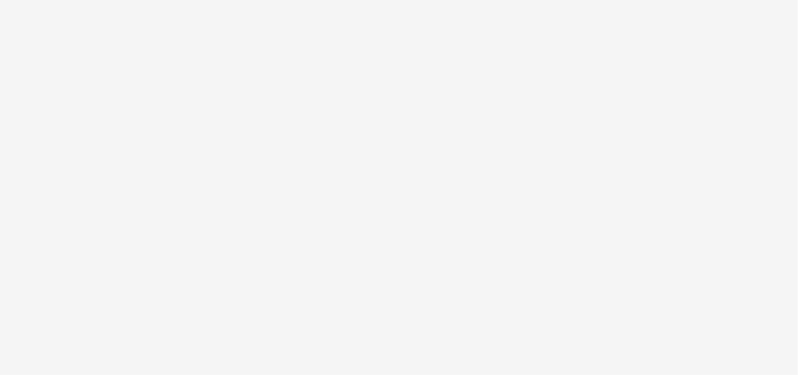
select select "**"
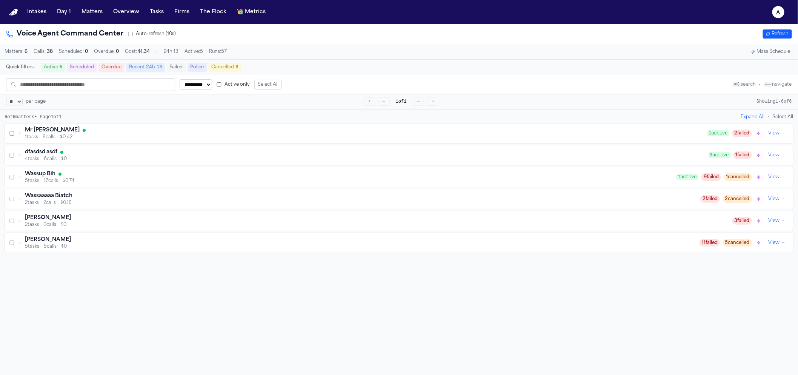
click at [98, 130] on div "Mr [PERSON_NAME]" at bounding box center [366, 130] width 683 height 8
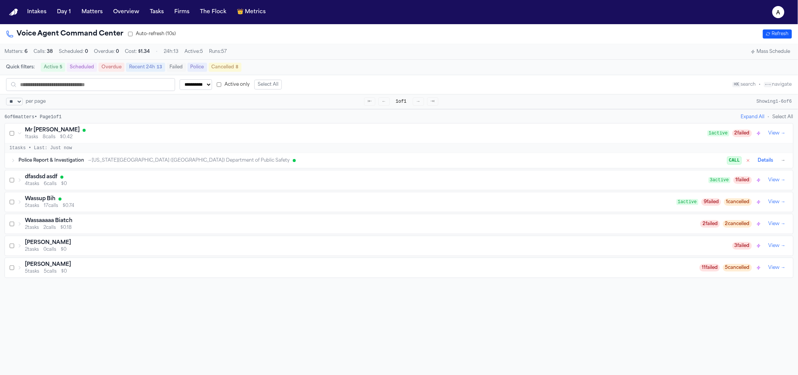
click at [47, 163] on span "Police Report & Investigation" at bounding box center [51, 160] width 66 height 6
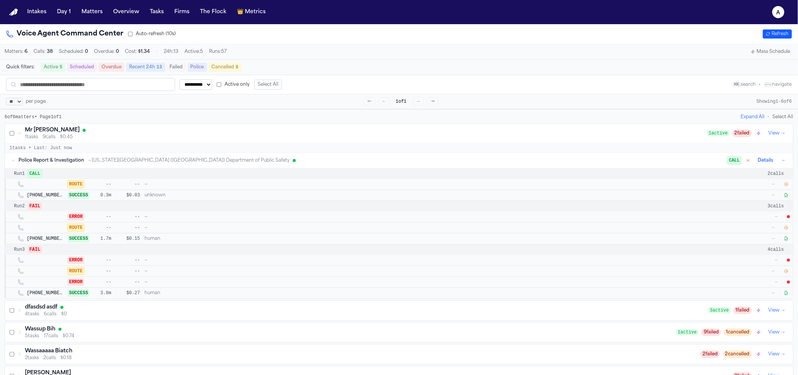
click at [785, 186] on icon "button" at bounding box center [786, 184] width 3 height 3
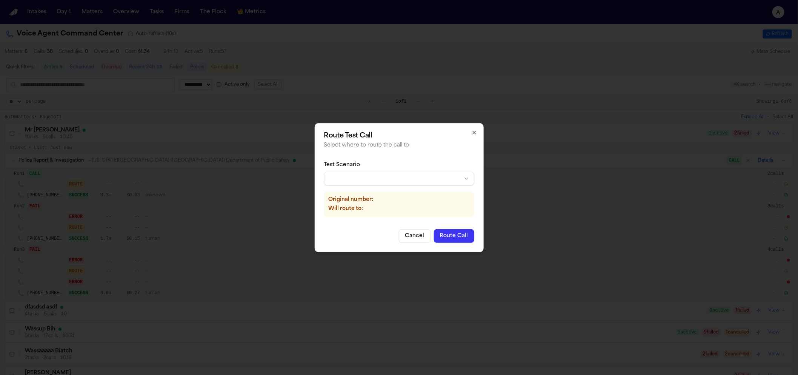
click at [334, 181] on body "**********" at bounding box center [399, 187] width 798 height 375
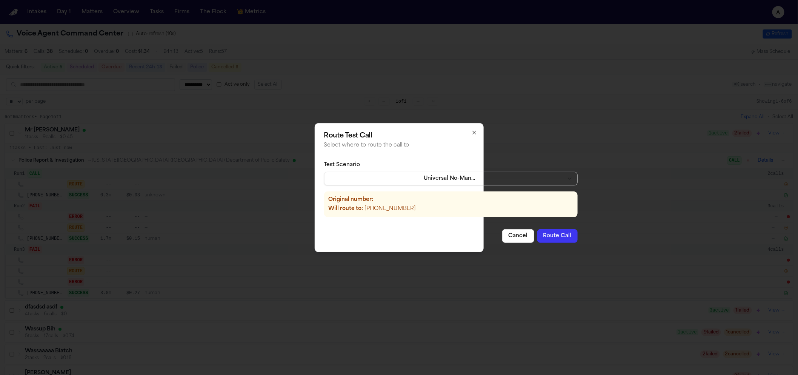
click at [537, 242] on button "Route Call" at bounding box center [557, 236] width 40 height 14
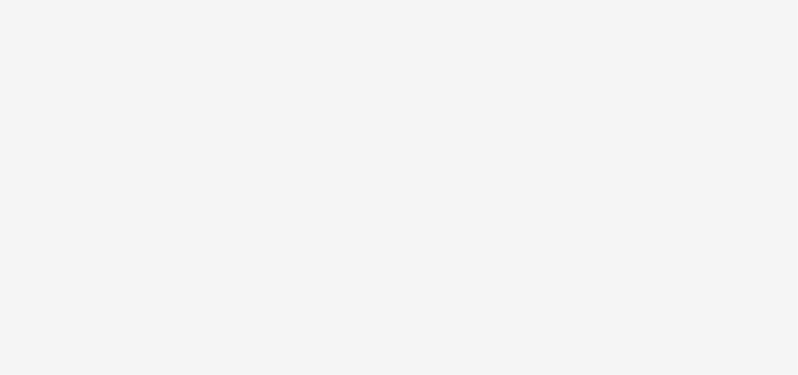
select select "**"
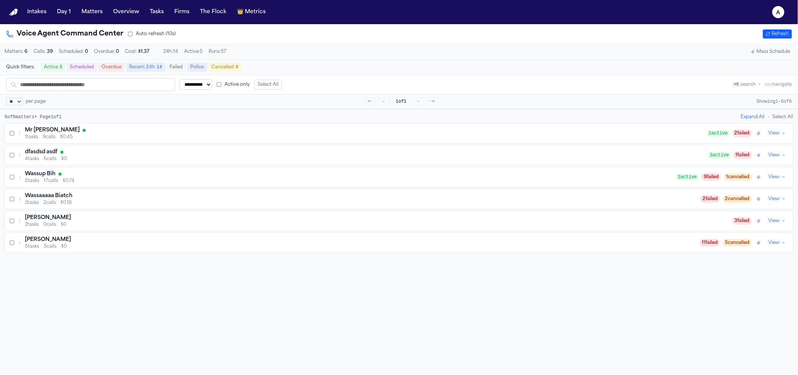
click at [66, 138] on span "$0.45" at bounding box center [66, 137] width 13 height 6
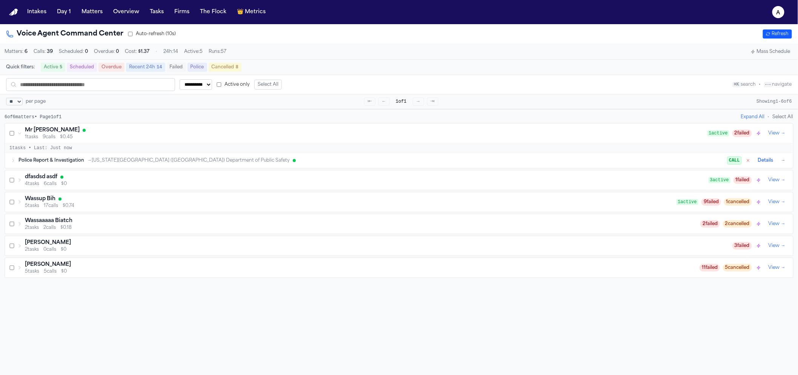
click at [99, 160] on span "→ [US_STATE][GEOGRAPHIC_DATA] ([GEOGRAPHIC_DATA]) Department of Public Safety" at bounding box center [188, 160] width 203 height 6
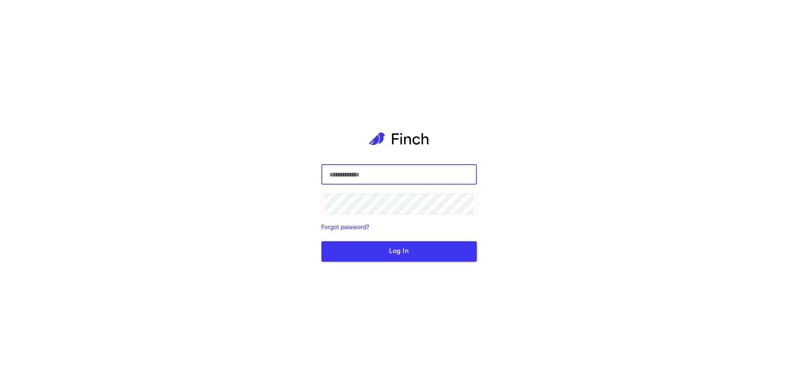
type input "**********"
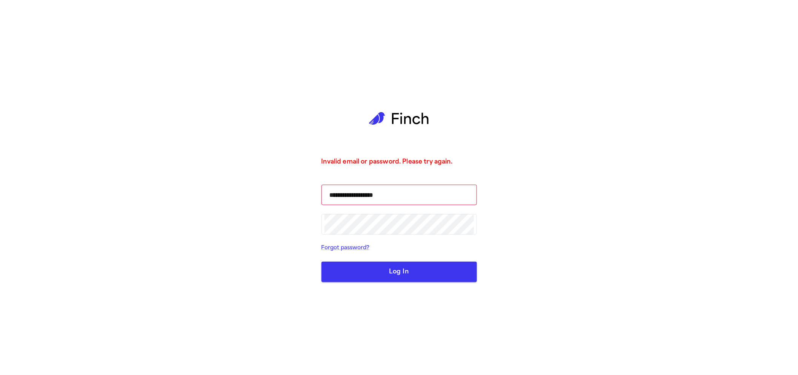
click at [409, 274] on button "Log In" at bounding box center [398, 271] width 155 height 20
click at [351, 275] on button "Log In" at bounding box center [398, 271] width 155 height 20
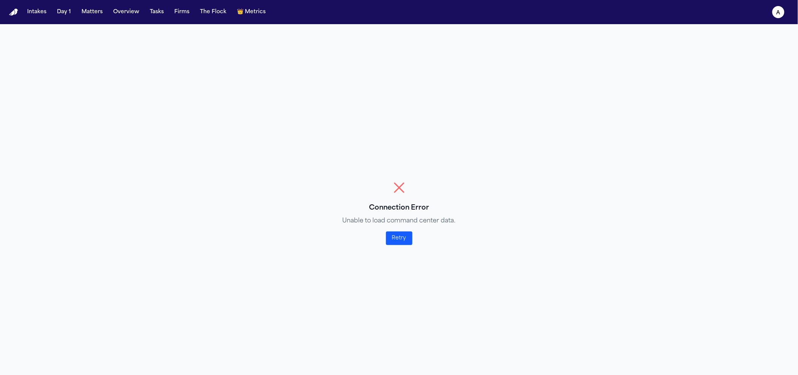
click at [397, 232] on button "Retry" at bounding box center [399, 238] width 26 height 14
click at [403, 240] on button "Retry" at bounding box center [399, 238] width 26 height 14
click at [31, 12] on button "Intakes" at bounding box center [36, 12] width 25 height 14
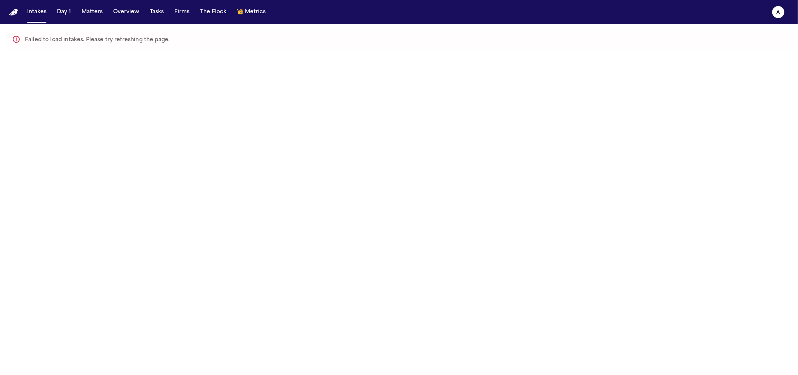
click at [775, 13] on icon "a" at bounding box center [778, 12] width 12 height 12
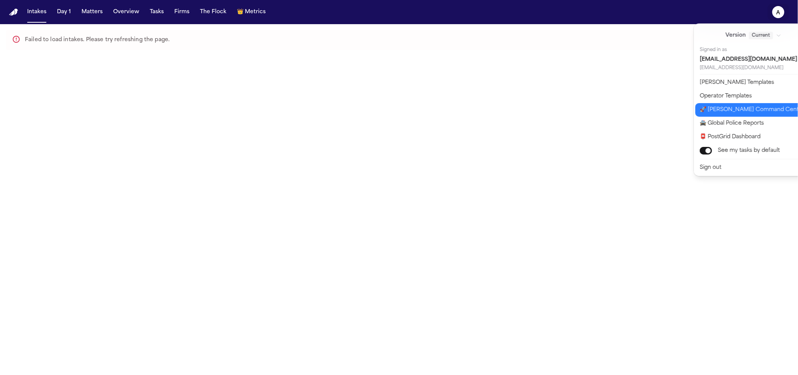
click at [721, 114] on button "🚀 Bland Command Center" at bounding box center [758, 110] width 126 height 14
select select "**"
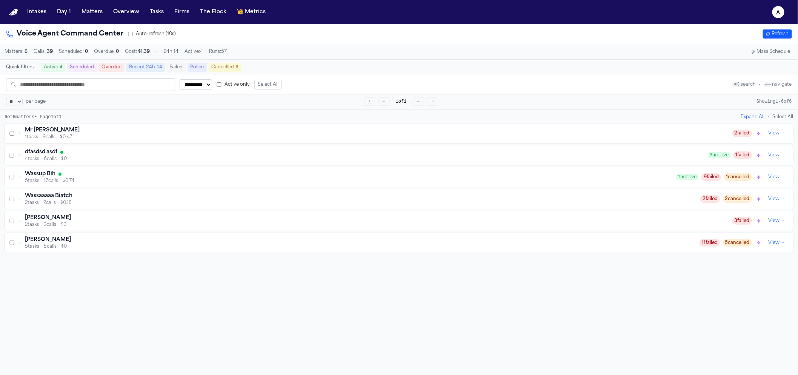
click at [62, 132] on h3 "Mr [PERSON_NAME]" at bounding box center [52, 130] width 55 height 8
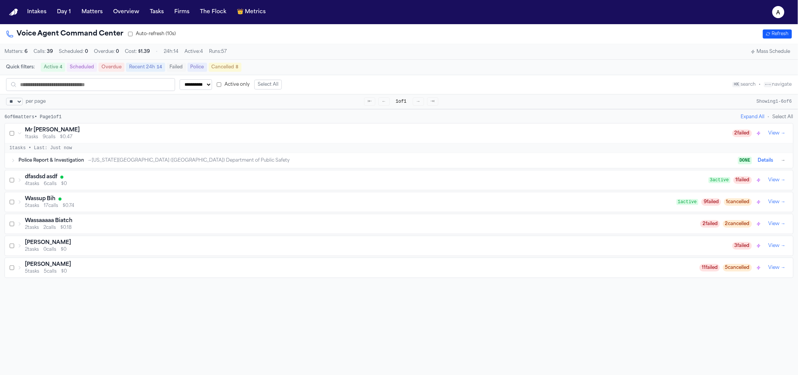
click at [80, 163] on span "Police Report & Investigation" at bounding box center [51, 160] width 66 height 6
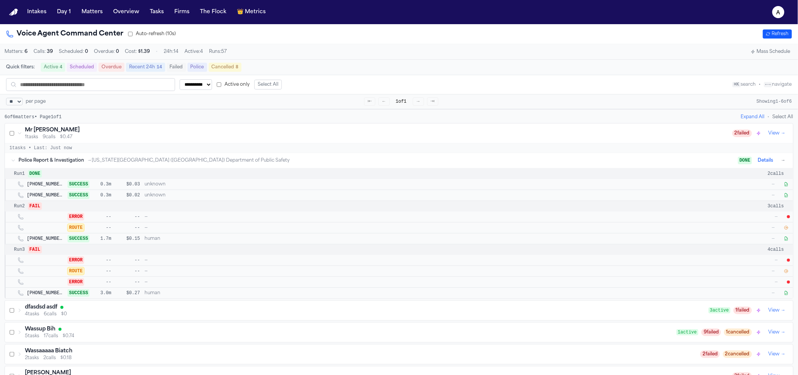
click at [779, 162] on div "DONE Details →" at bounding box center [762, 160] width 49 height 9
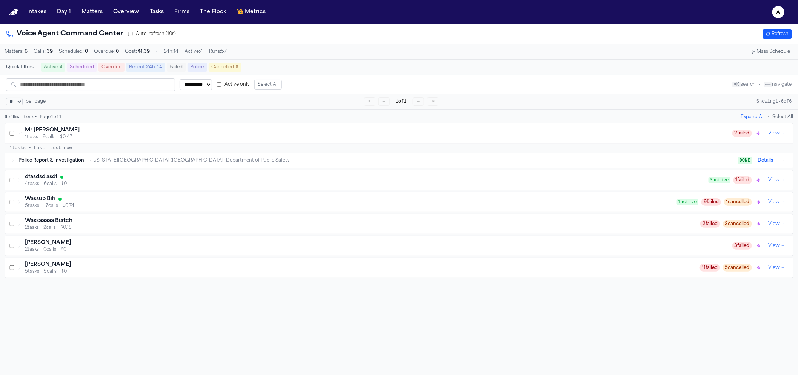
click at [781, 162] on button "→" at bounding box center [784, 161] width 8 height 8
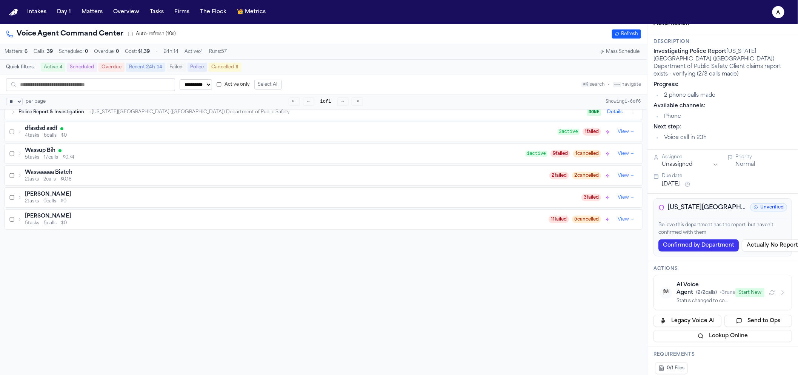
scroll to position [69, 0]
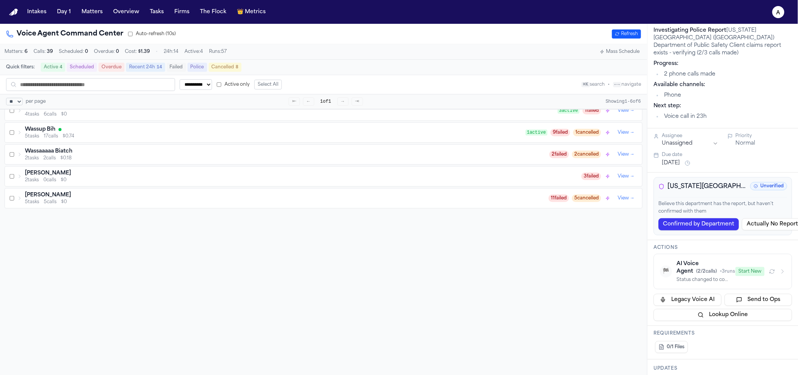
click at [711, 266] on div "AI Voice Agent ( 2 / 2 calls) • 3 runs" at bounding box center [704, 267] width 54 height 15
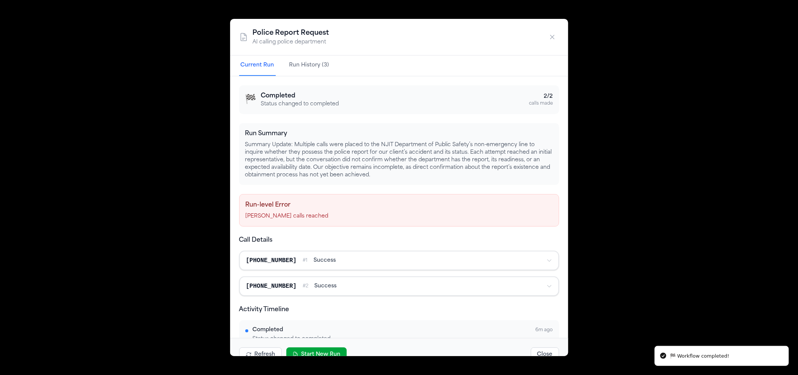
click at [312, 351] on button "Start New Run" at bounding box center [316, 354] width 60 height 14
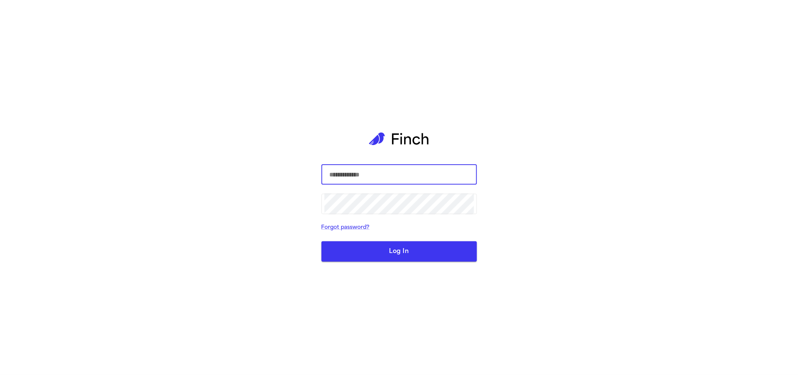
select select "**"
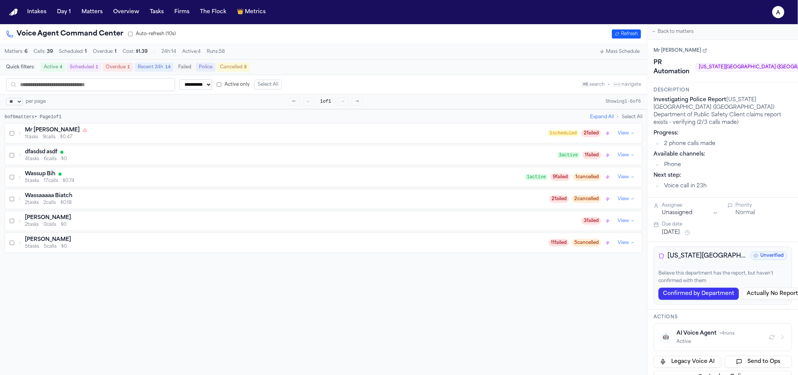
click at [87, 126] on div "Mr Poopybutt 1 tasks 9 calls $0.47 1 scheduled 2 failed View →" at bounding box center [323, 133] width 637 height 20
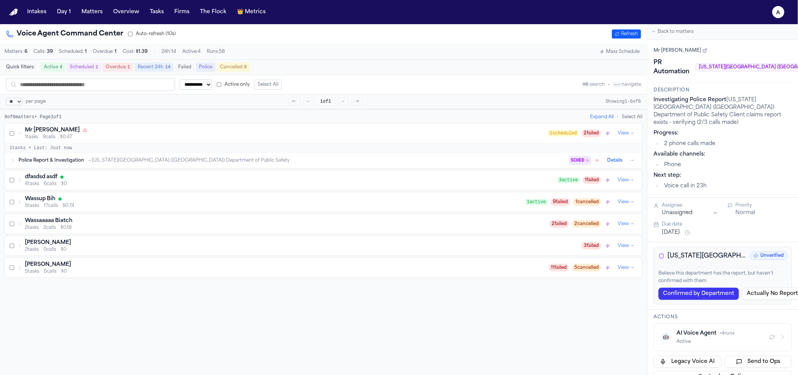
click at [128, 163] on span "→ New Jersey Institute of Technology (NJIT) Department of Public Safety" at bounding box center [188, 160] width 203 height 6
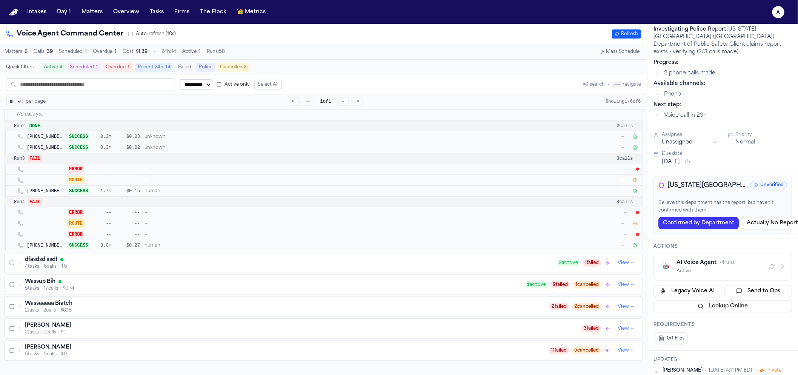
scroll to position [74, 0]
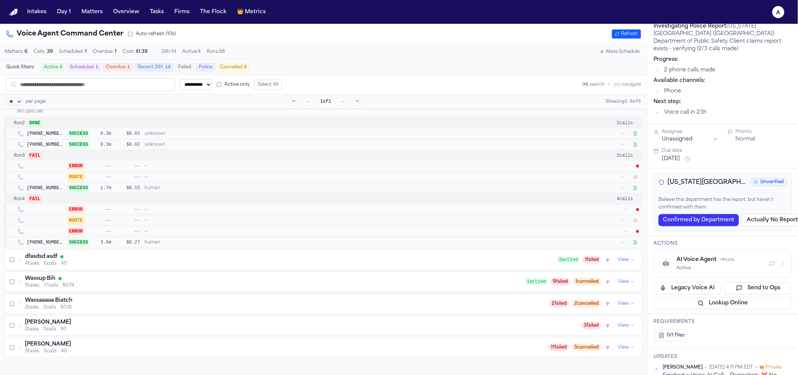
click at [714, 265] on button "🤖 AI Voice Agent • 4 runs Active" at bounding box center [722, 263] width 138 height 28
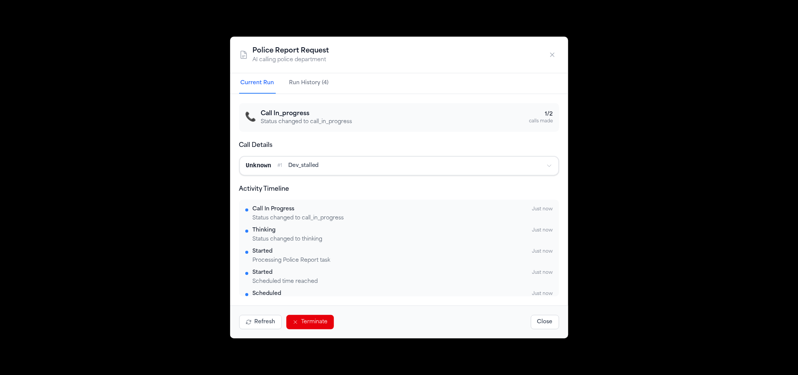
scroll to position [0, 0]
drag, startPoint x: 666, startPoint y: 88, endPoint x: 678, endPoint y: 88, distance: 12.9
click at [673, 90] on div "Police Report Request AI calling police department Current Run Run History (4) …" at bounding box center [399, 187] width 798 height 375
click at [554, 54] on icon "button" at bounding box center [553, 55] width 8 height 8
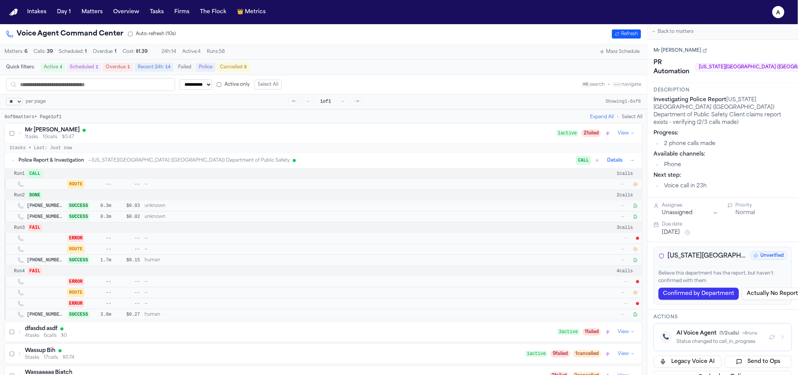
click at [636, 185] on icon "button" at bounding box center [635, 184] width 5 height 5
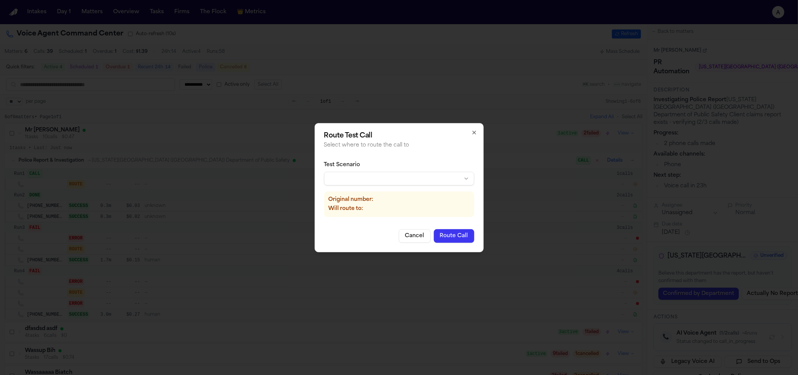
click at [380, 186] on div "Test Scenario Original number: Will route to:" at bounding box center [399, 189] width 150 height 68
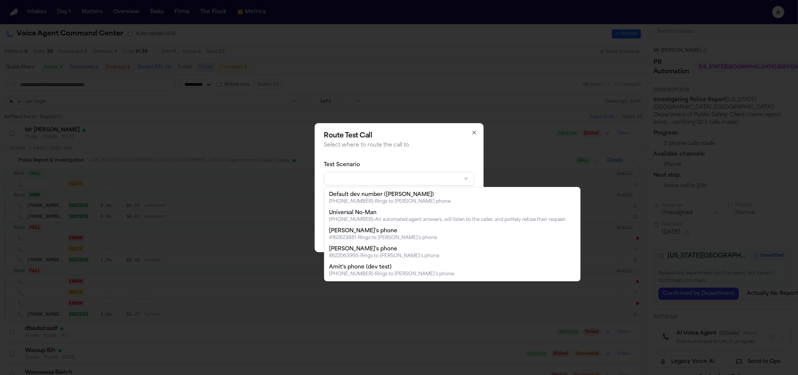
click at [381, 184] on body "**********" at bounding box center [399, 187] width 798 height 375
drag, startPoint x: 399, startPoint y: 230, endPoint x: 397, endPoint y: 220, distance: 10.1
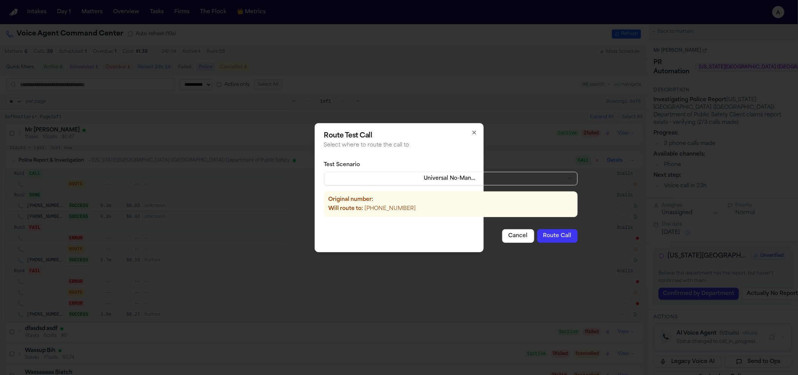
click at [554, 230] on button "Route Call" at bounding box center [557, 236] width 40 height 14
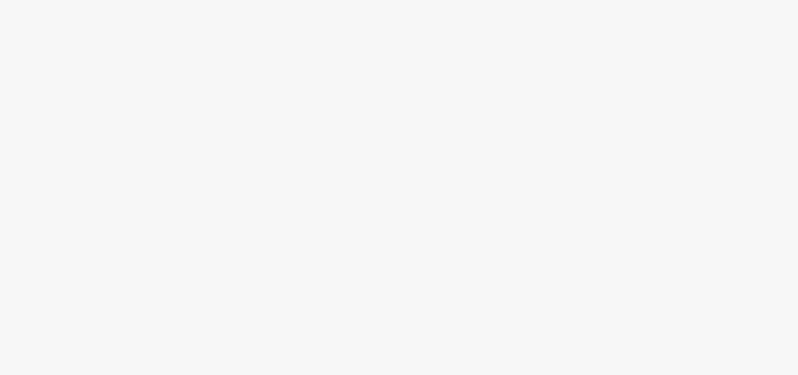
select select "**"
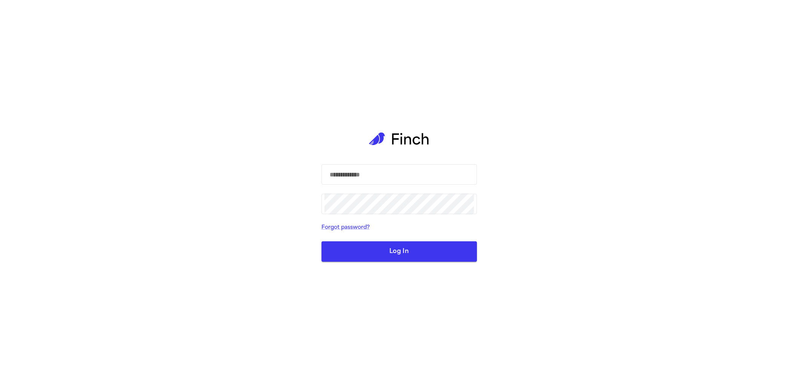
select select "**"
